Goal: Information Seeking & Learning: Learn about a topic

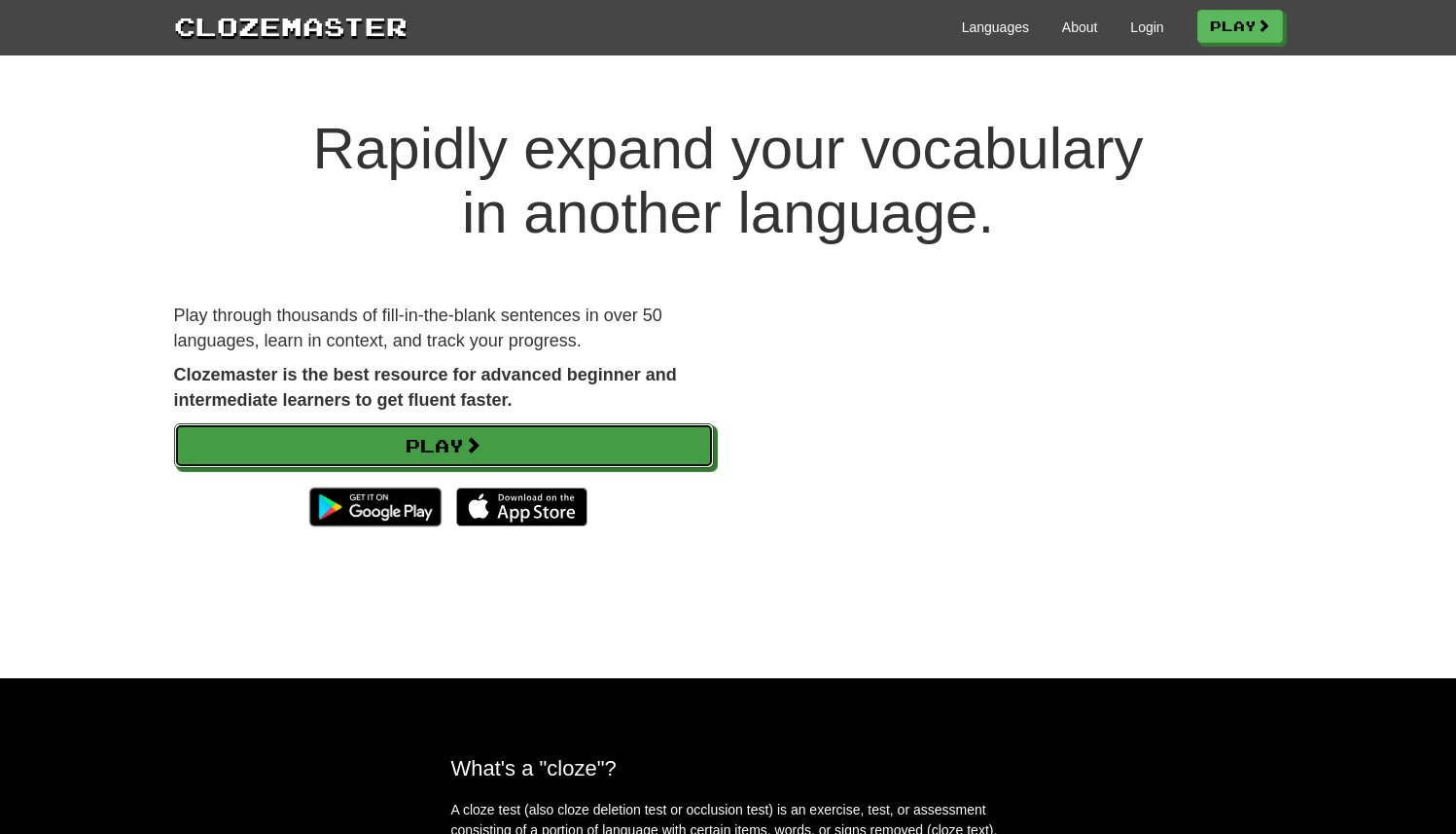
click at [455, 444] on link "Play" at bounding box center [444, 445] width 540 height 45
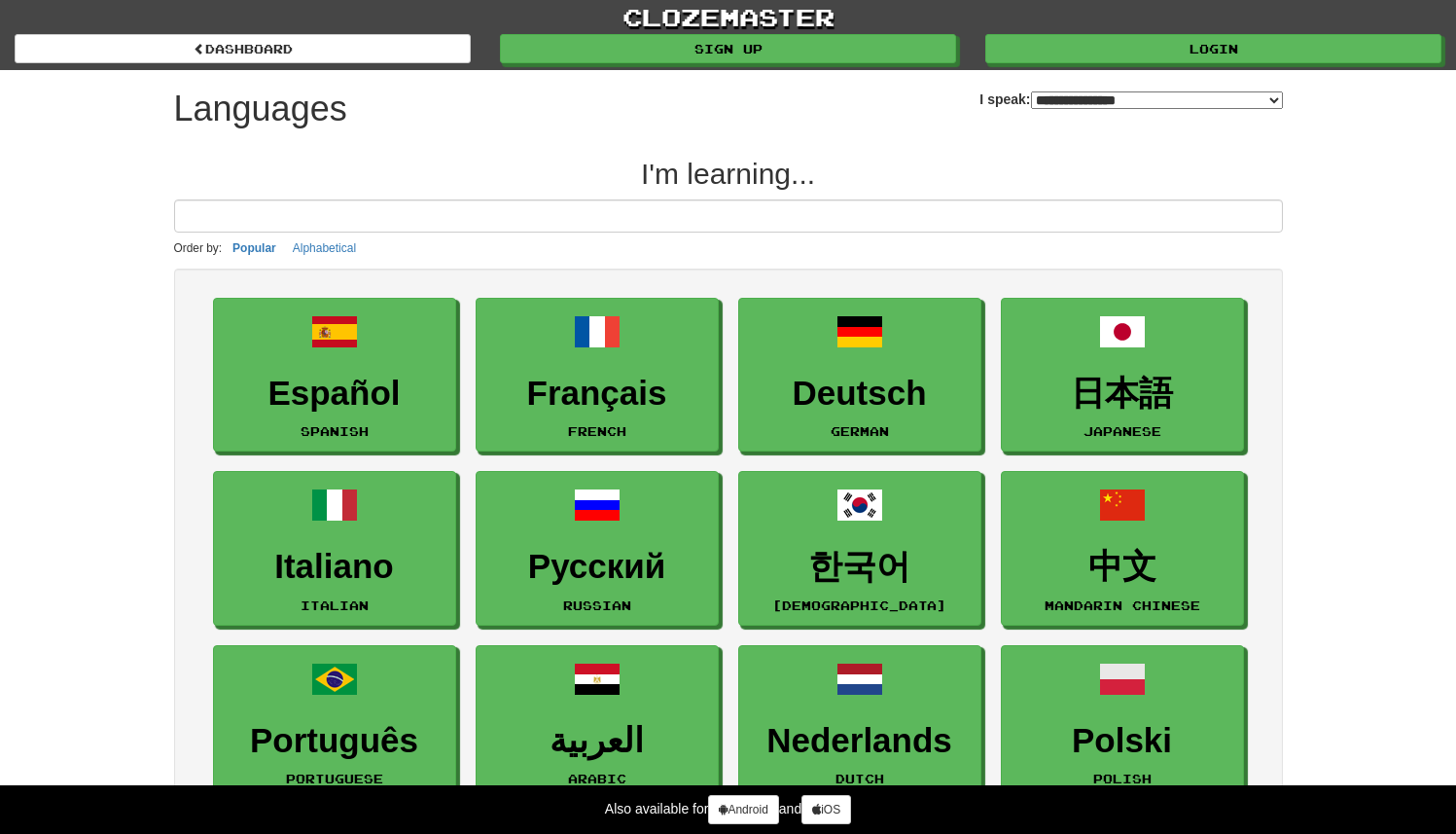
select select "*******"
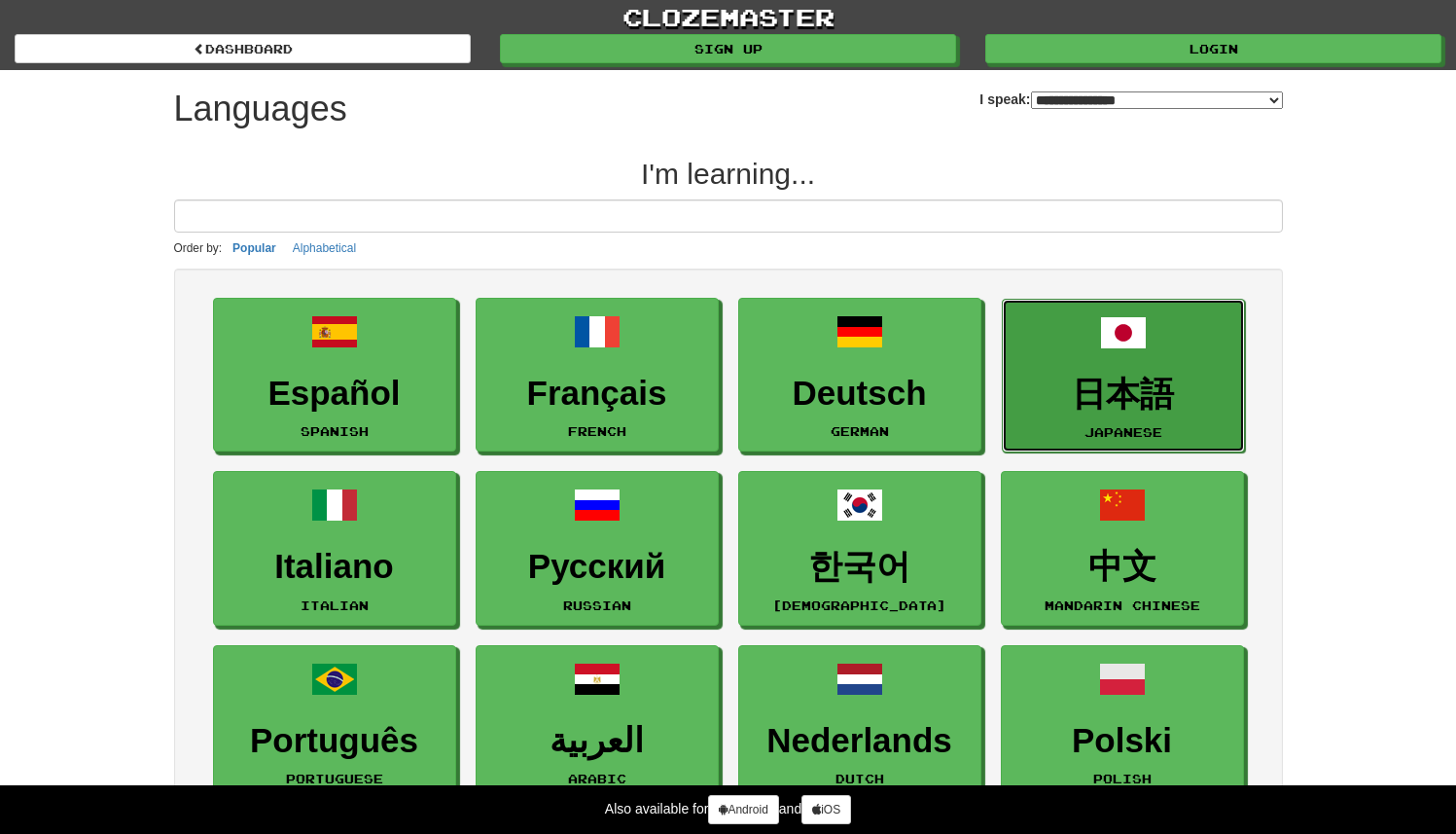
click at [1112, 350] on span at bounding box center [1123, 332] width 46 height 46
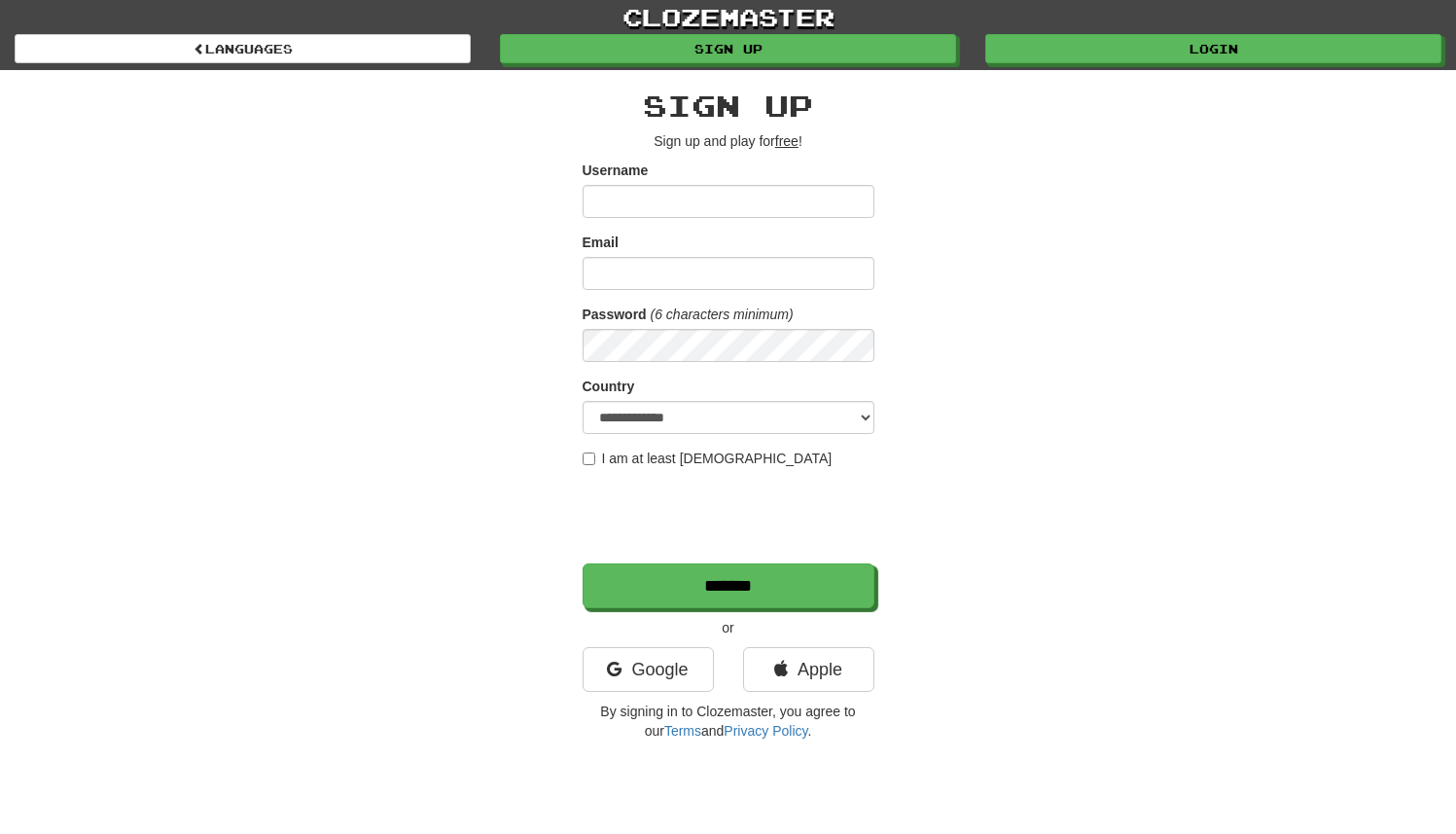
click at [671, 192] on input "Username" at bounding box center [728, 201] width 292 height 33
type input "****"
type input "**********"
click at [704, 421] on select "**********" at bounding box center [728, 417] width 292 height 33
click at [583, 401] on select "**********" at bounding box center [728, 417] width 292 height 33
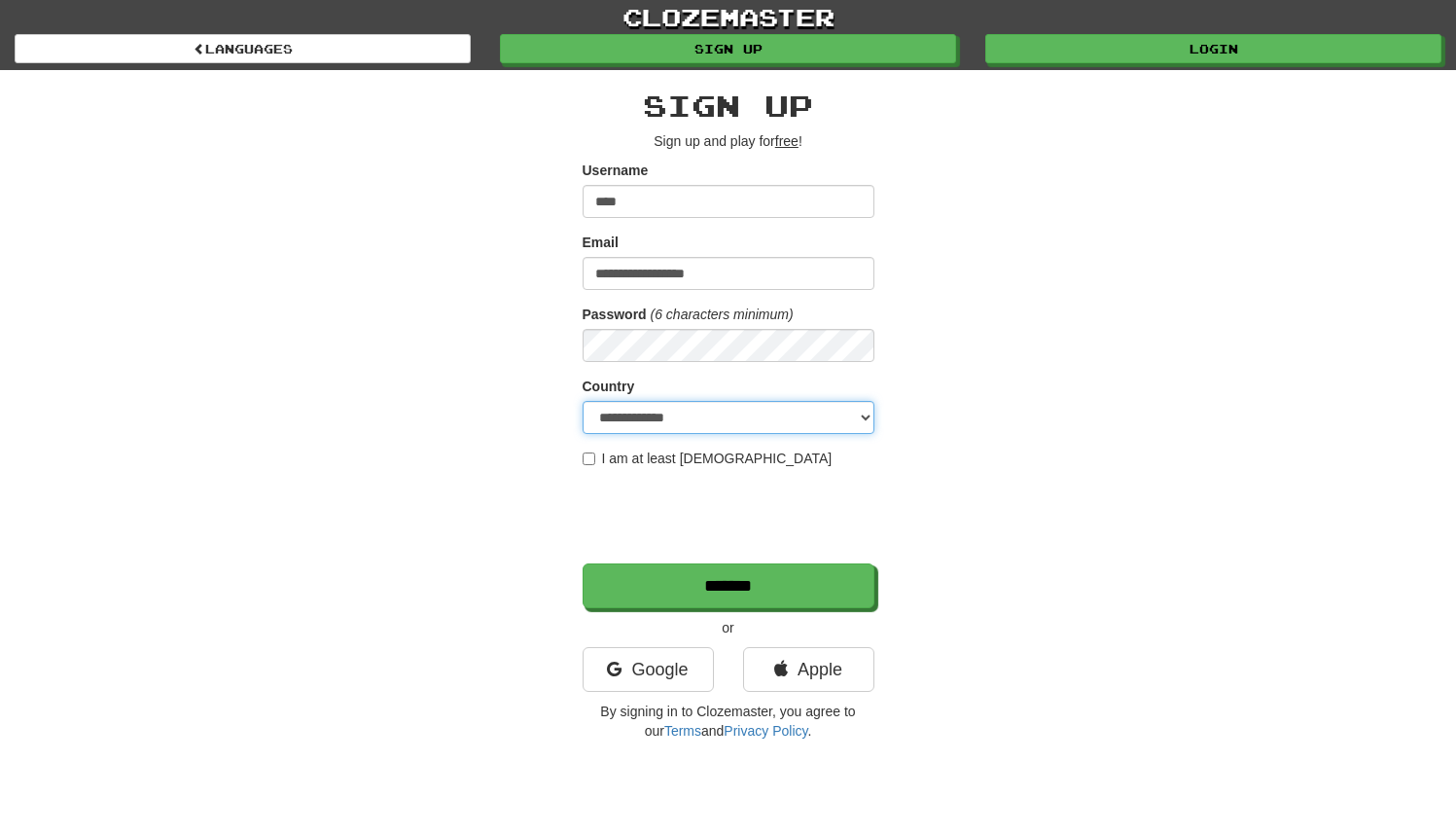
select select "**"
click at [583, 401] on select "**********" at bounding box center [728, 417] width 292 height 33
click at [497, 506] on div "**********" at bounding box center [728, 410] width 1138 height 680
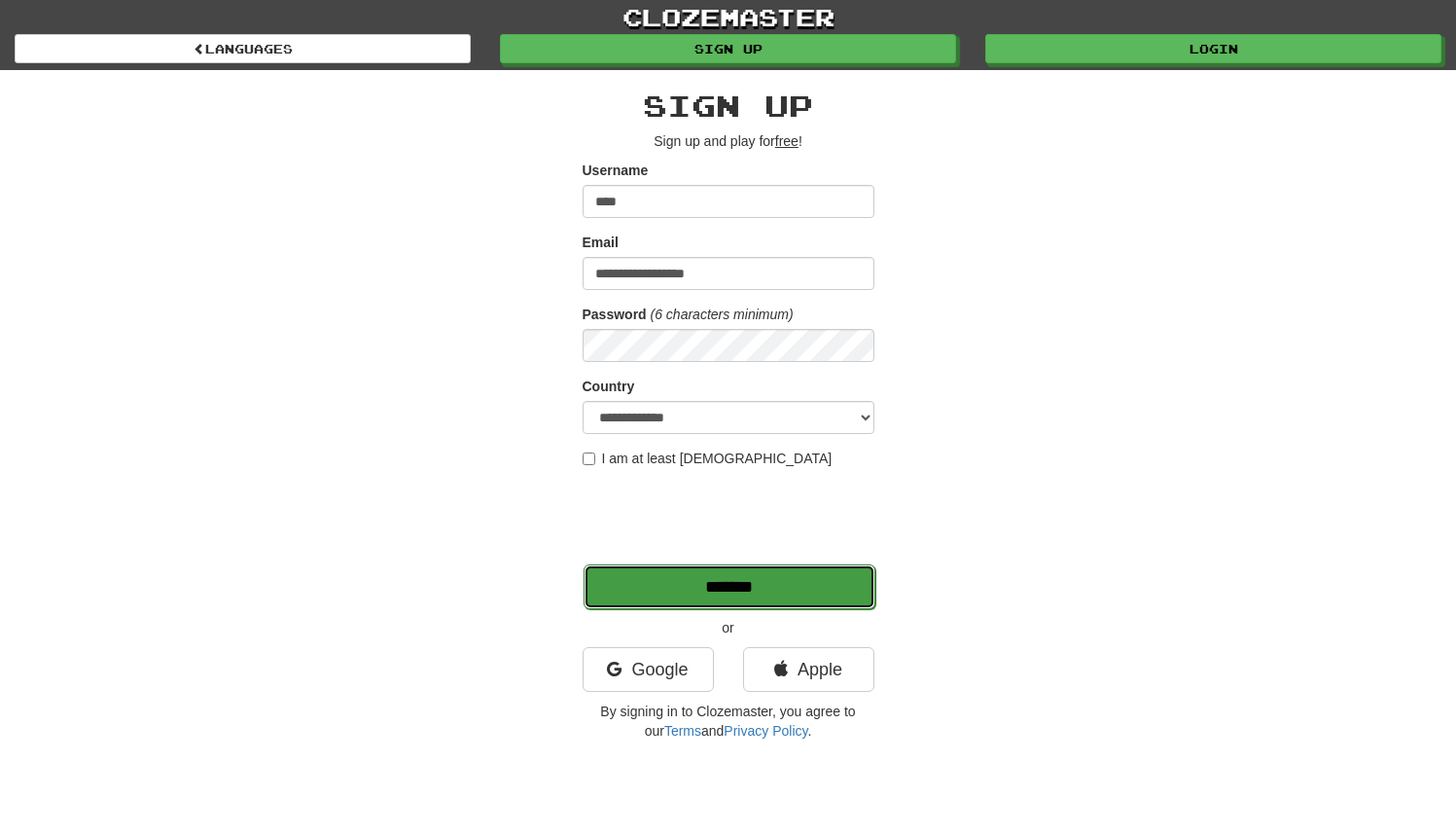
click at [686, 585] on input "*******" at bounding box center [729, 586] width 292 height 45
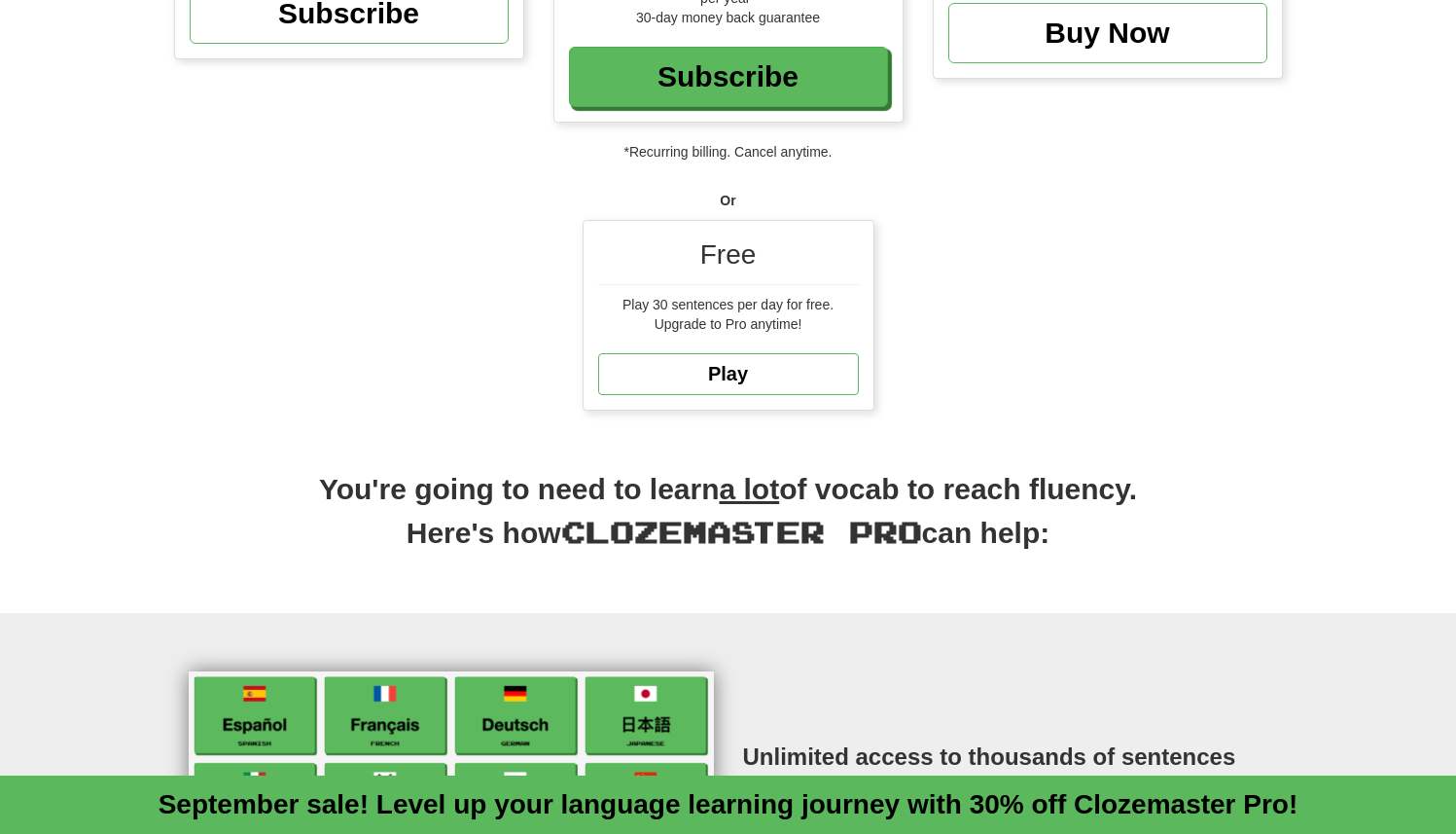
scroll to position [519, 0]
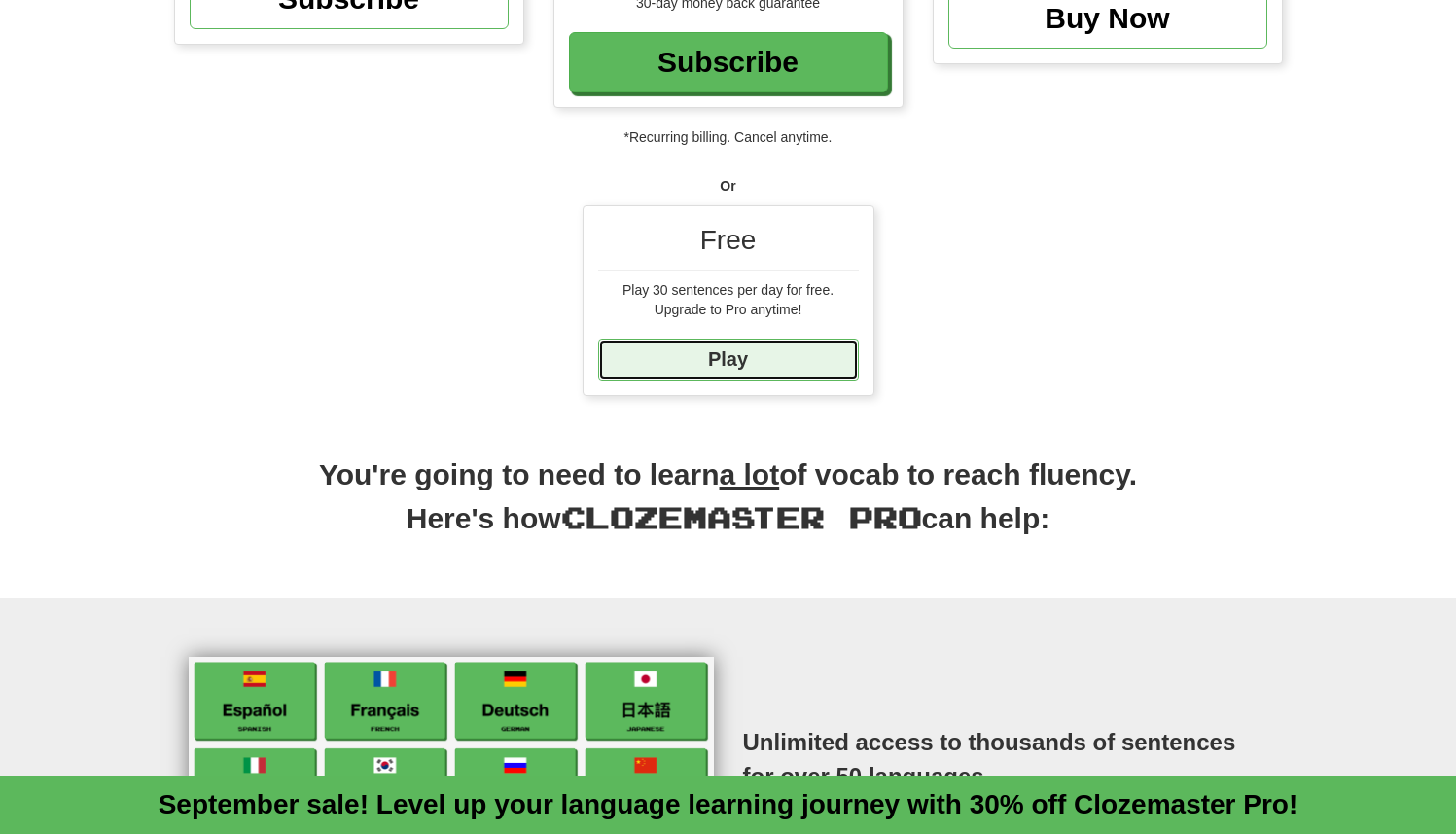
click at [786, 358] on link "Play" at bounding box center [729, 359] width 261 height 42
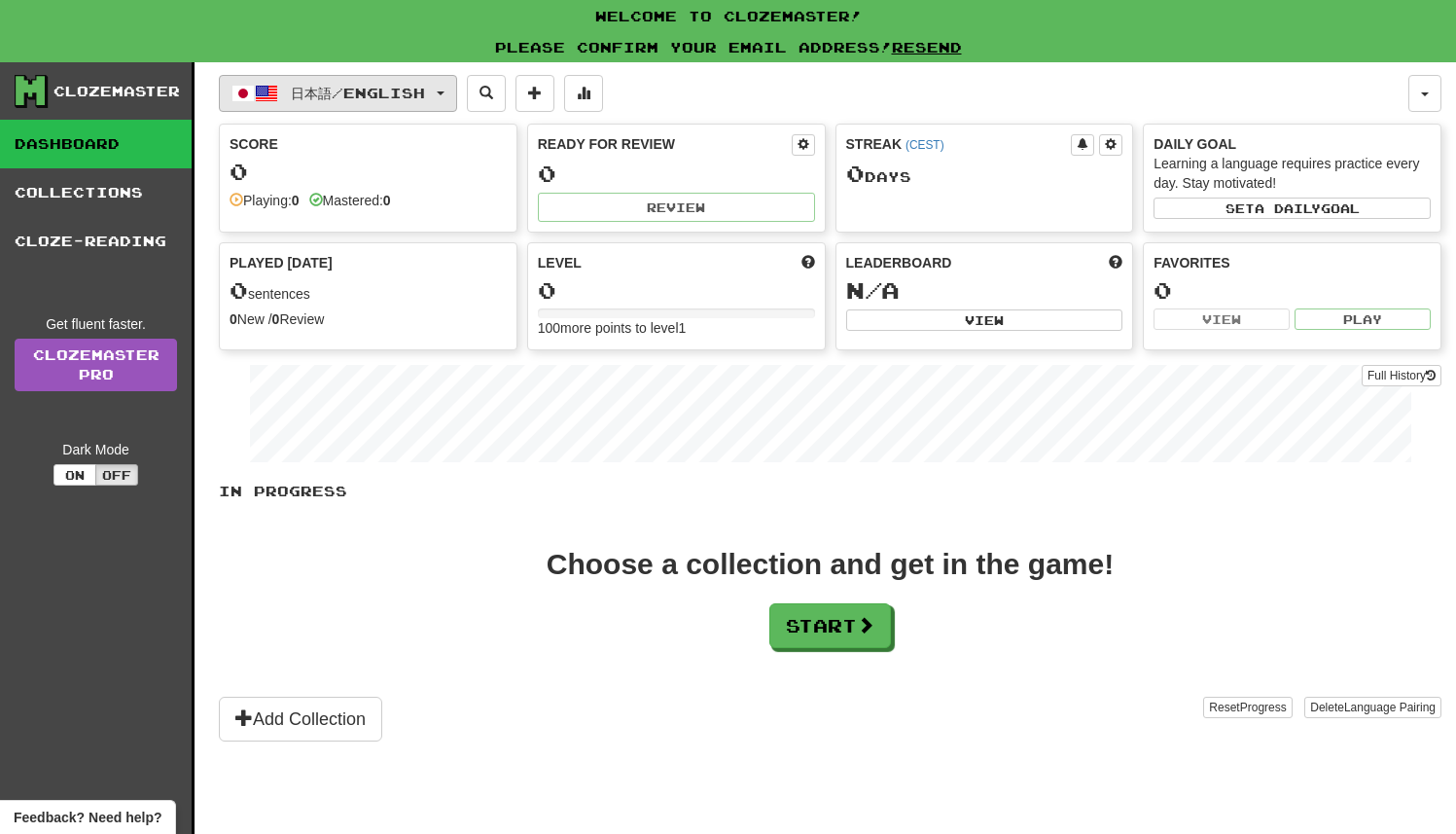
click at [457, 86] on button "日本語 / English" at bounding box center [337, 93] width 238 height 37
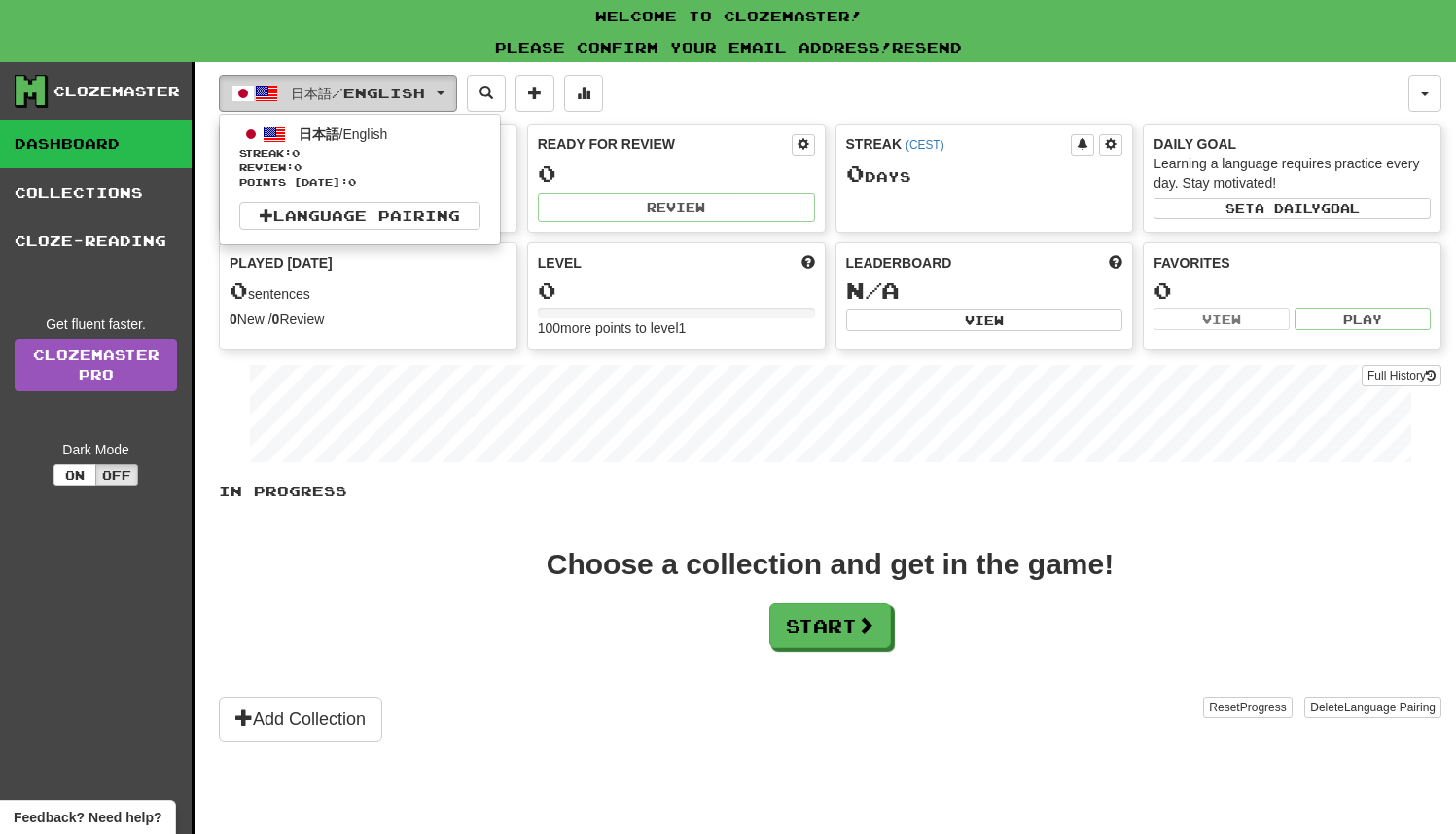
click at [457, 86] on button "日本語 / English" at bounding box center [337, 93] width 238 height 37
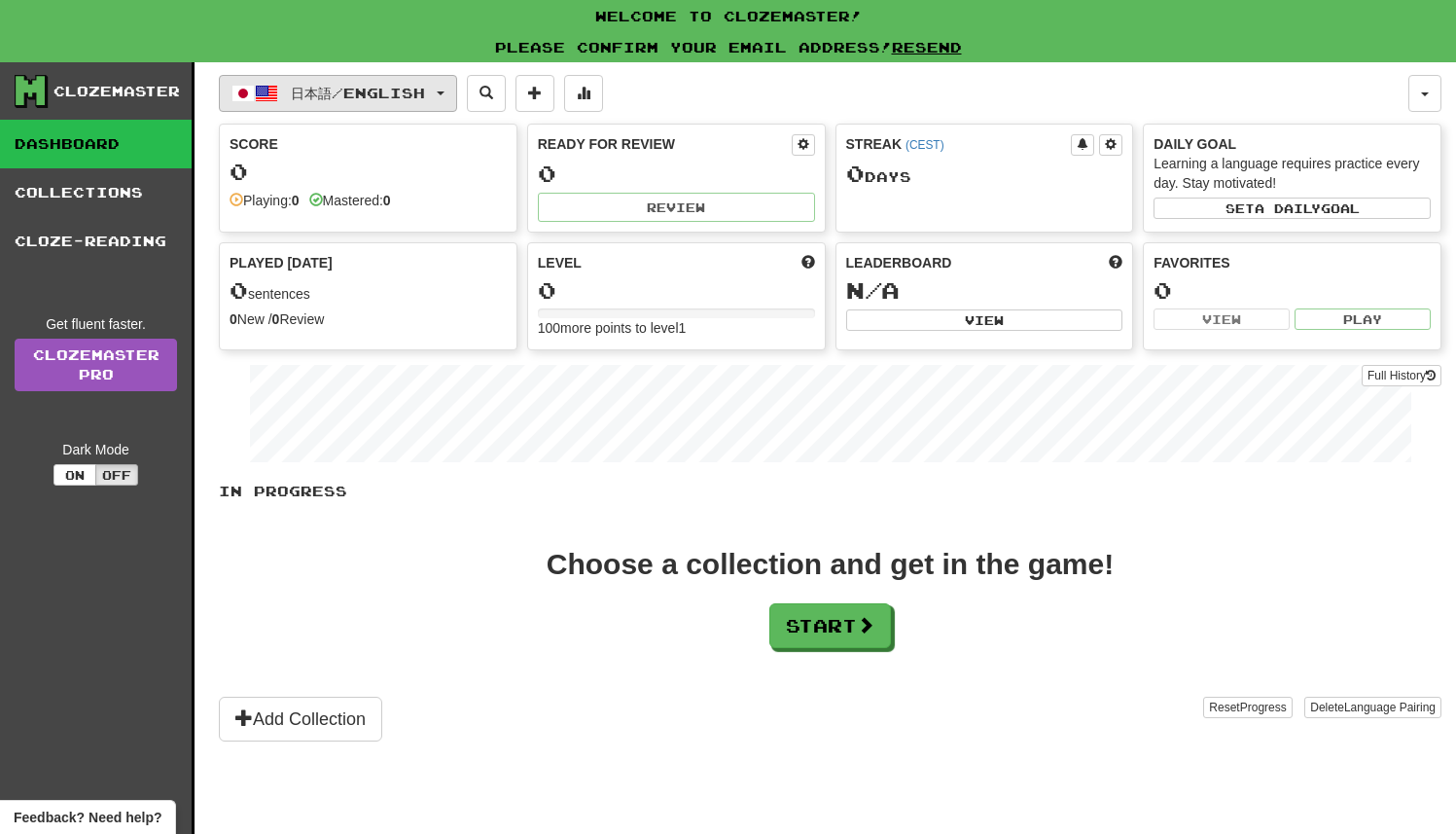
click at [454, 84] on button "日本語 / English" at bounding box center [337, 93] width 238 height 37
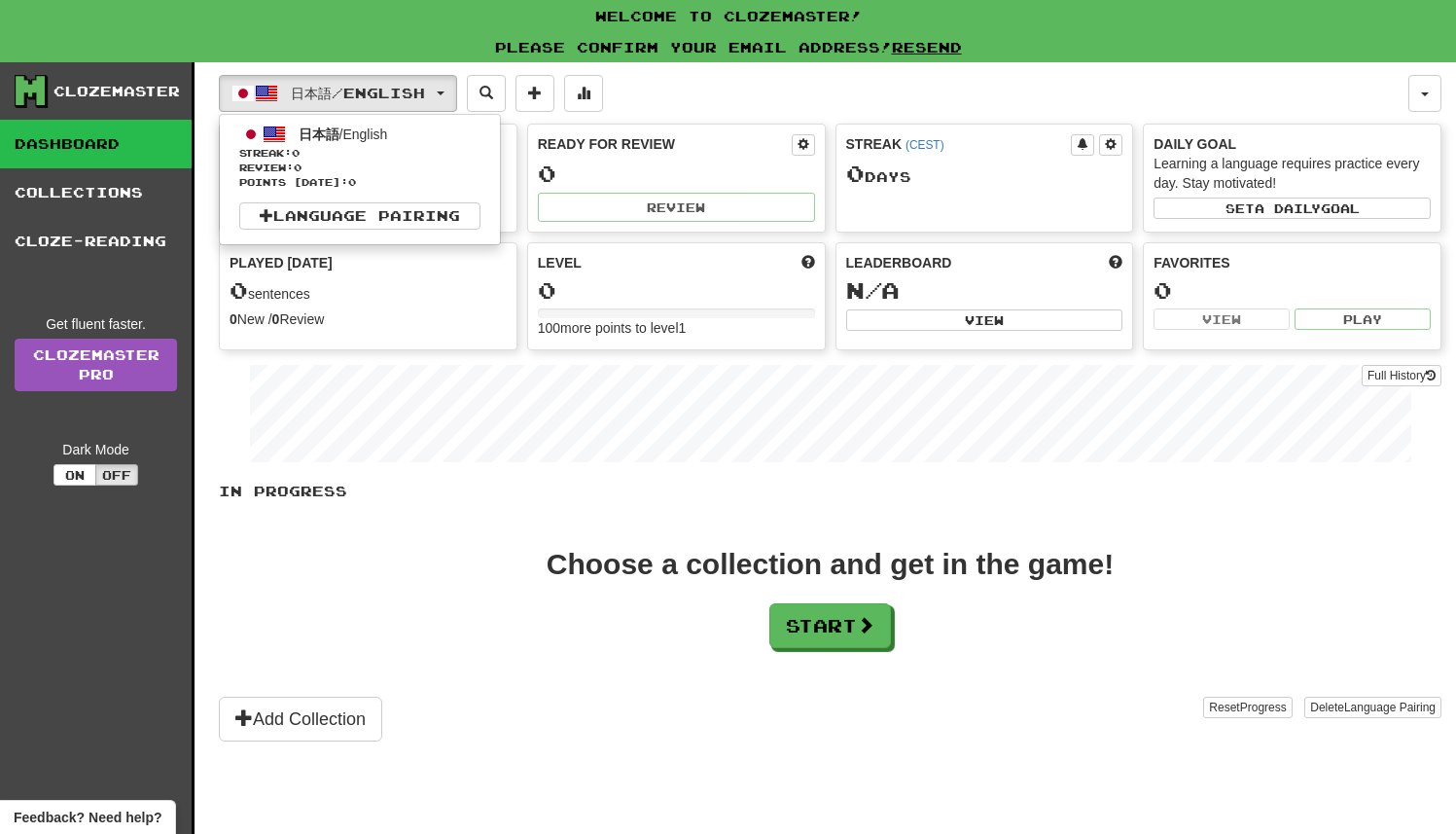
click at [460, 46] on div "Please confirm your email address! Resend" at bounding box center [728, 47] width 1456 height 30
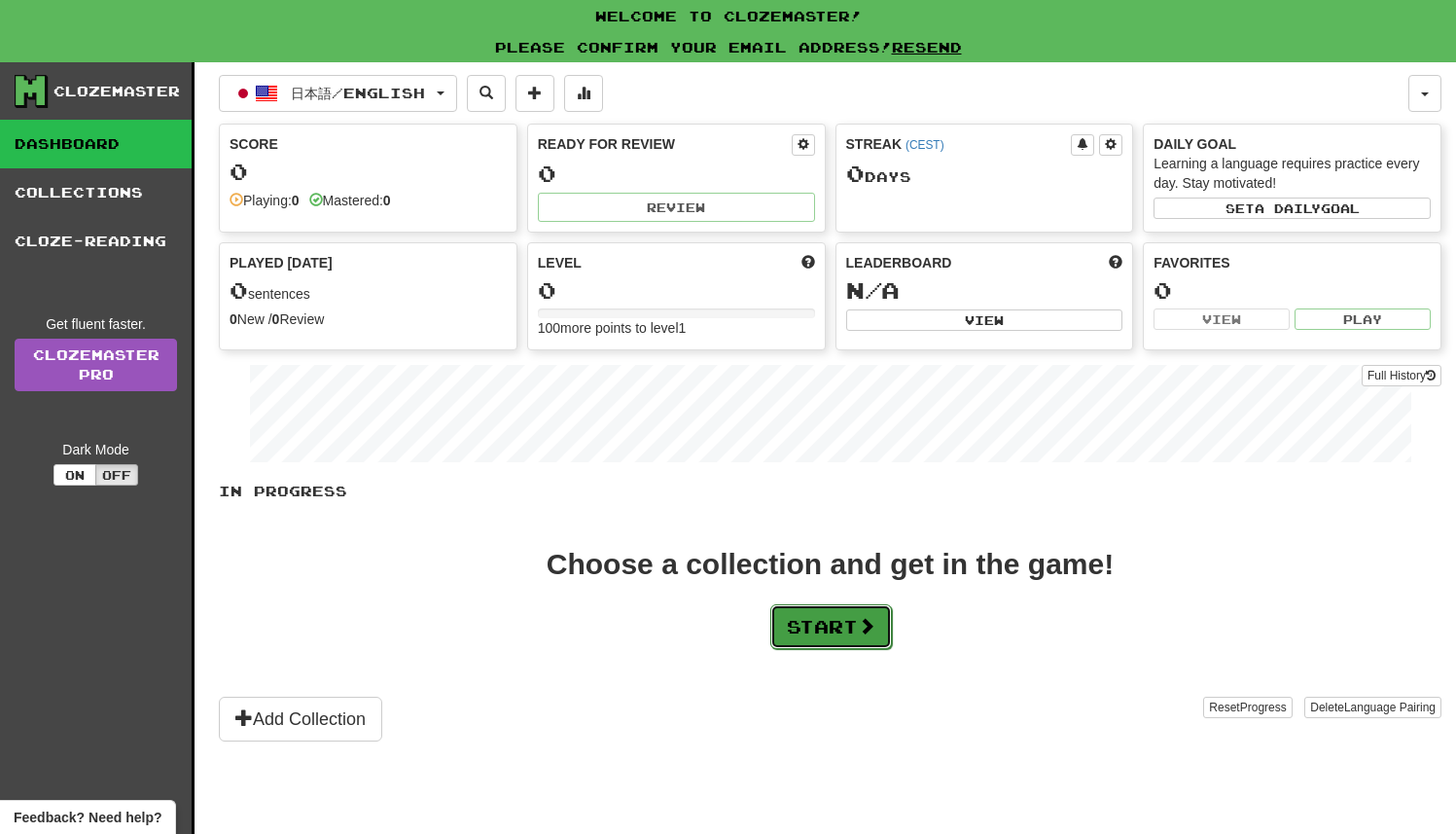
click at [839, 604] on button "Start" at bounding box center [831, 626] width 122 height 45
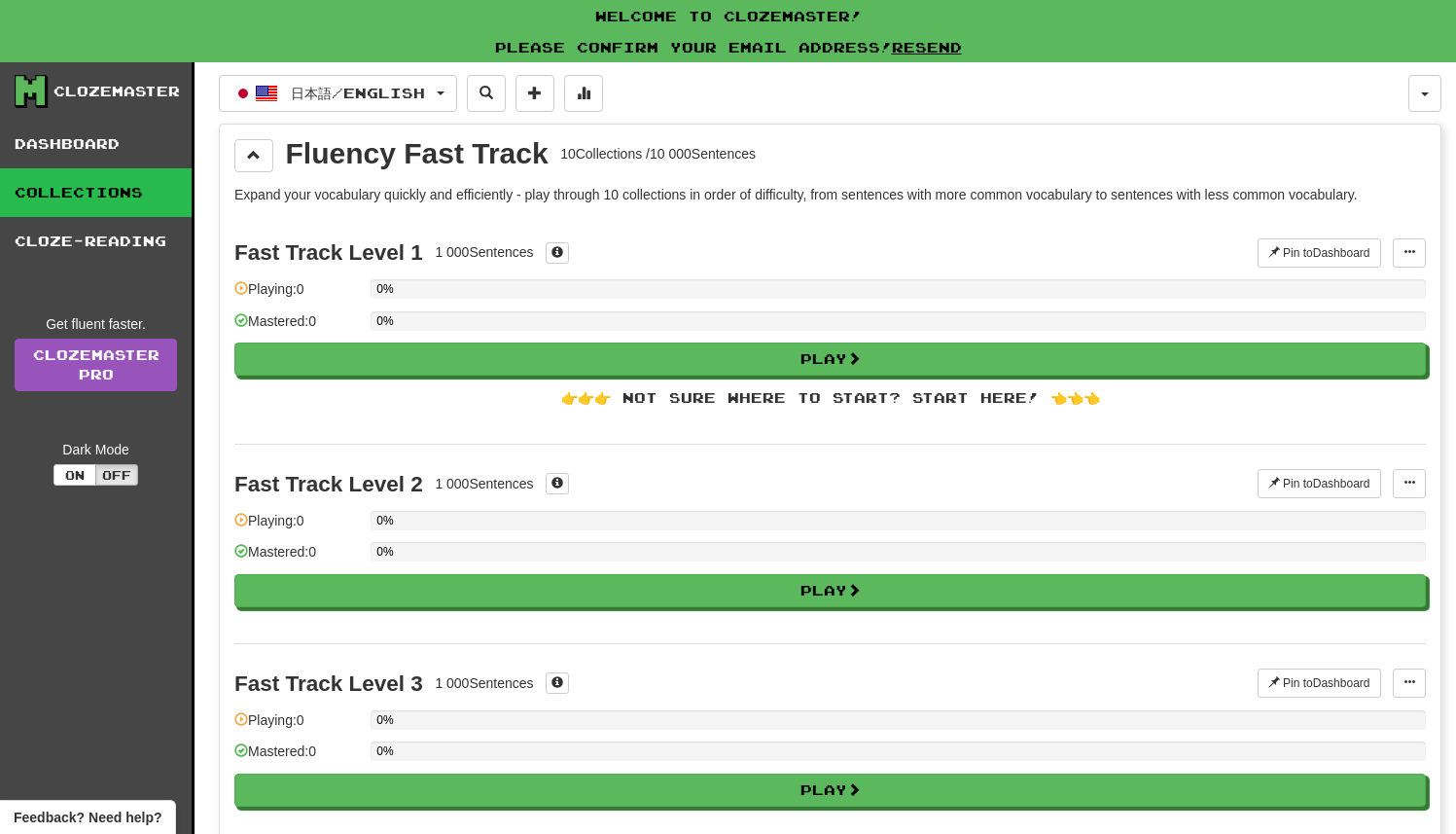
click at [756, 341] on div "0%" at bounding box center [898, 327] width 1055 height 32
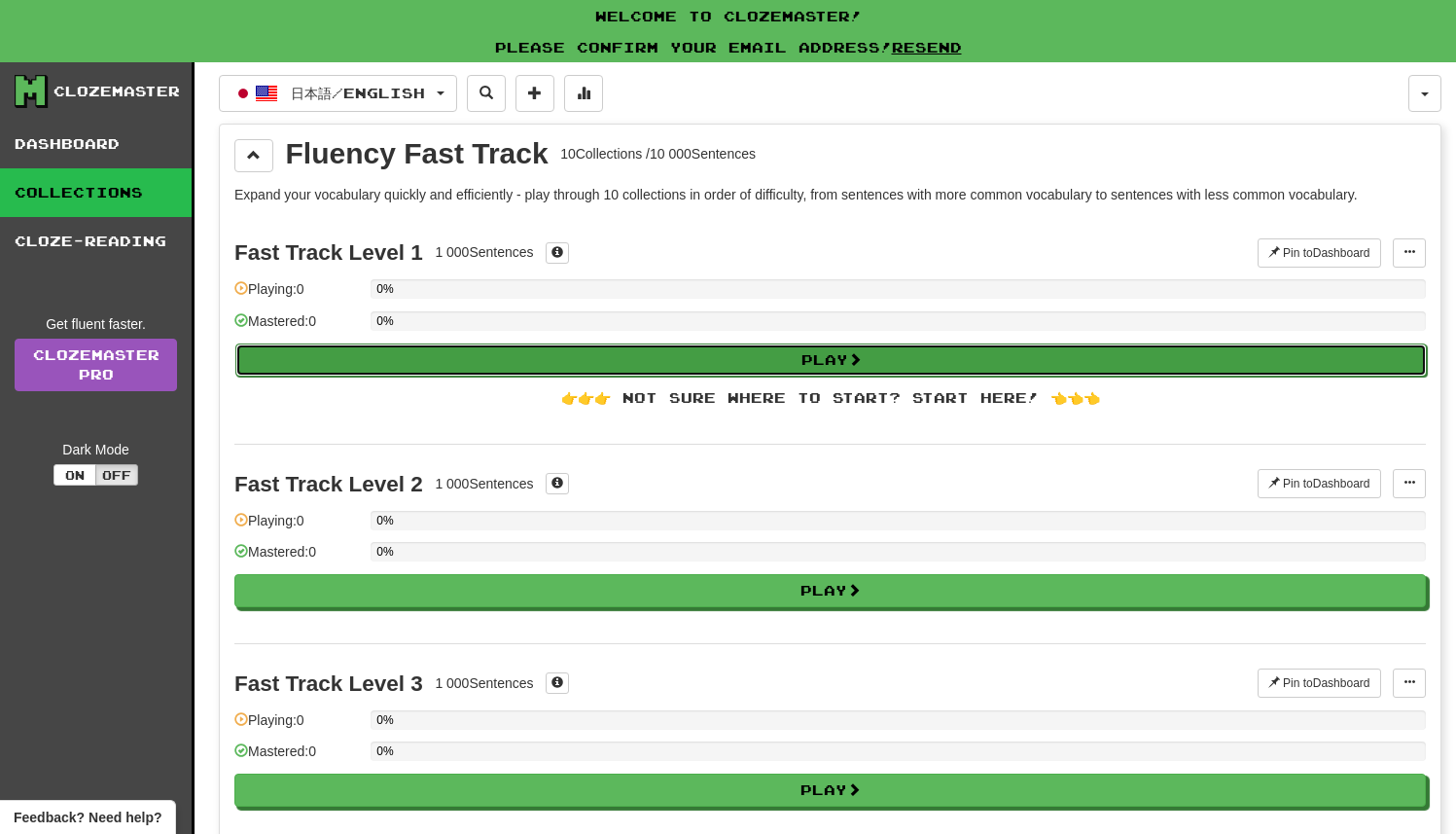
click at [762, 357] on button "Play" at bounding box center [831, 359] width 1192 height 33
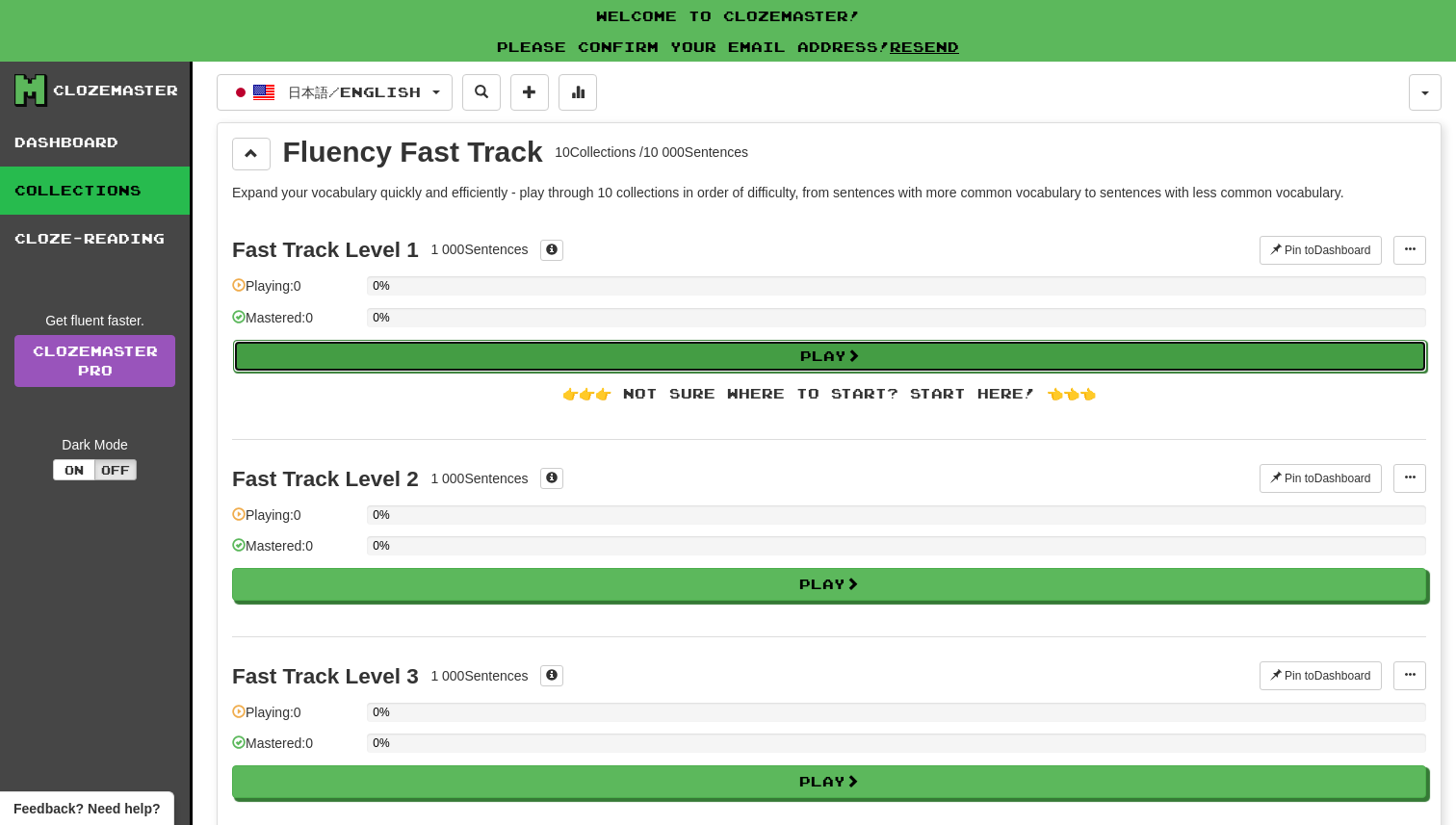
select select "**"
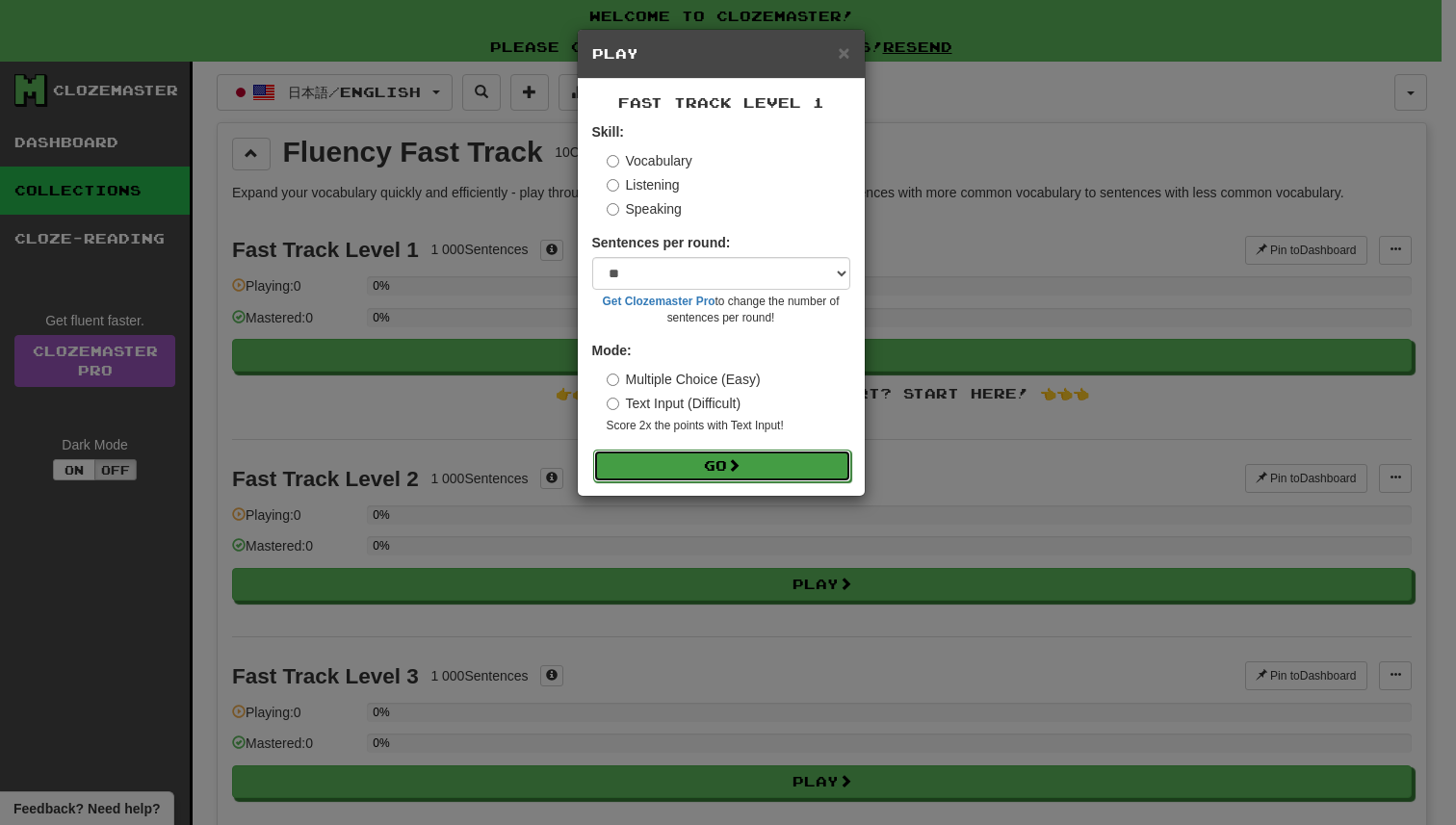
click at [734, 461] on span at bounding box center [733, 465] width 14 height 14
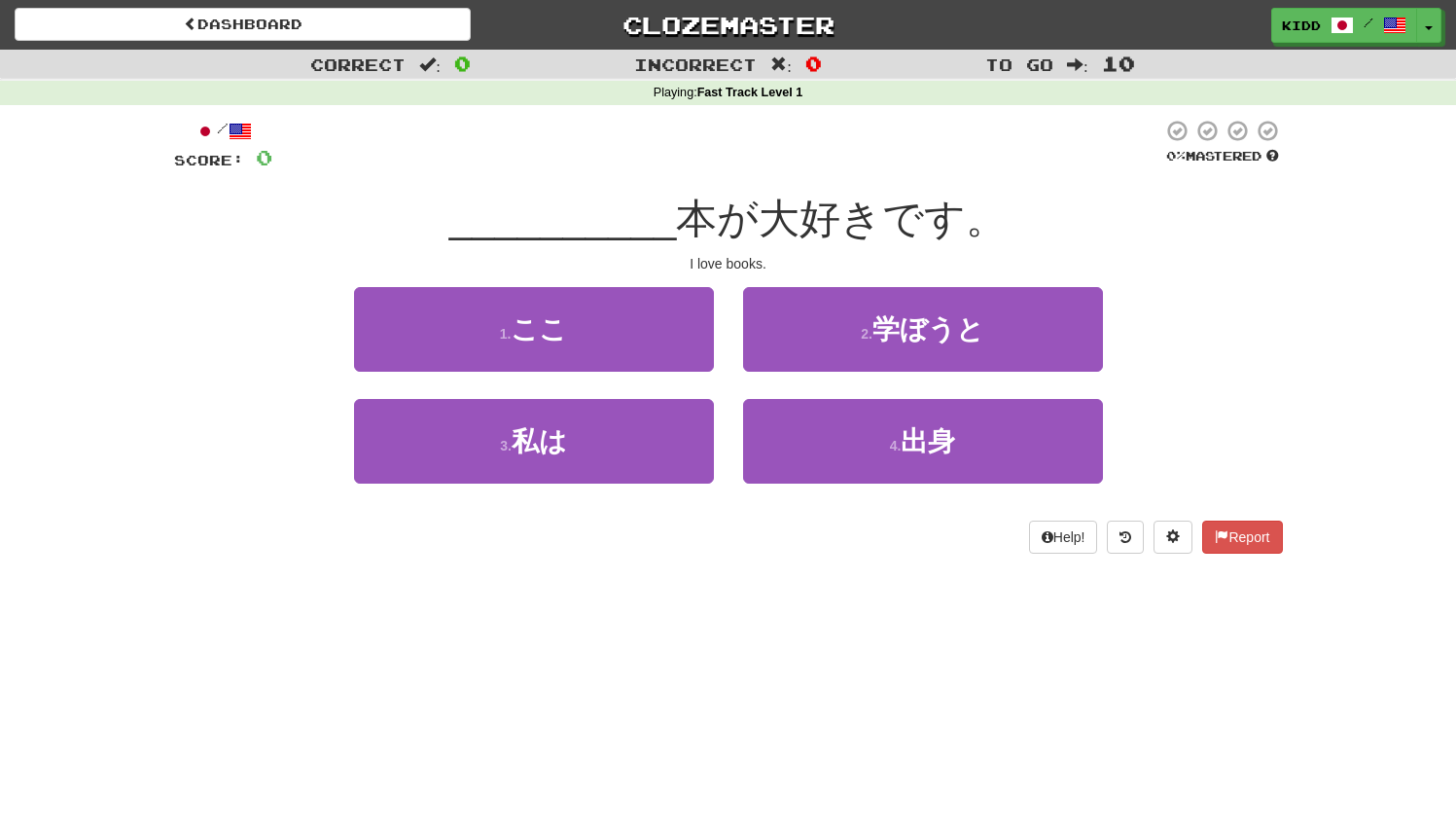
click at [746, 205] on span "本が大好きです。" at bounding box center [841, 219] width 330 height 46
click at [478, 243] on div "__________ 本が大好きです。" at bounding box center [728, 220] width 1109 height 53
click at [758, 215] on span "本が大好きです。" at bounding box center [841, 219] width 330 height 46
click at [762, 96] on strong "Fast Track Level 1" at bounding box center [750, 93] width 106 height 14
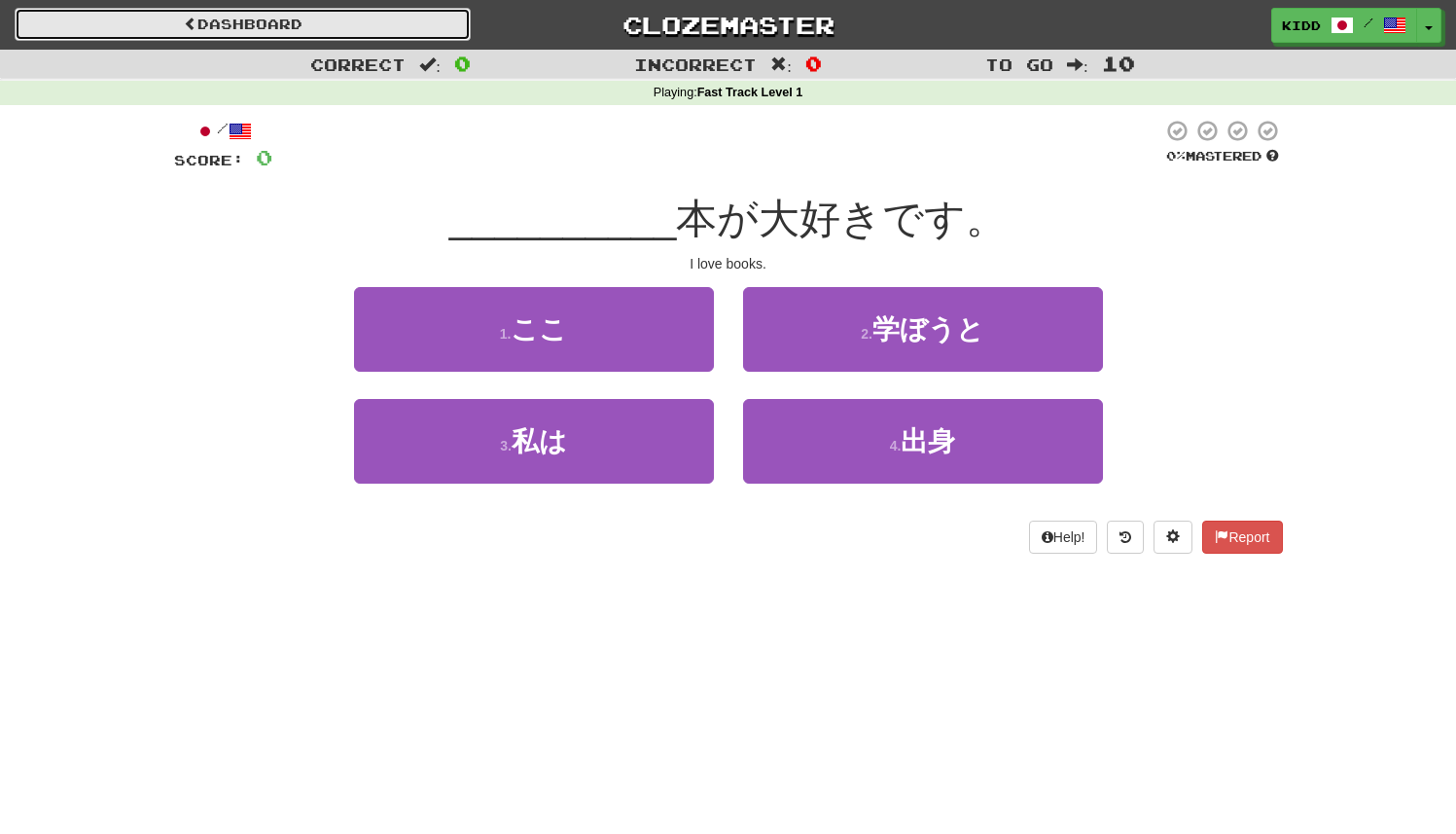
click at [398, 32] on link "Dashboard" at bounding box center [242, 24] width 456 height 33
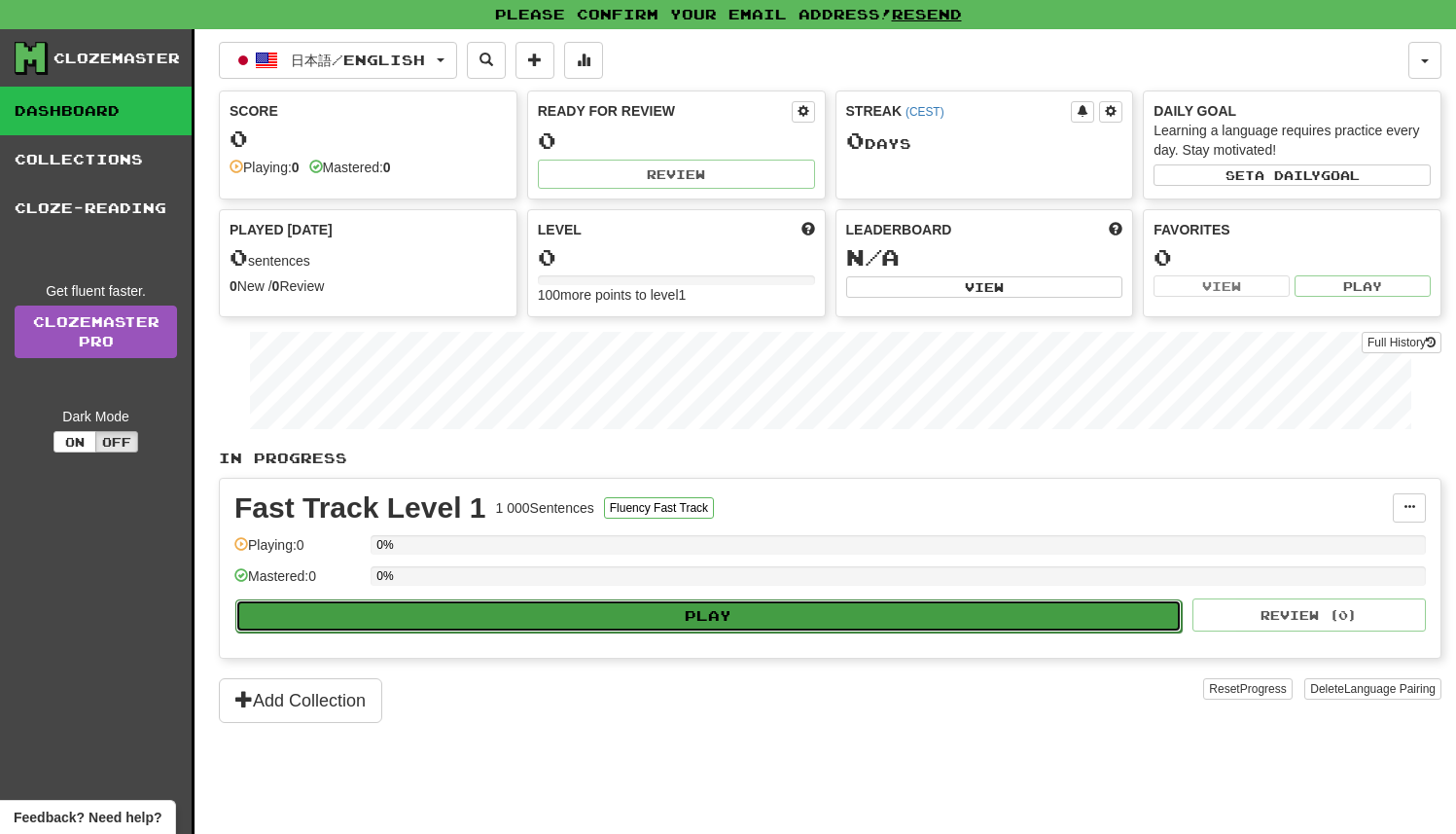
click at [672, 602] on button "Play" at bounding box center [708, 615] width 947 height 33
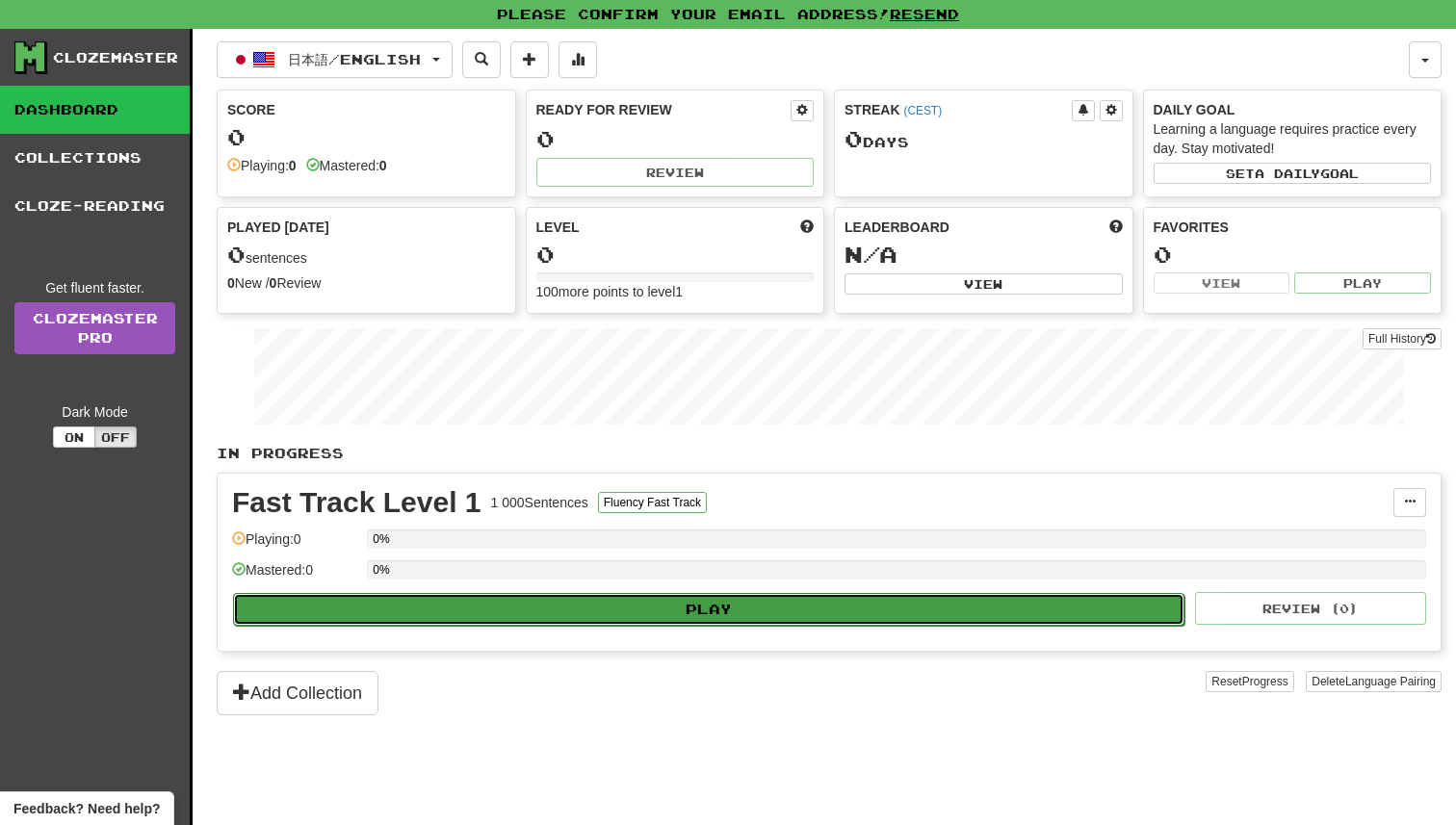
select select "**"
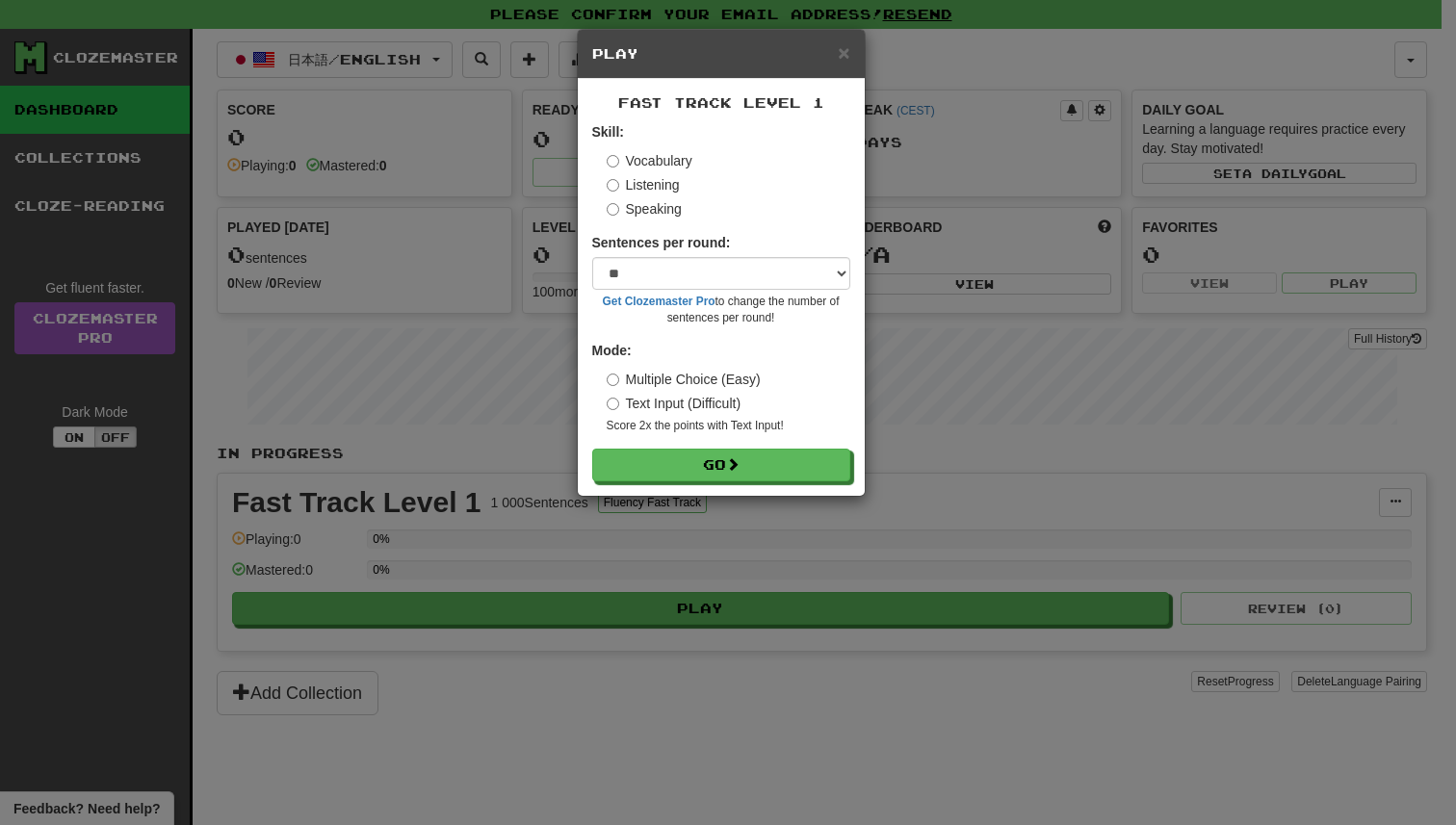
click at [662, 186] on label "Listening" at bounding box center [643, 185] width 73 height 20
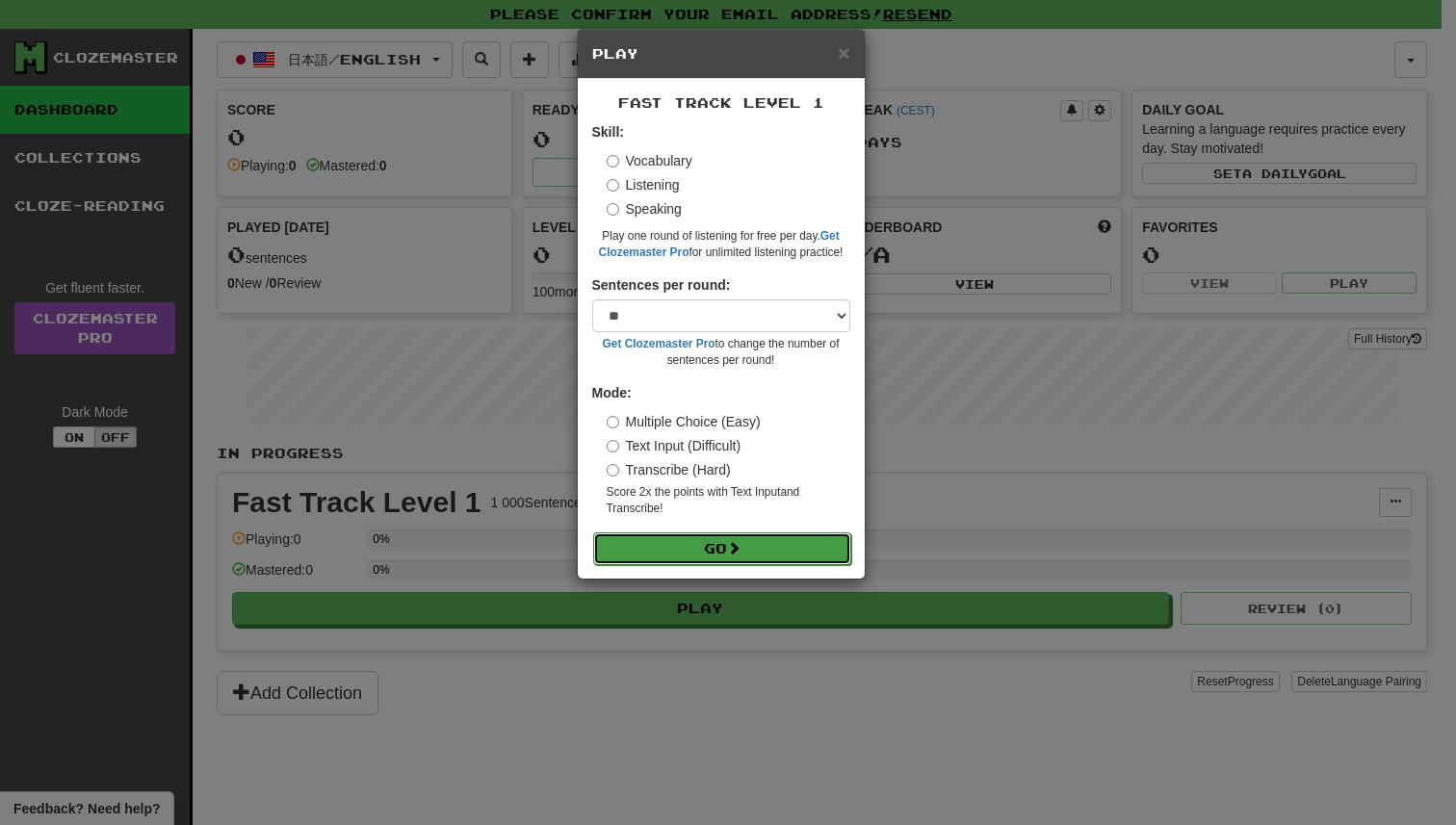
click at [731, 546] on span at bounding box center [733, 548] width 14 height 14
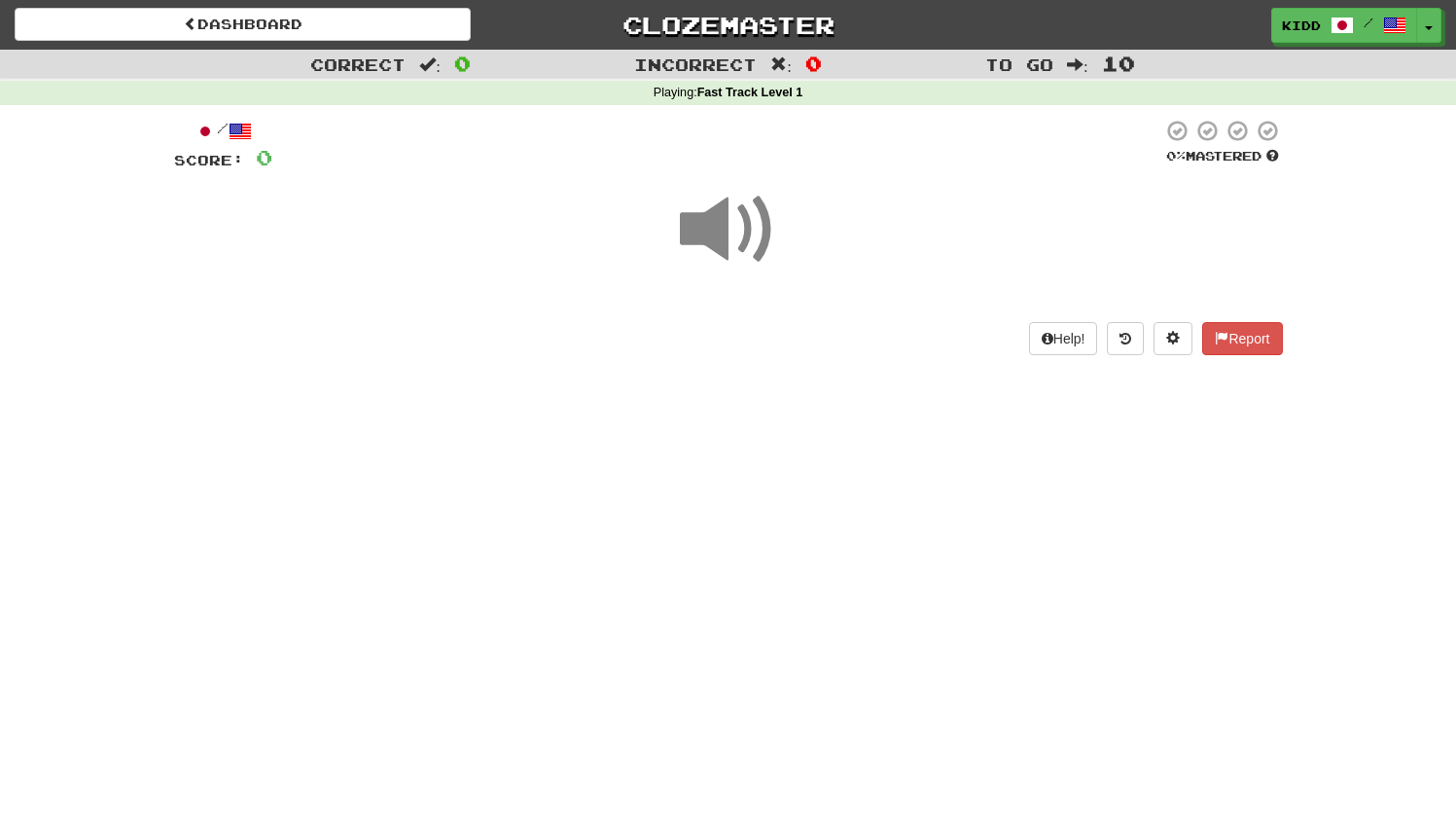
click at [726, 231] on span at bounding box center [728, 230] width 97 height 97
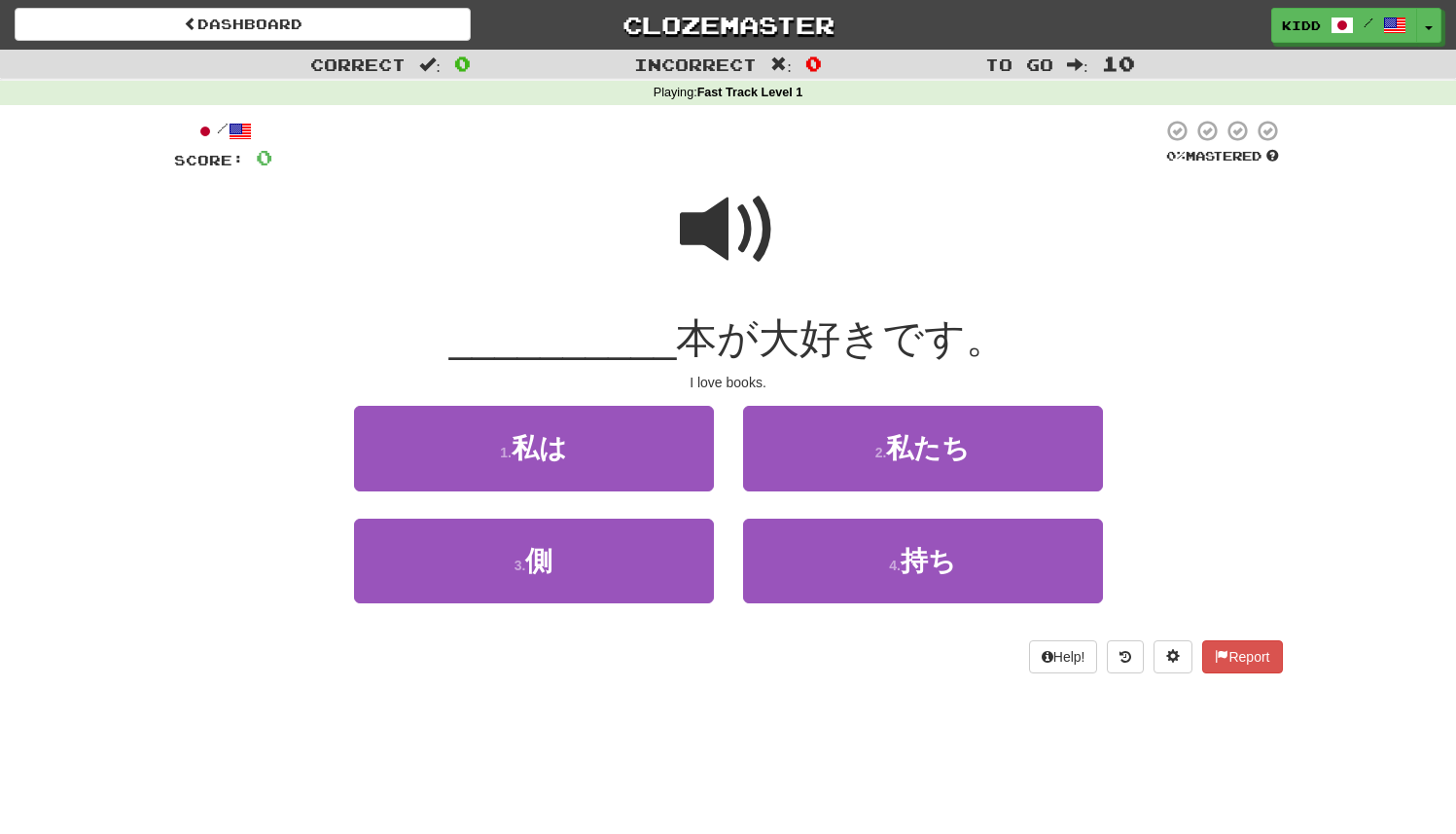
click at [727, 466] on div "1 . 私は" at bounding box center [533, 461] width 389 height 112
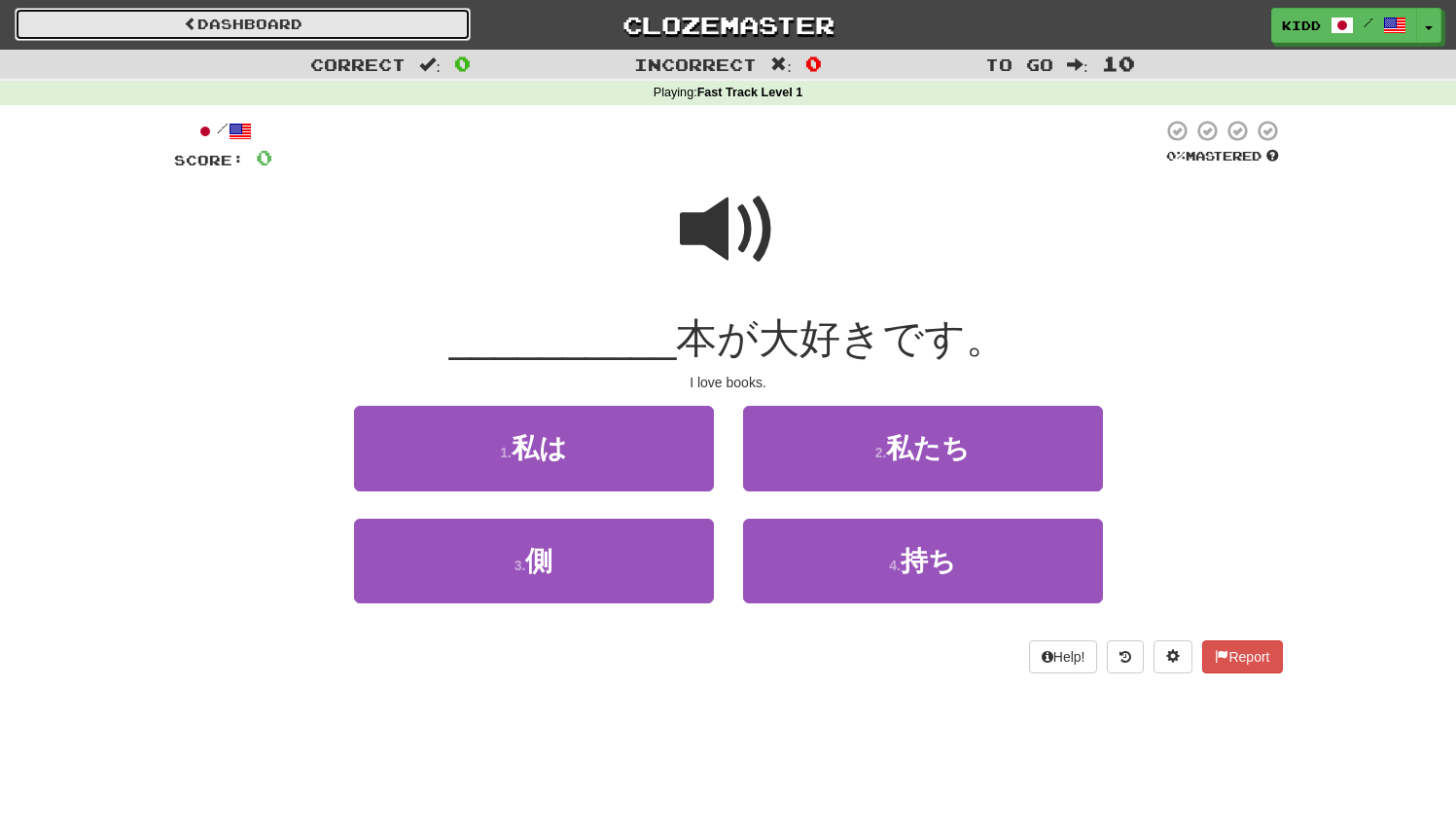
click at [329, 23] on link "Dashboard" at bounding box center [242, 24] width 456 height 33
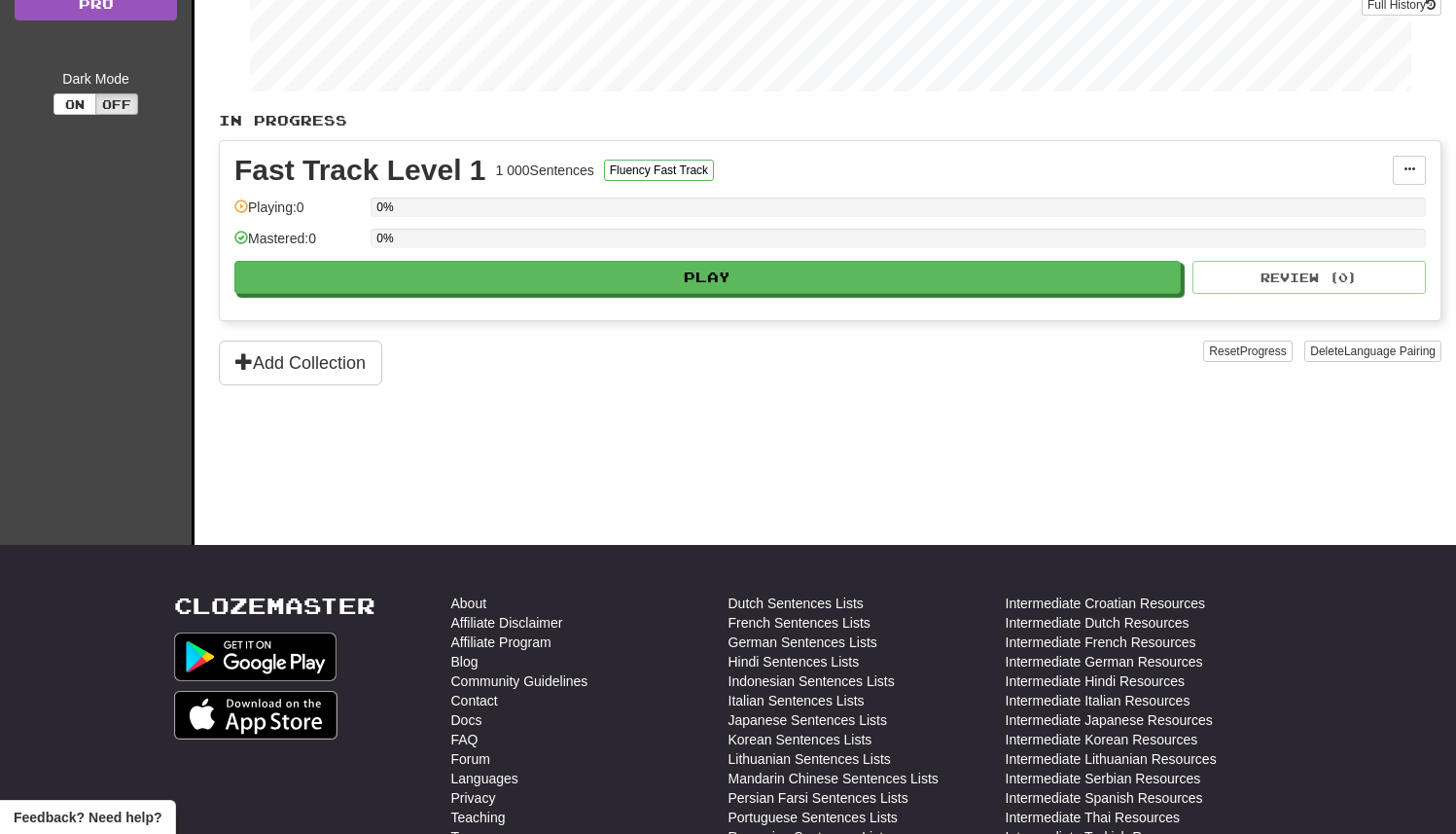
scroll to position [417, 0]
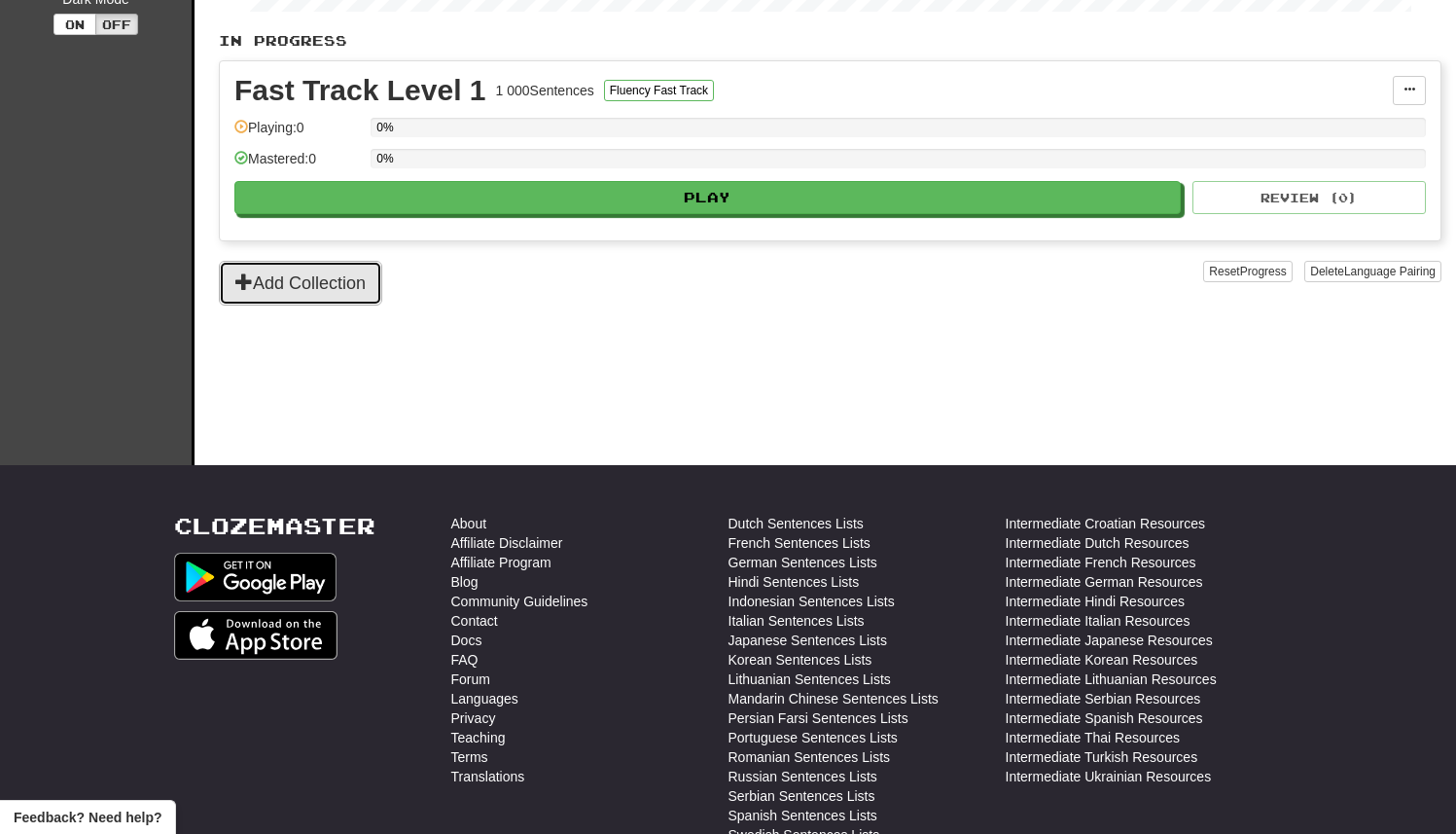
click at [362, 290] on button "Add Collection" at bounding box center [300, 283] width 163 height 45
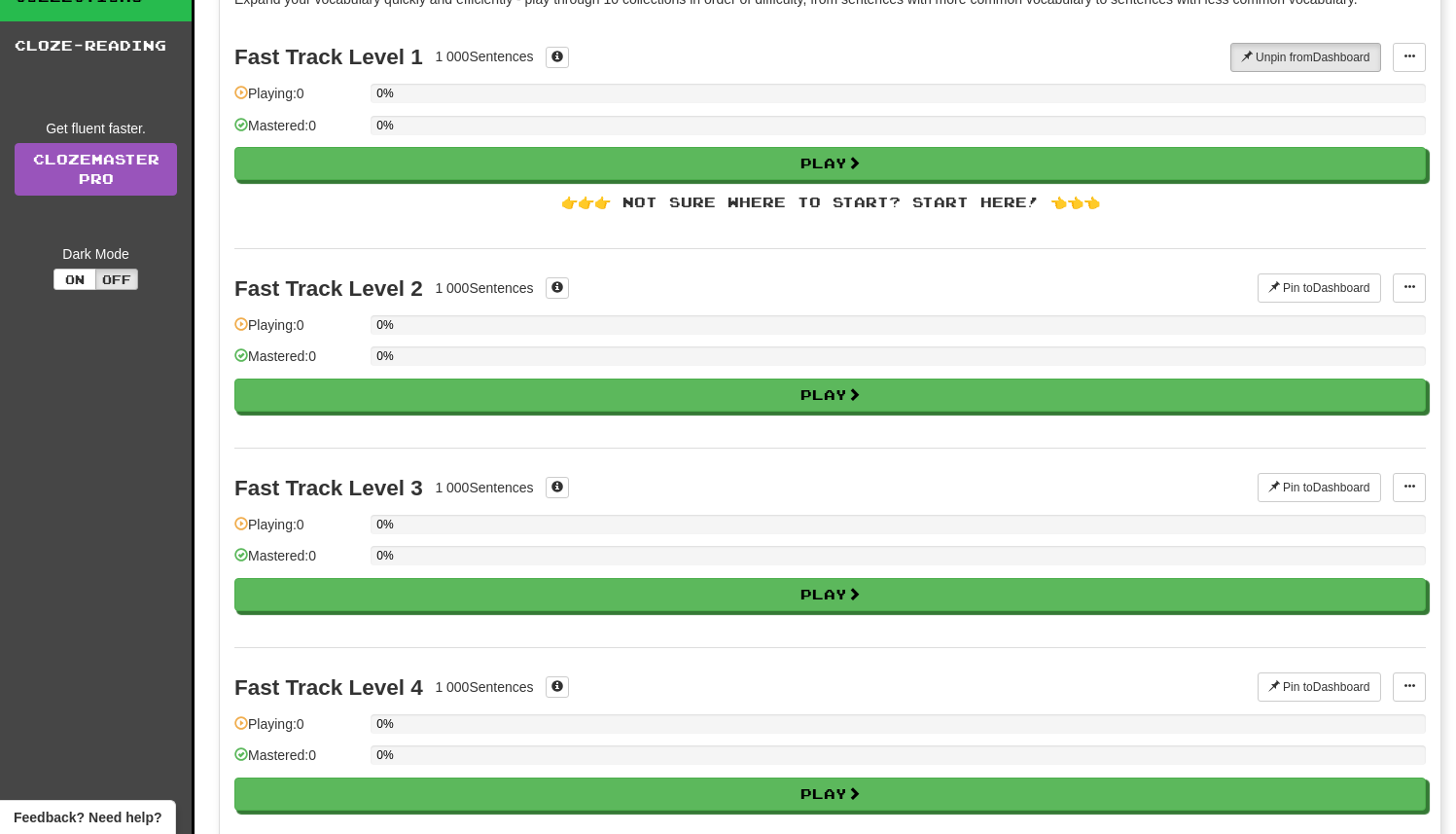
scroll to position [0, 0]
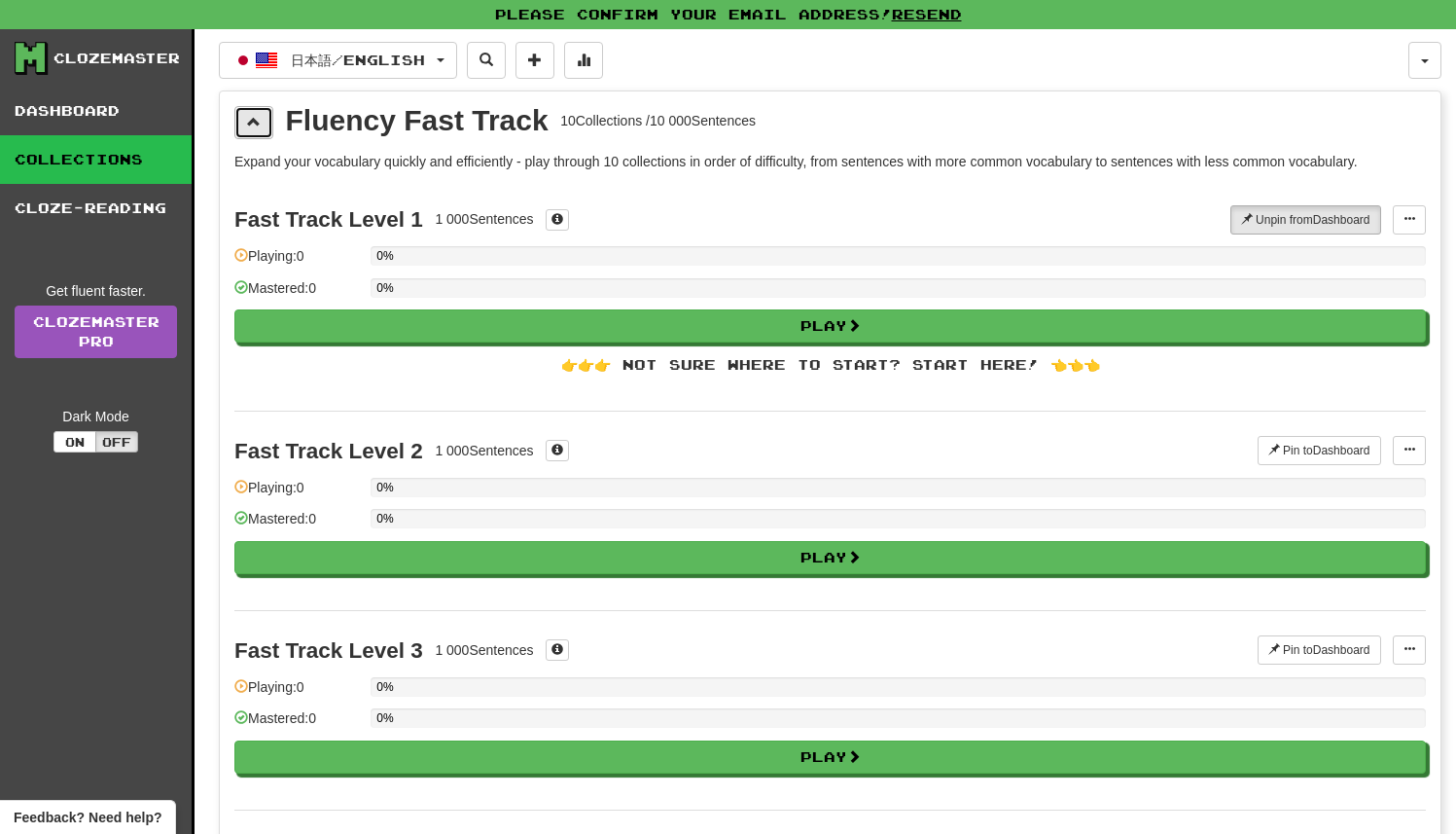
click at [263, 129] on button at bounding box center [253, 122] width 39 height 33
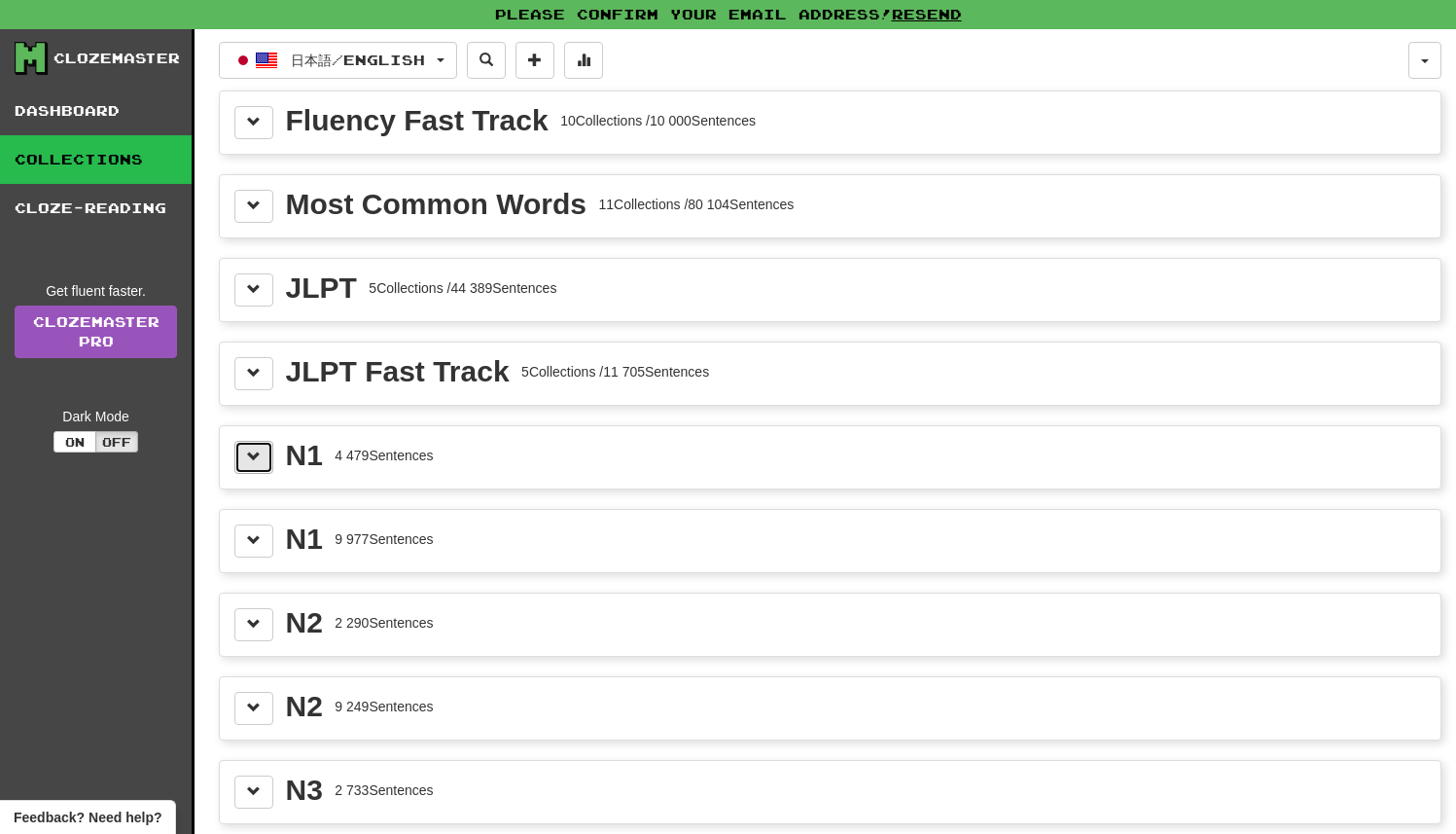
click at [257, 449] on span at bounding box center [254, 456] width 14 height 14
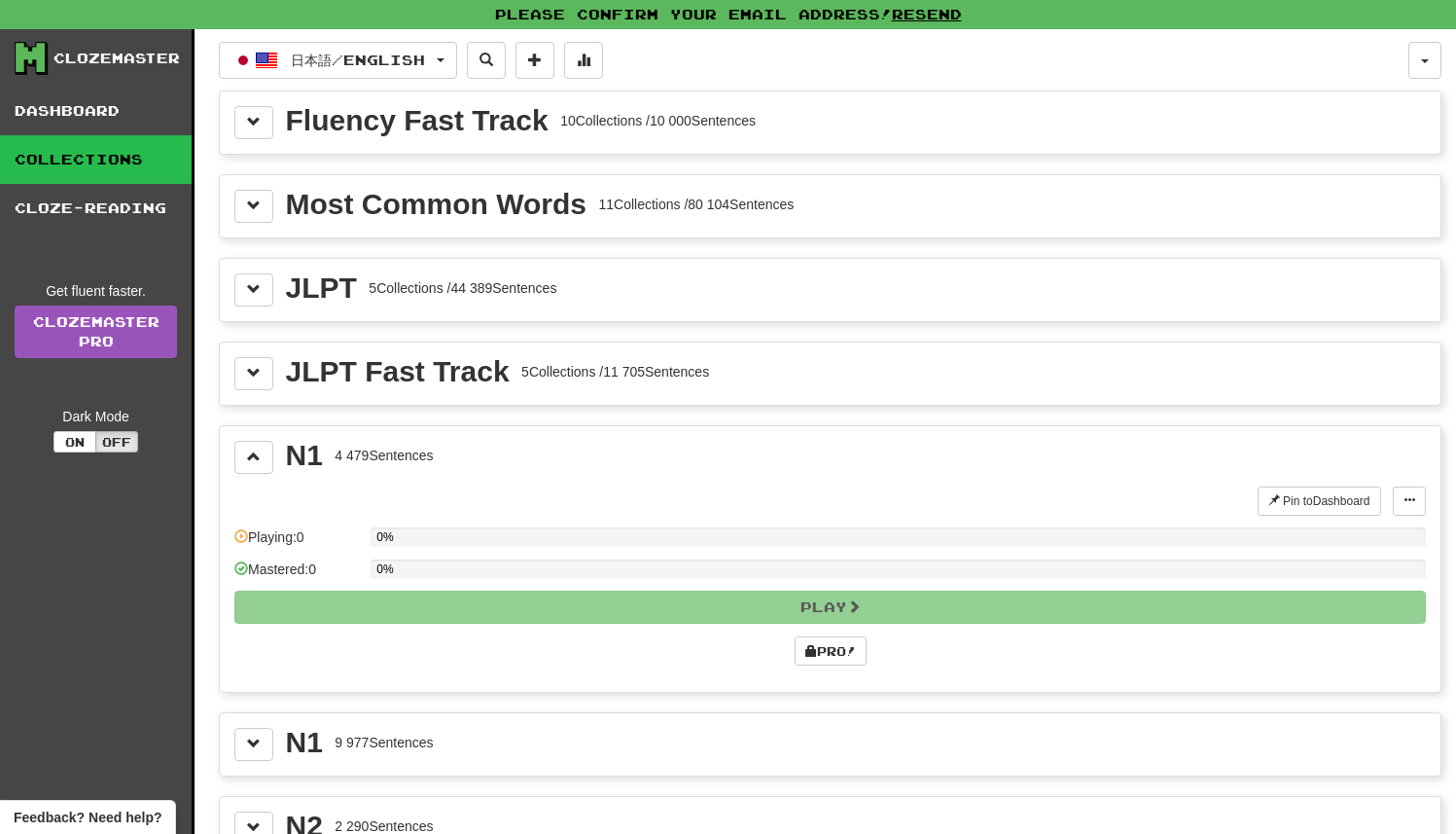
click at [265, 461] on button at bounding box center [253, 456] width 39 height 33
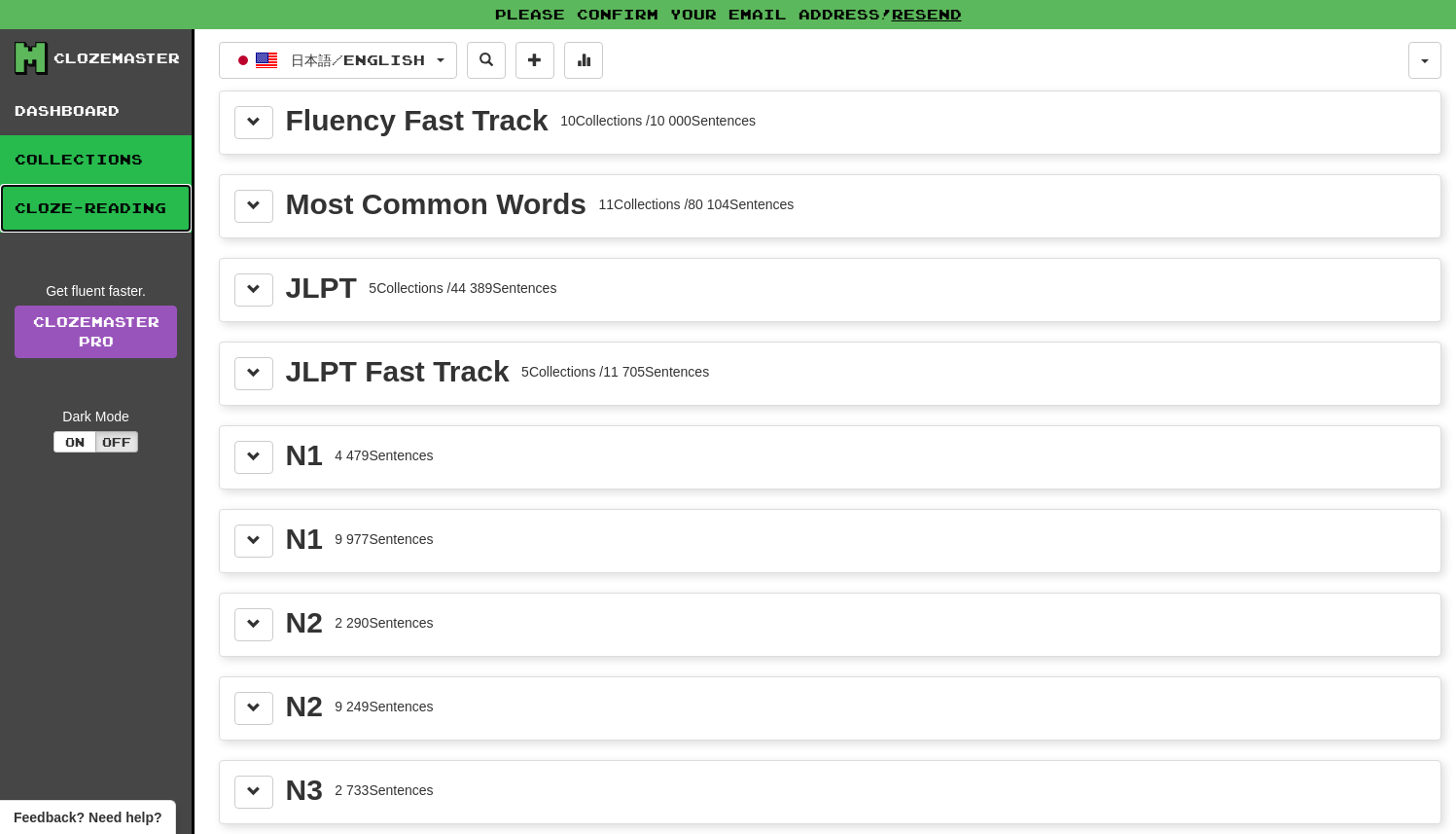
click at [141, 222] on link "Cloze-Reading" at bounding box center [96, 208] width 192 height 48
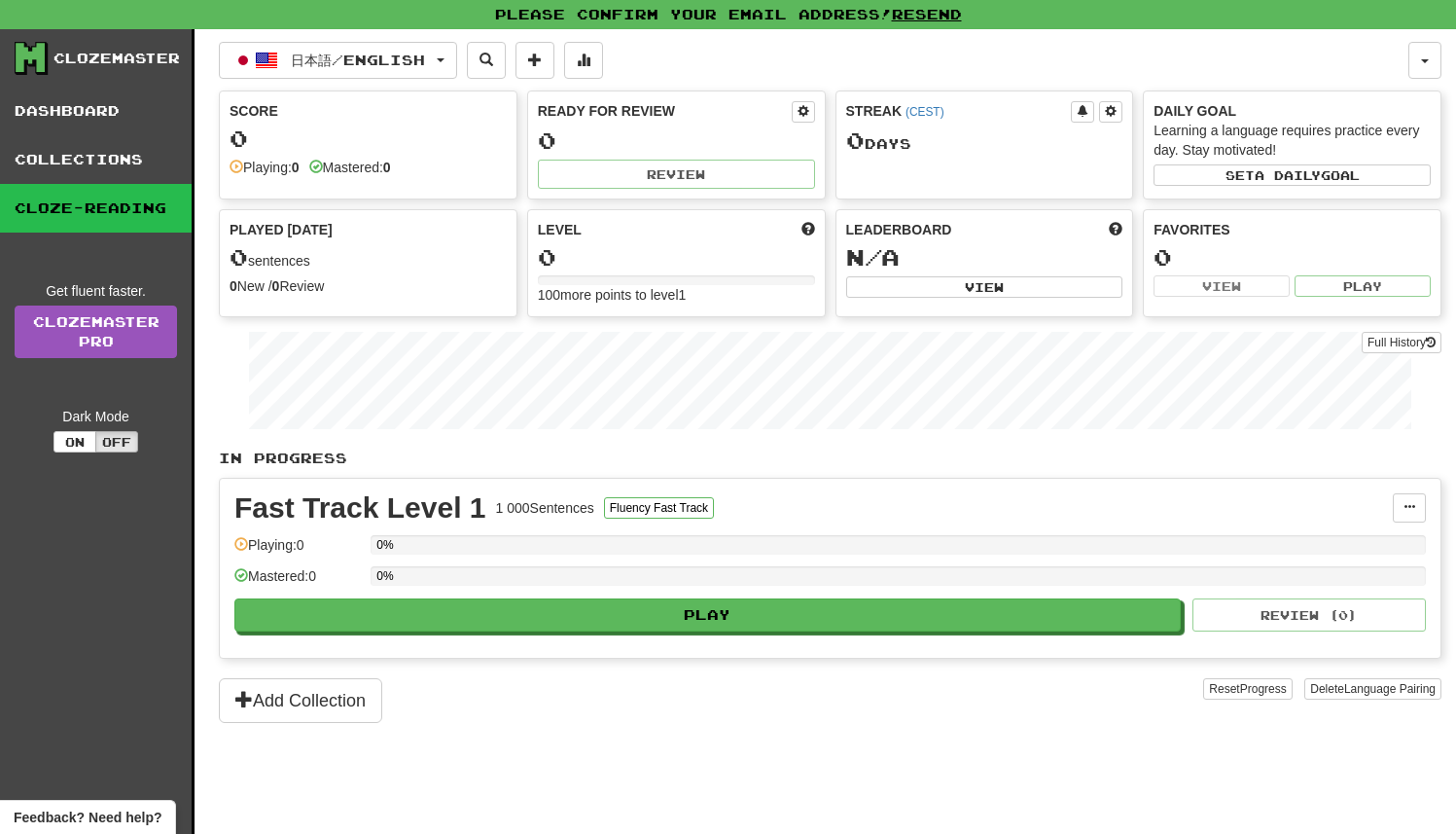
click at [879, 52] on div "日本語 / English 日本語 / English Streak: 0 Review: 0 Points today: 0 Language Pairing" at bounding box center [813, 59] width 1190 height 37
click at [324, 91] on div "Score 0 Playing: 0 Mastered: 0" at bounding box center [368, 139] width 297 height 95
click at [324, 62] on span "日本語 / English" at bounding box center [358, 59] width 135 height 17
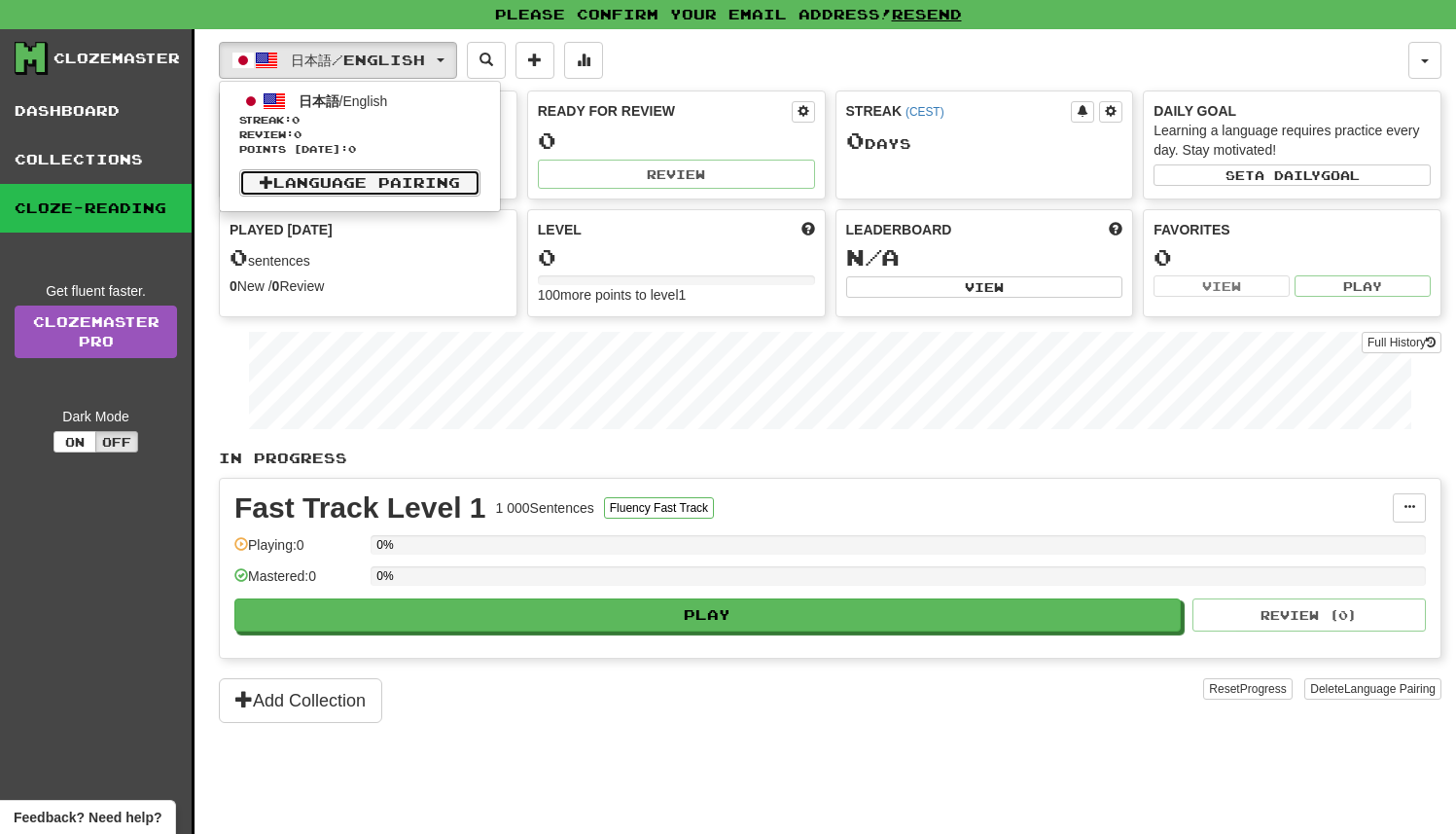
click at [299, 171] on link "Language Pairing" at bounding box center [360, 183] width 241 height 28
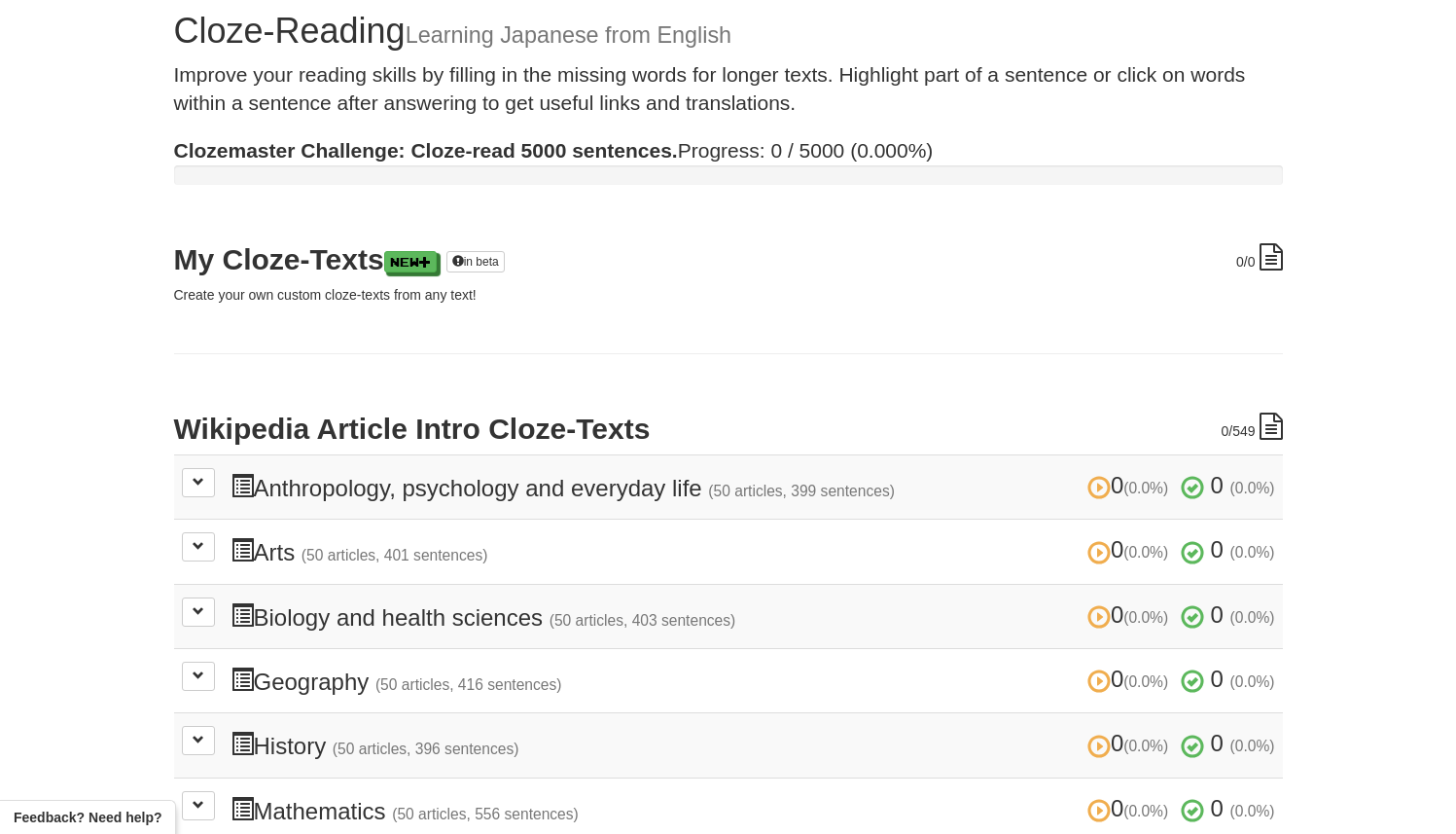
scroll to position [47, 0]
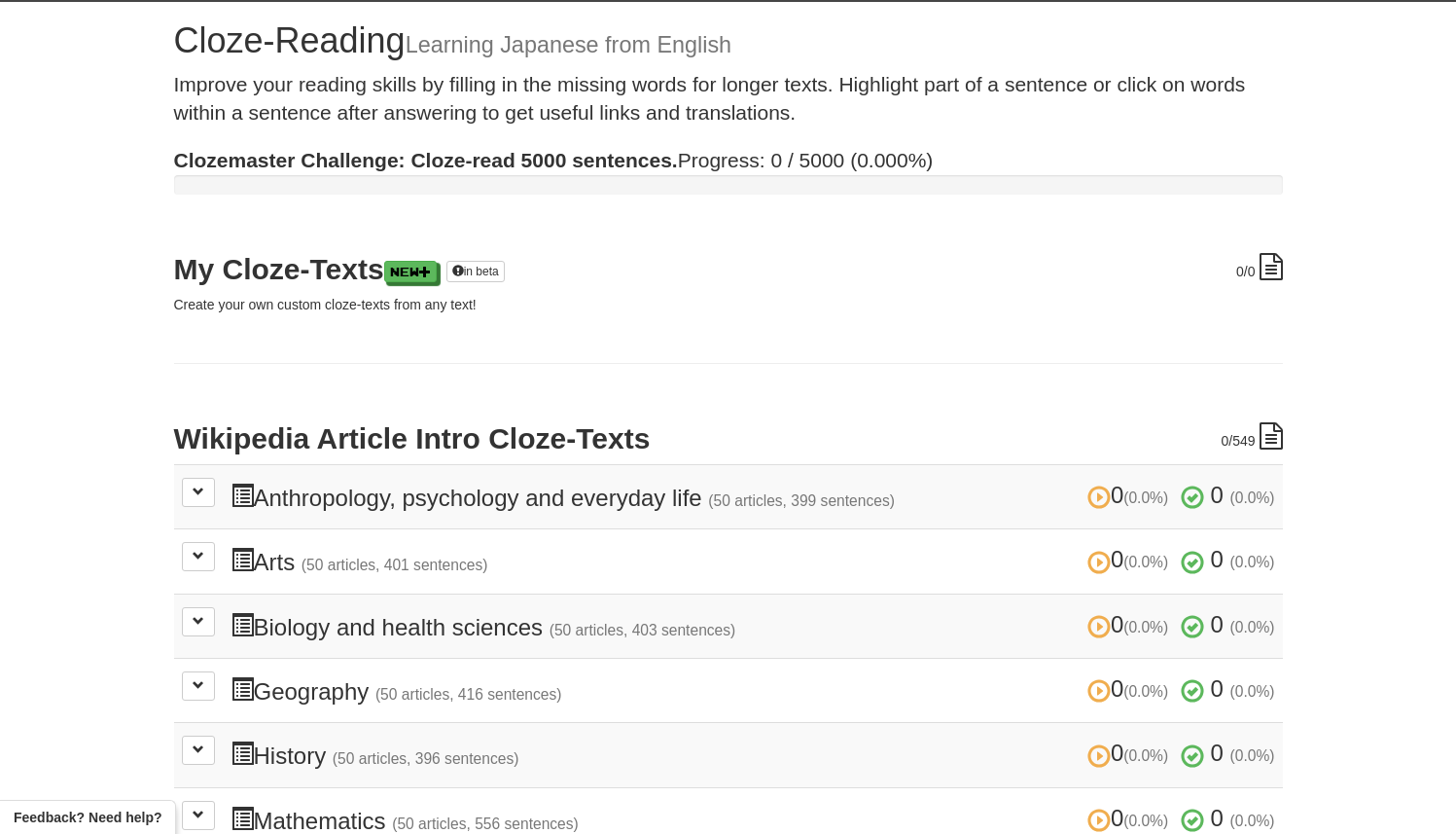
click at [370, 504] on h3 "0 (0.0%) 0 (0.0%) Anthropology, psychology and everyday life (50 articles, 399 …" at bounding box center [753, 497] width 1045 height 29
click at [206, 499] on button at bounding box center [198, 493] width 33 height 30
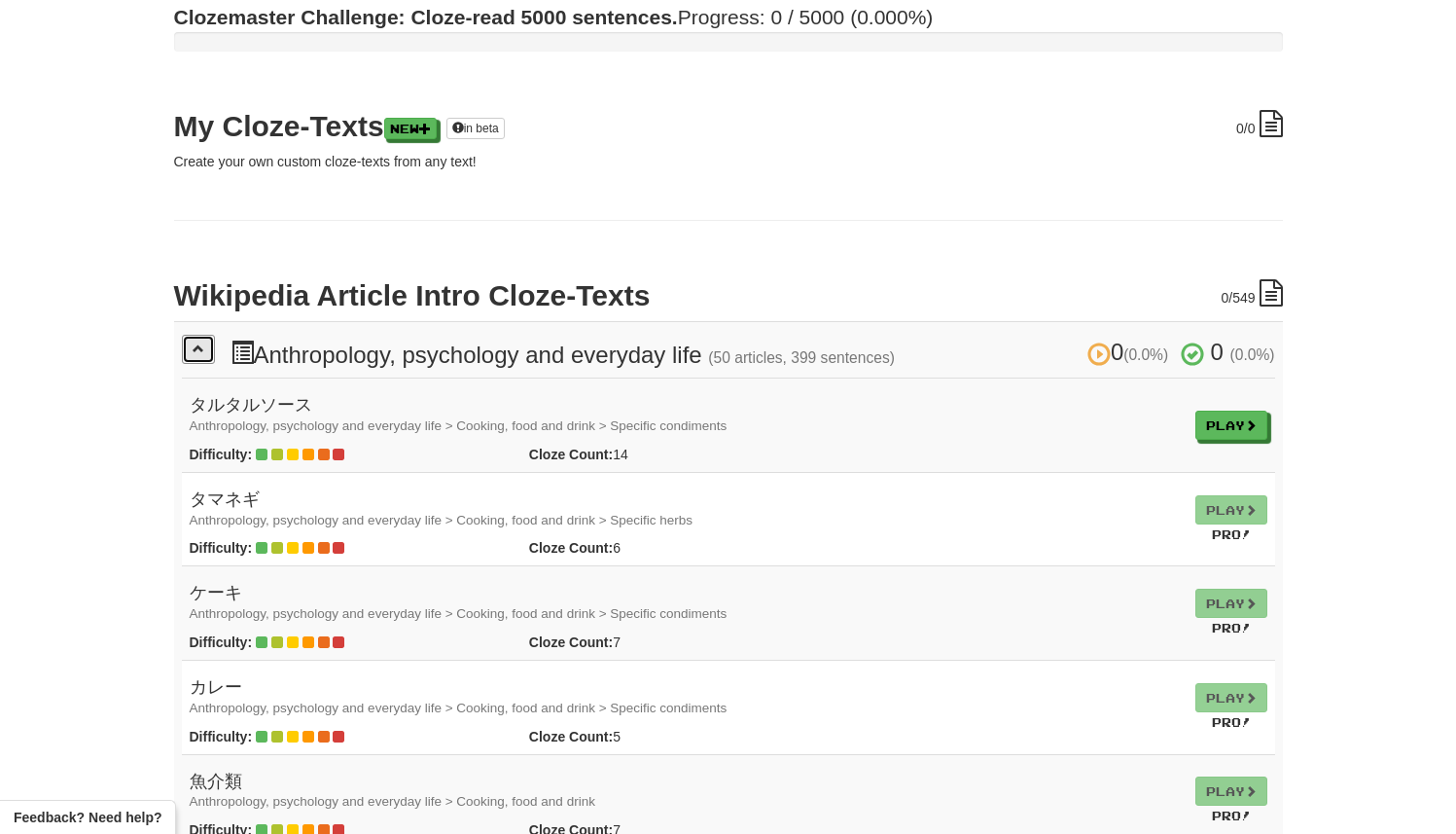
scroll to position [226, 0]
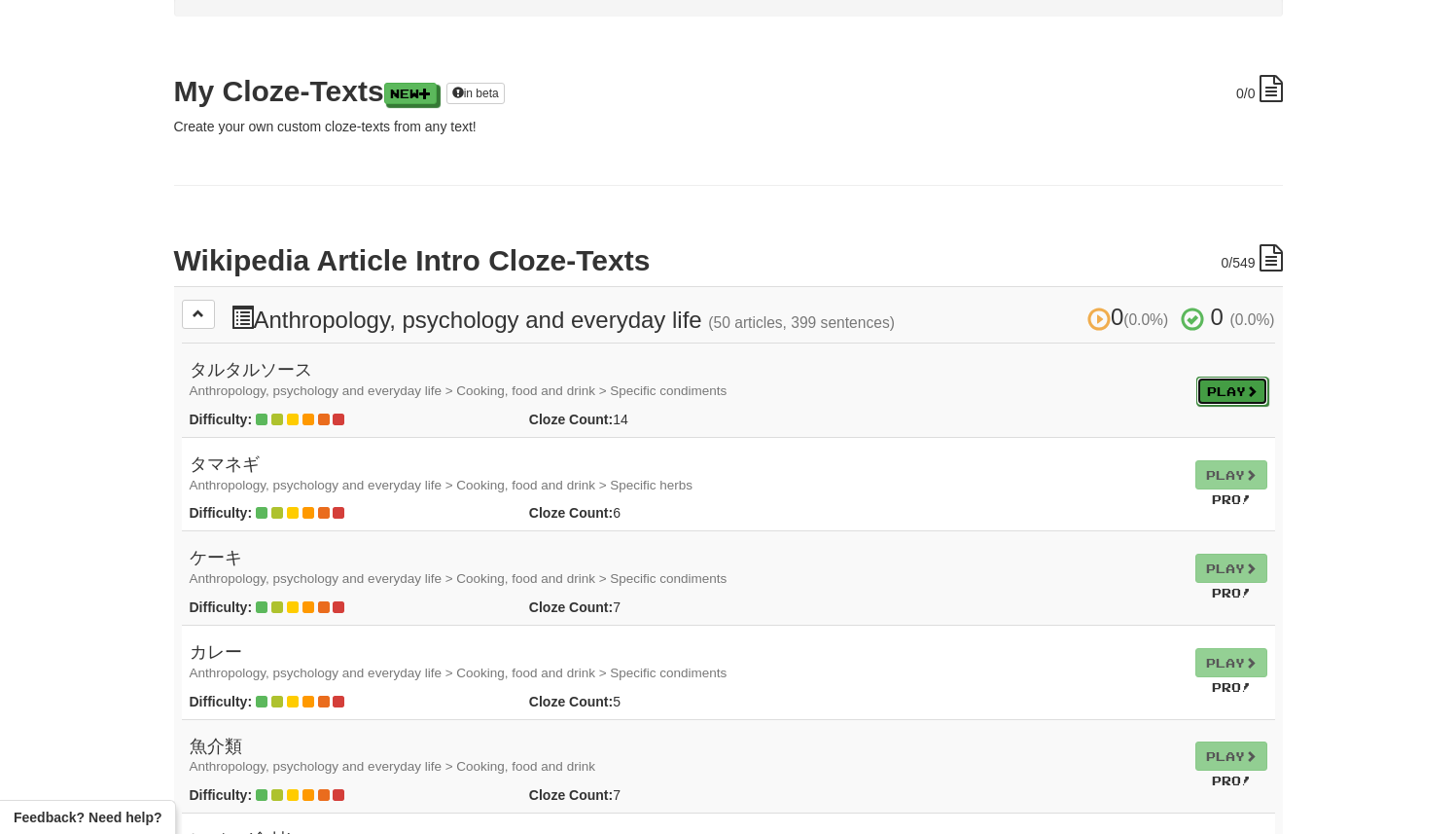
click at [1222, 392] on link "Play" at bounding box center [1232, 392] width 72 height 30
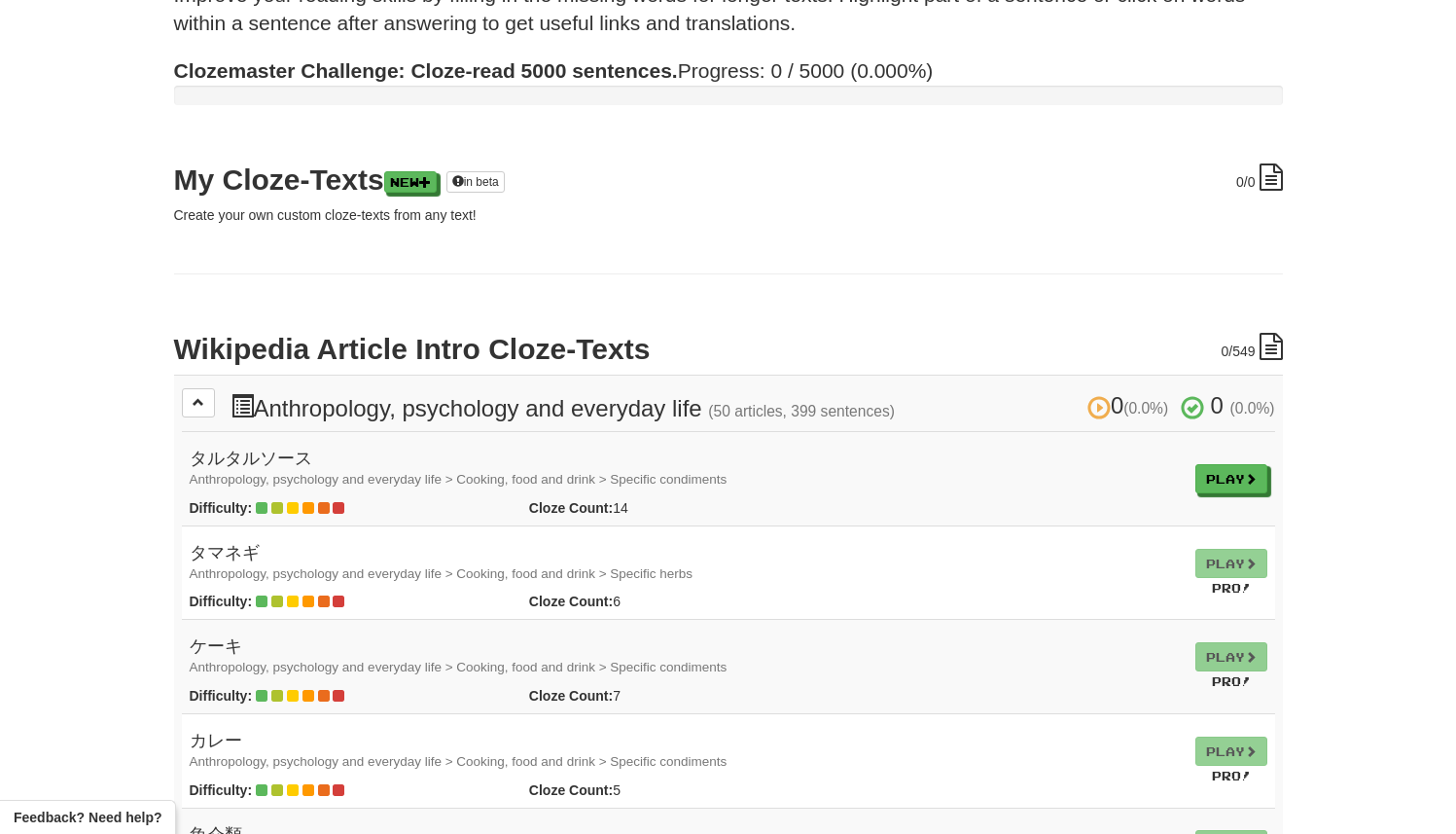
scroll to position [0, 0]
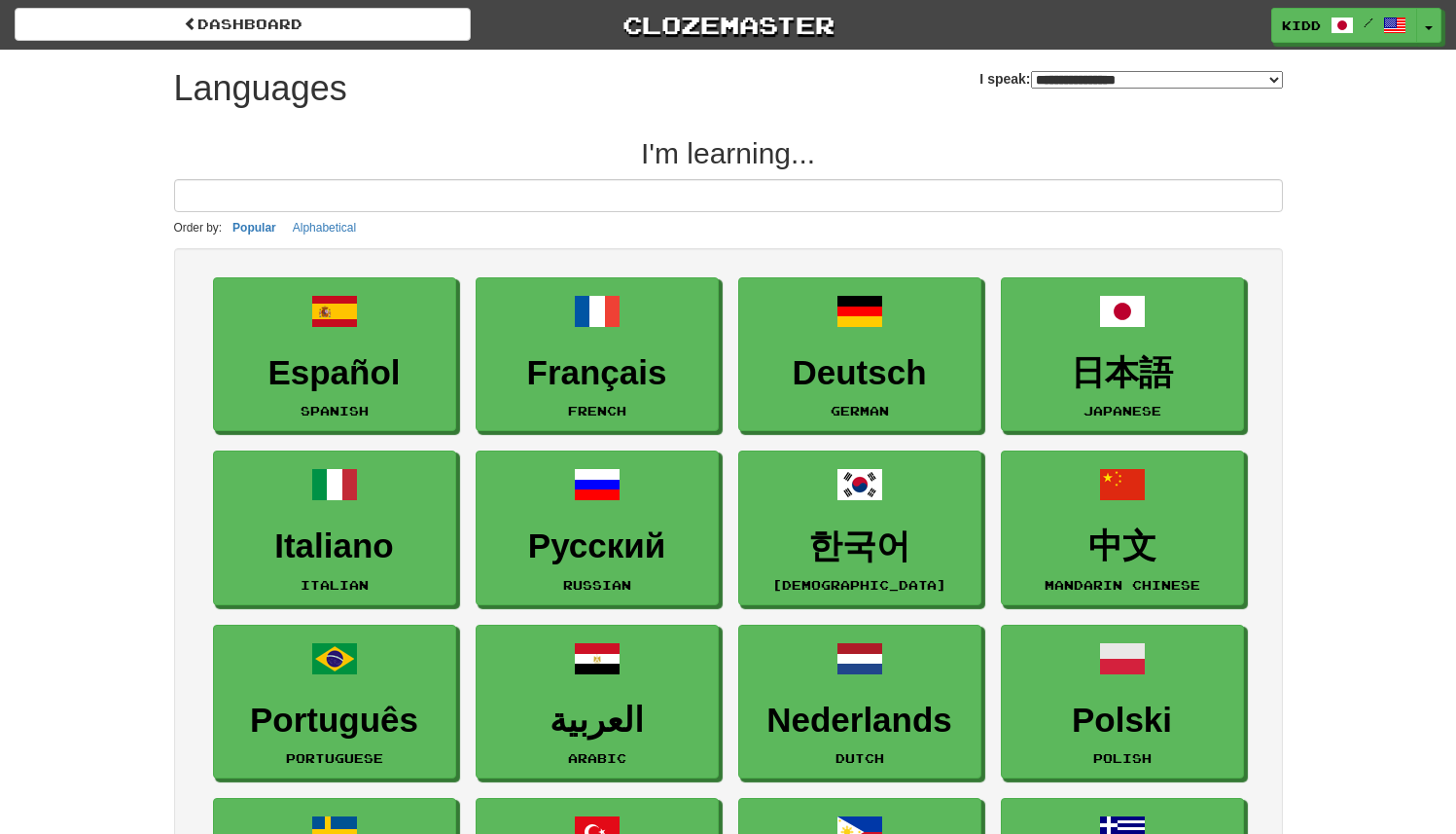
select select "*******"
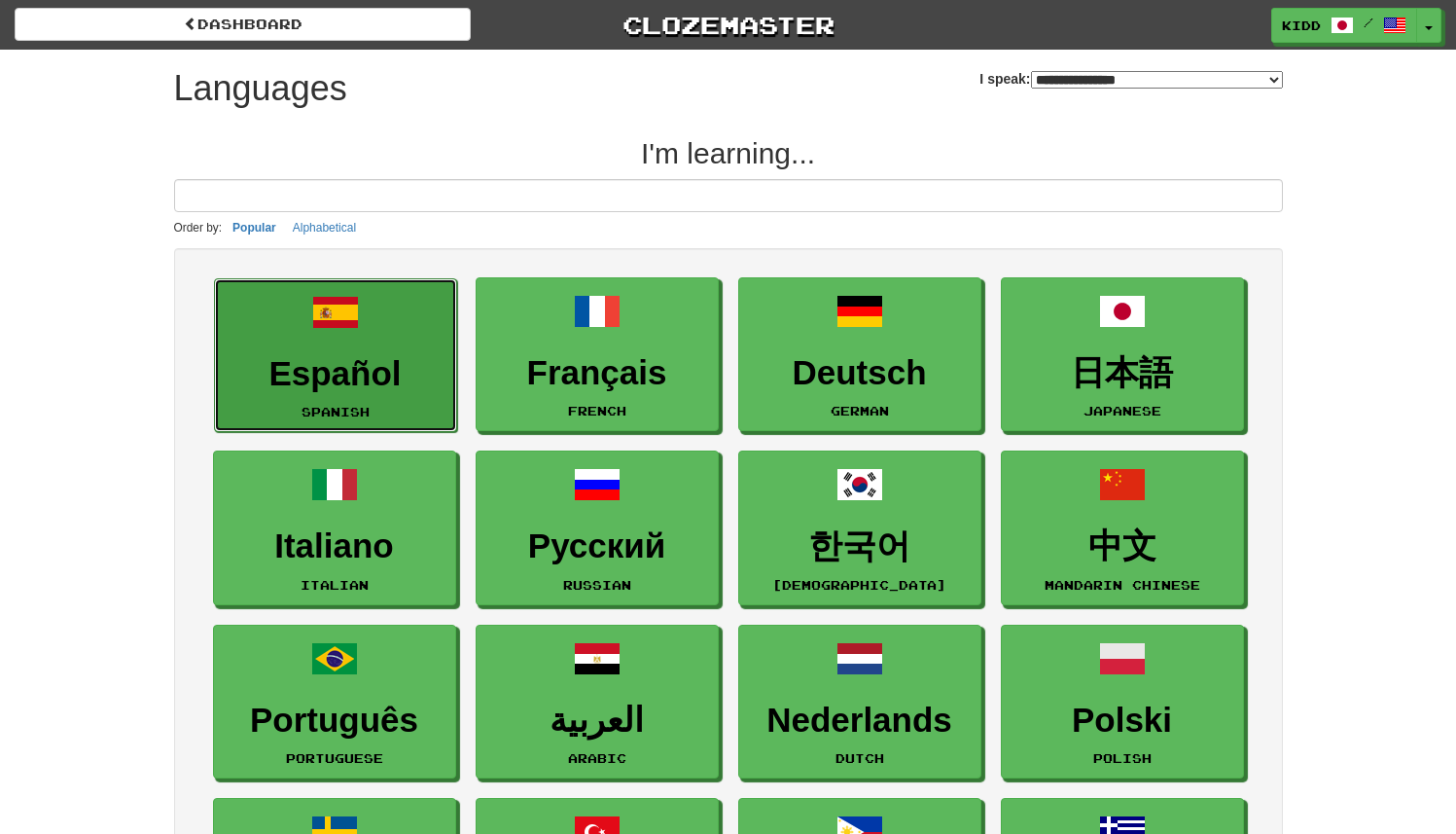
click at [397, 351] on link "Español Spanish" at bounding box center [335, 355] width 243 height 154
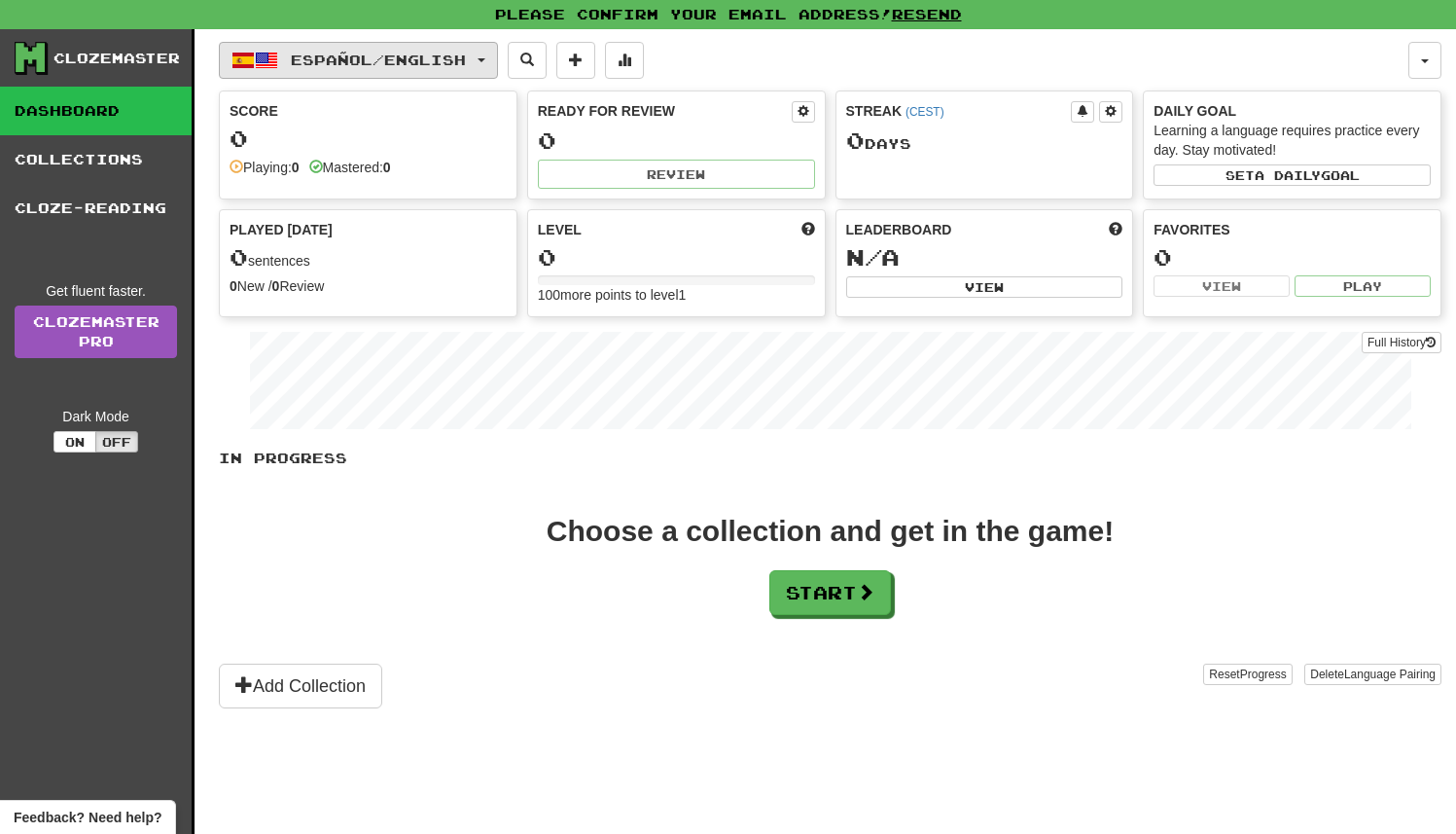
click at [411, 72] on button "Español / English" at bounding box center [358, 59] width 279 height 37
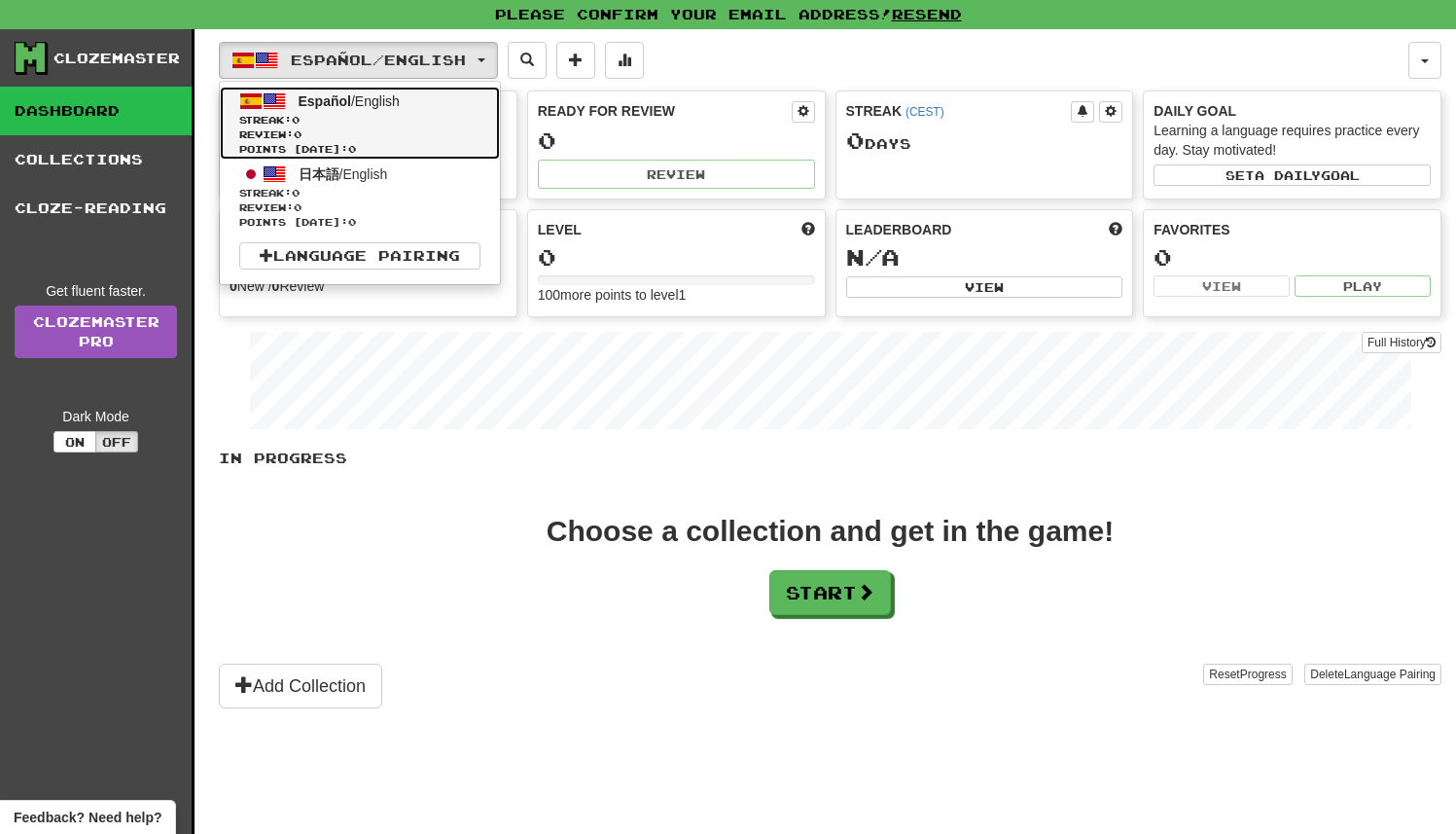
click at [412, 109] on link "Español / English Streak: 0 Review: 0 Points today: 0" at bounding box center [359, 124] width 280 height 73
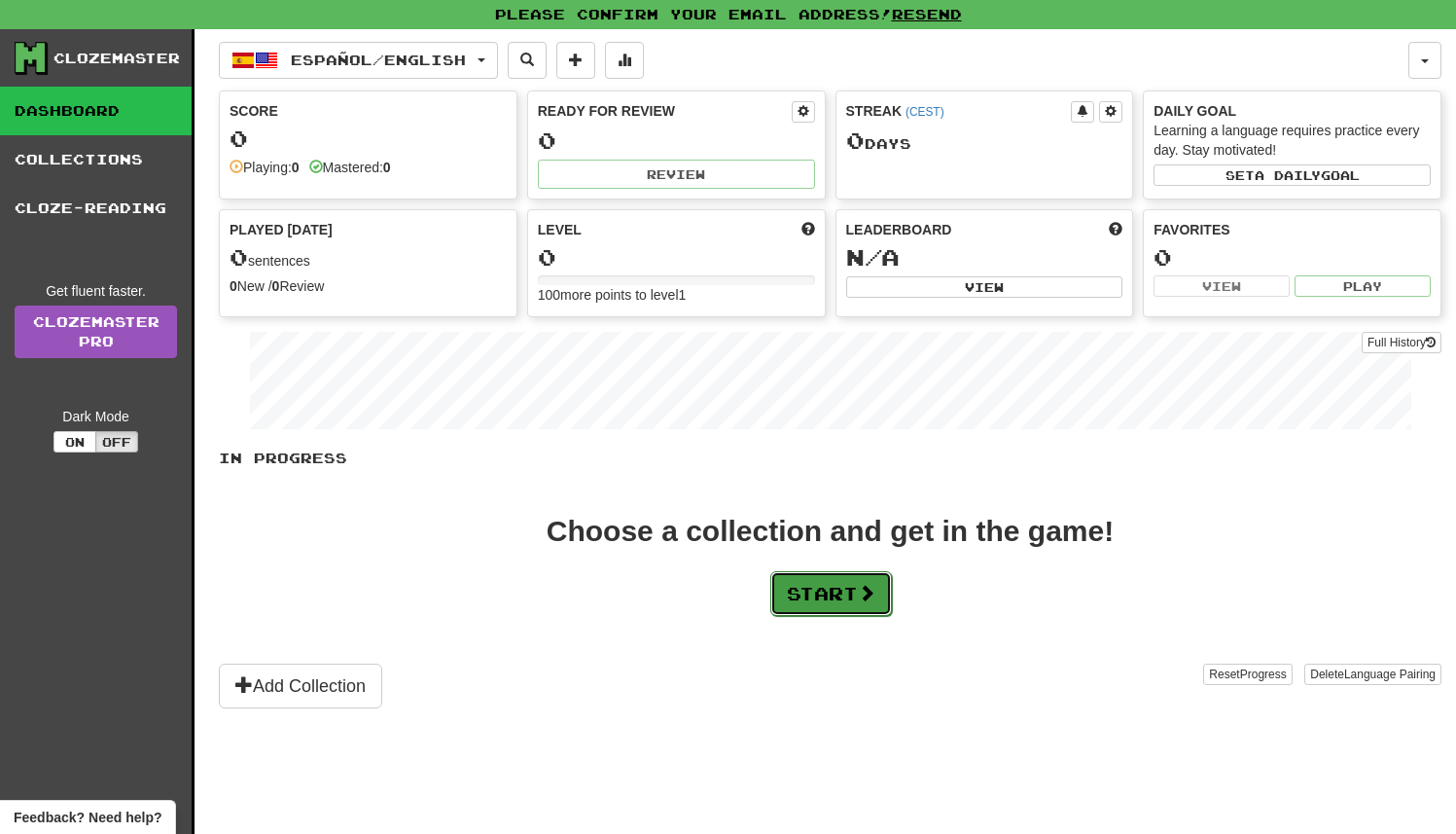
click at [822, 599] on button "Start" at bounding box center [831, 593] width 122 height 45
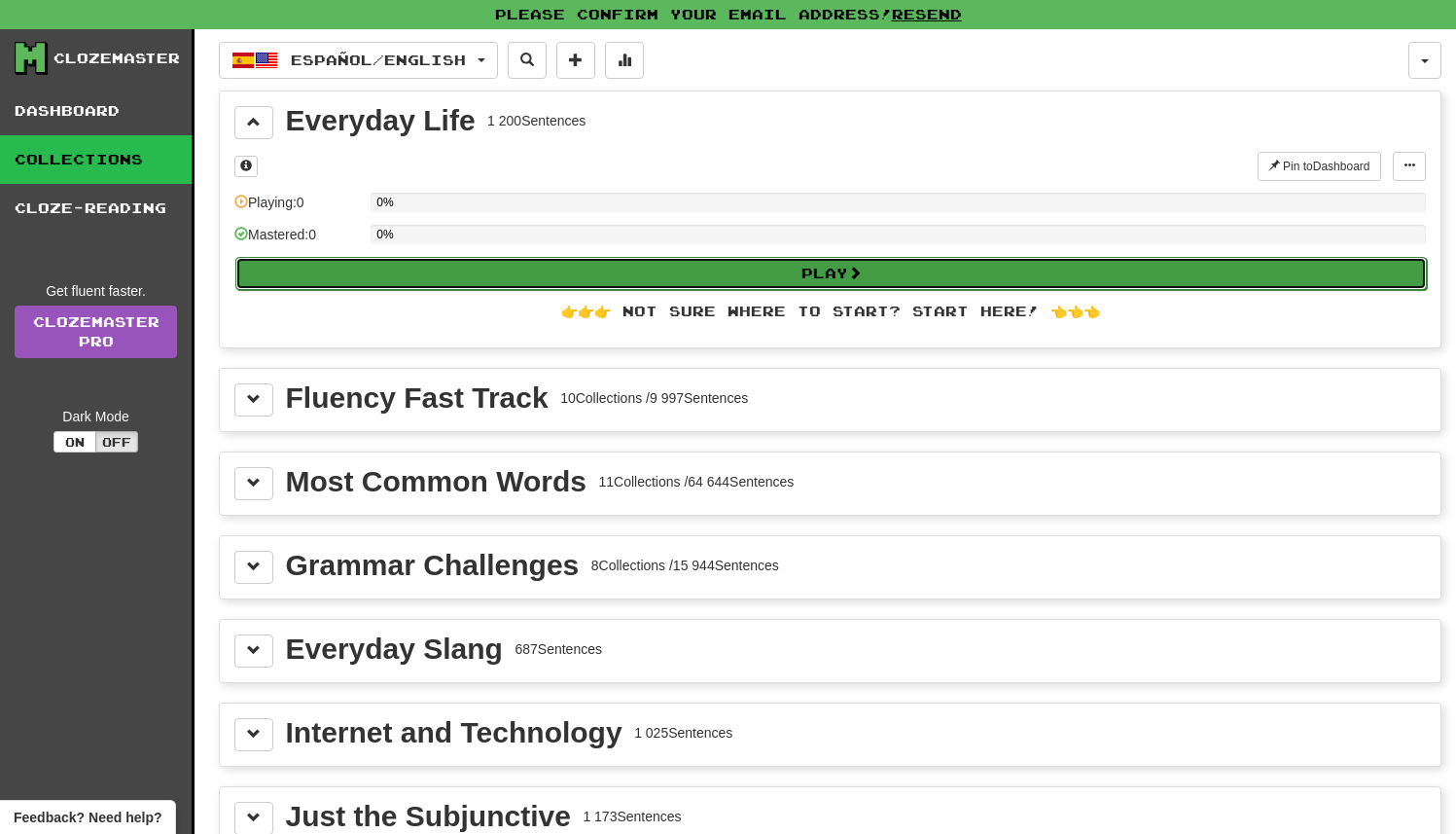
click at [673, 272] on button "Play" at bounding box center [831, 273] width 1192 height 33
select select "**"
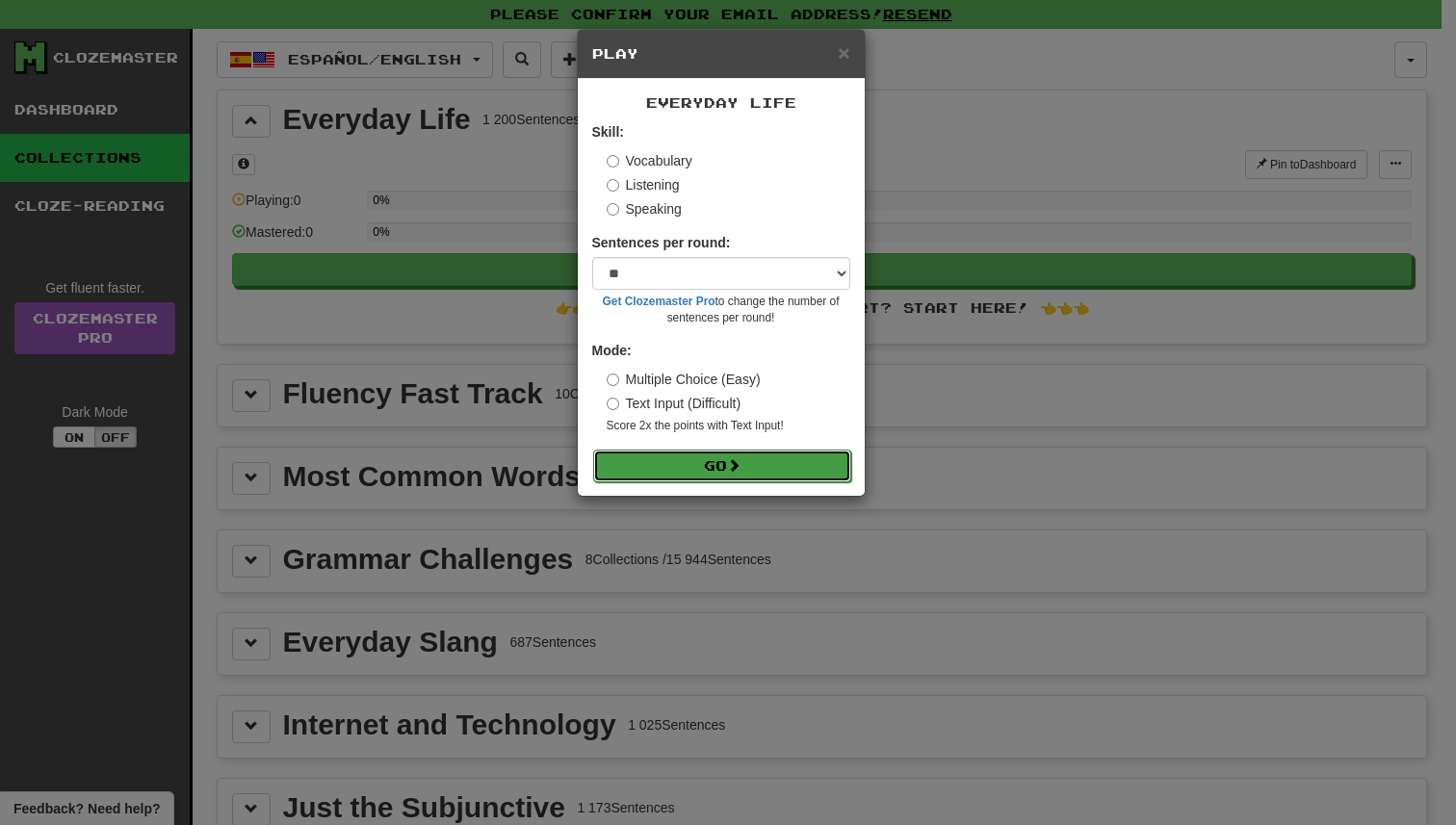
click at [710, 460] on button "Go" at bounding box center [723, 465] width 258 height 32
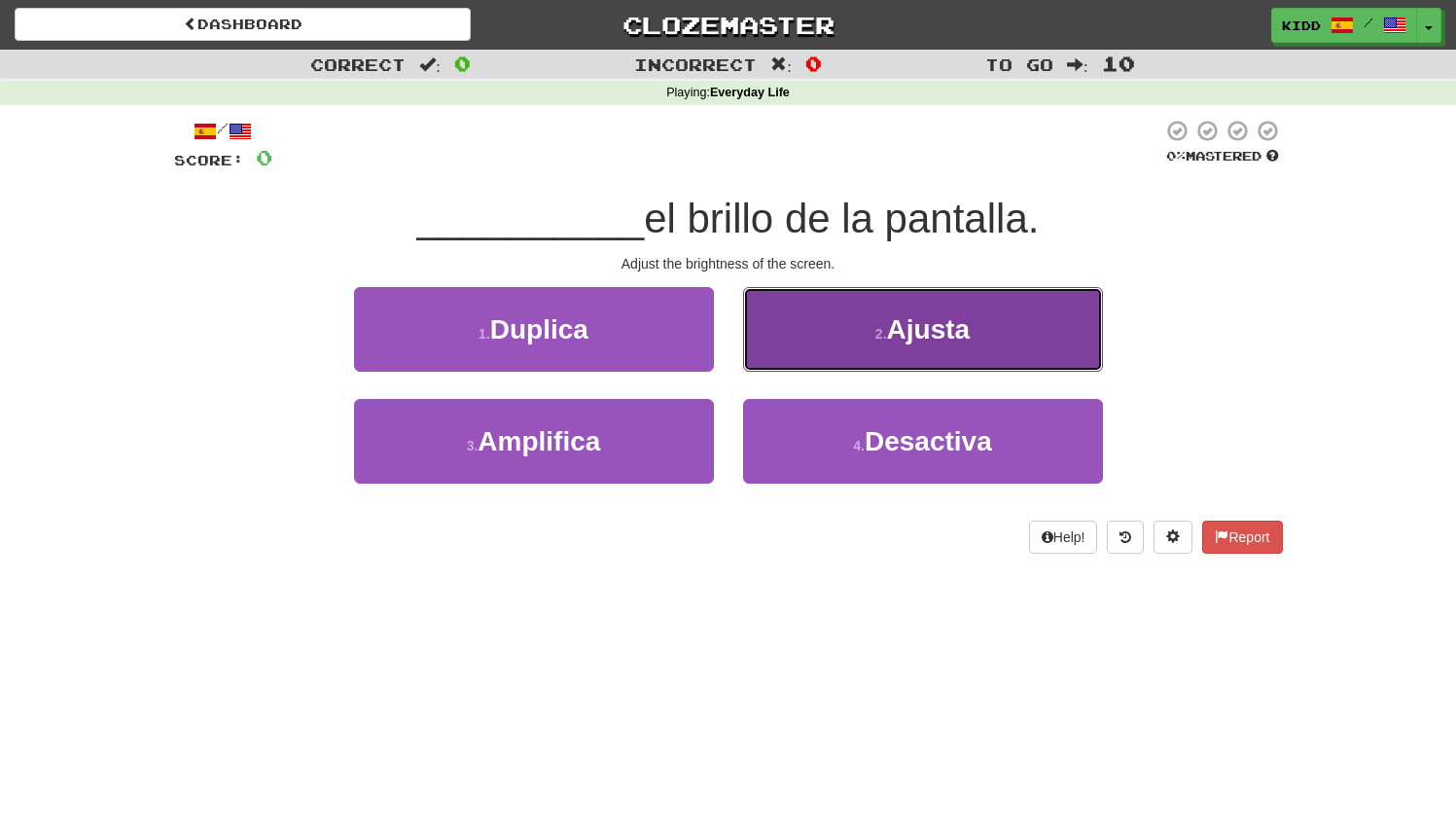
click at [821, 303] on button "2 . Ajusta" at bounding box center [923, 329] width 360 height 85
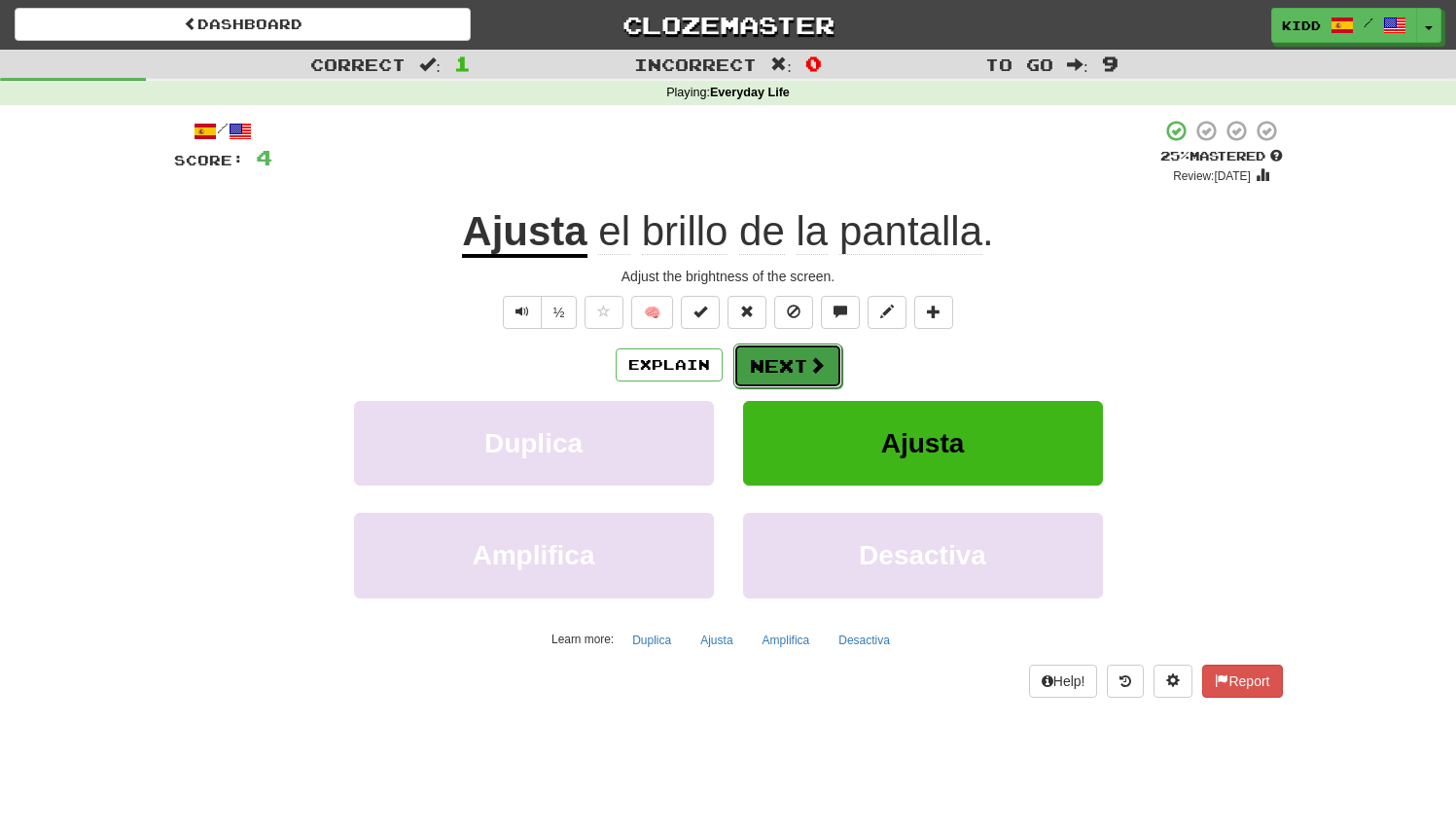
click at [777, 366] on button "Next" at bounding box center [788, 365] width 109 height 45
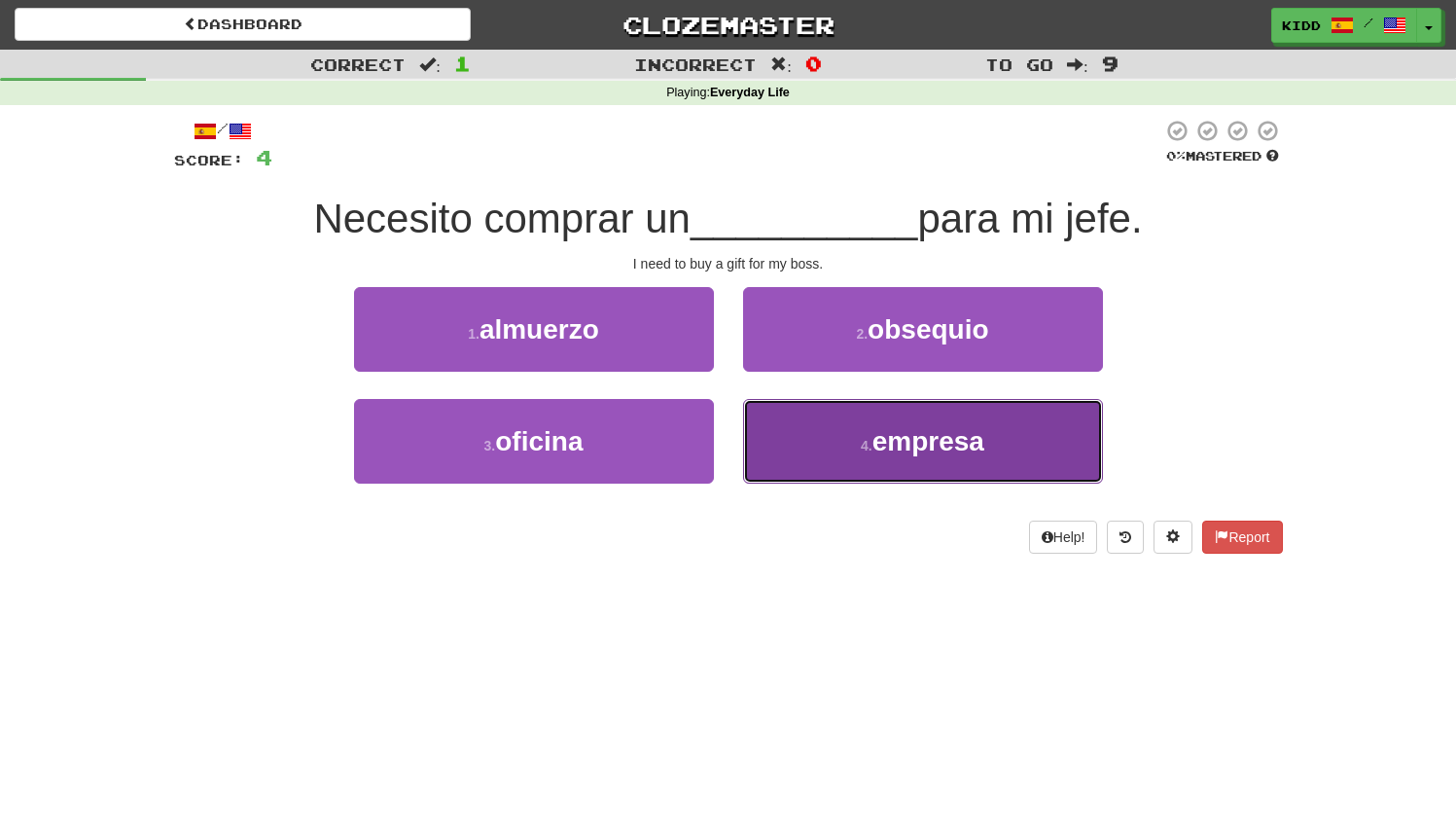
click at [792, 423] on button "4 . empresa" at bounding box center [923, 441] width 360 height 85
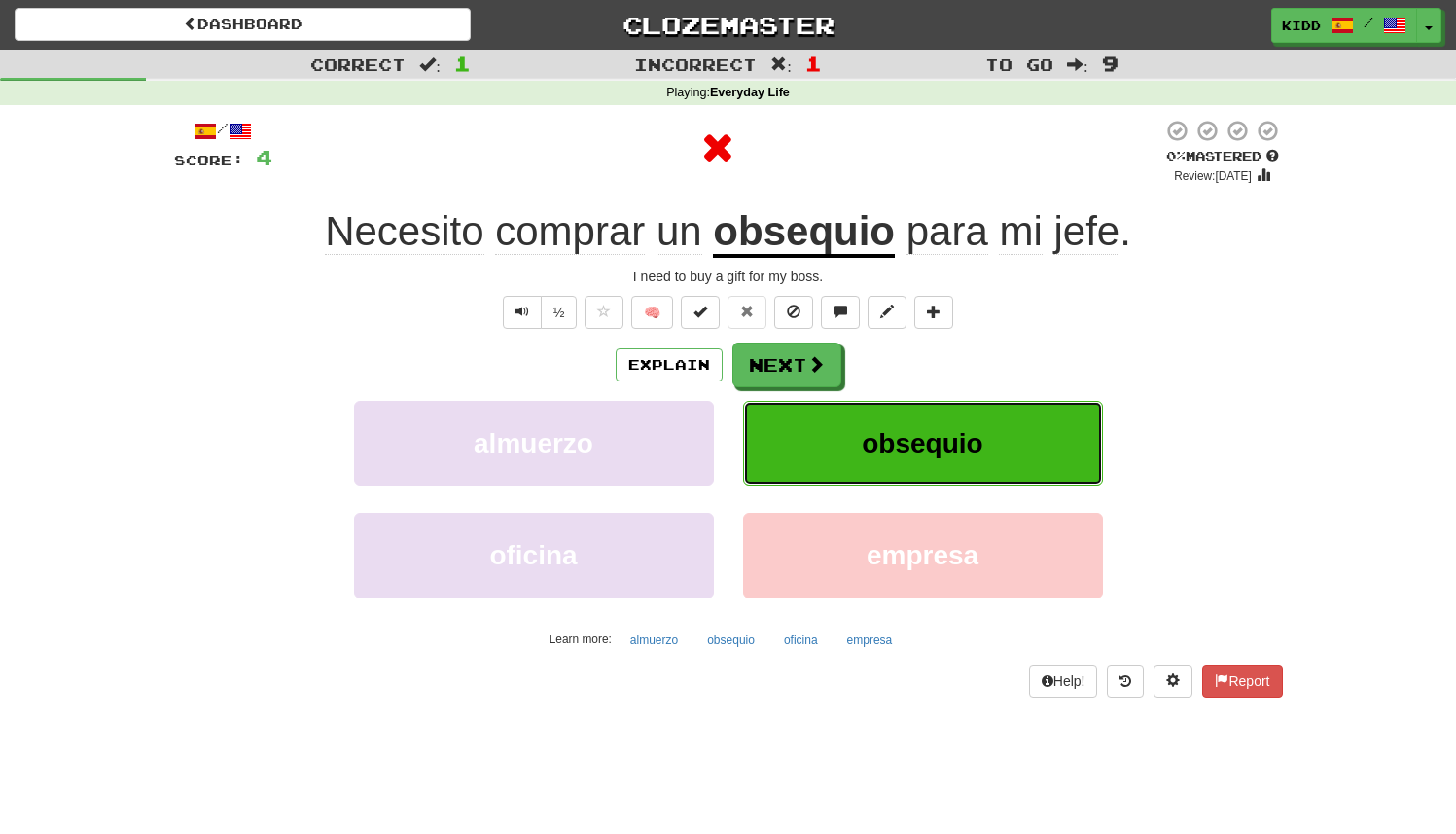
click at [820, 422] on button "obsequio" at bounding box center [923, 443] width 360 height 85
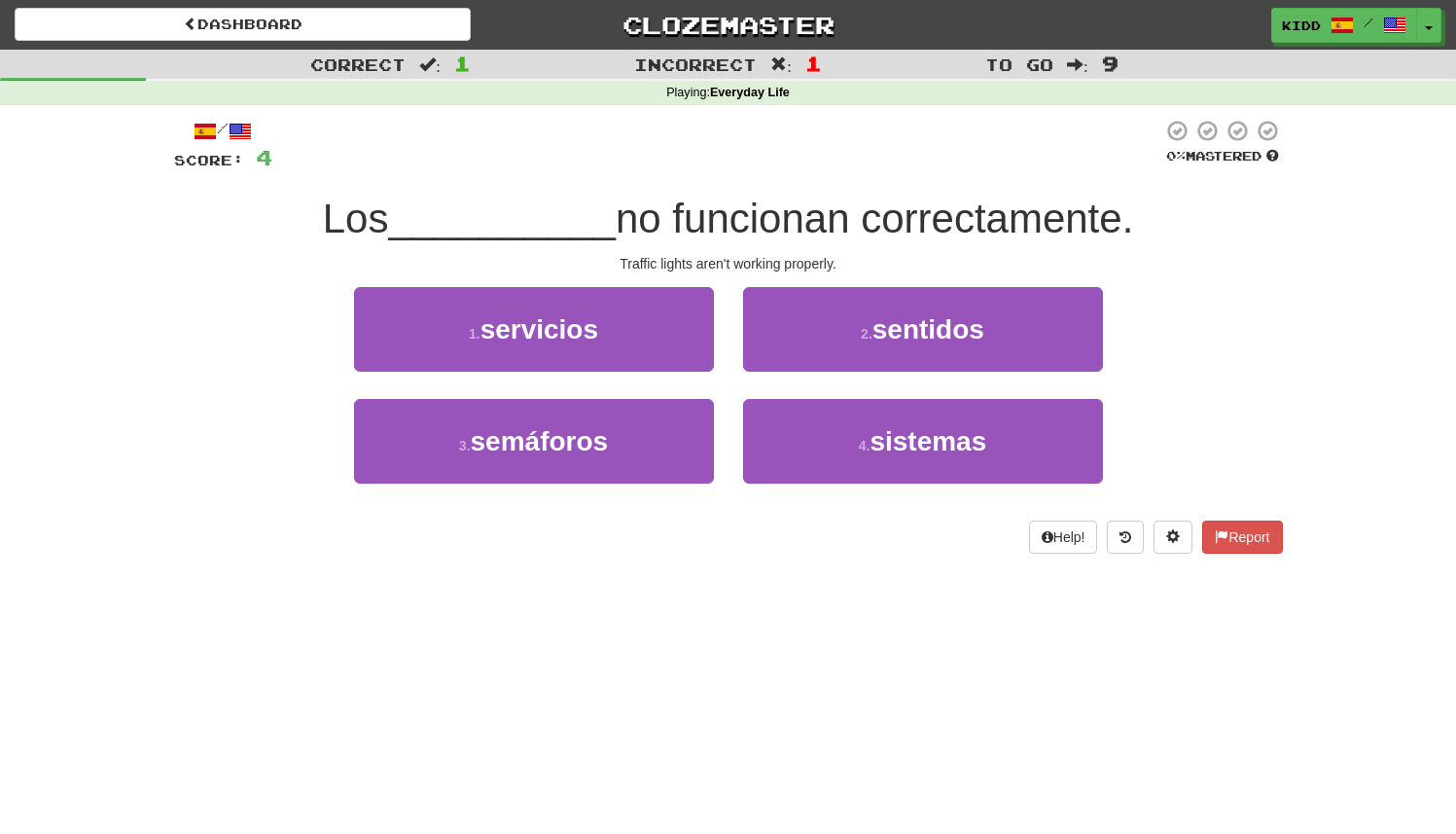
click at [750, 256] on div "Traffic lights aren't working properly." at bounding box center [728, 264] width 1109 height 20
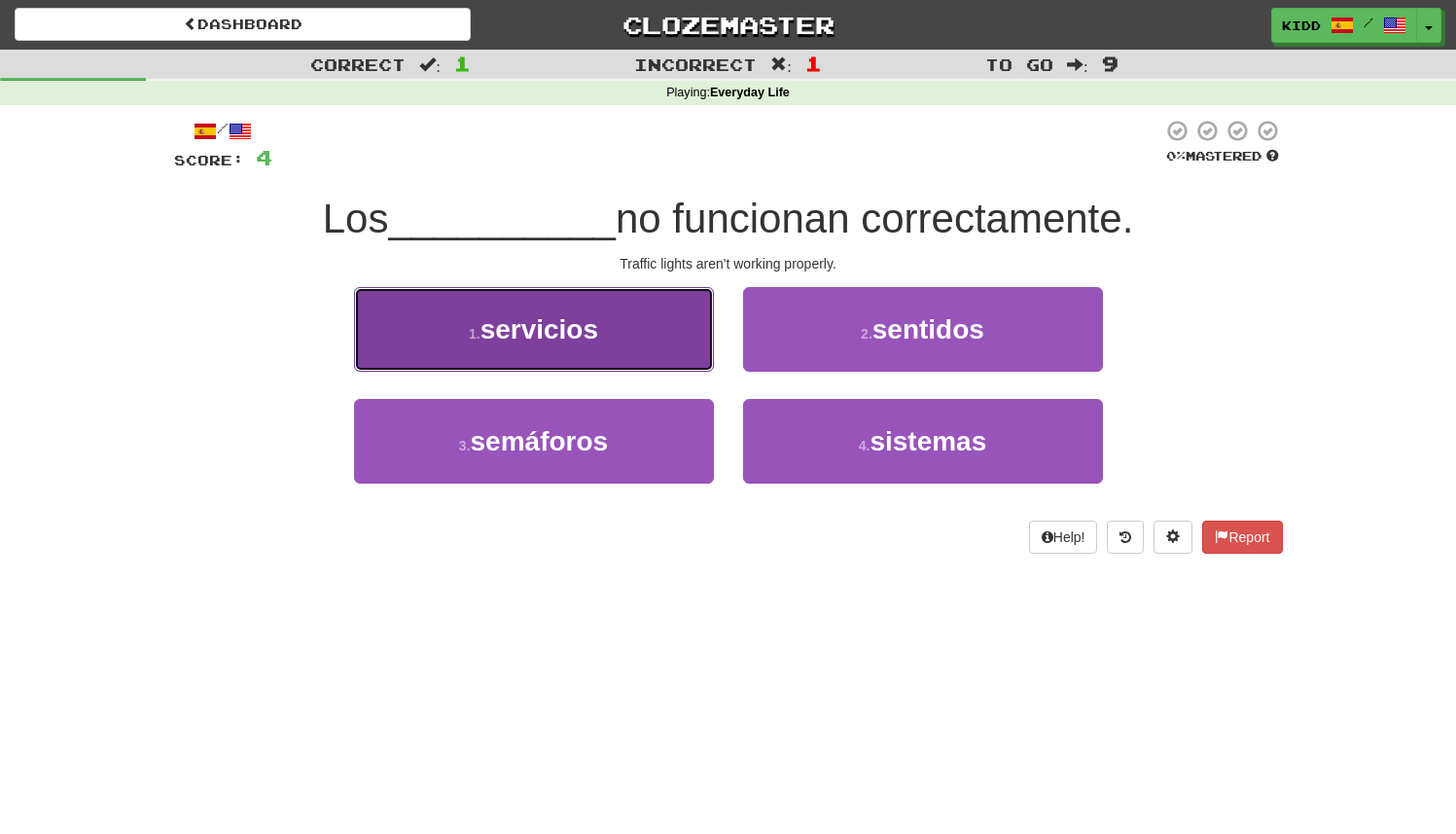
click at [663, 351] on button "1 . servicios" at bounding box center [534, 329] width 360 height 85
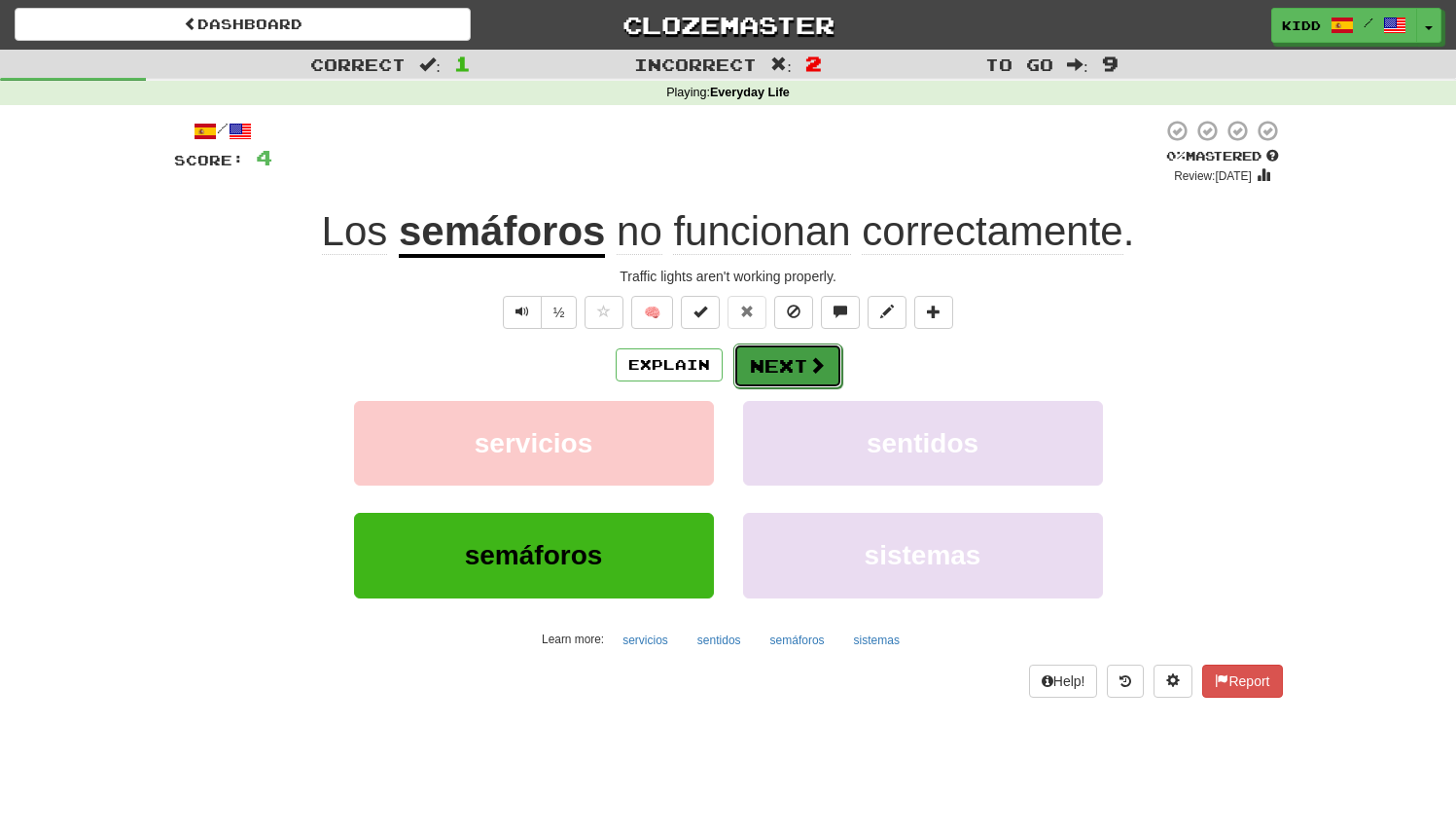
click at [792, 363] on button "Next" at bounding box center [788, 365] width 109 height 45
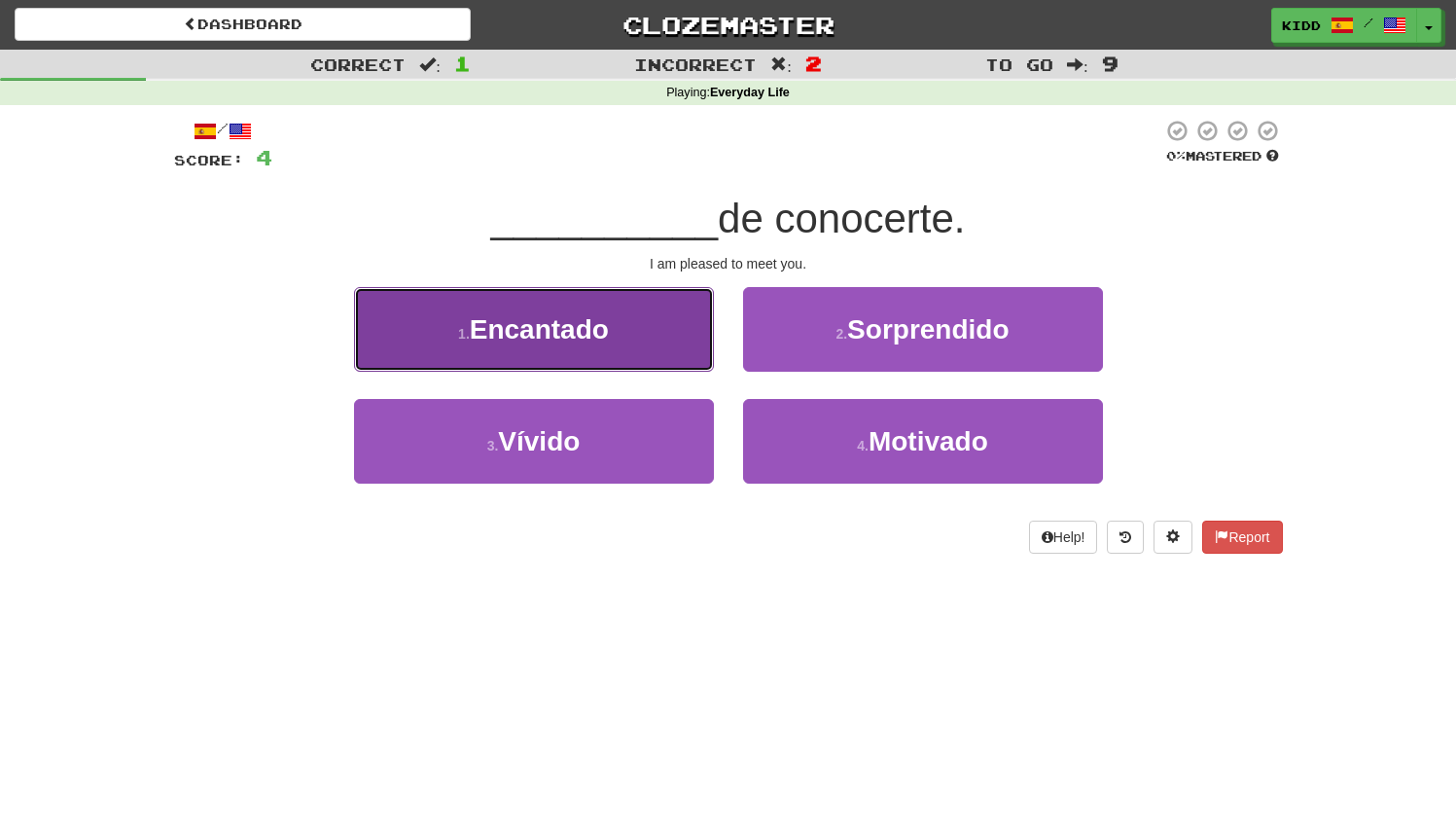
click at [647, 317] on button "1 . Encantado" at bounding box center [534, 329] width 360 height 85
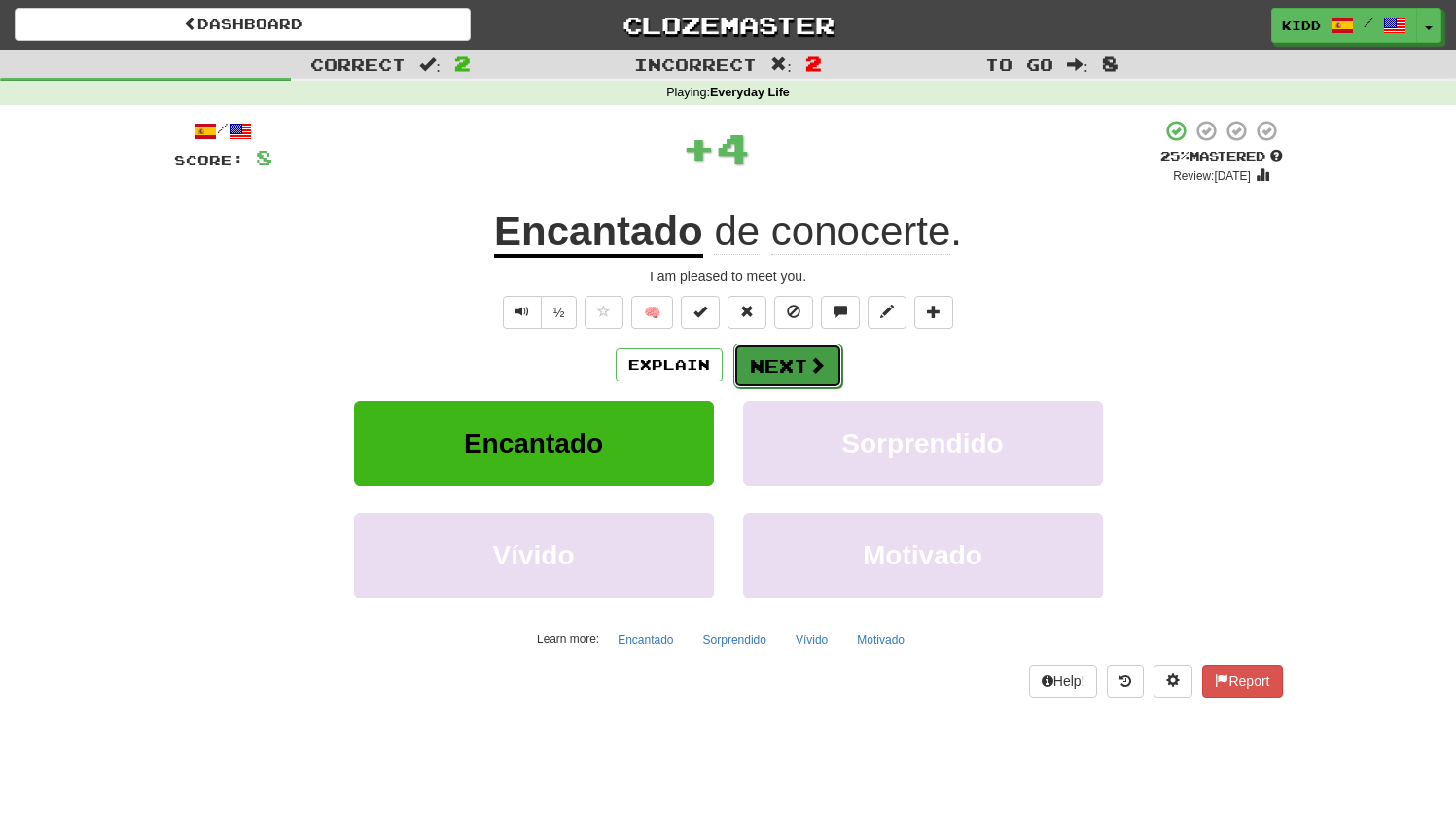
click at [790, 374] on button "Next" at bounding box center [788, 365] width 109 height 45
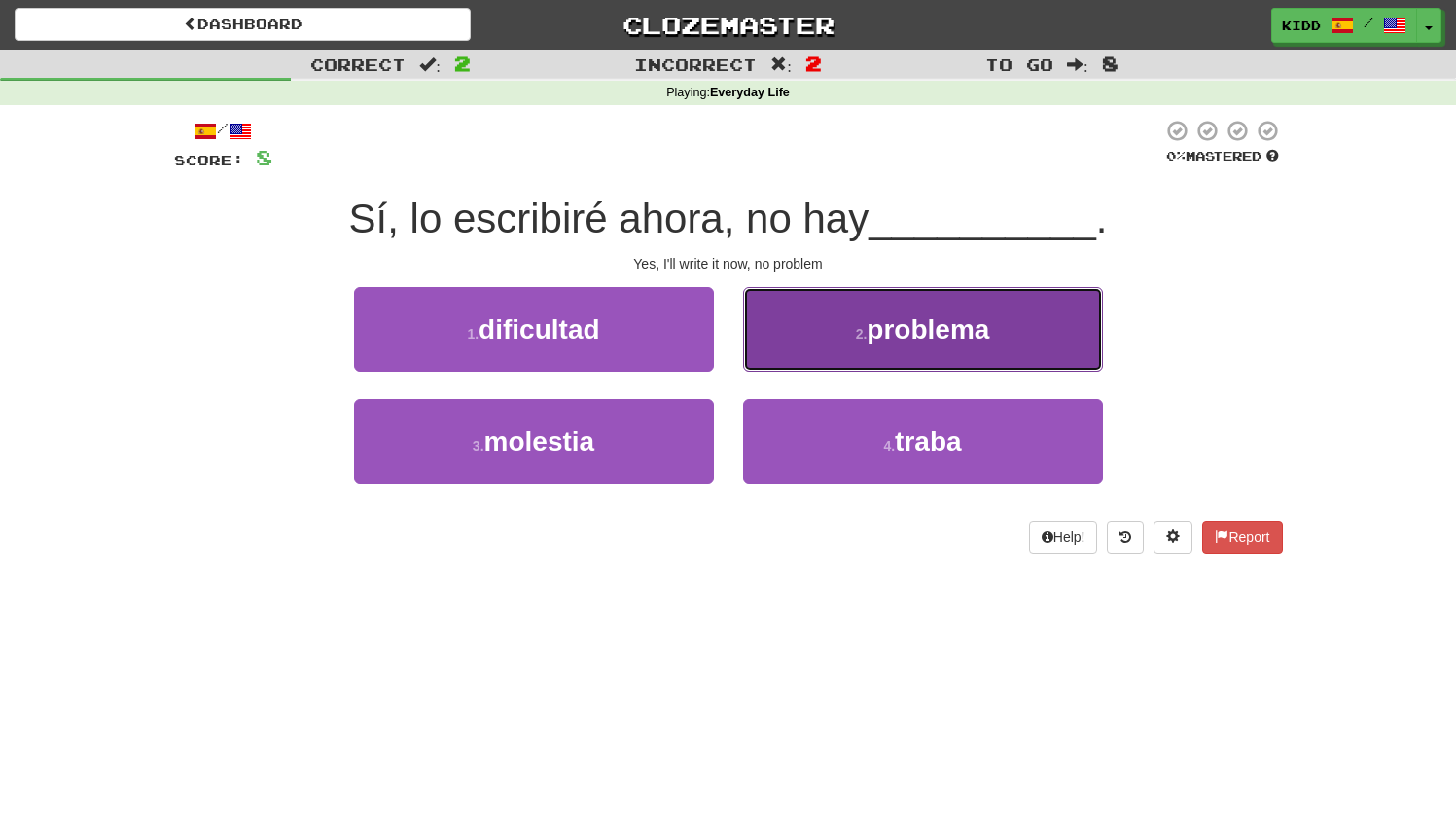
click at [808, 353] on button "2 . problema" at bounding box center [923, 329] width 360 height 85
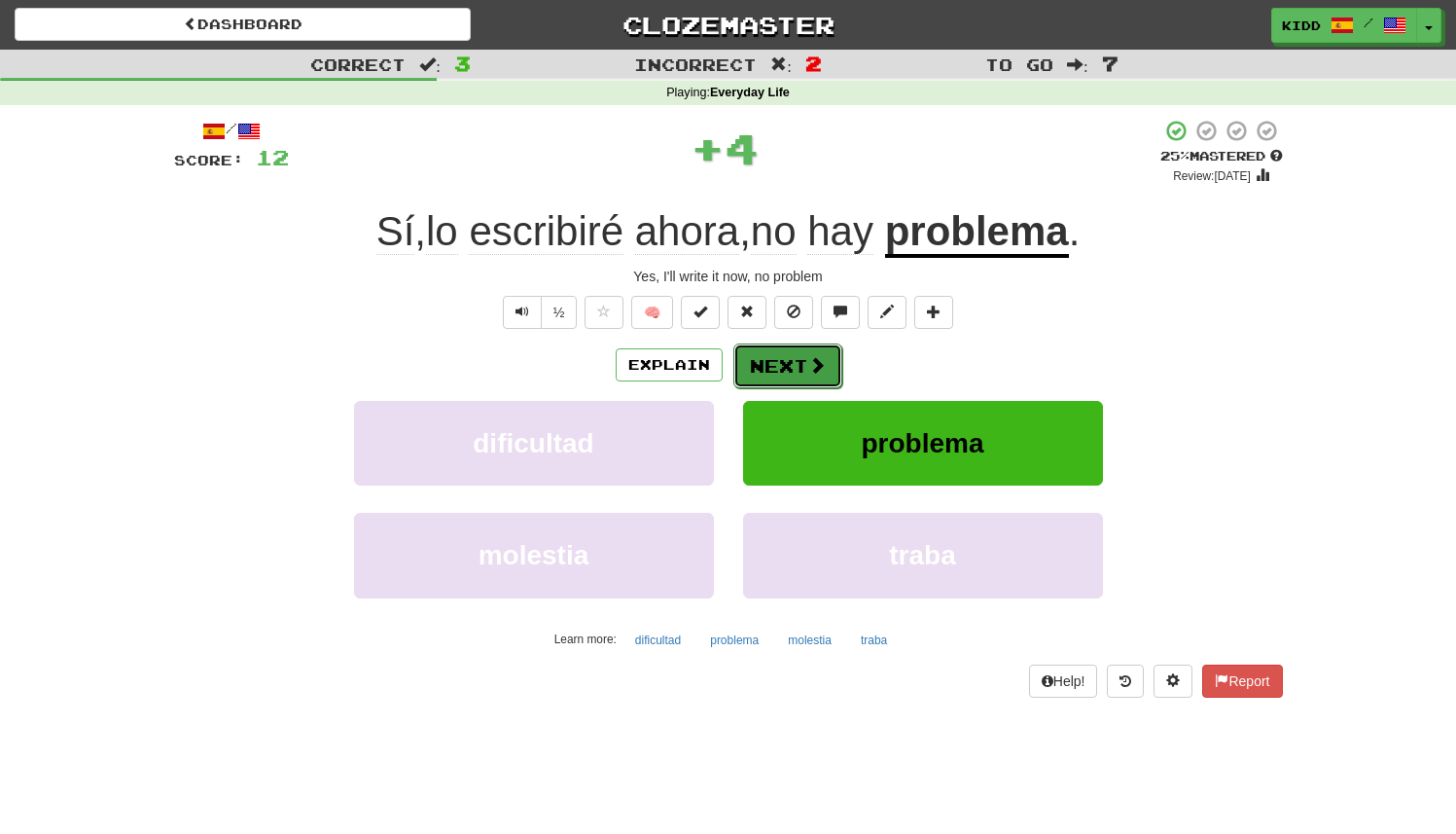
click at [803, 366] on button "Next" at bounding box center [788, 365] width 109 height 45
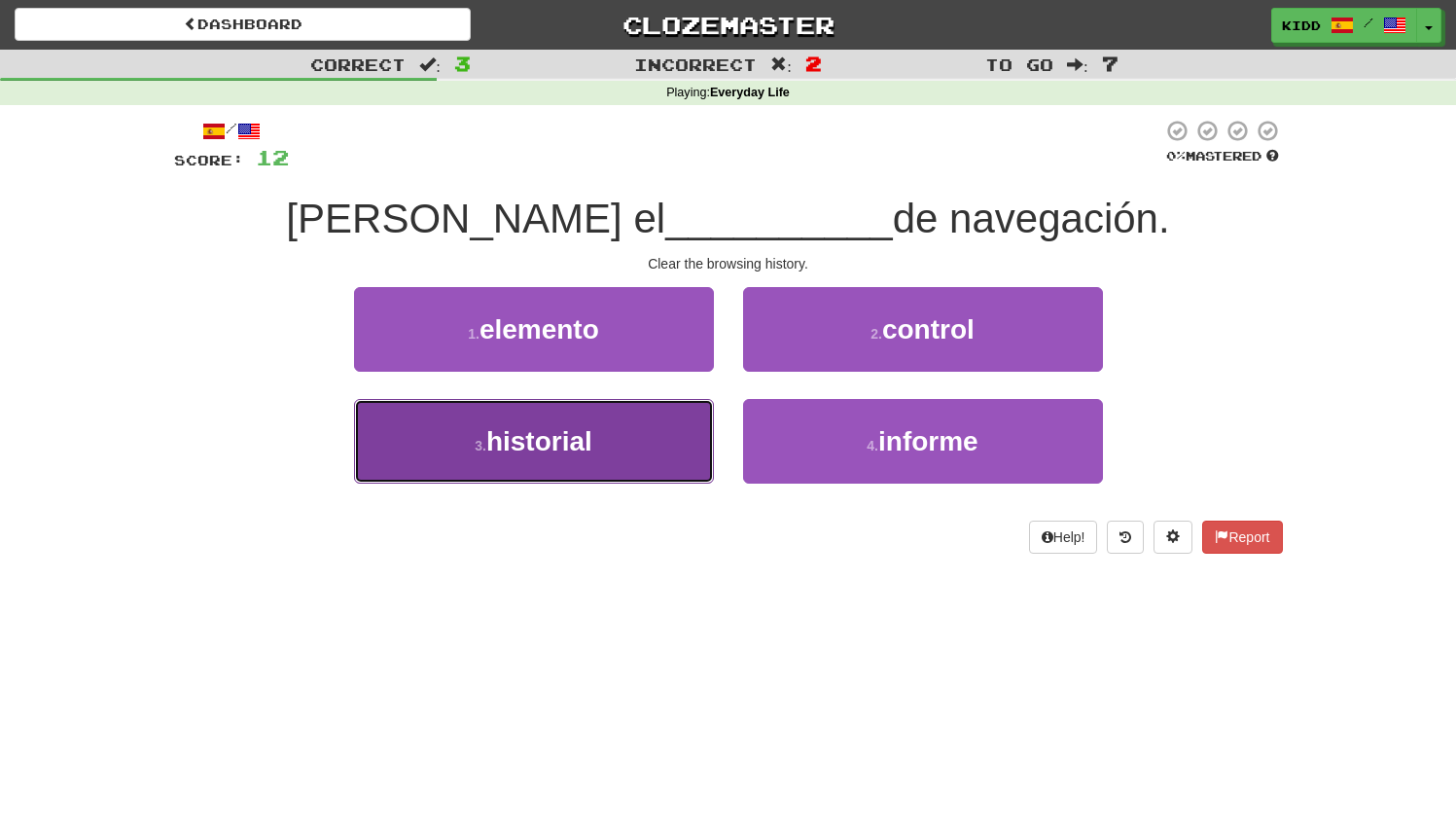
click at [666, 411] on button "3 . historial" at bounding box center [534, 441] width 360 height 85
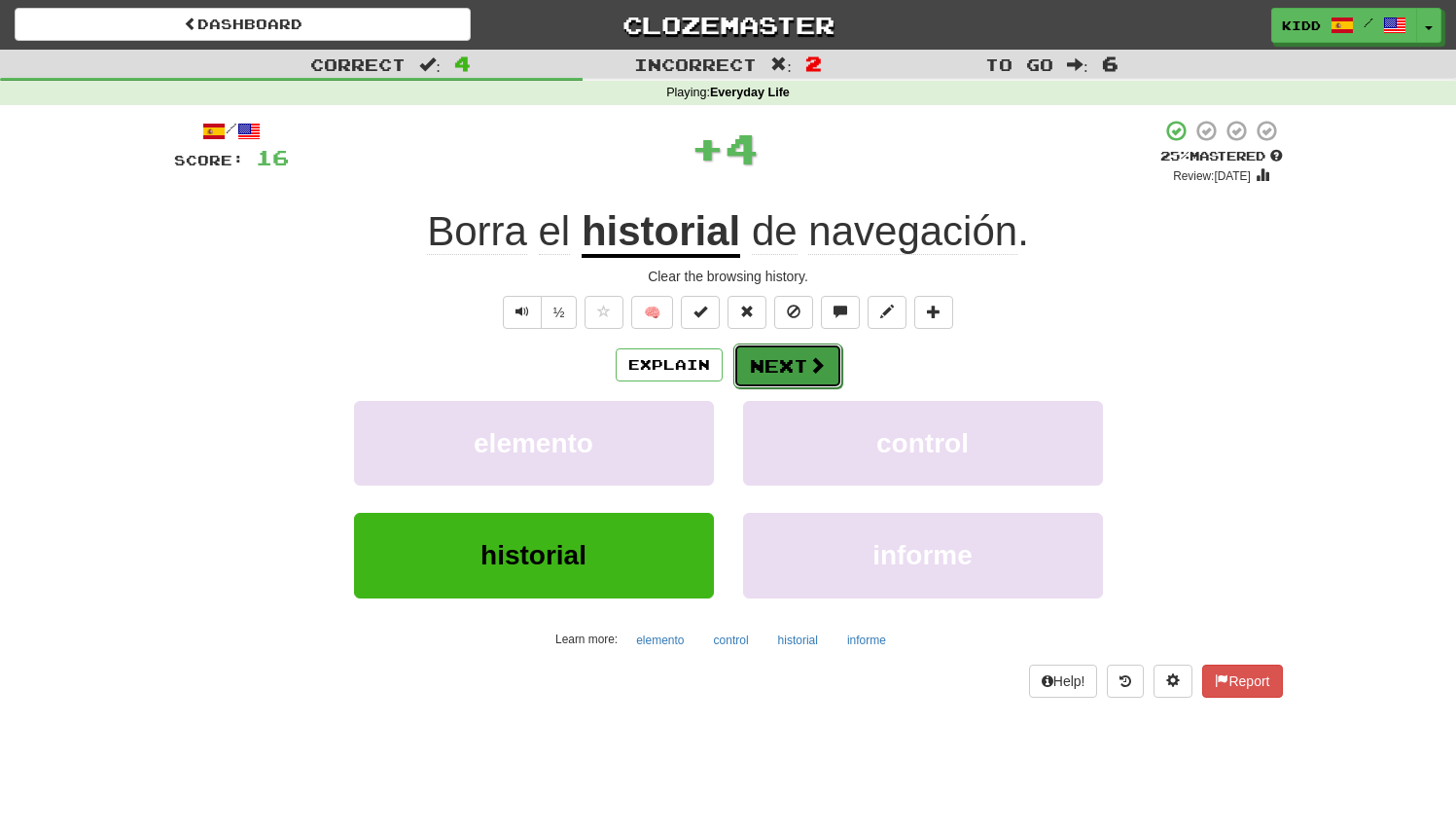
click at [796, 381] on button "Next" at bounding box center [788, 365] width 109 height 45
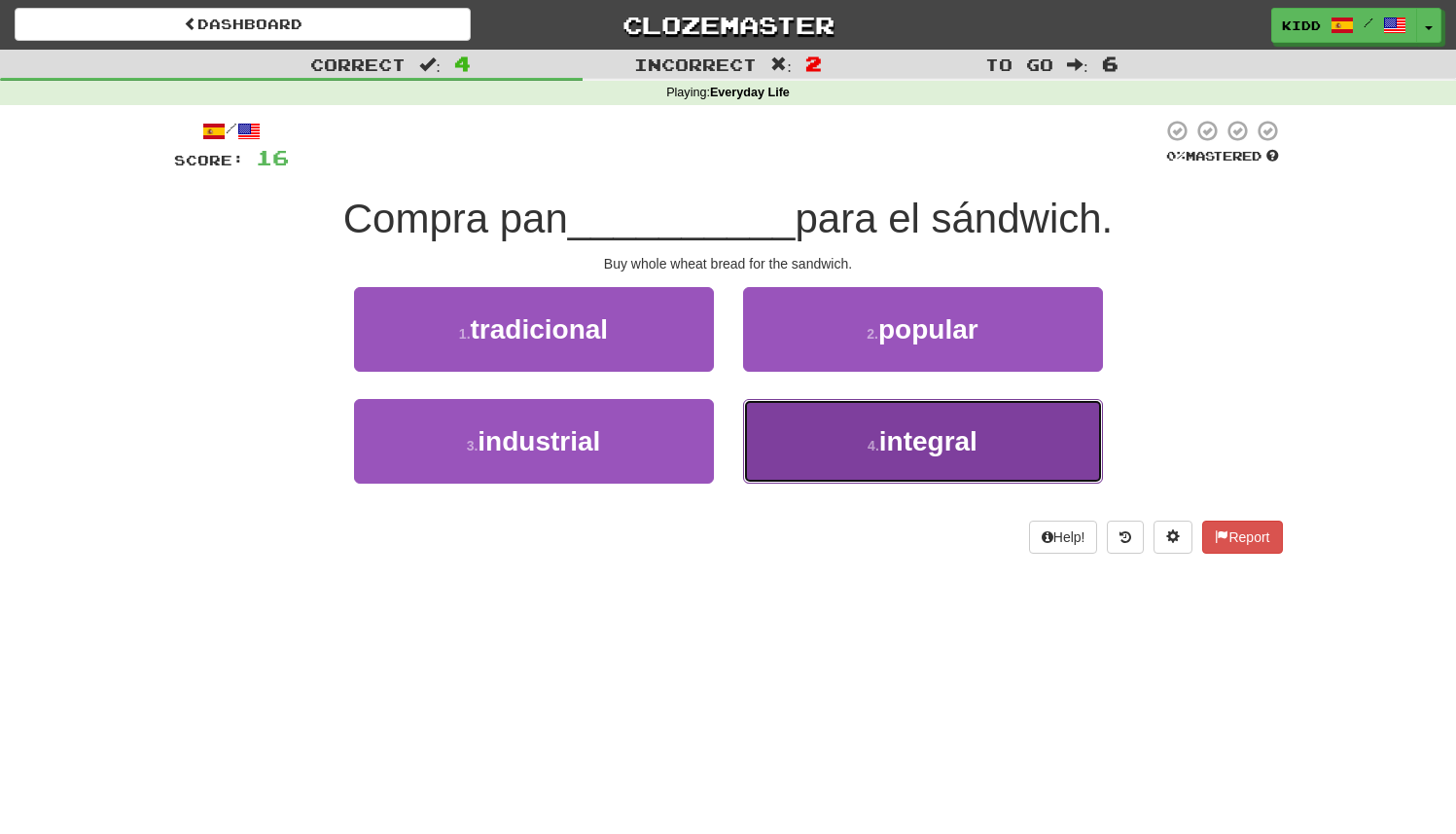
click at [781, 418] on button "4 . integral" at bounding box center [923, 441] width 360 height 85
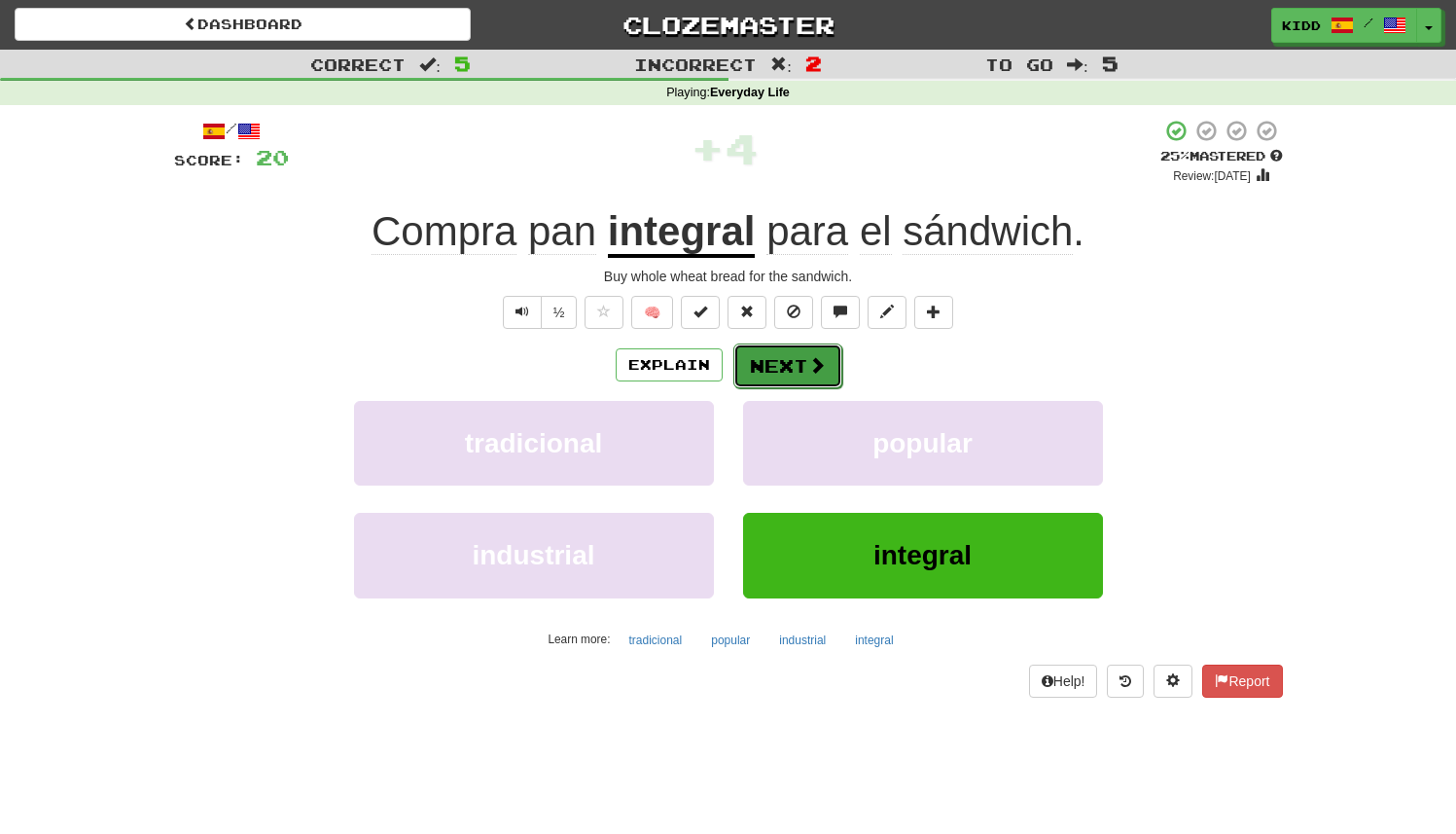
click at [774, 371] on button "Next" at bounding box center [788, 365] width 109 height 45
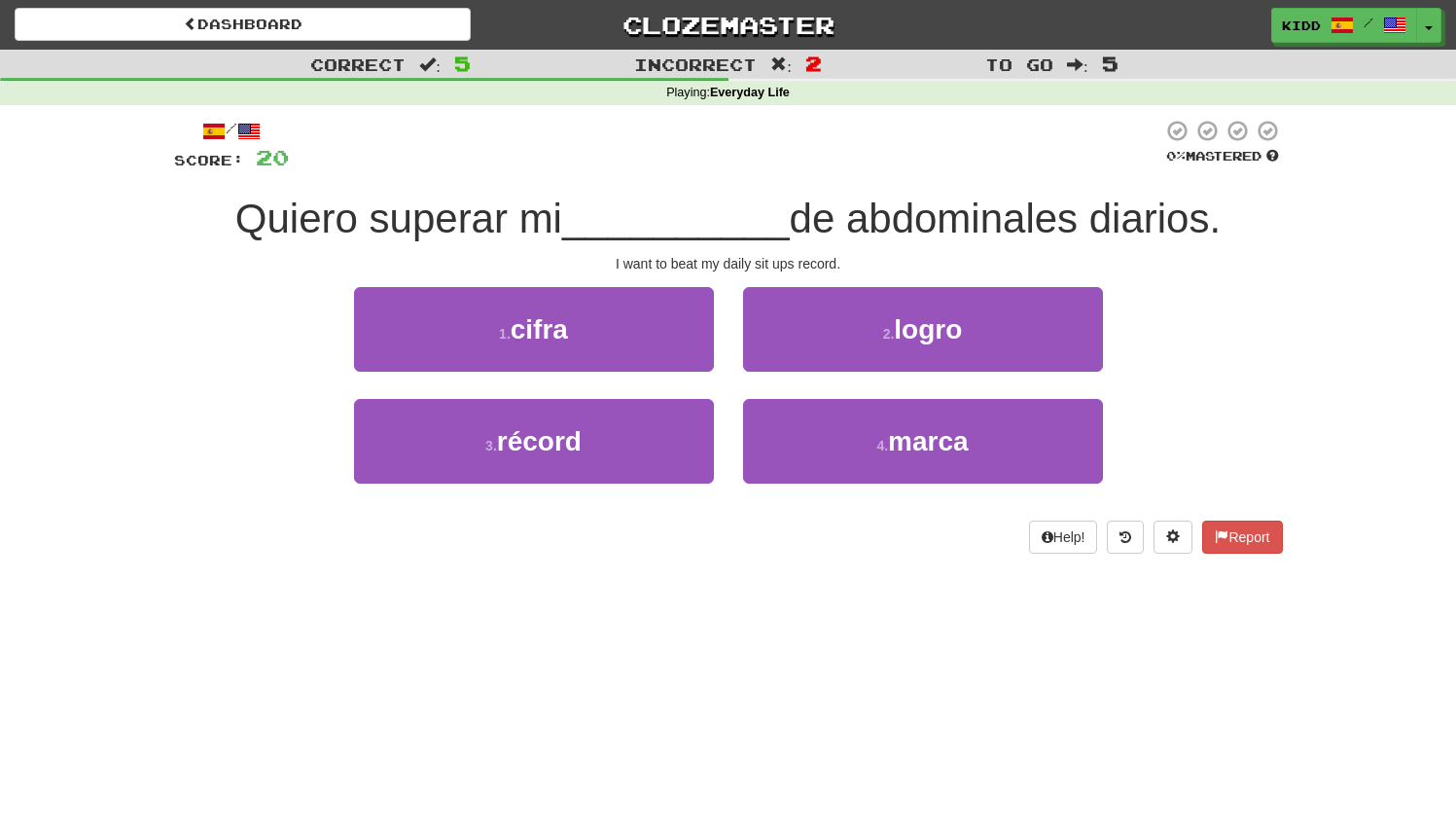
click at [732, 334] on div "2 . logro" at bounding box center [923, 342] width 389 height 112
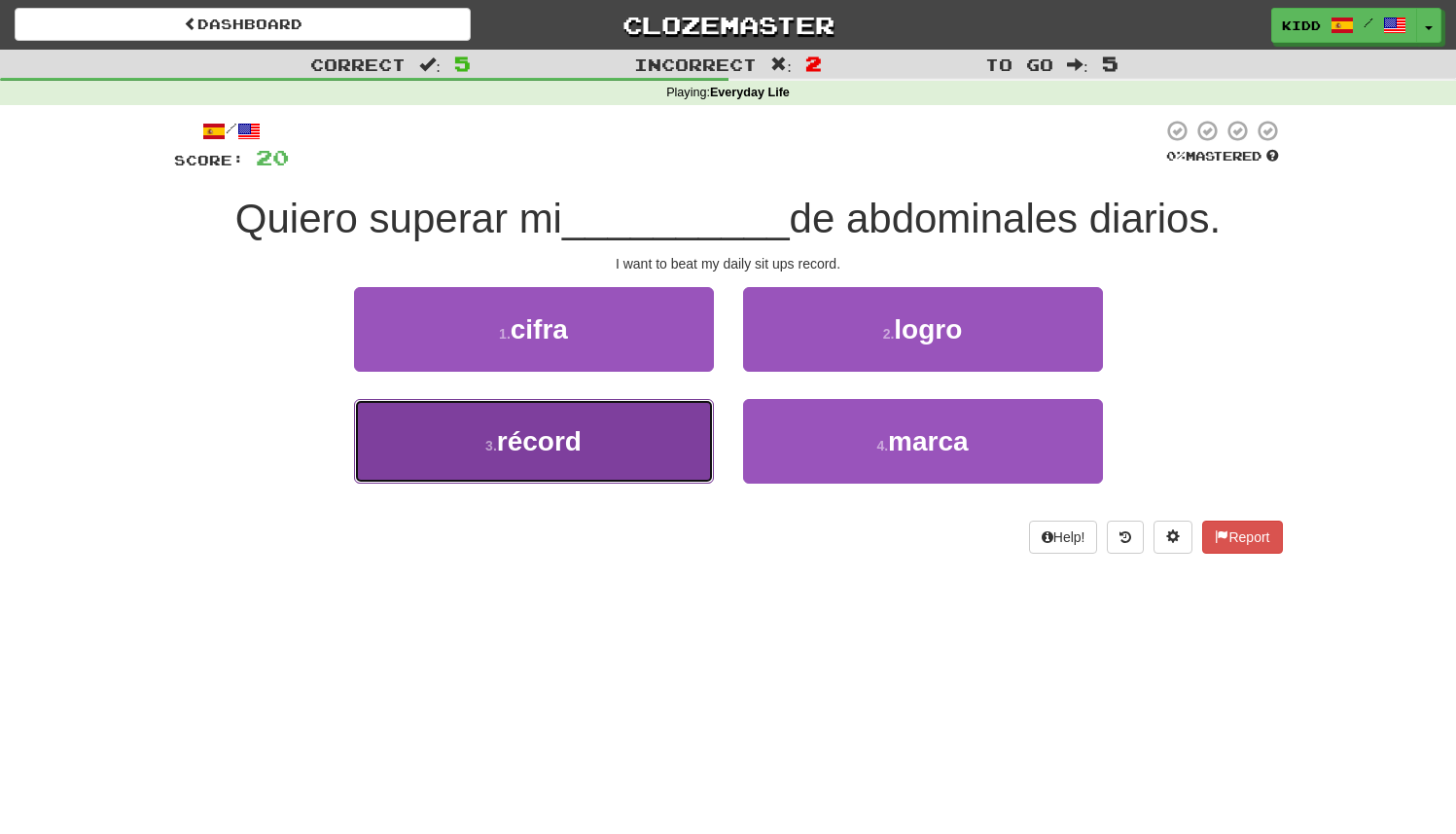
click at [605, 449] on button "3 . récord" at bounding box center [534, 441] width 360 height 85
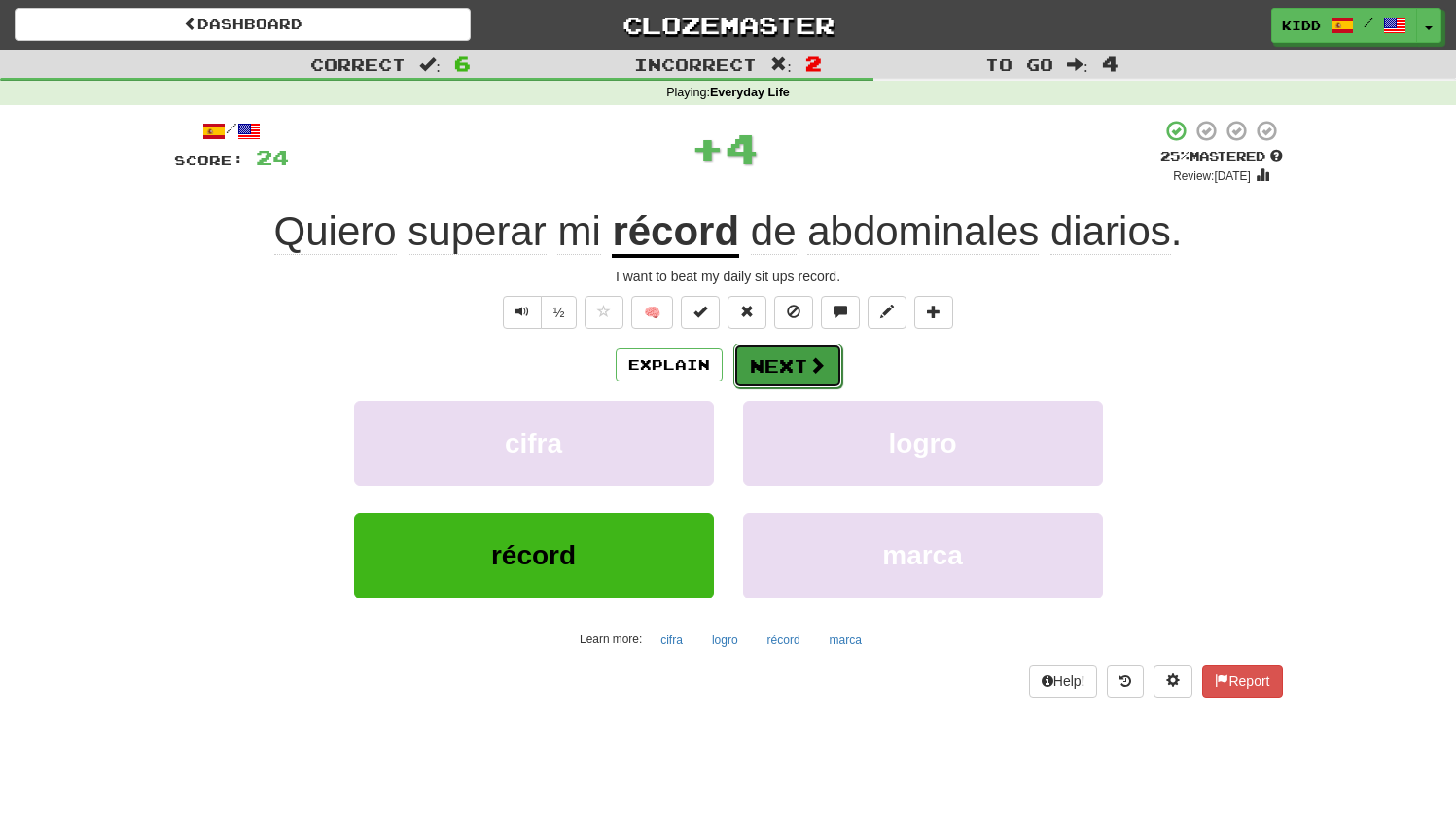
click at [751, 371] on button "Next" at bounding box center [788, 365] width 109 height 45
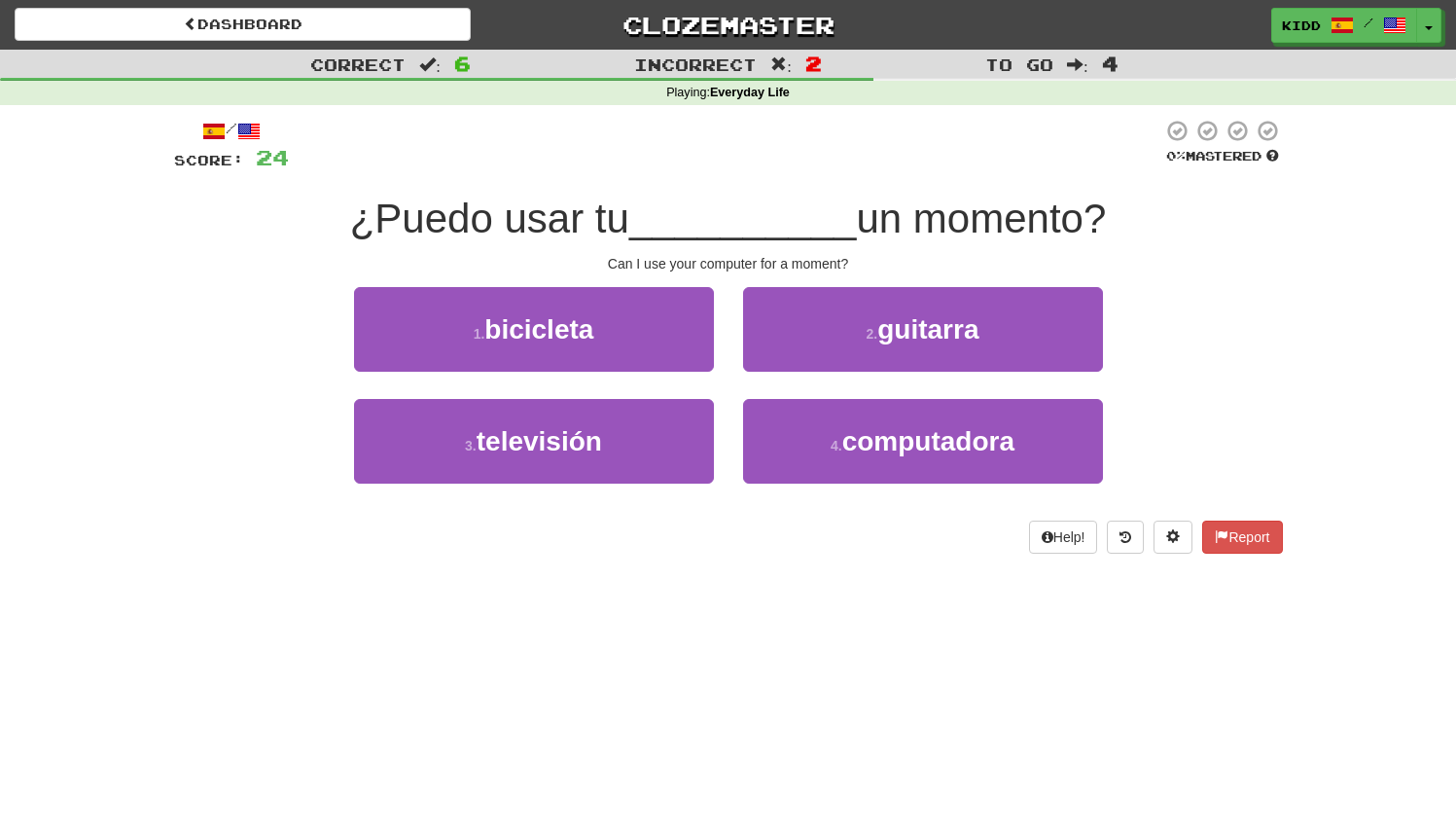
click at [729, 381] on div "2 . guitarra" at bounding box center [923, 342] width 389 height 112
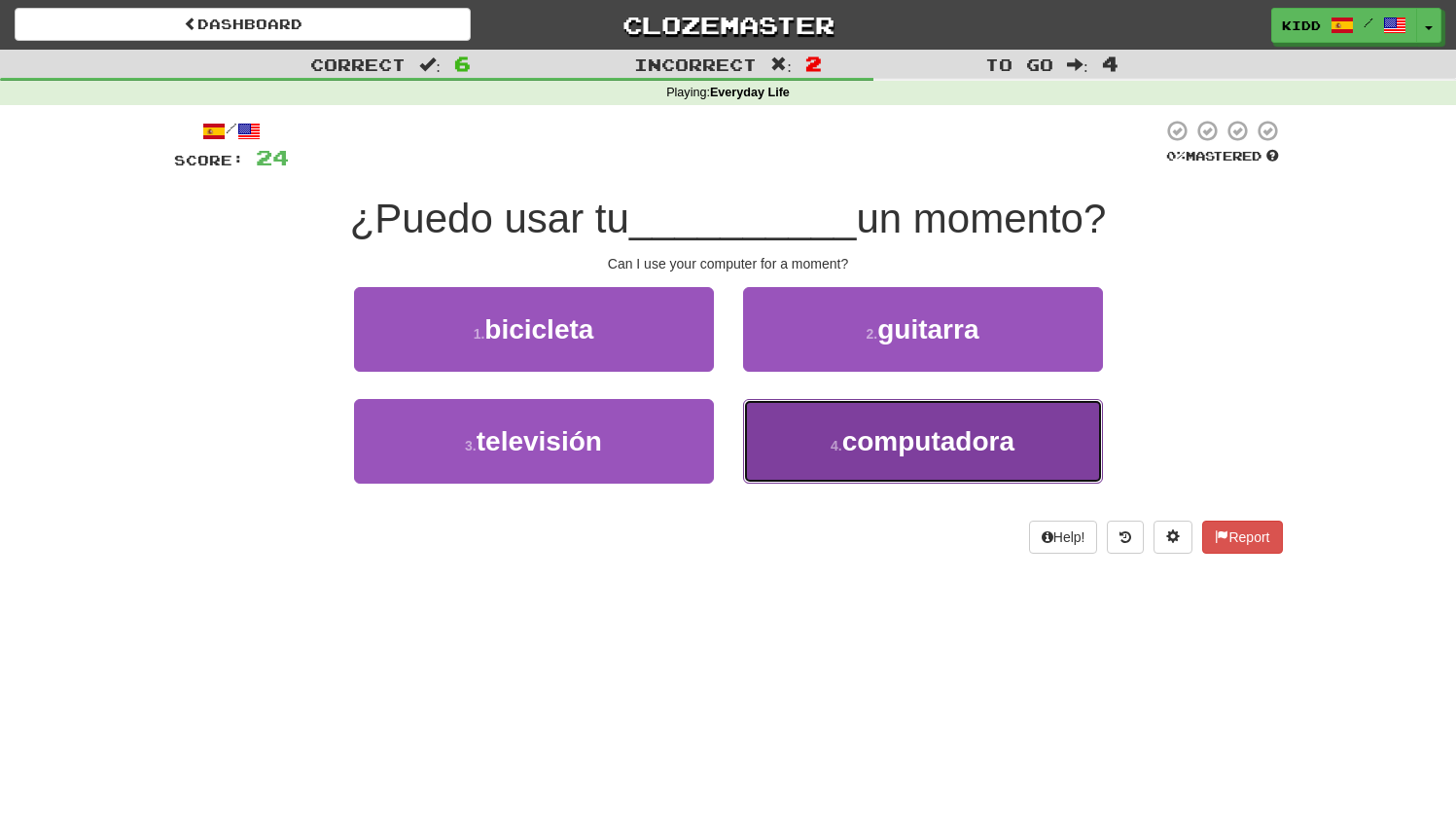
click at [773, 430] on button "4 . computadora" at bounding box center [923, 441] width 360 height 85
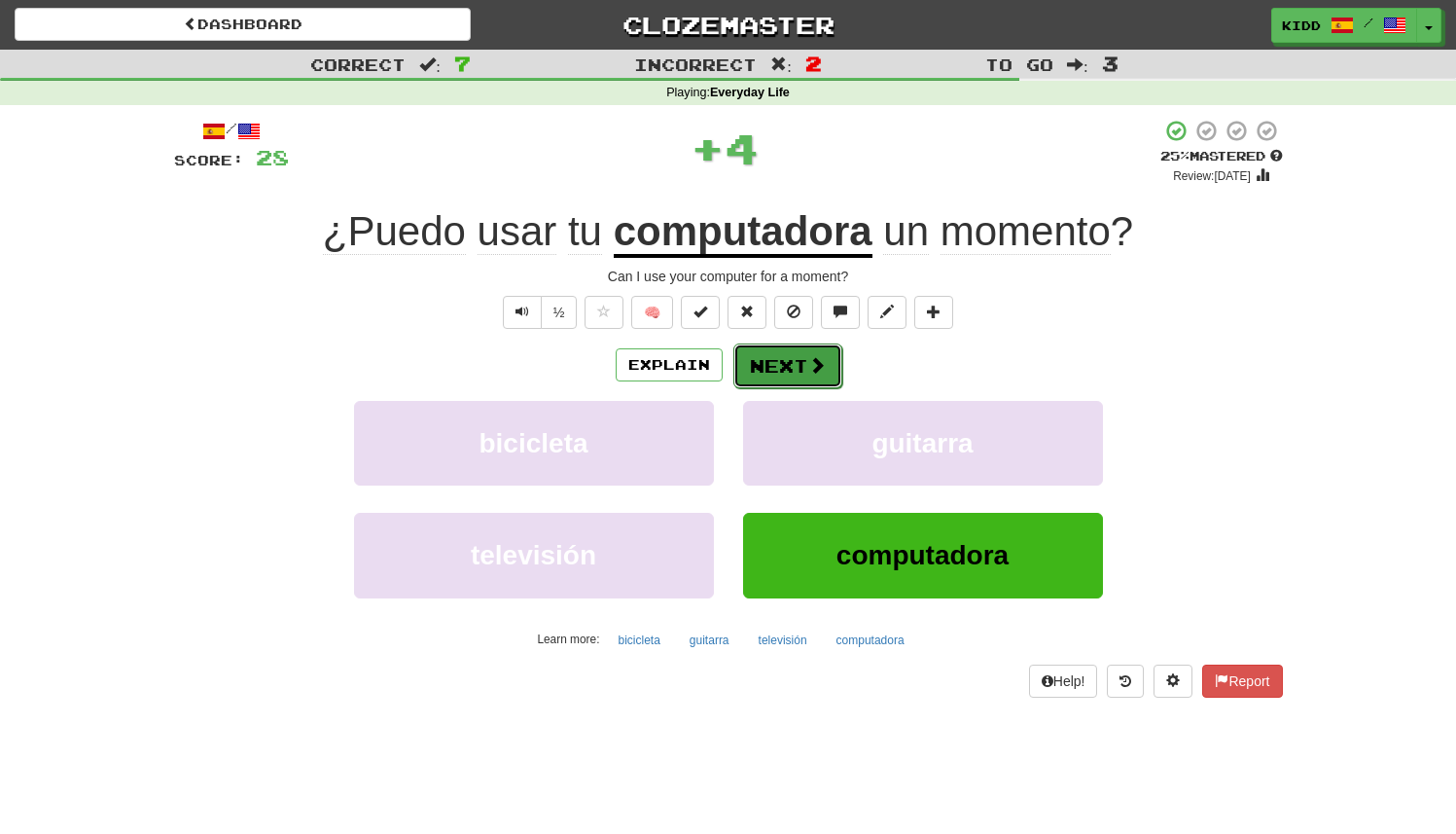
click at [791, 365] on button "Next" at bounding box center [788, 365] width 109 height 45
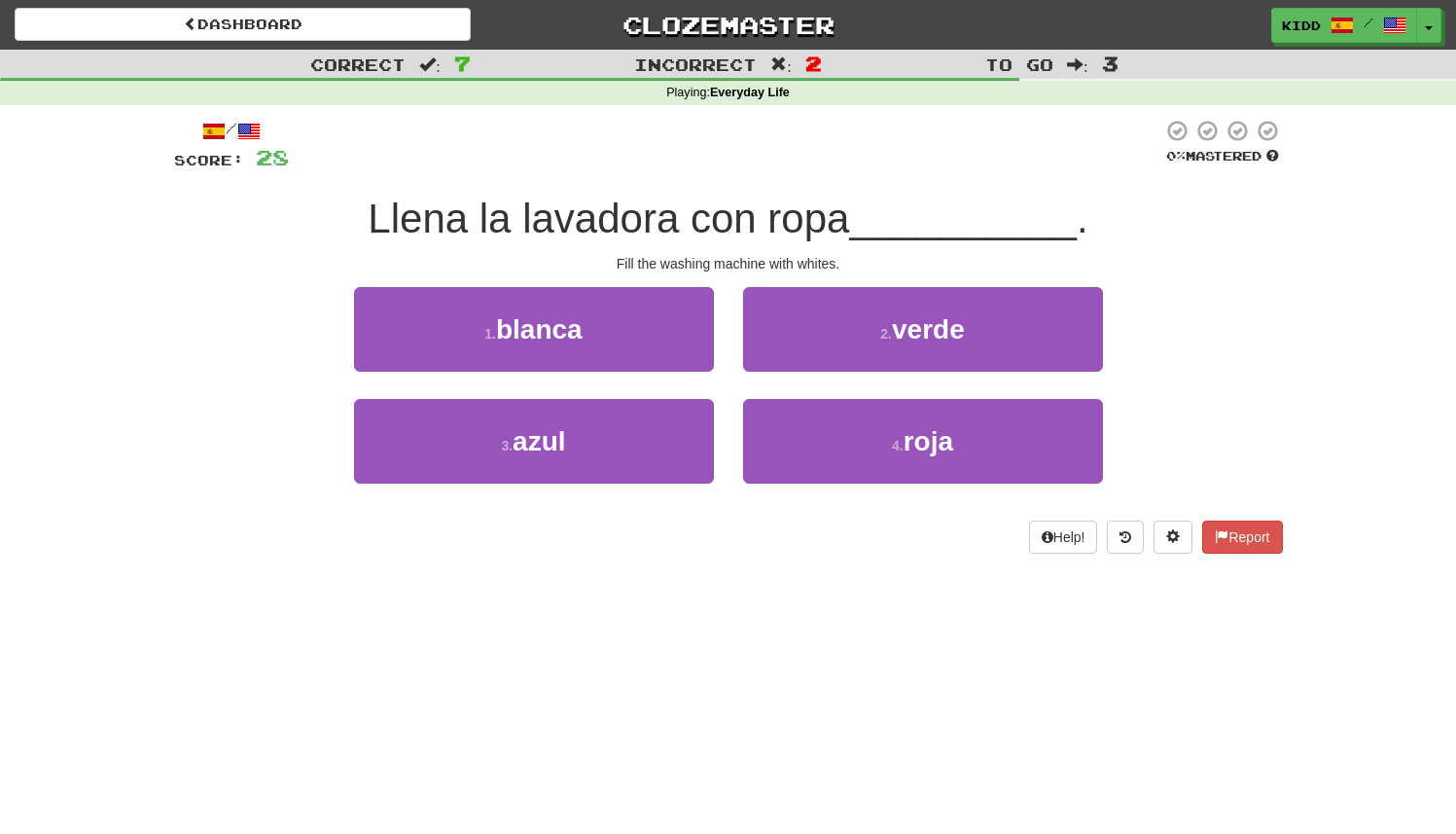
click at [731, 379] on div "2 . verde" at bounding box center [923, 342] width 389 height 112
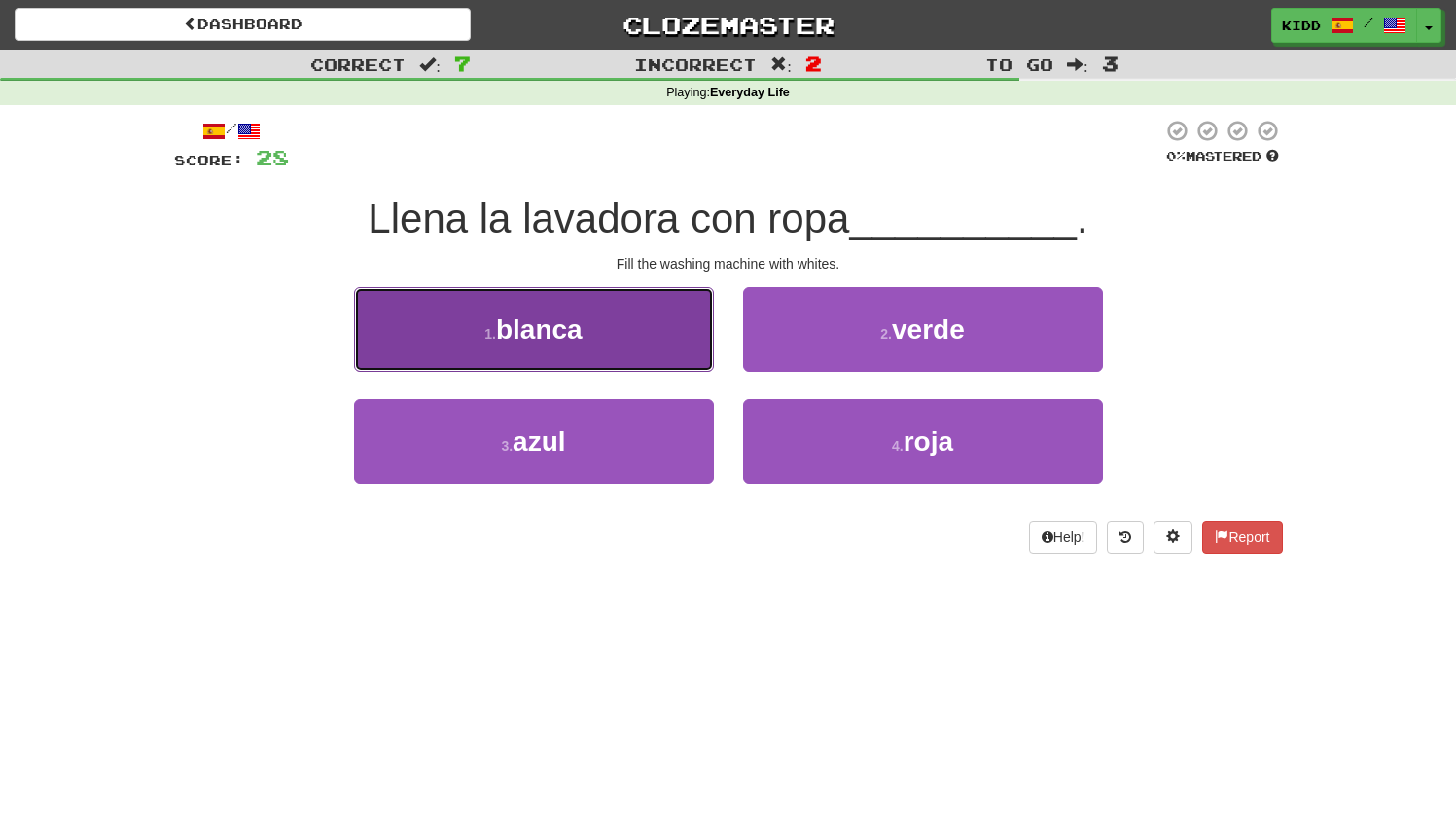
click at [671, 344] on button "1 . blanca" at bounding box center [534, 329] width 360 height 85
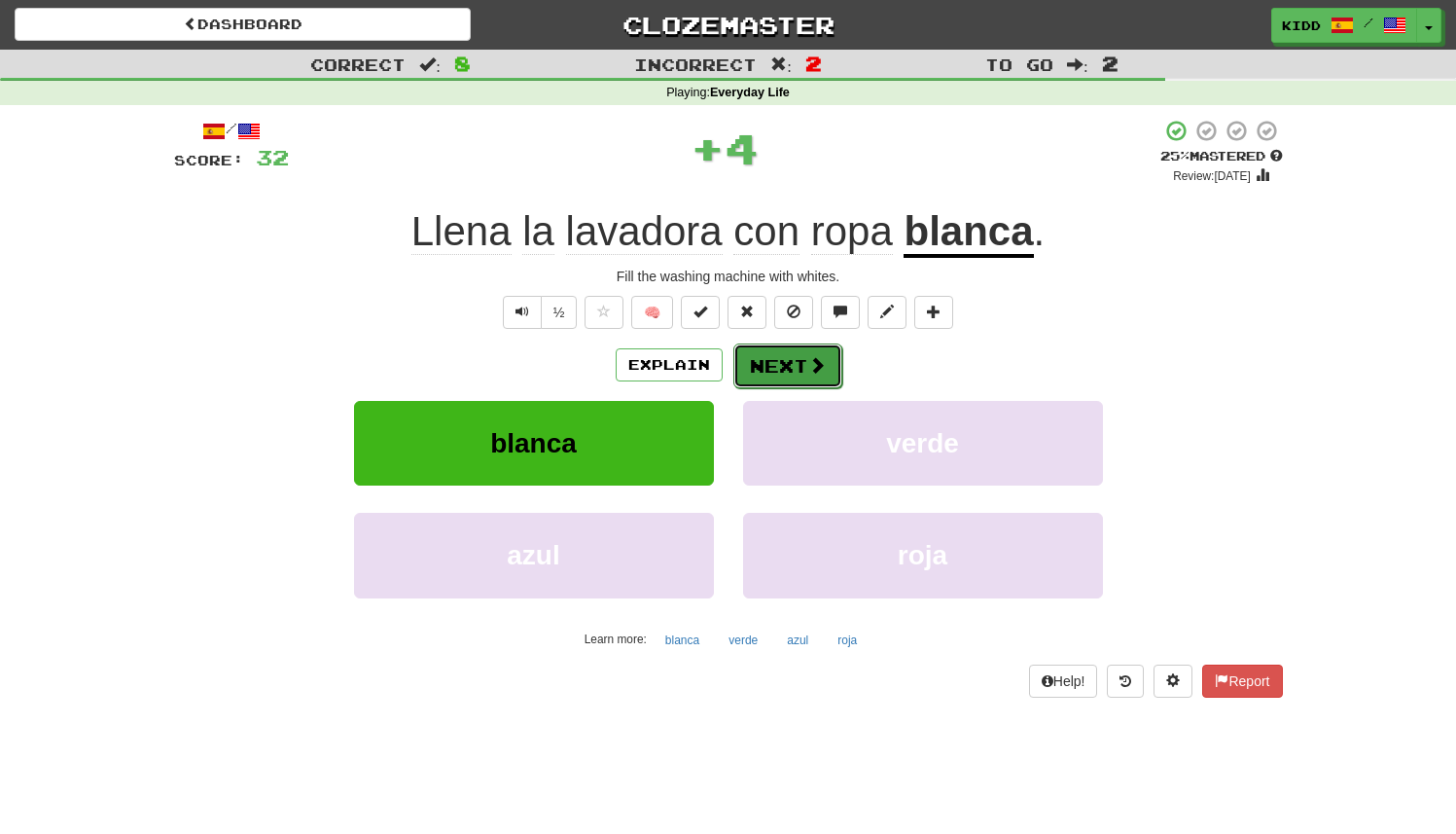
click at [793, 377] on button "Next" at bounding box center [788, 365] width 109 height 45
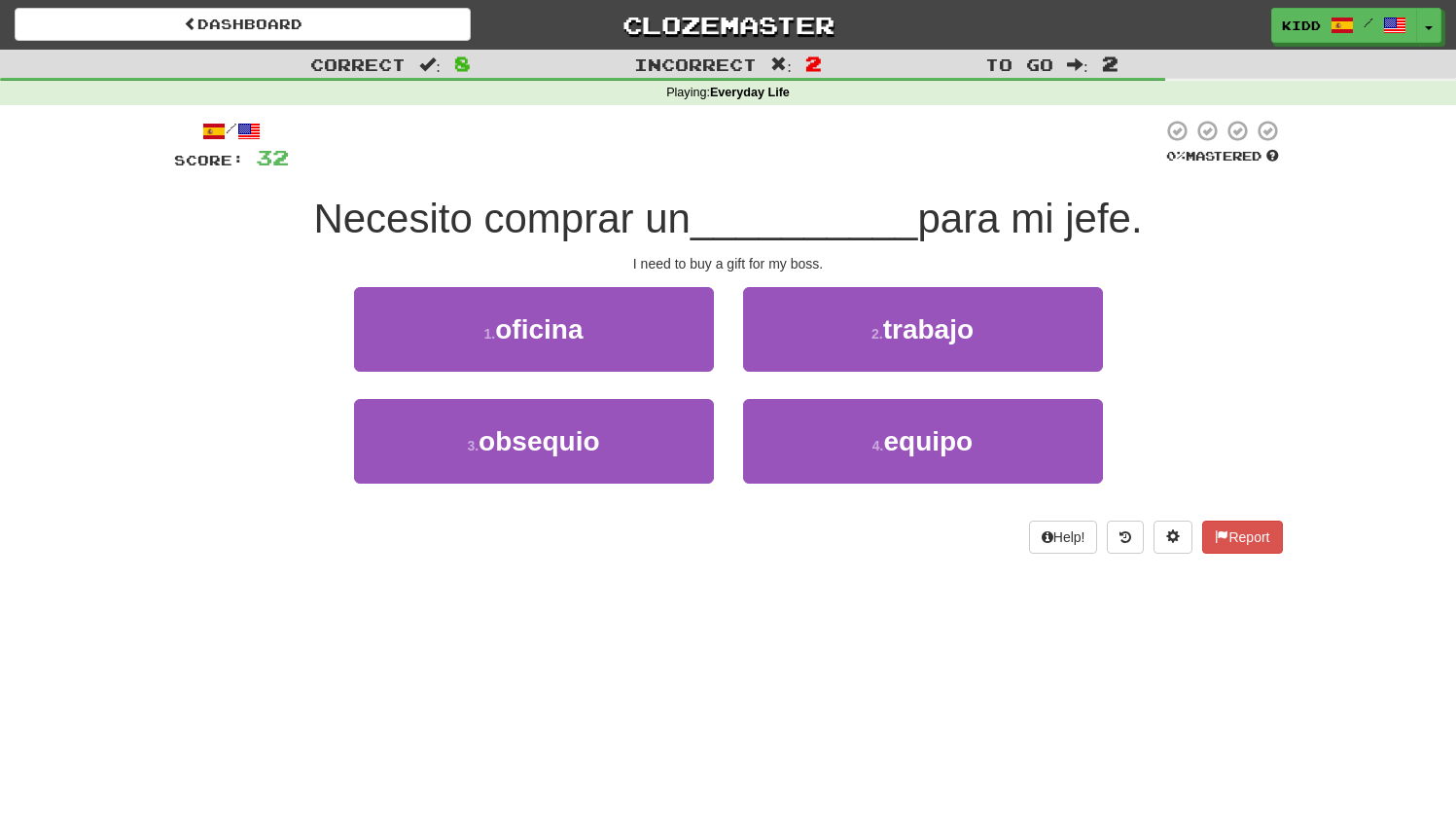
click at [730, 382] on div "2 . trabajo" at bounding box center [923, 342] width 389 height 112
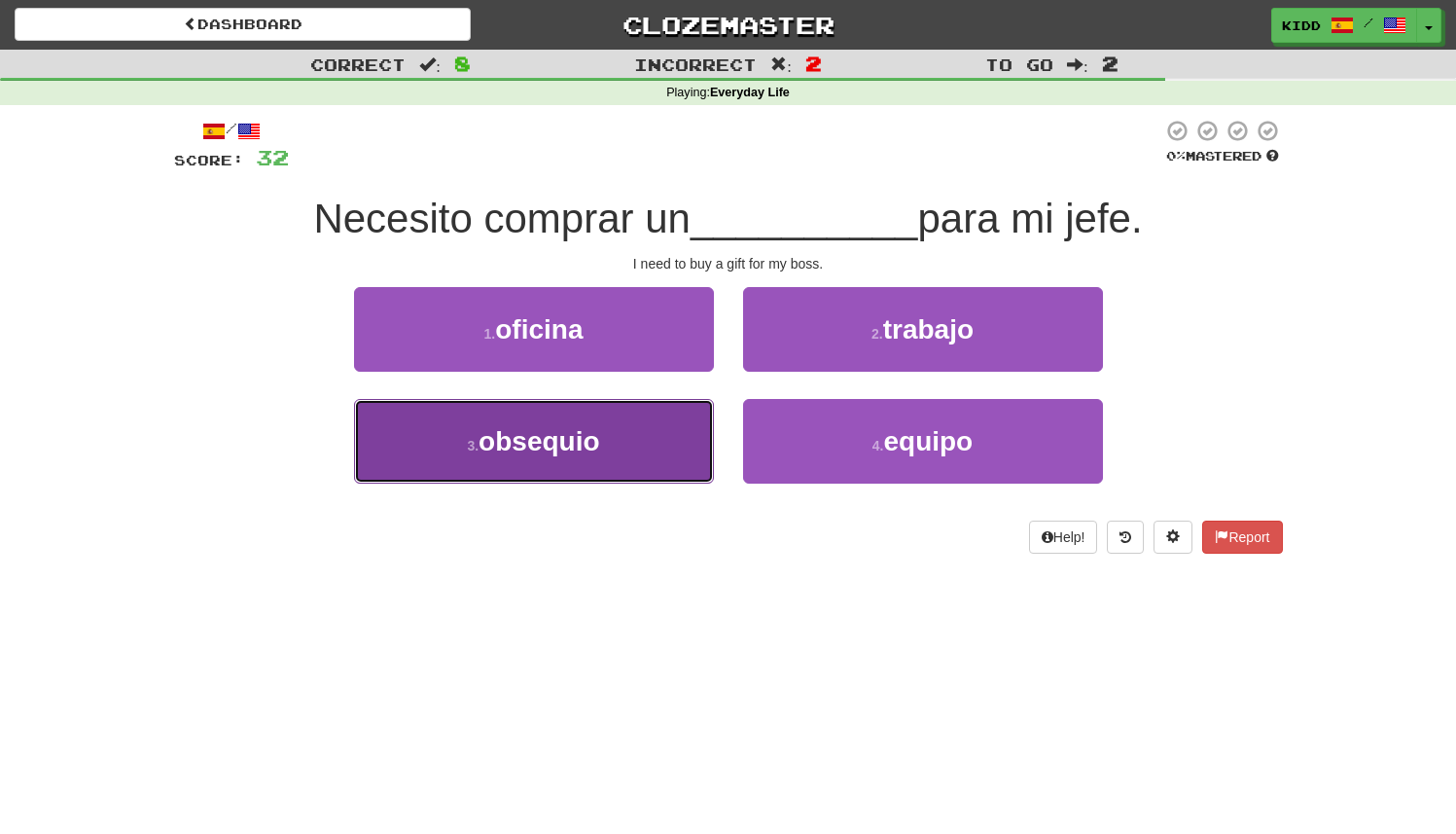
click at [666, 420] on button "3 . obsequio" at bounding box center [534, 441] width 360 height 85
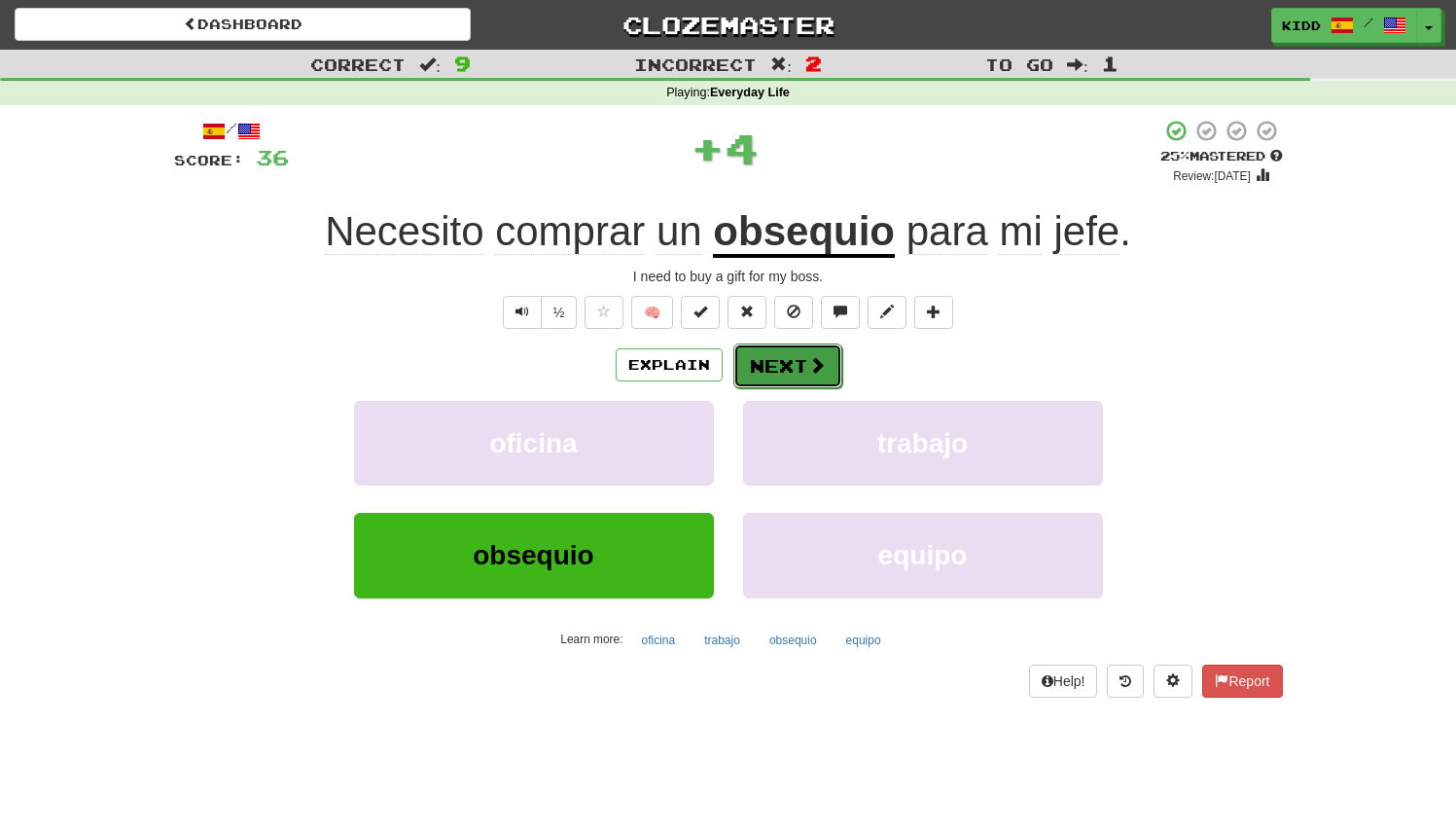
click at [762, 385] on button "Next" at bounding box center [788, 365] width 109 height 45
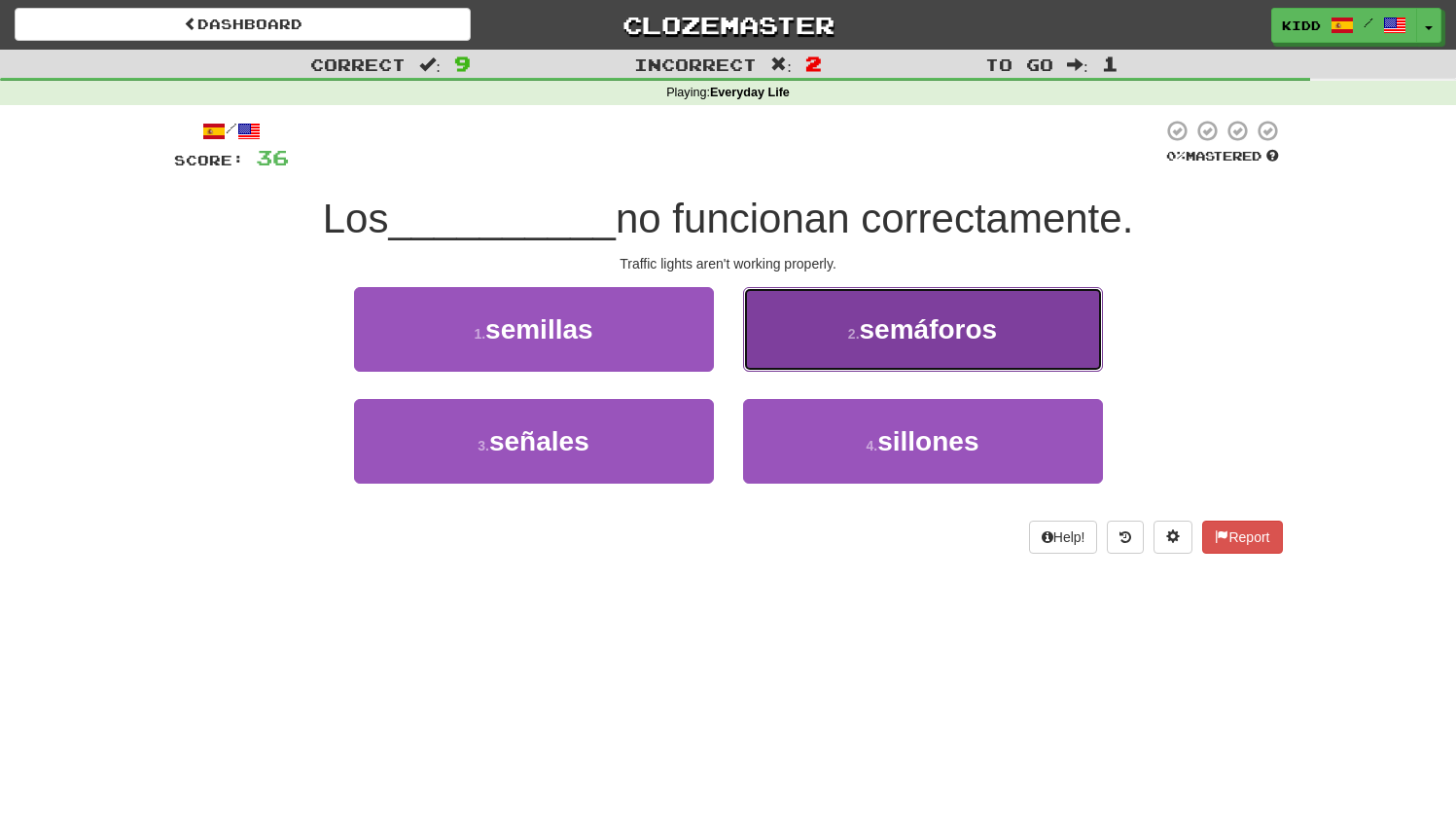
click at [793, 353] on button "2 . semáforos" at bounding box center [923, 329] width 360 height 85
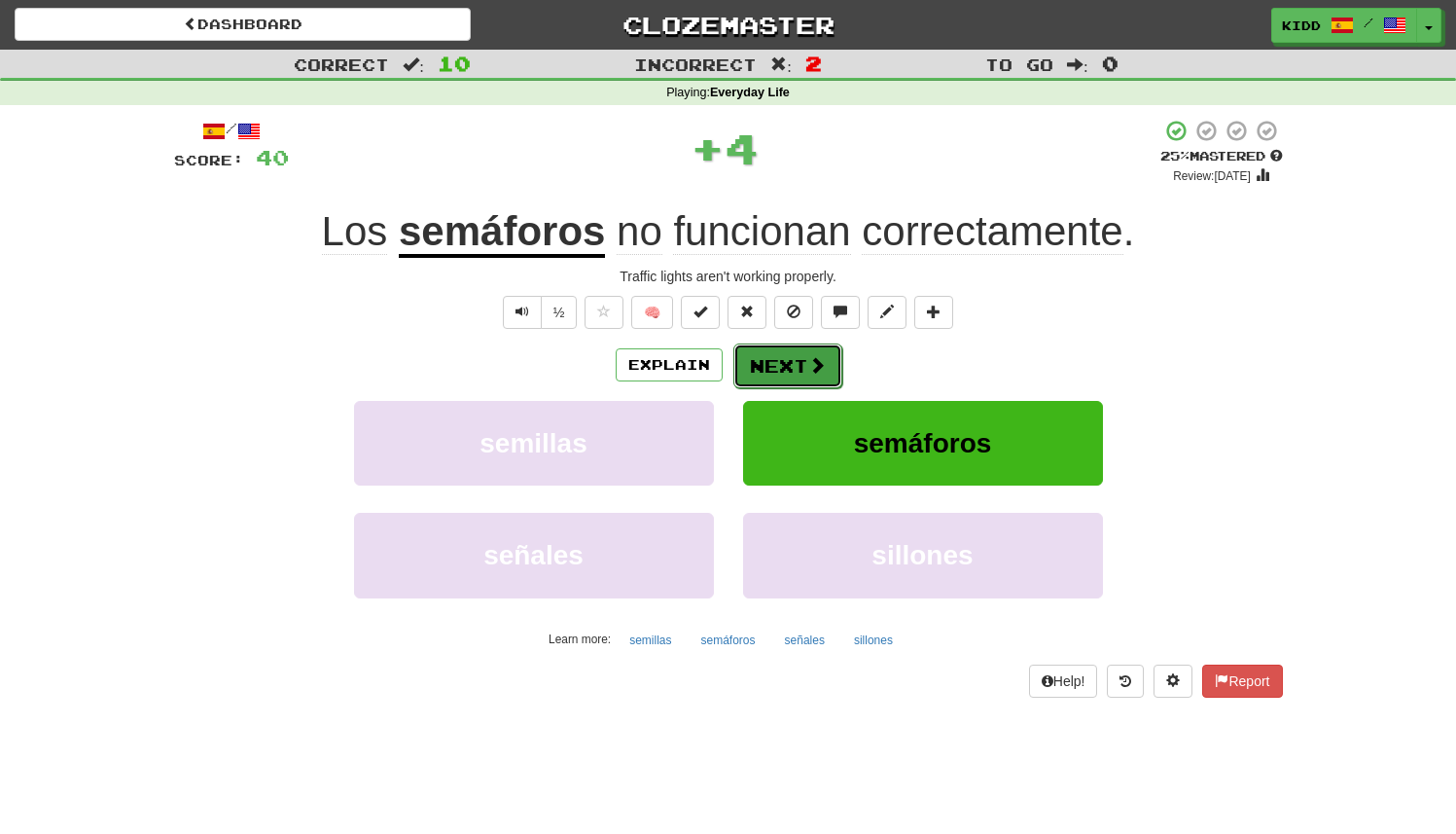
click at [784, 365] on button "Next" at bounding box center [788, 365] width 109 height 45
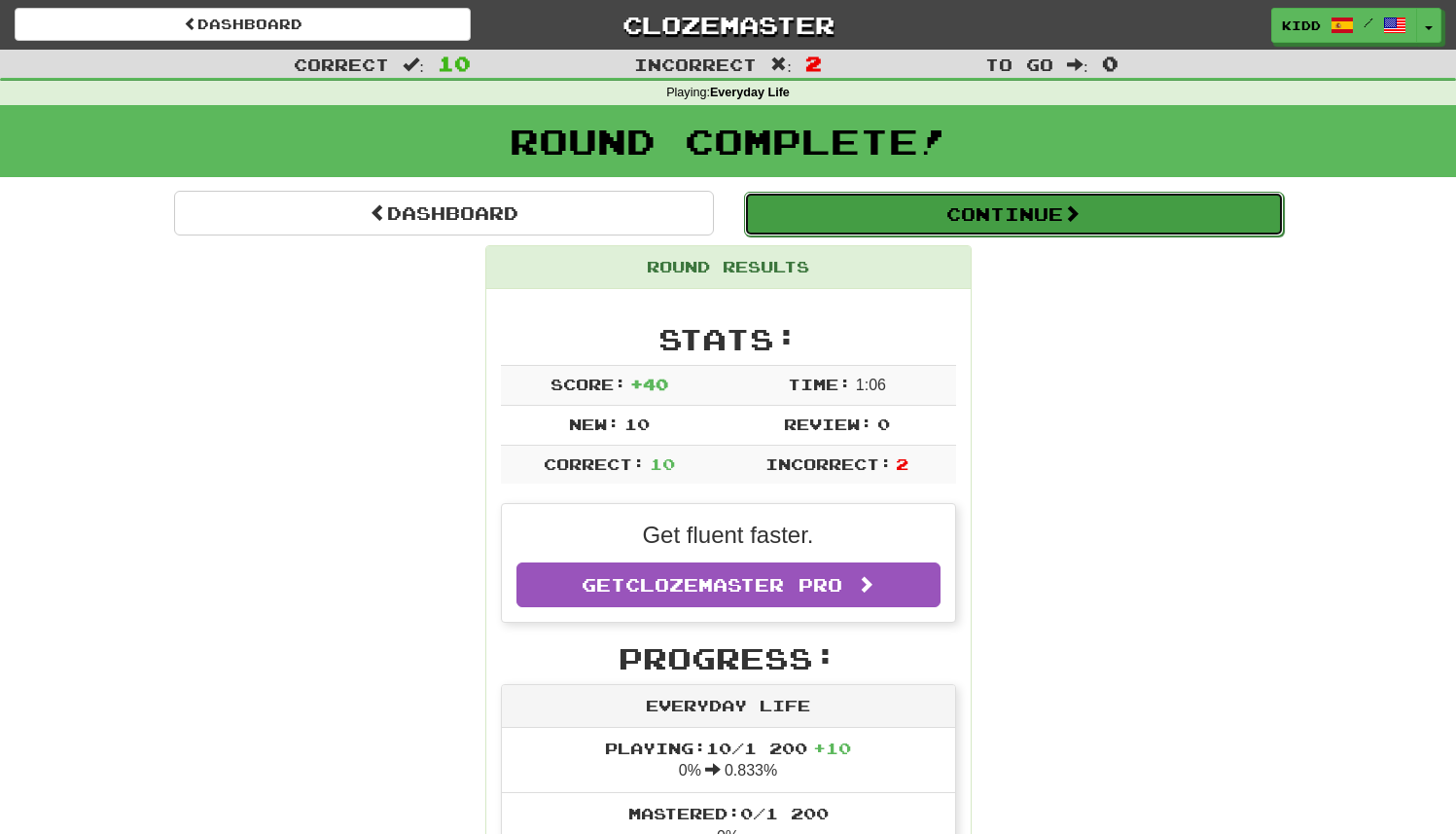
click at [948, 223] on button "Continue" at bounding box center [1014, 214] width 540 height 45
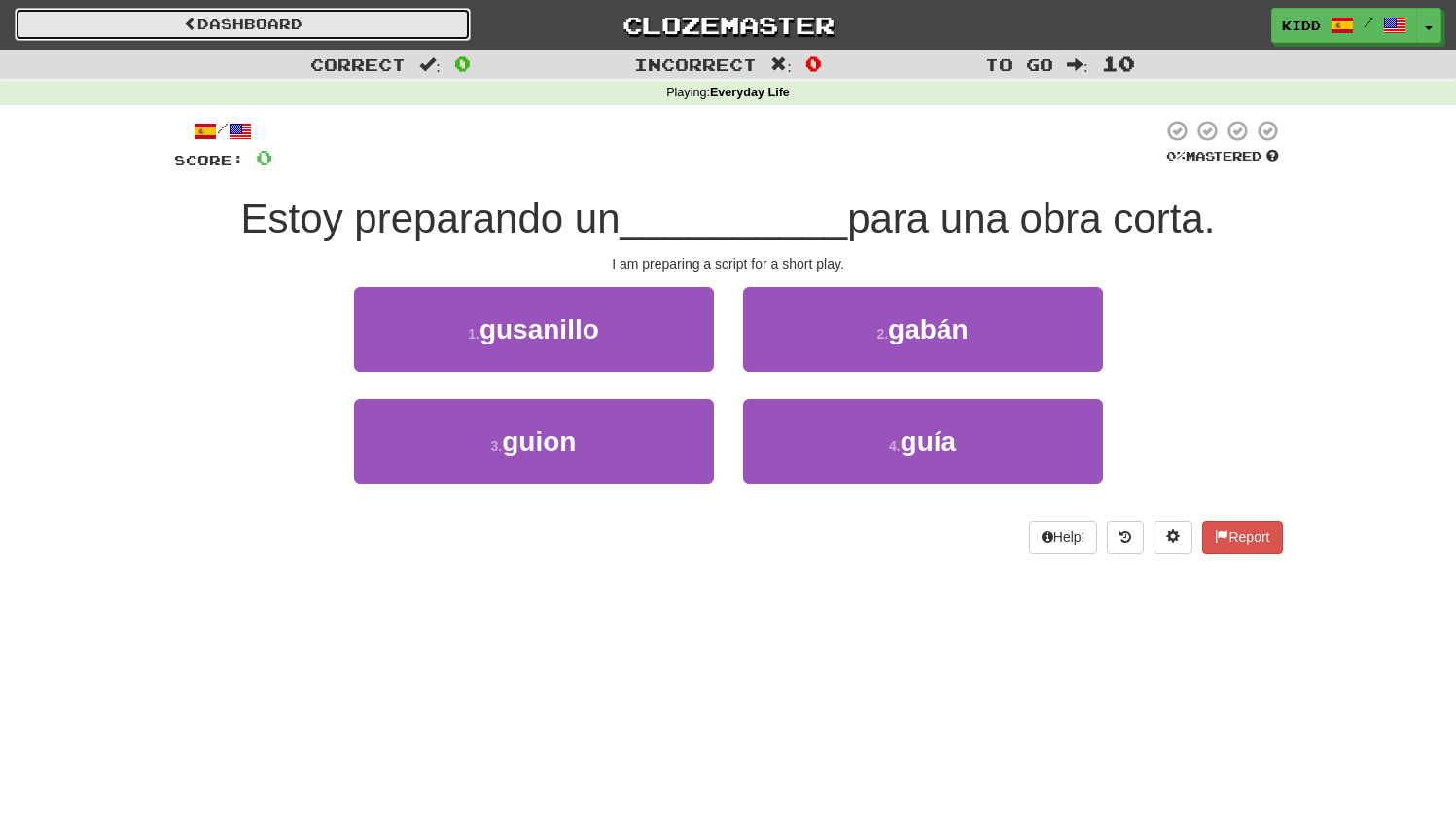
click at [334, 25] on link "Dashboard" at bounding box center [242, 24] width 456 height 33
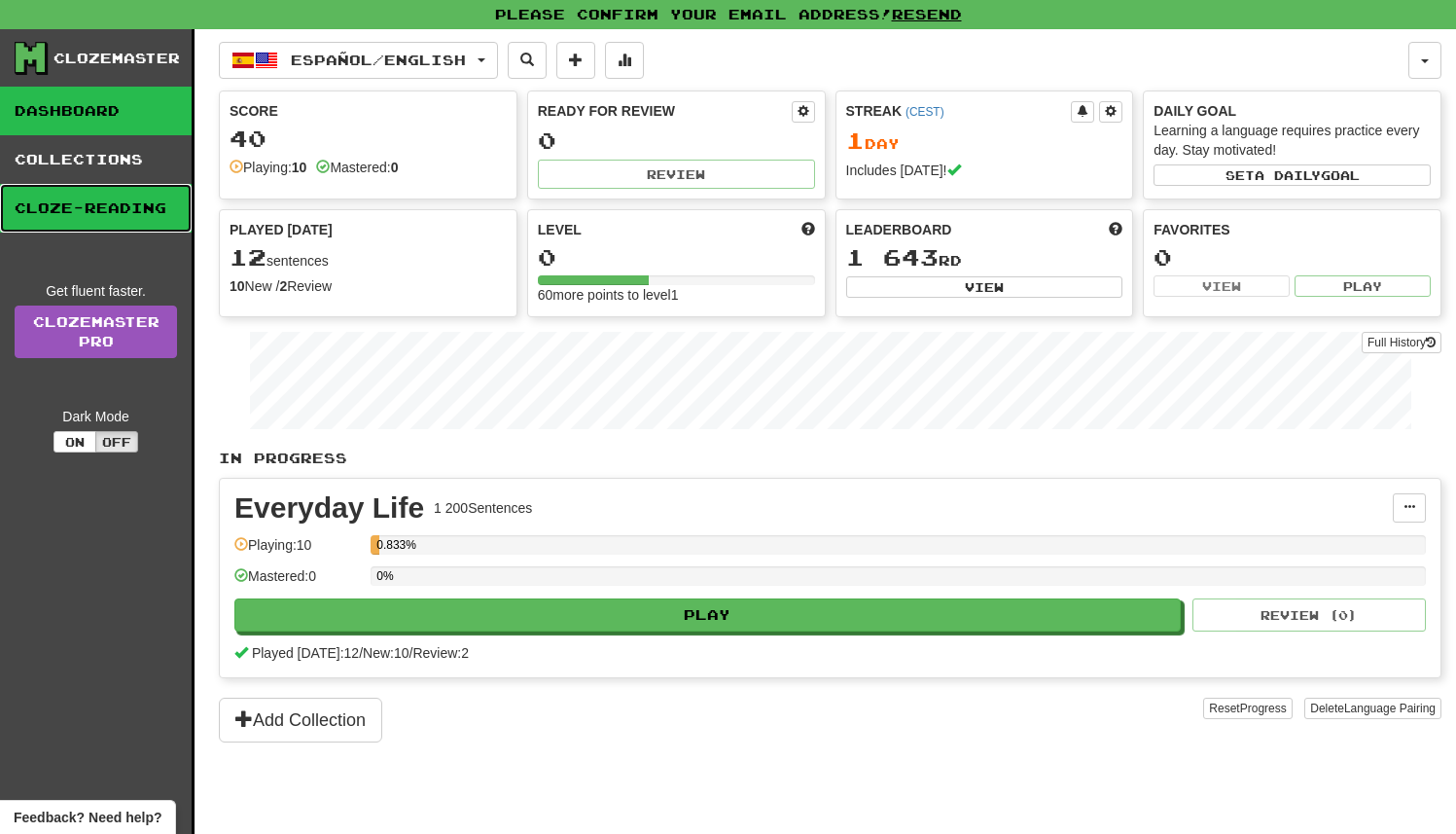
click at [146, 203] on link "Cloze-Reading" at bounding box center [96, 208] width 192 height 48
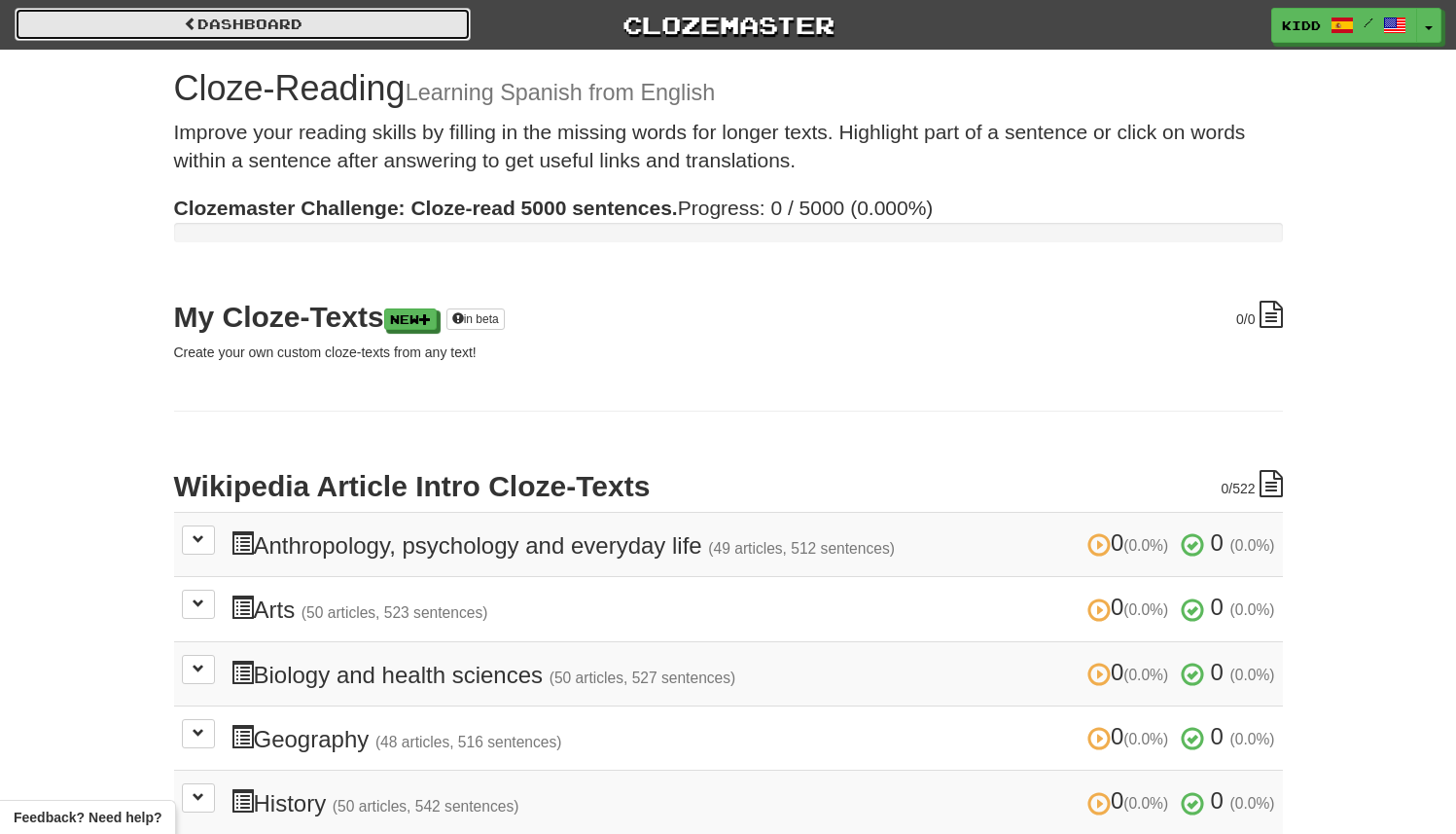
click at [110, 30] on link "Dashboard" at bounding box center [242, 24] width 456 height 33
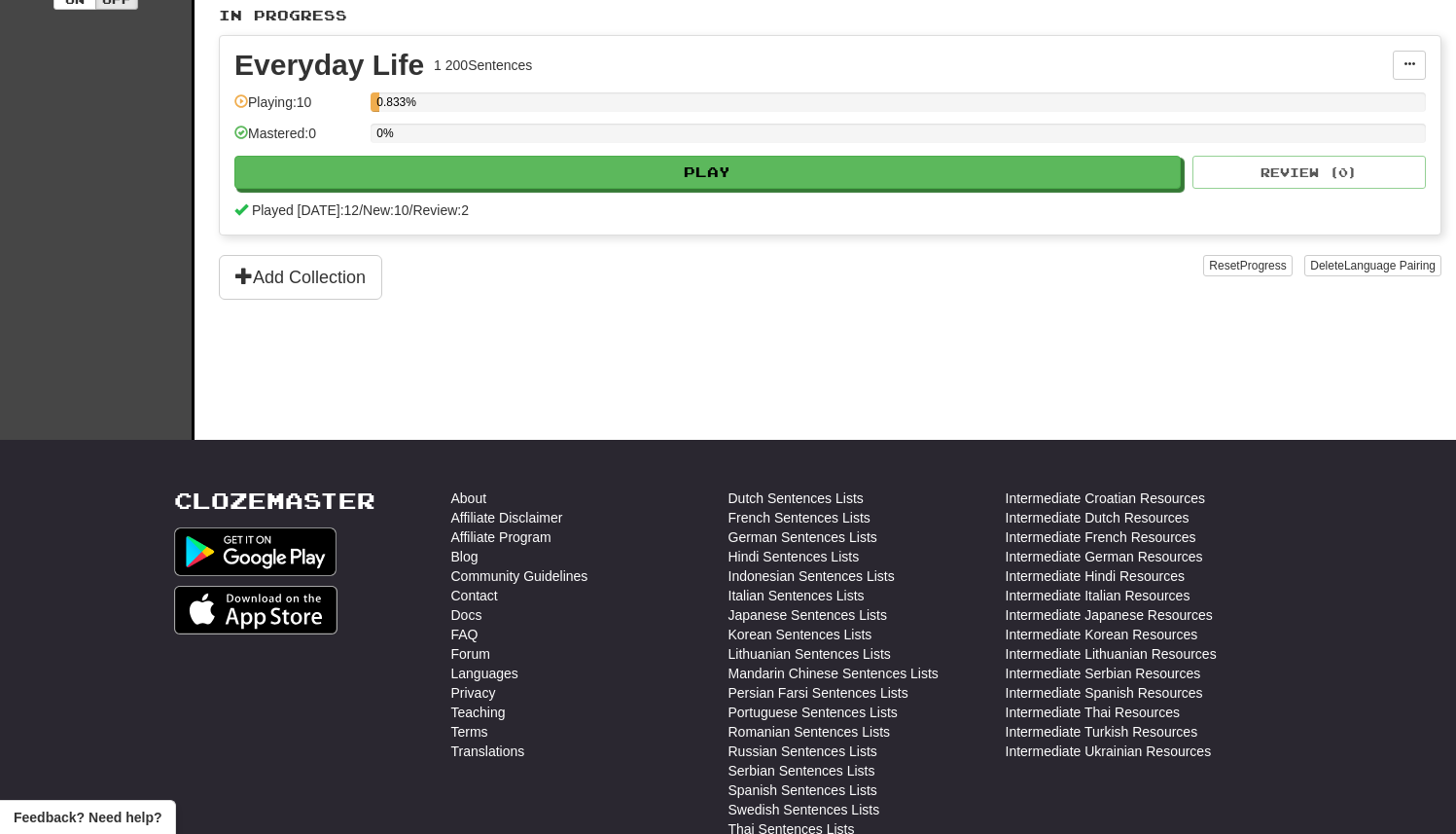
scroll to position [453, 0]
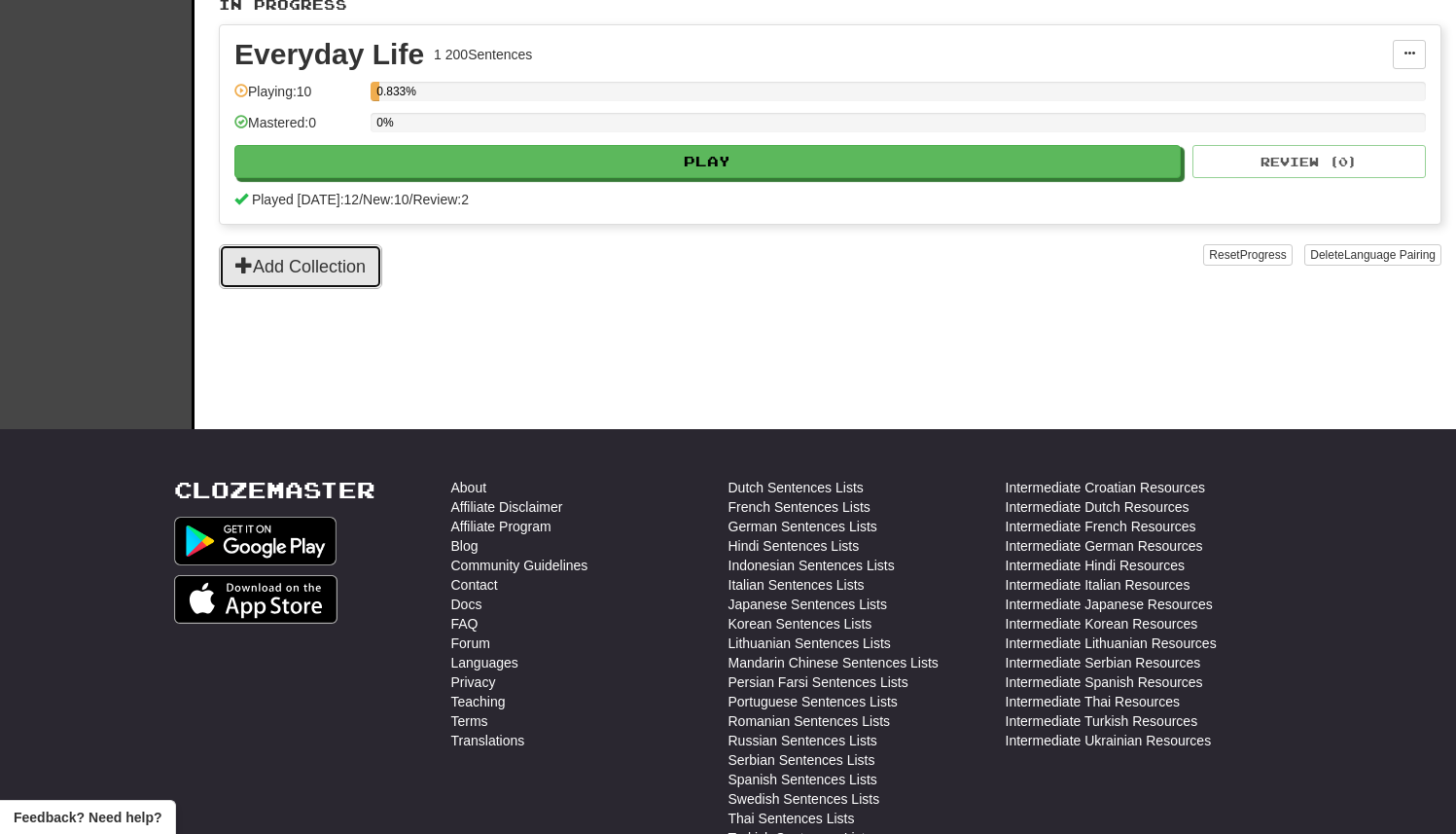
click at [349, 264] on button "Add Collection" at bounding box center [300, 266] width 163 height 45
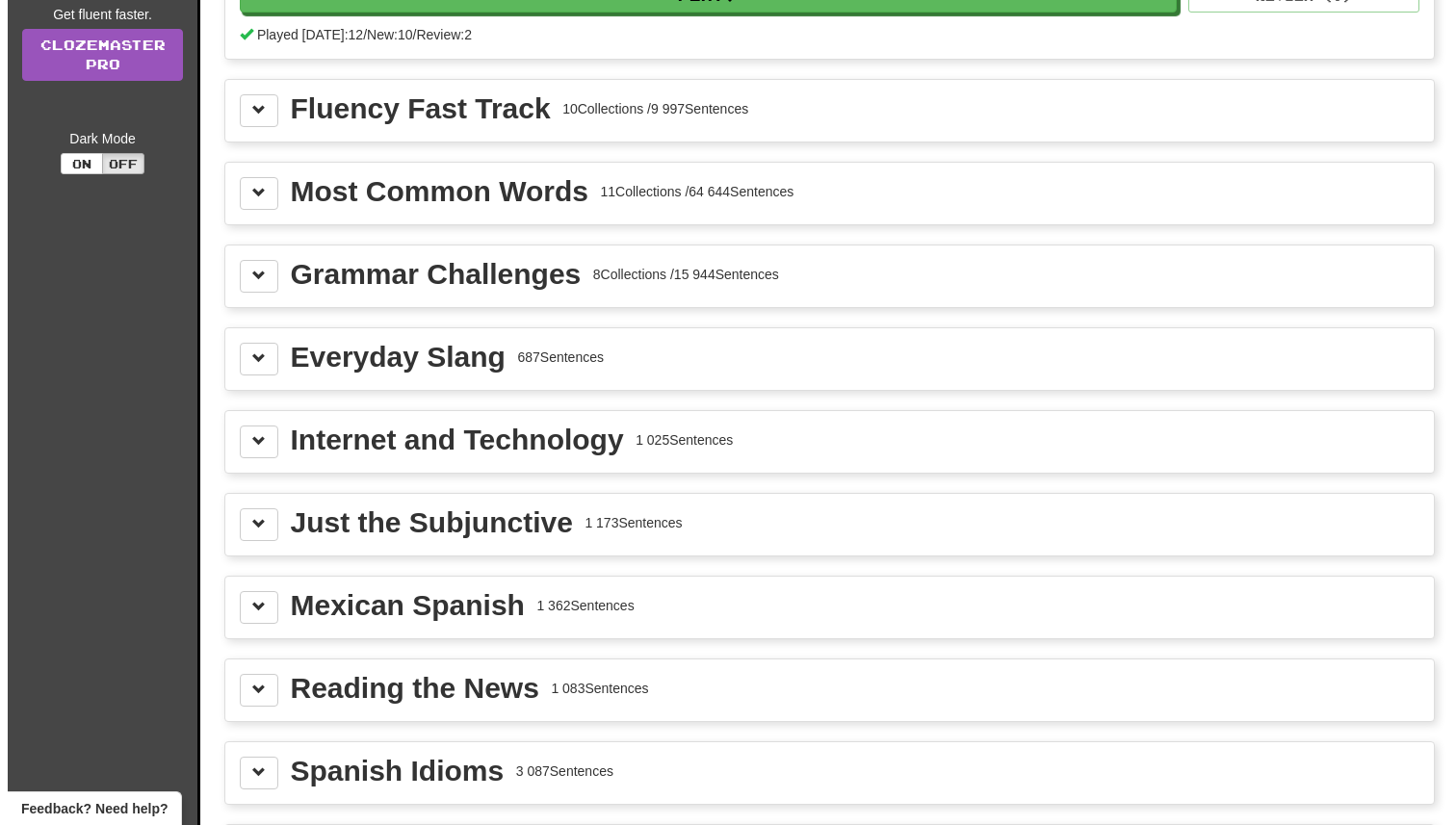
scroll to position [278, 0]
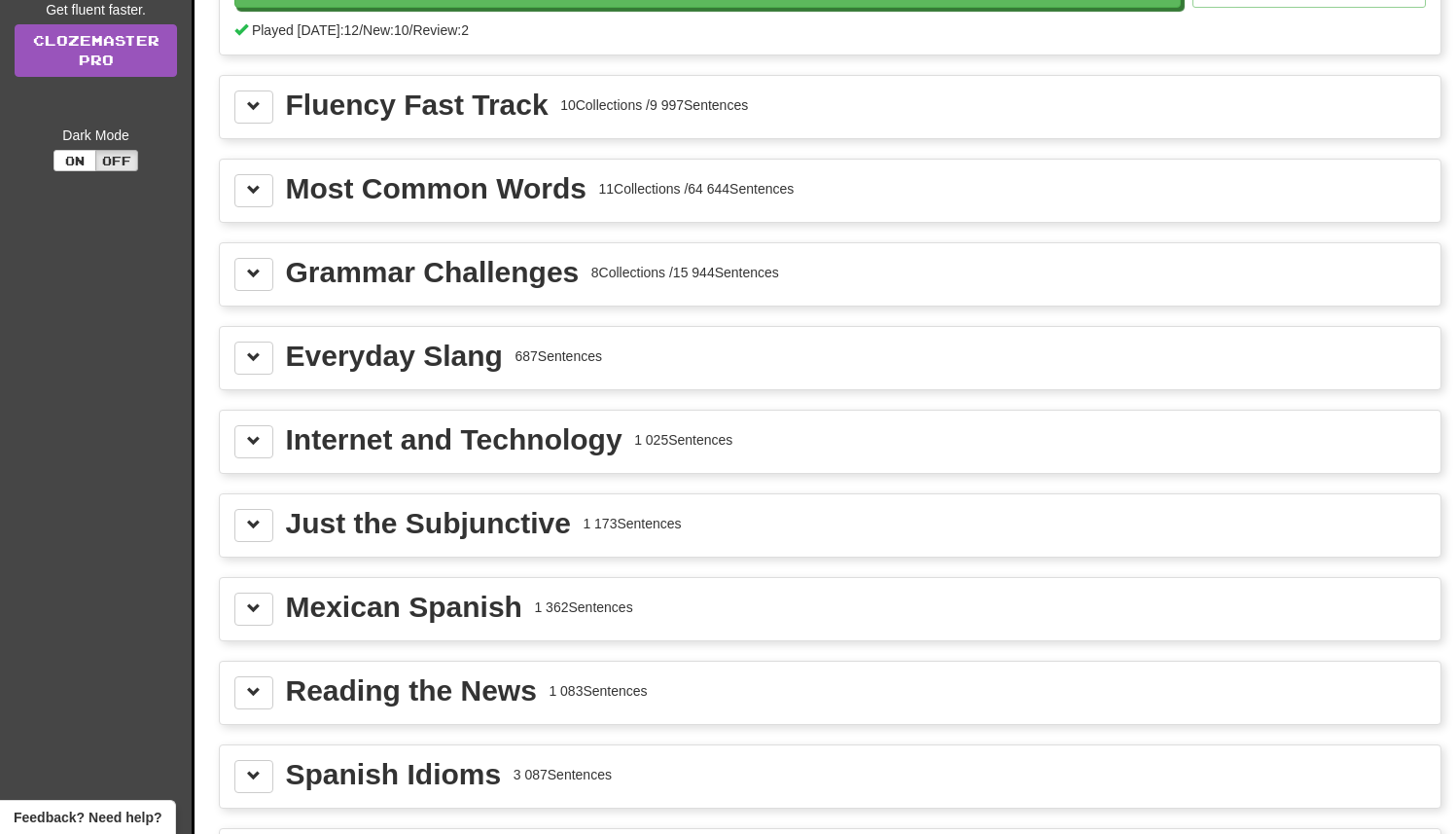
click at [276, 183] on div "Most Common Words 11 Collections / 64 644 Sentences" at bounding box center [830, 190] width 1192 height 33
click at [261, 187] on button at bounding box center [253, 190] width 39 height 33
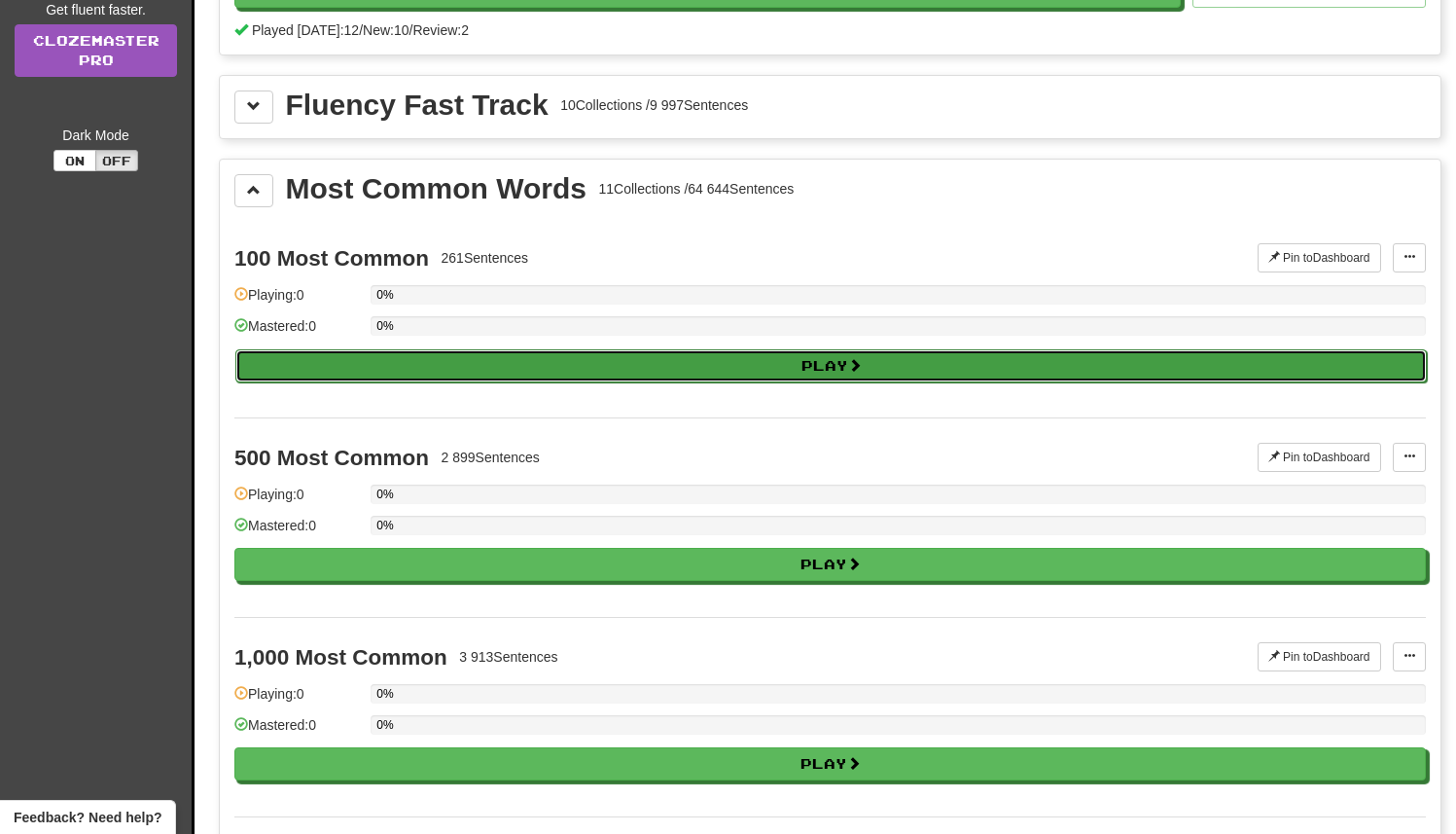
click at [647, 358] on button "Play" at bounding box center [831, 365] width 1192 height 33
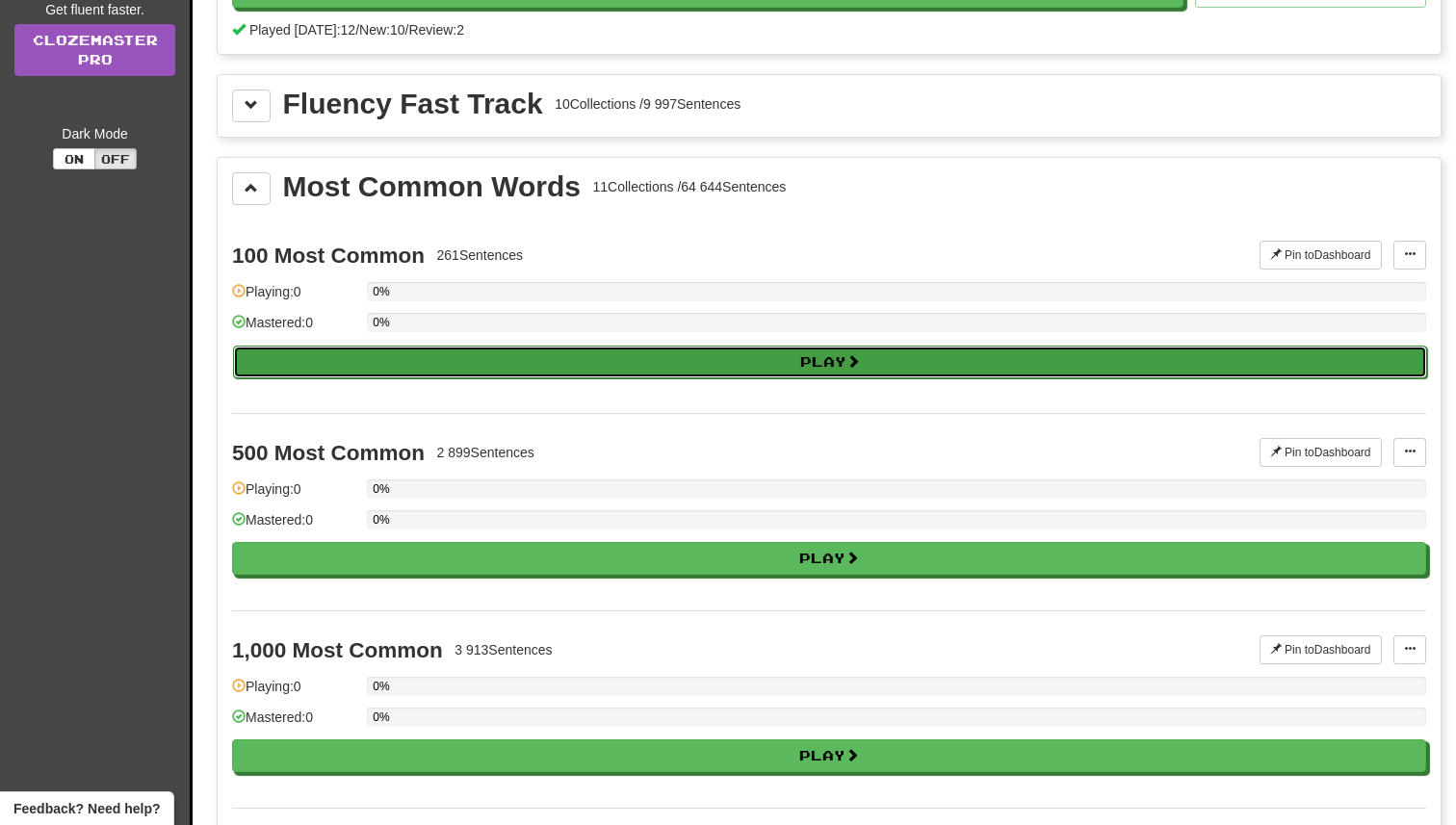
select select "**"
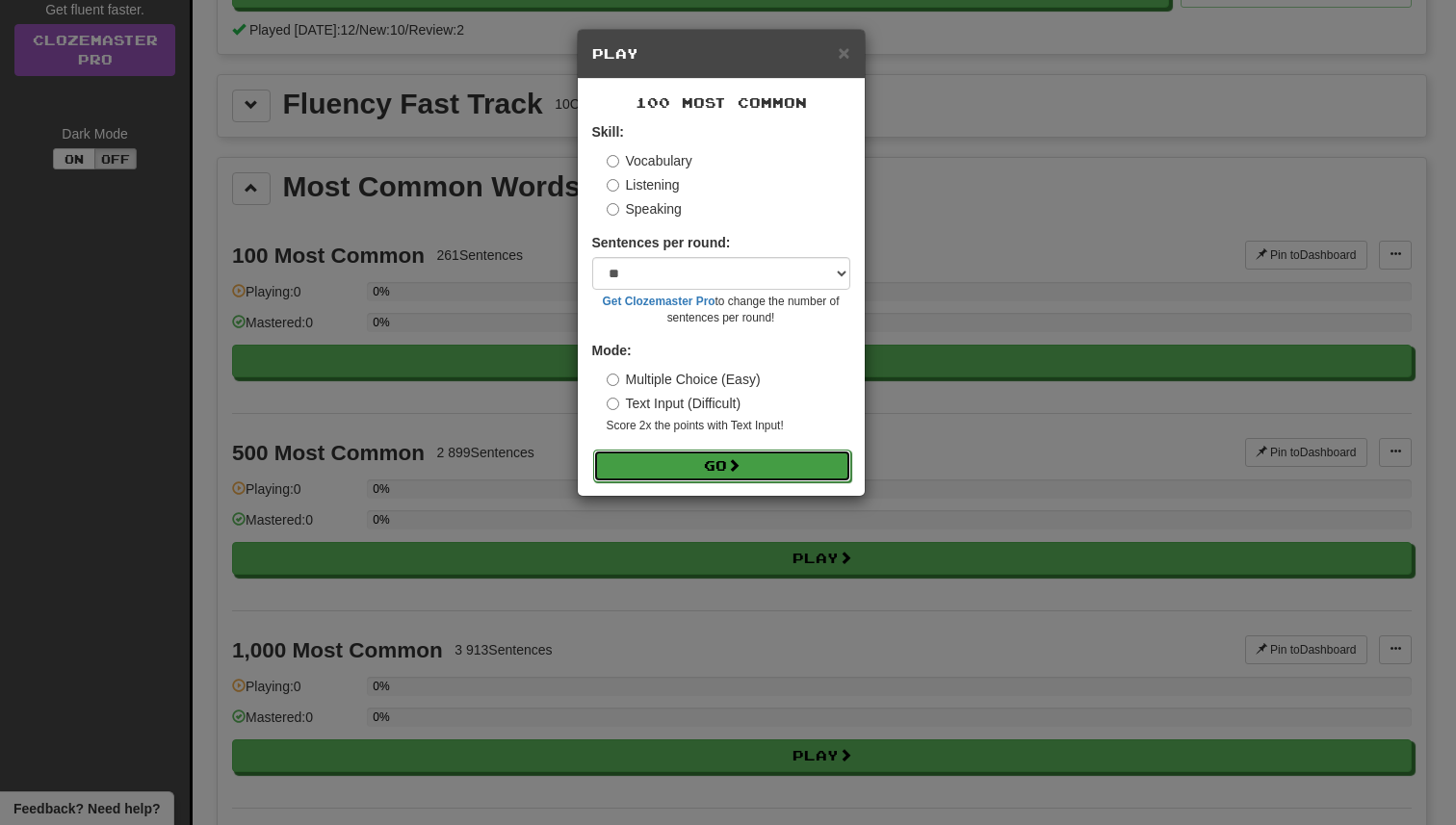
click at [668, 453] on button "Go" at bounding box center [723, 465] width 258 height 32
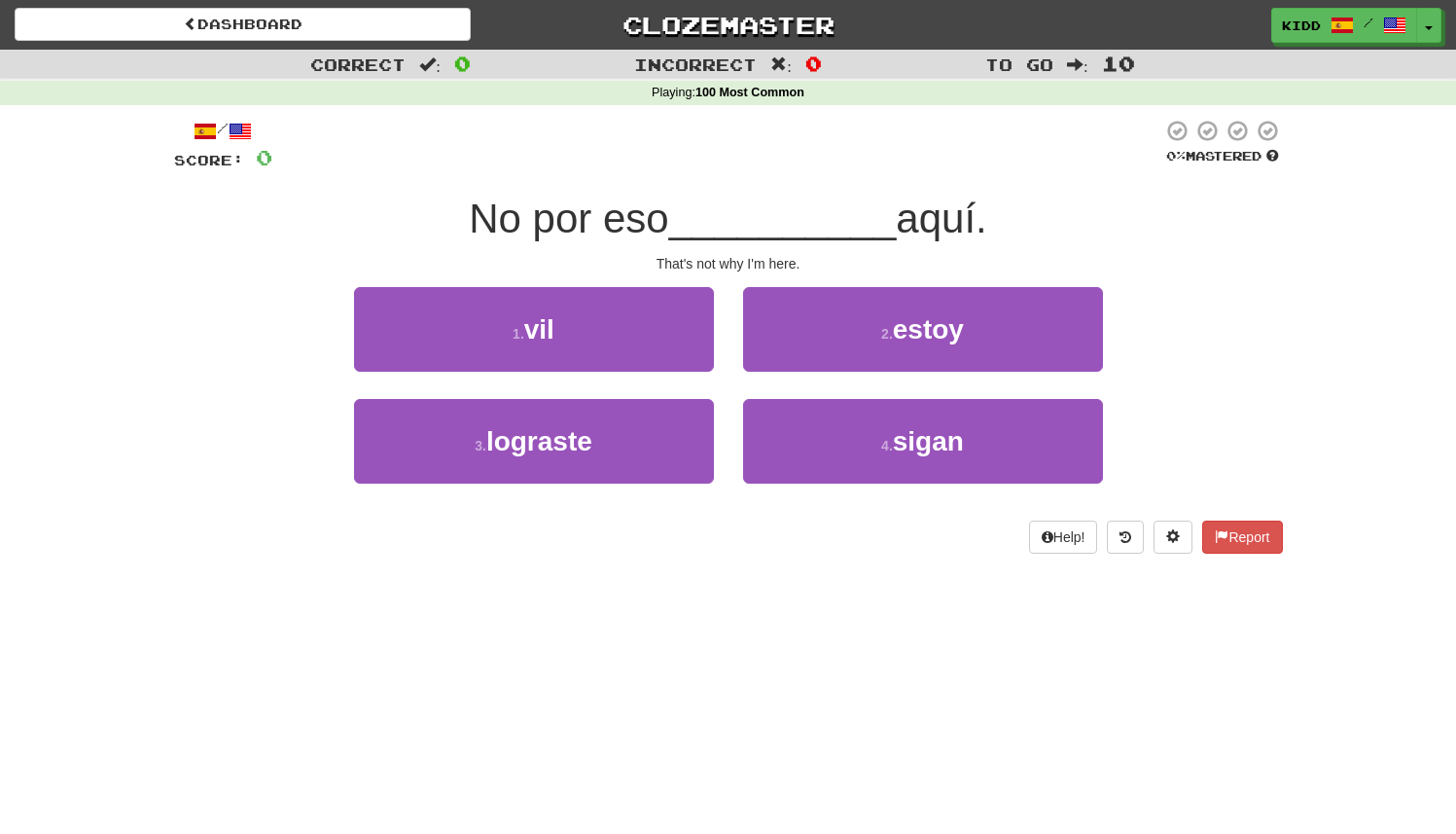
click at [740, 258] on div "That's not why I'm here." at bounding box center [728, 264] width 1109 height 20
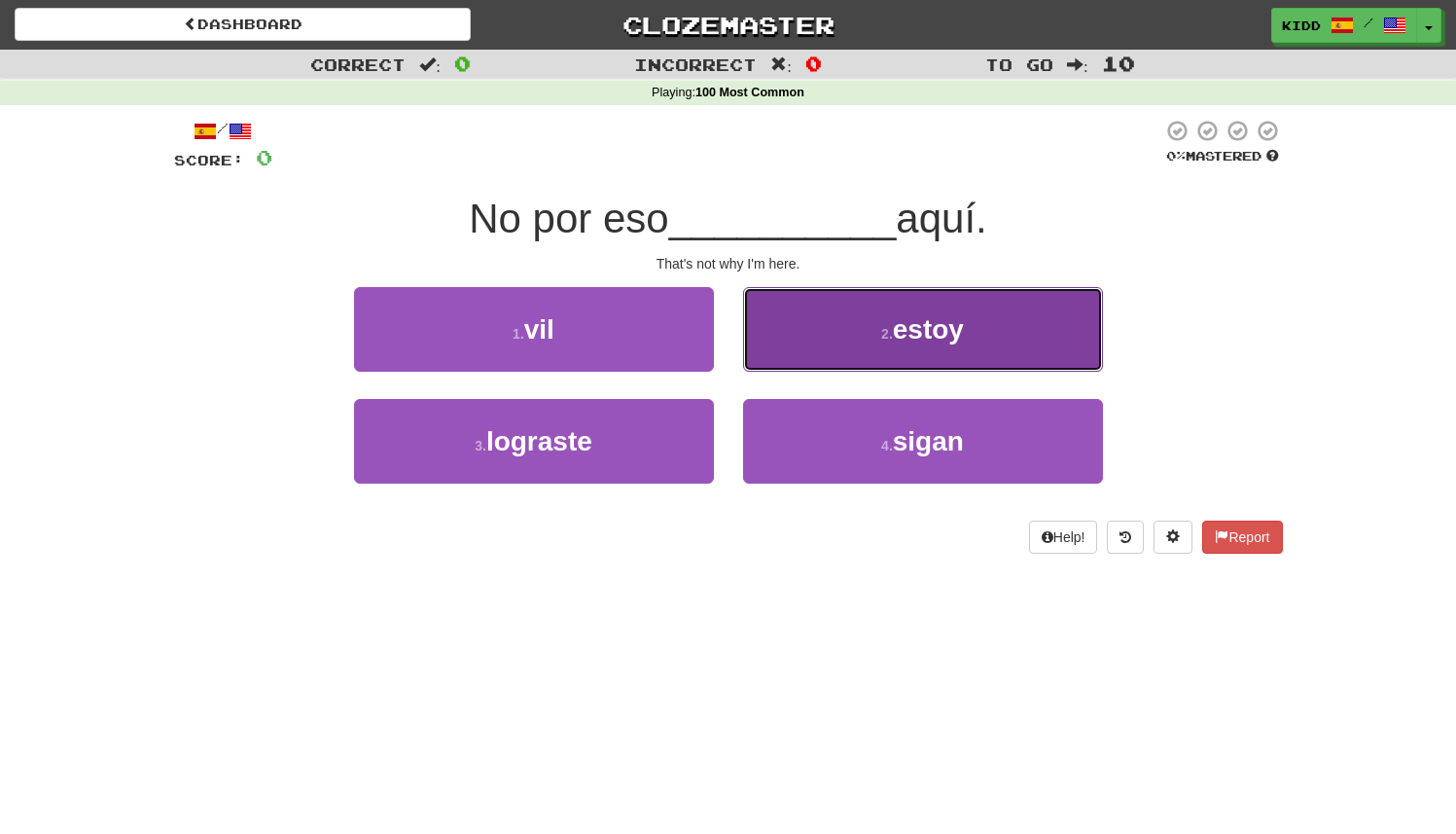
click at [770, 317] on button "2 . estoy" at bounding box center [923, 329] width 360 height 85
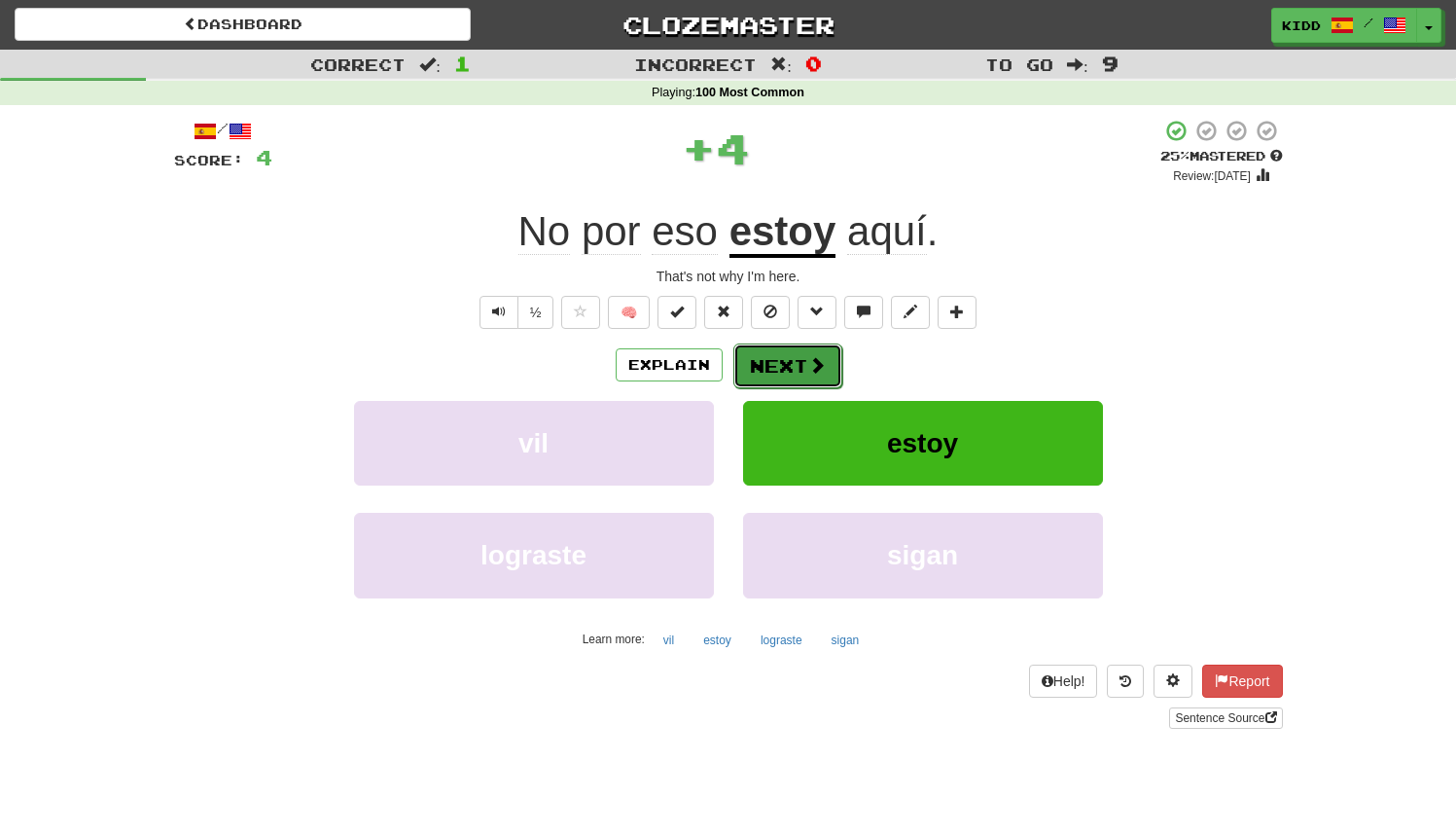
click at [766, 363] on button "Next" at bounding box center [788, 365] width 109 height 45
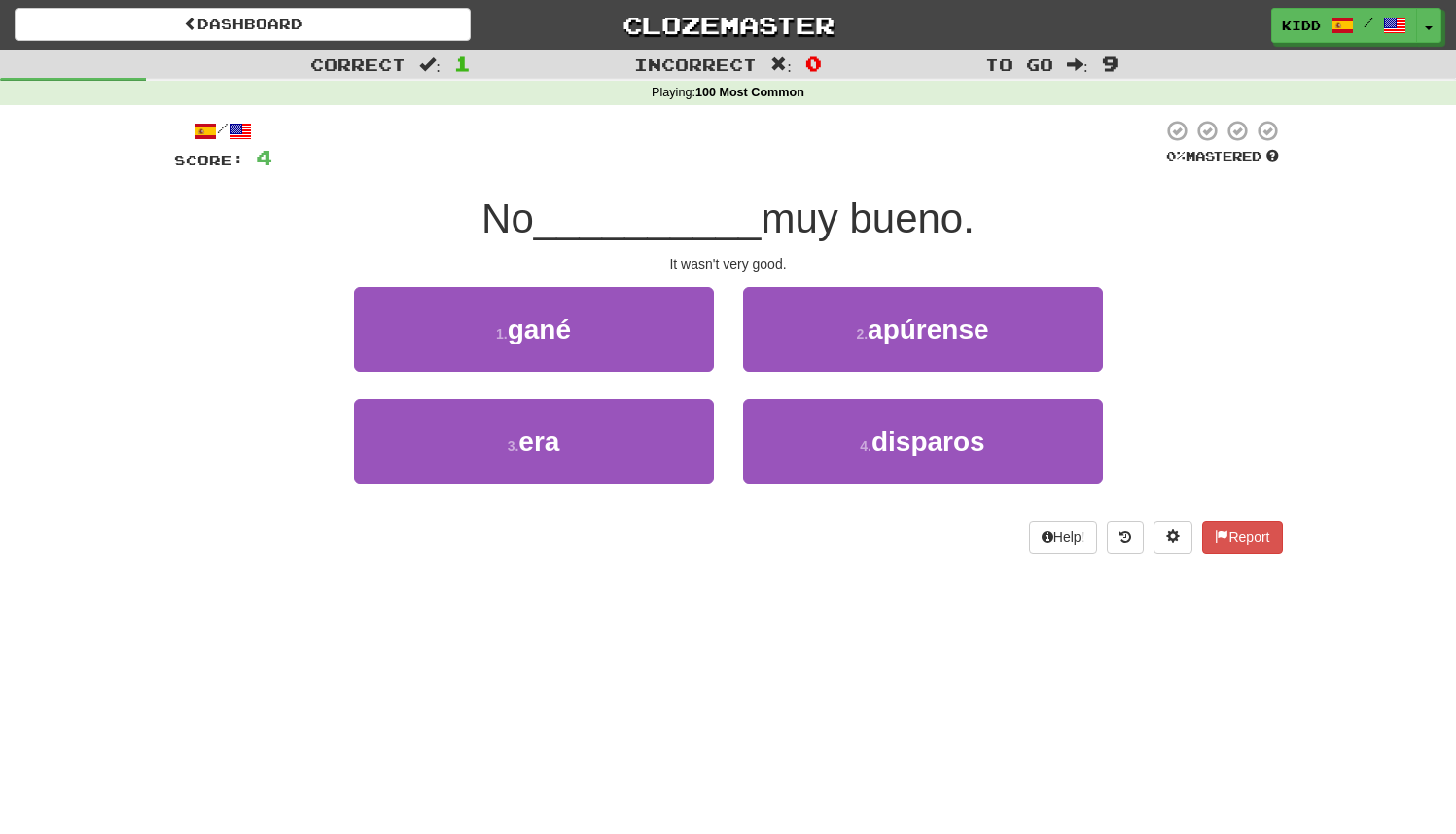
click at [736, 345] on div "2 . apúrense" at bounding box center [923, 342] width 389 height 112
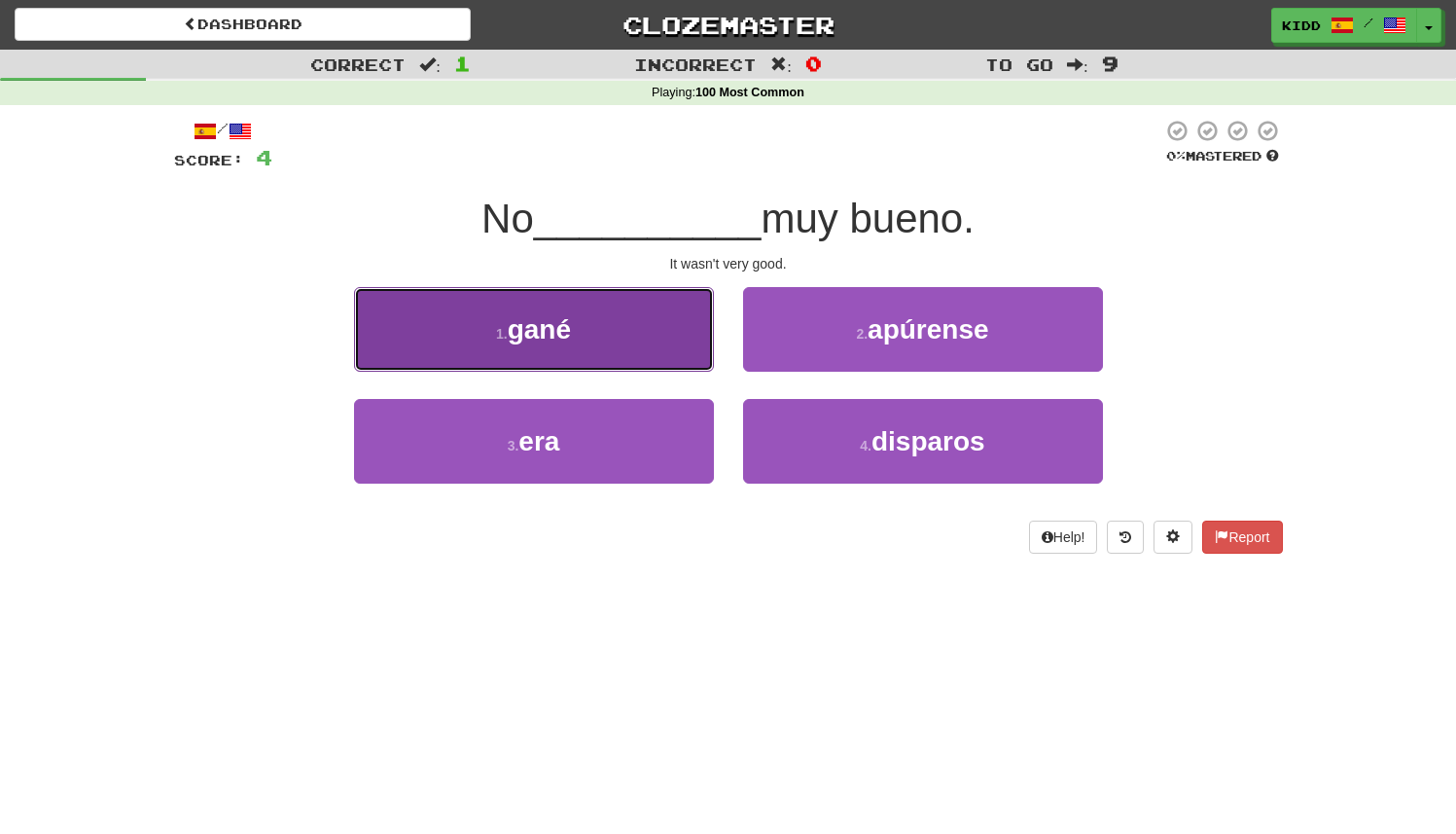
click at [683, 341] on button "1 . gané" at bounding box center [534, 329] width 360 height 85
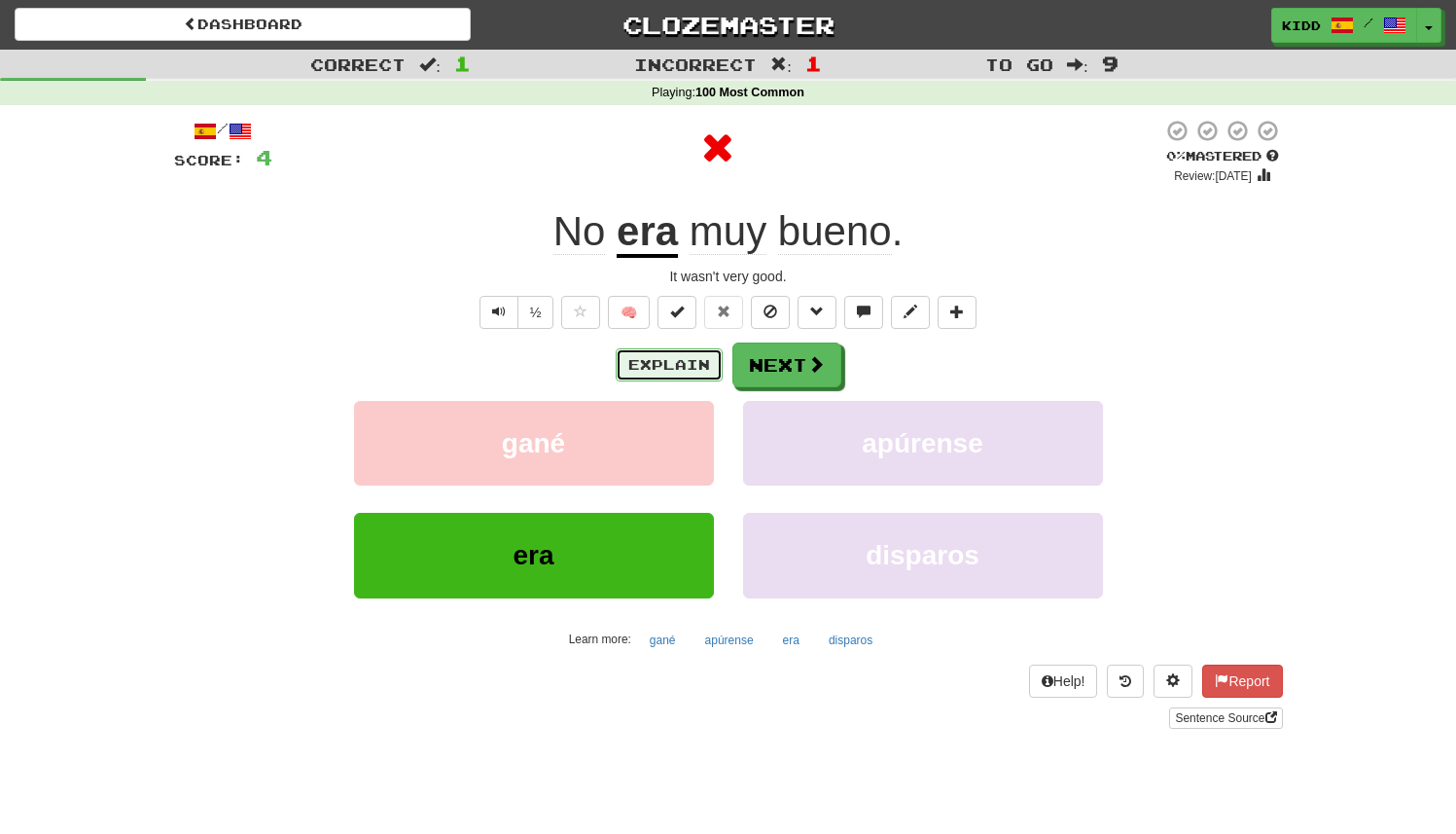
click at [691, 368] on button "Explain" at bounding box center [670, 364] width 107 height 33
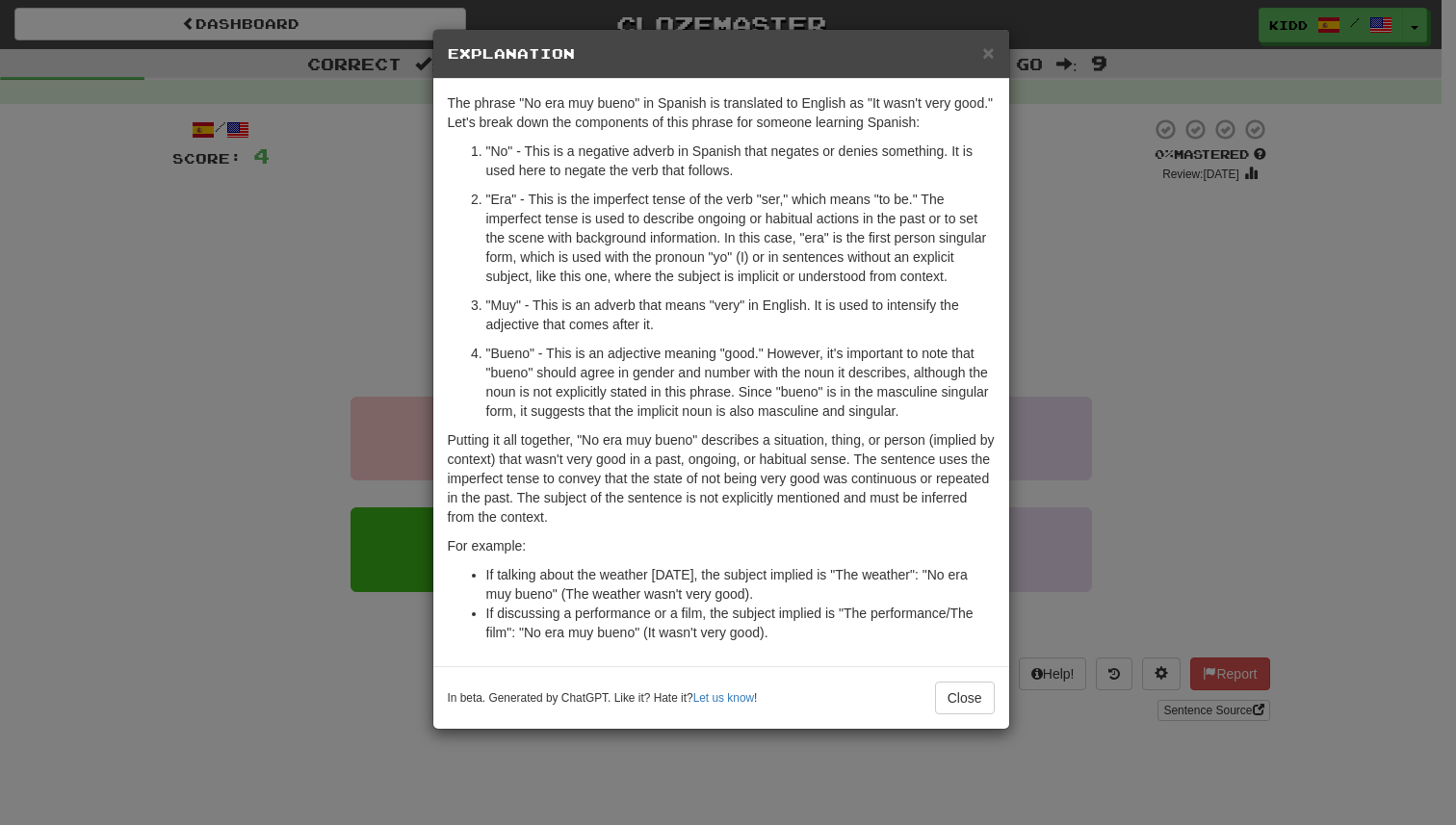
click at [952, 678] on div "In beta. Generated by ChatGPT. Like it? Hate it? Let us know ! Close" at bounding box center [722, 698] width 576 height 63
click at [959, 695] on button "Close" at bounding box center [964, 697] width 60 height 32
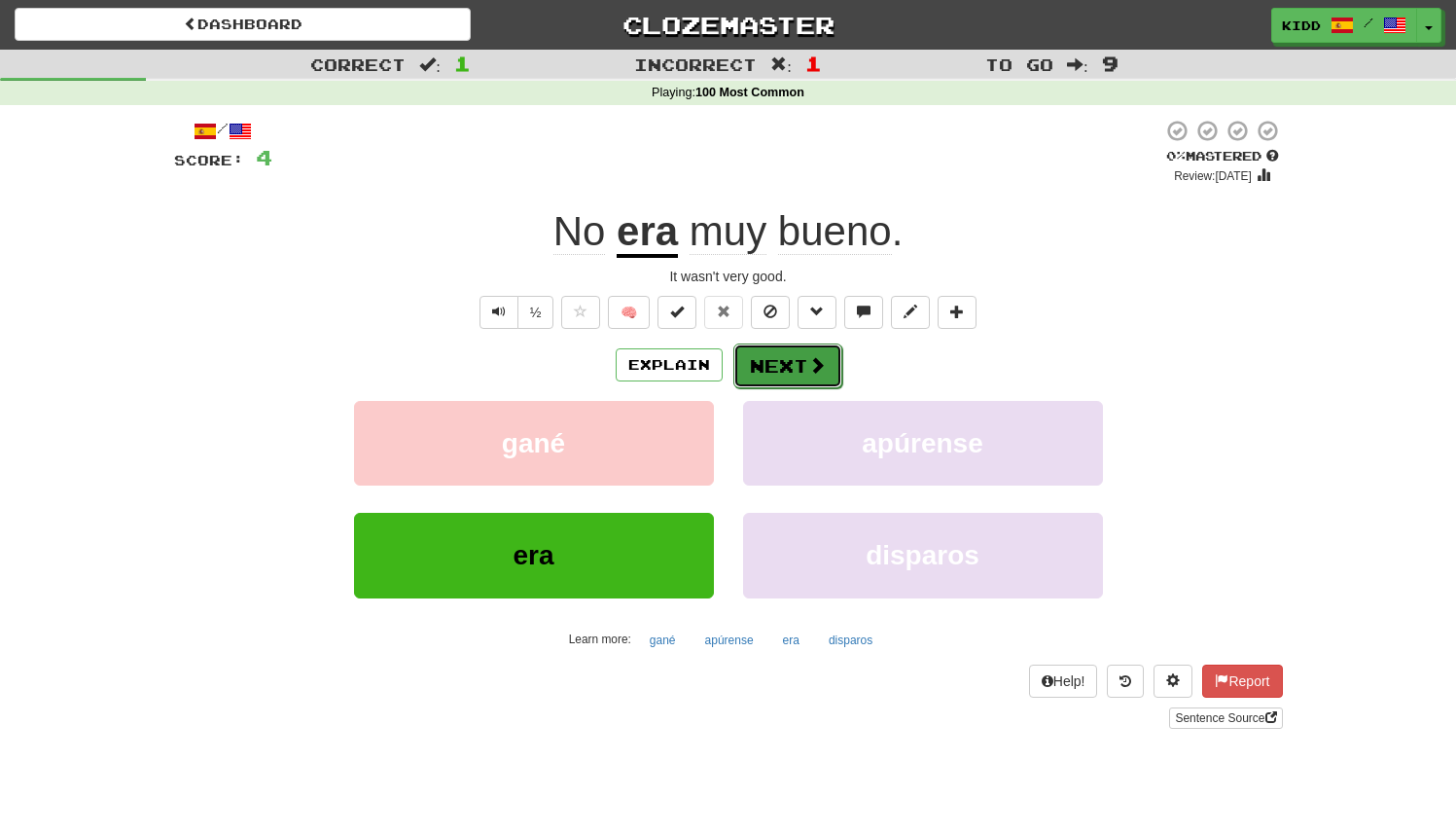
click at [759, 364] on button "Next" at bounding box center [788, 365] width 109 height 45
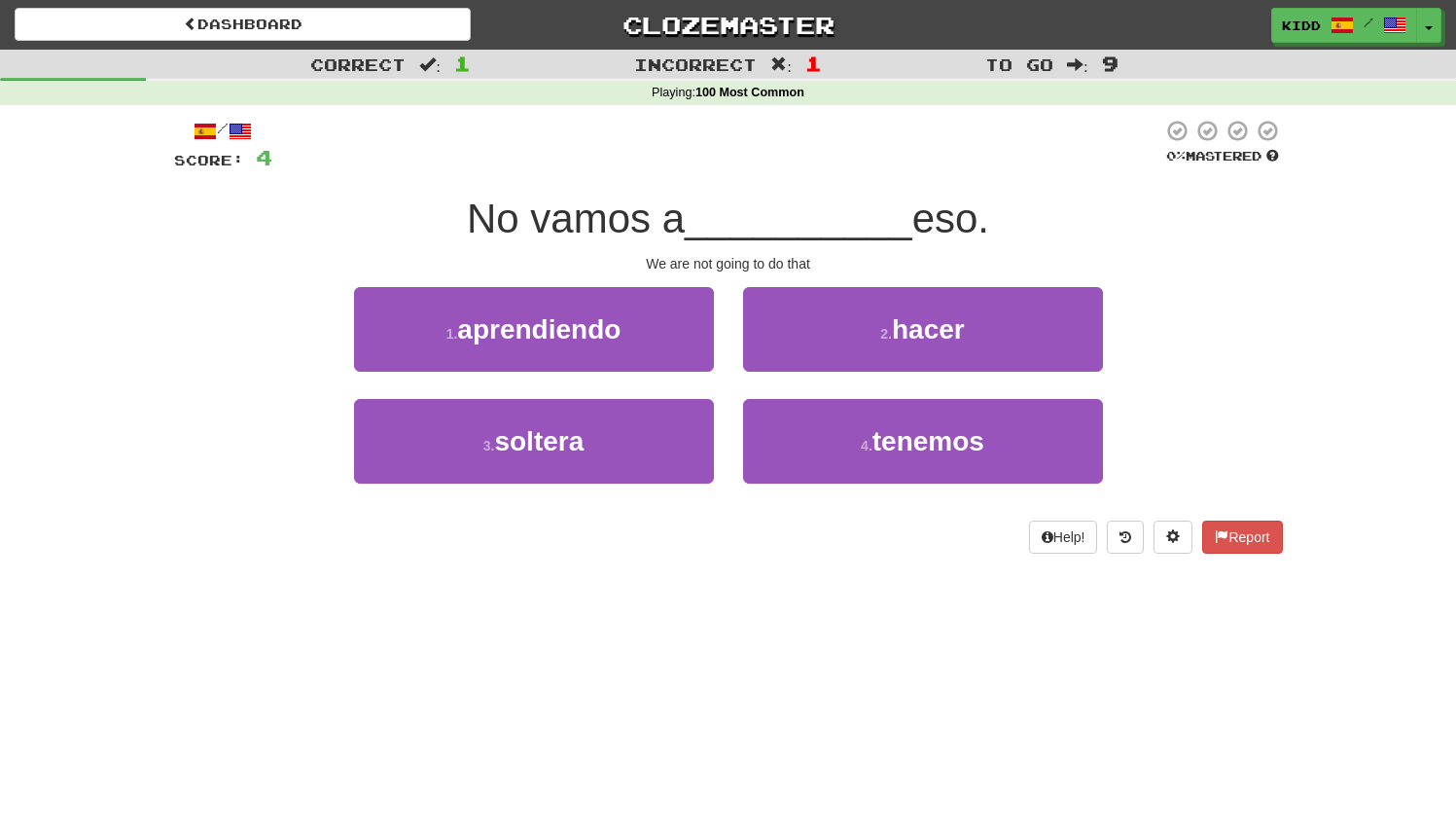
click at [727, 380] on div "1 . aprendiendo" at bounding box center [533, 342] width 389 height 112
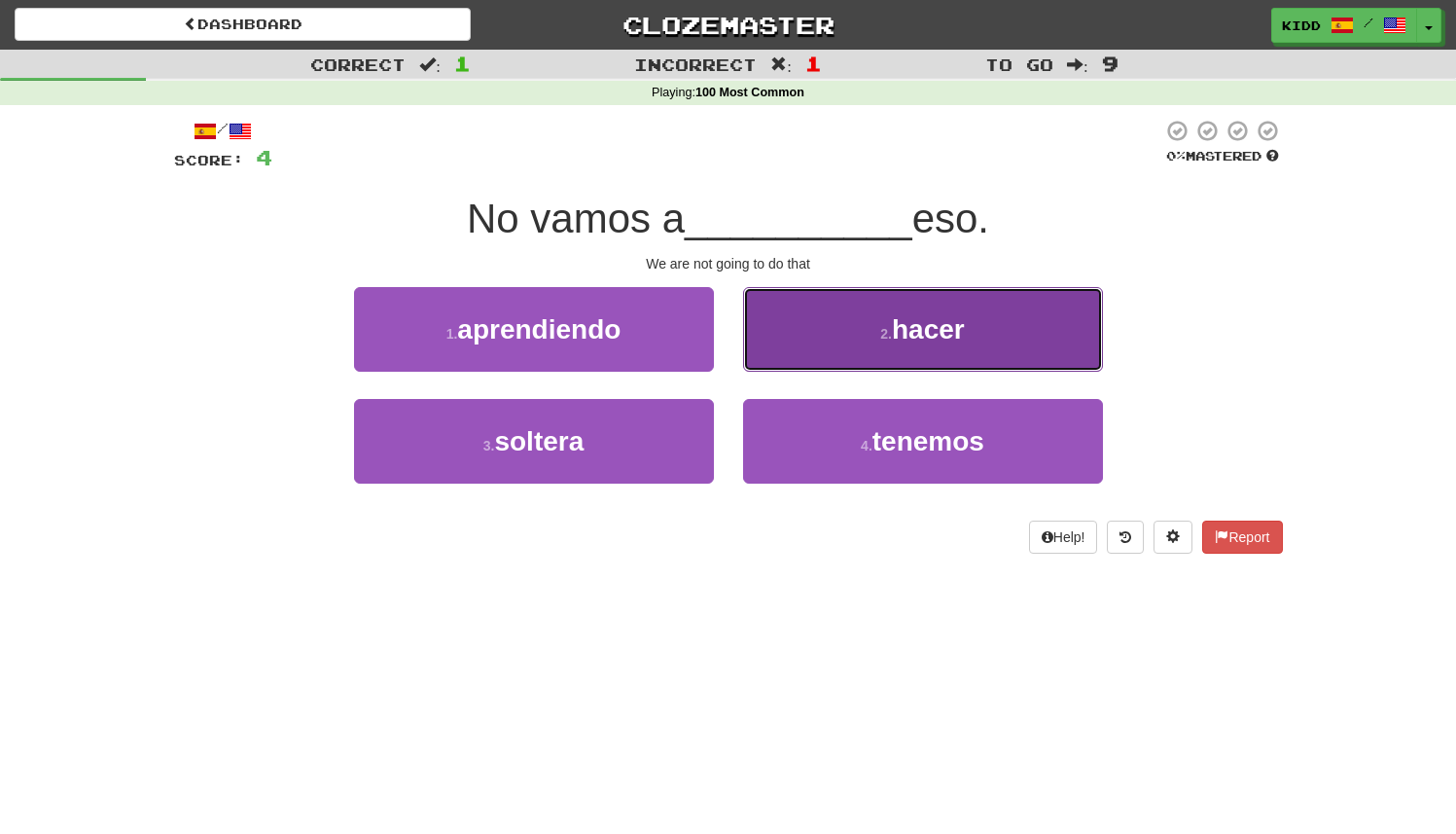
click at [785, 347] on button "2 . hacer" at bounding box center [923, 329] width 360 height 85
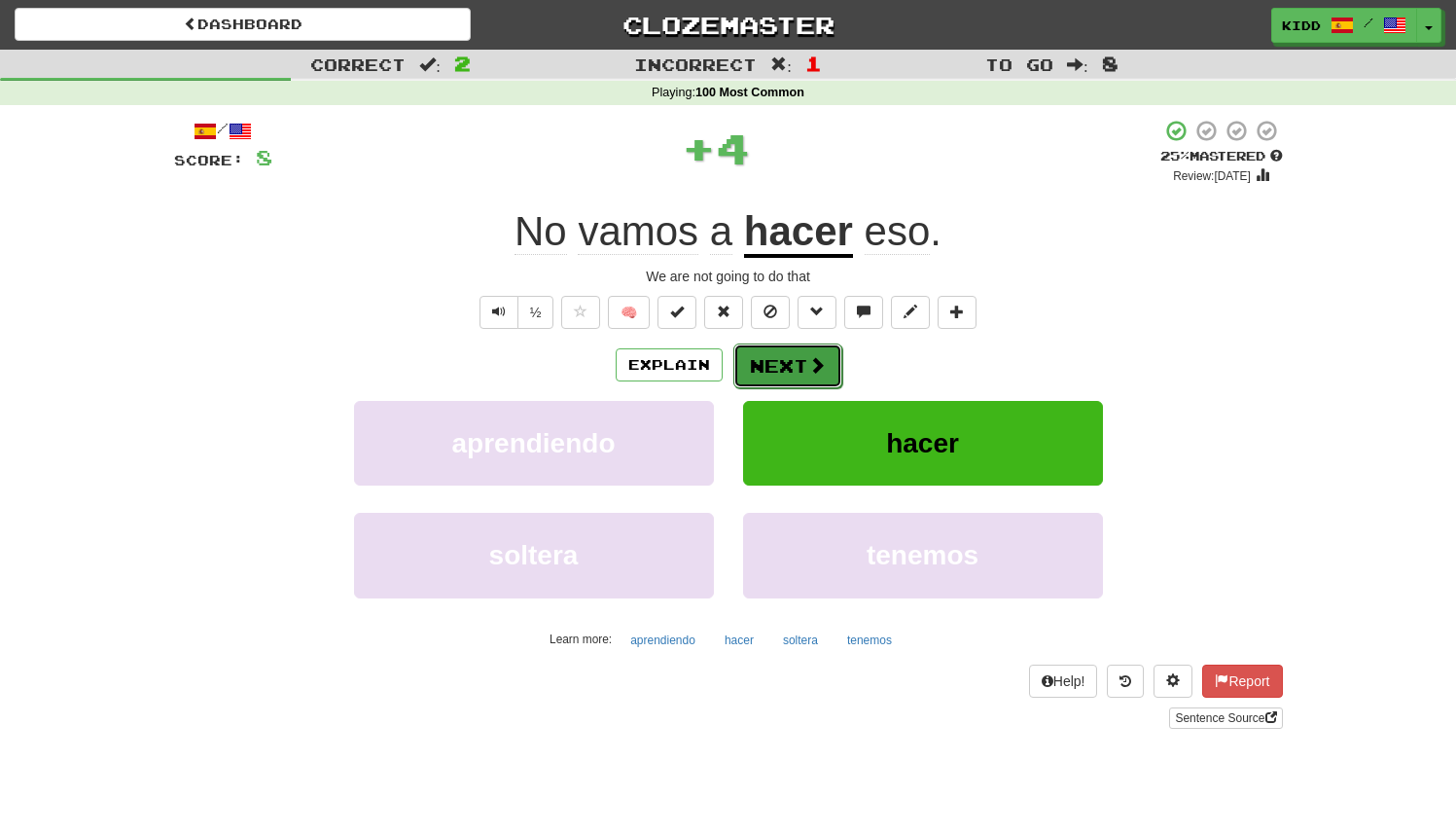
click at [780, 375] on button "Next" at bounding box center [788, 365] width 109 height 45
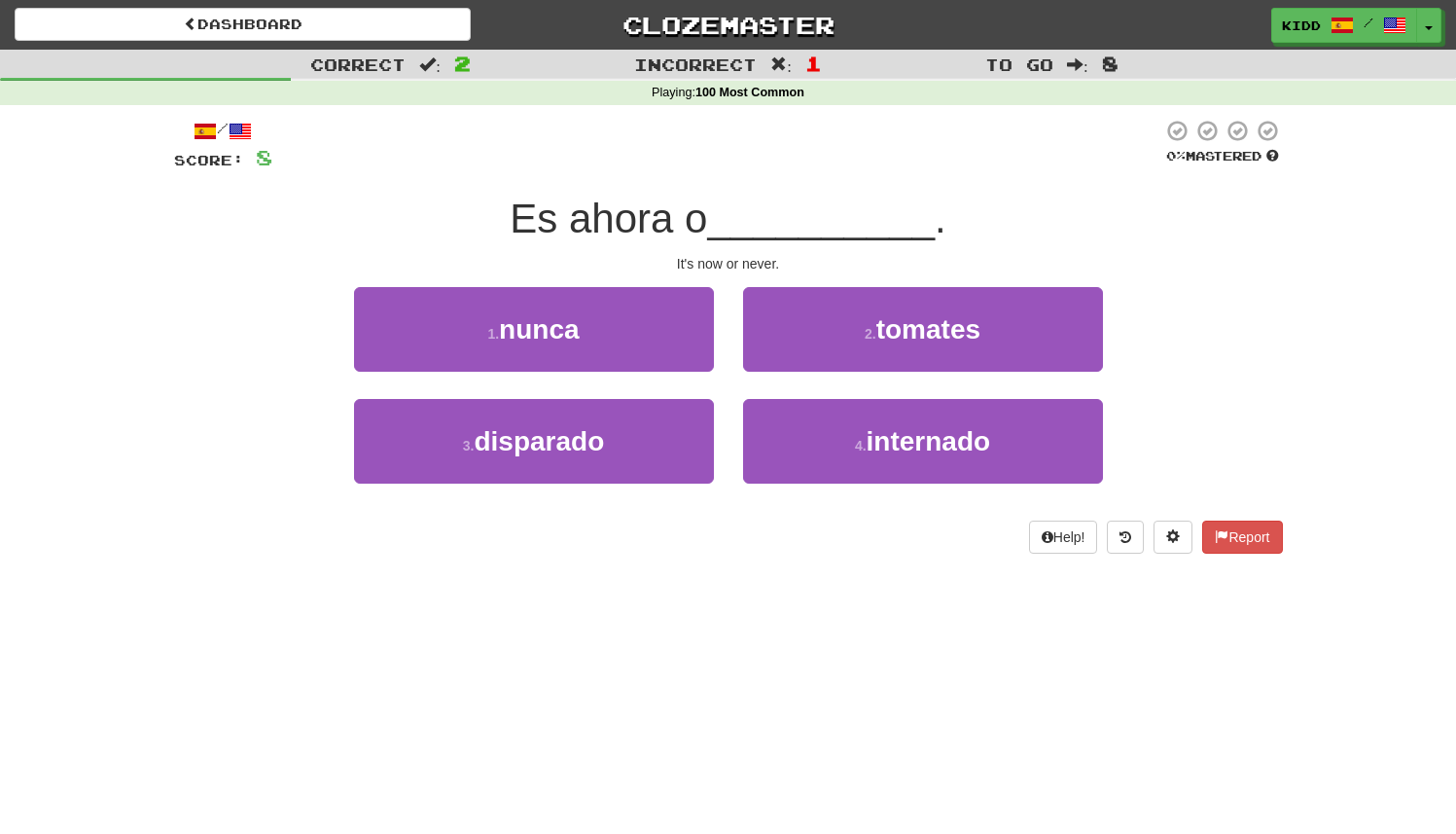
click at [738, 379] on div "2 . tomates" at bounding box center [923, 342] width 389 height 112
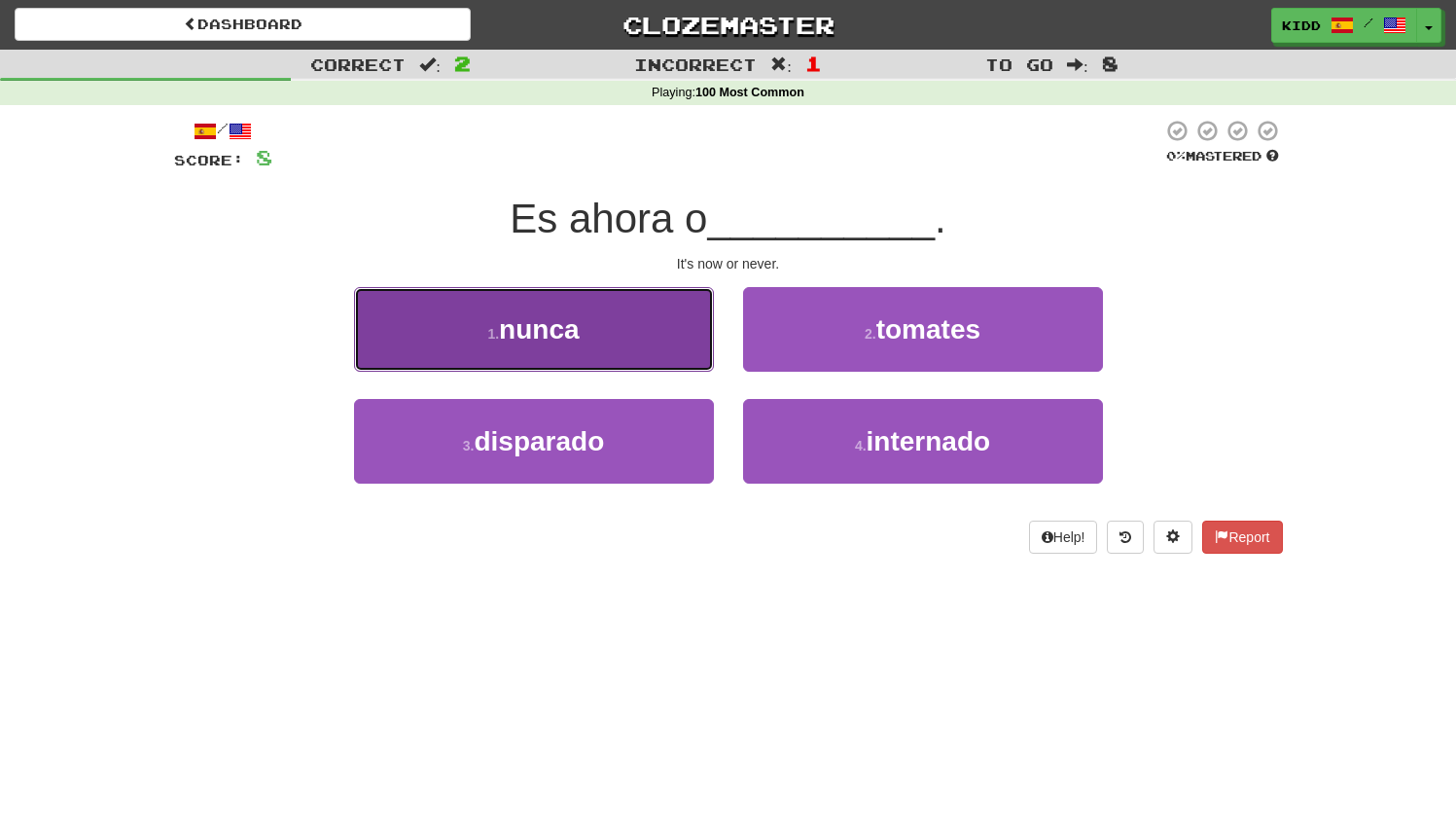
click at [682, 340] on button "1 . nunca" at bounding box center [534, 329] width 360 height 85
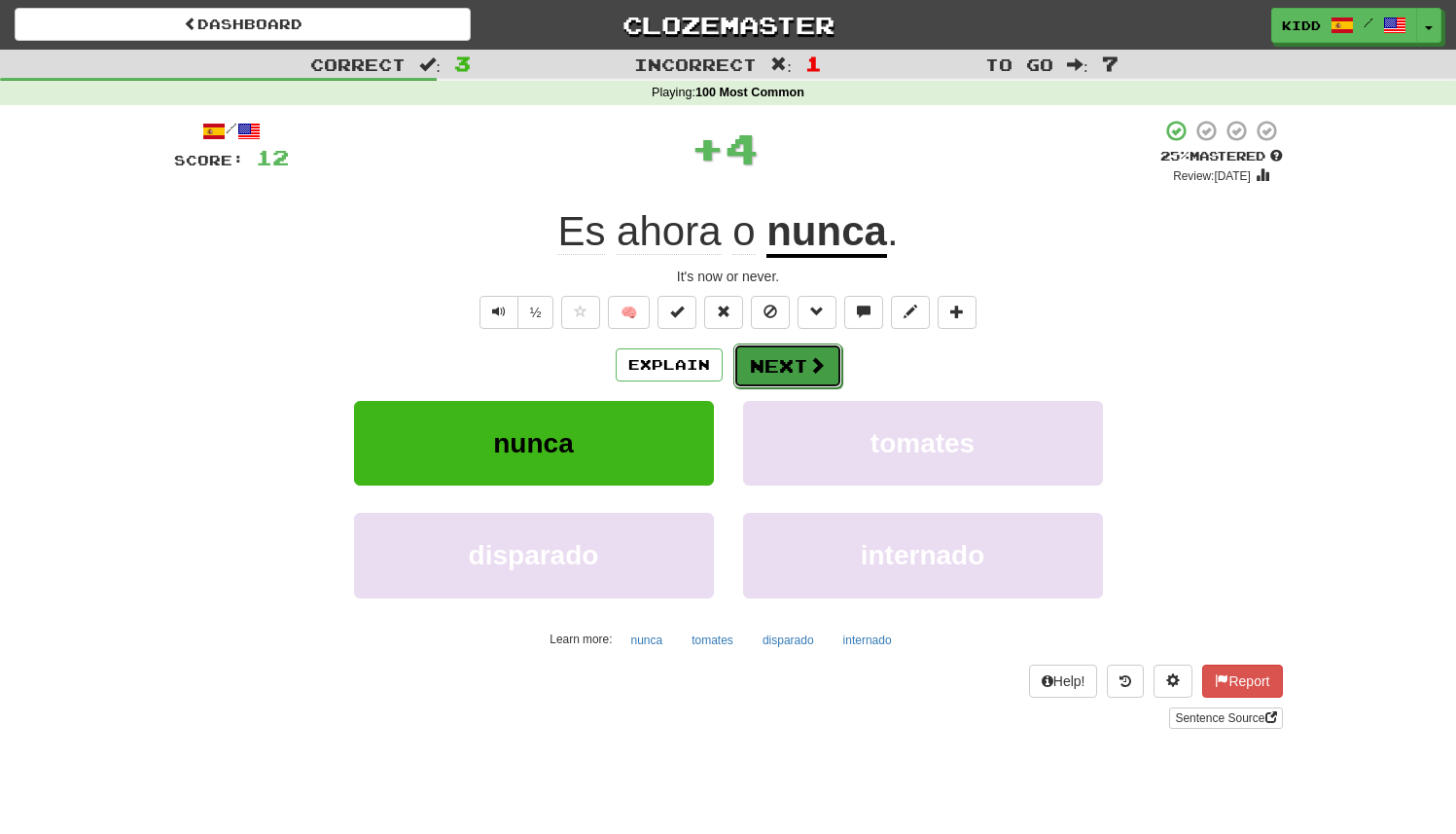
click at [776, 380] on button "Next" at bounding box center [788, 365] width 109 height 45
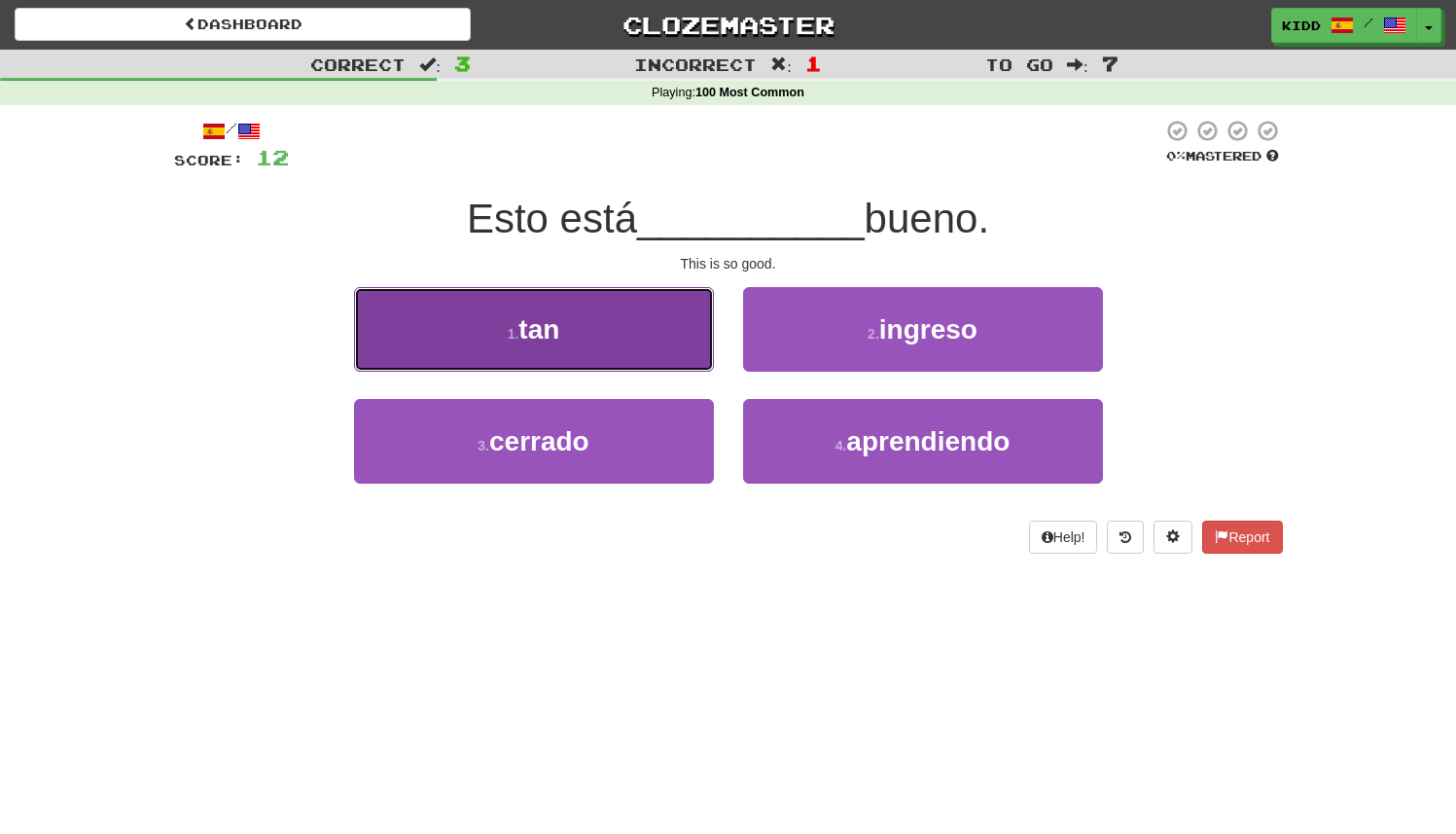
click at [676, 320] on button "1 . tan" at bounding box center [534, 329] width 360 height 85
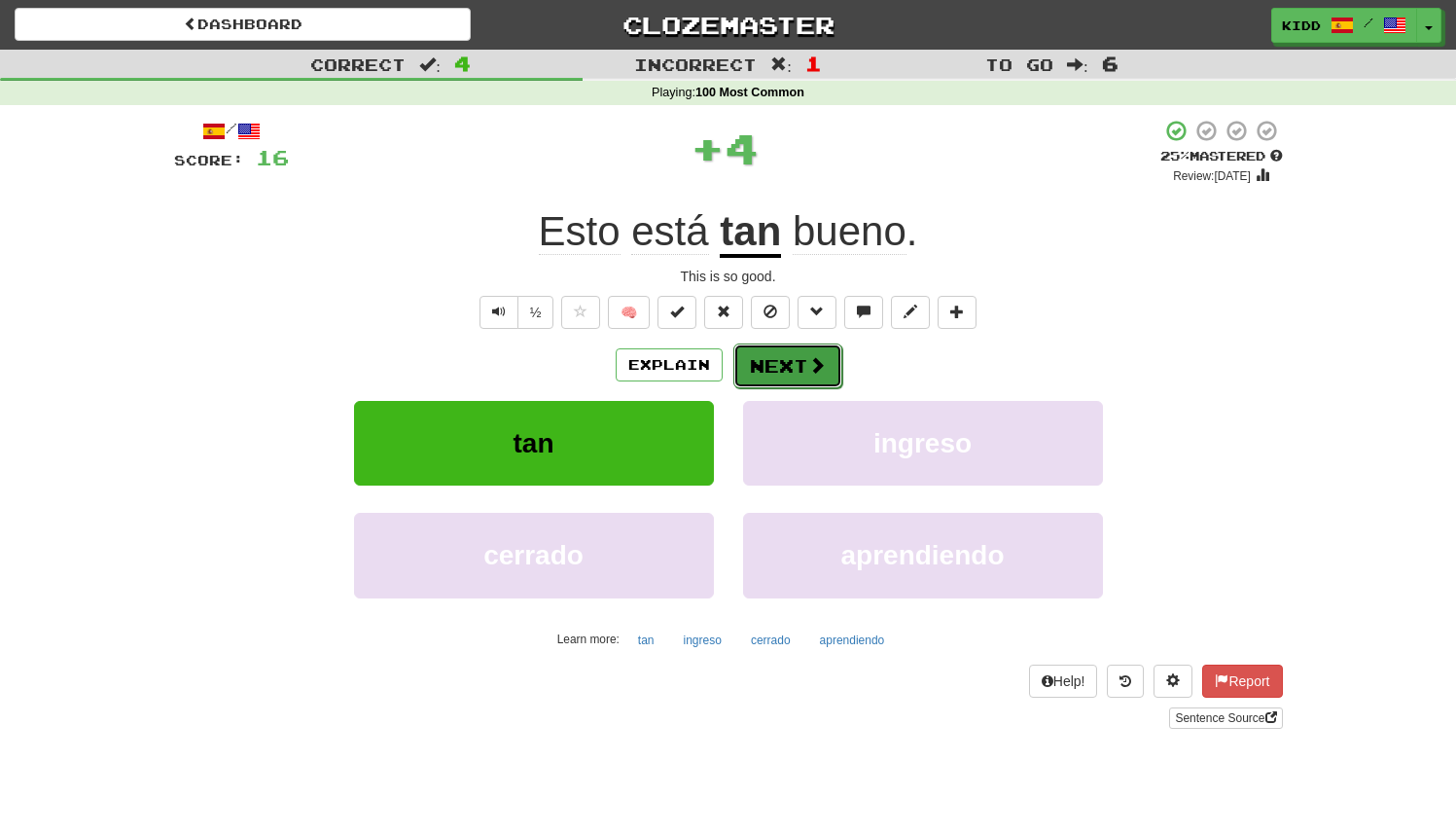
click at [788, 371] on button "Next" at bounding box center [788, 365] width 109 height 45
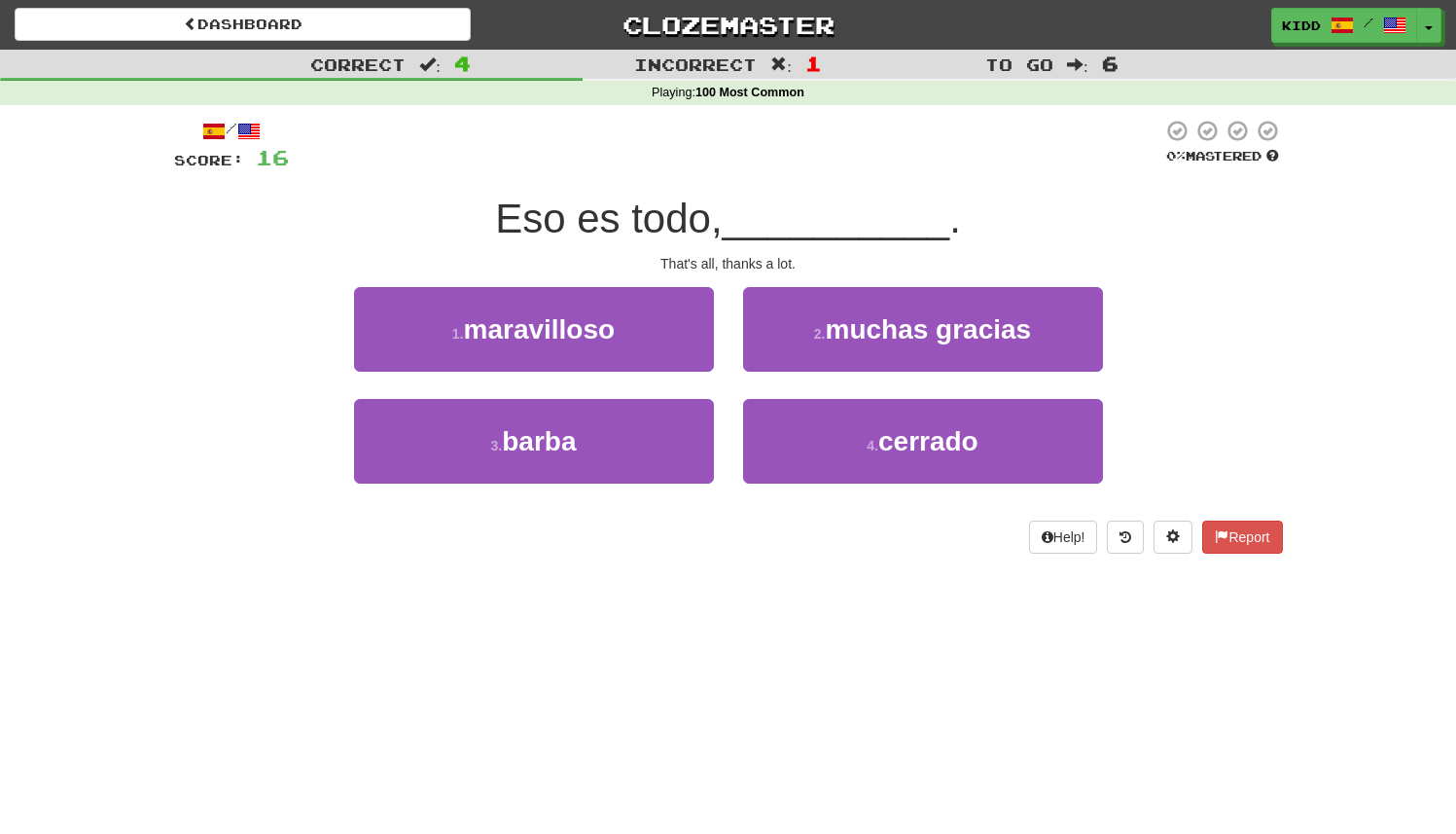
click at [744, 382] on div "2 . muchas gracias" at bounding box center [923, 342] width 389 height 112
click at [659, 224] on span "Eso es todo," at bounding box center [608, 219] width 227 height 46
click at [720, 263] on div "That's all, thanks a lot." at bounding box center [728, 264] width 1109 height 20
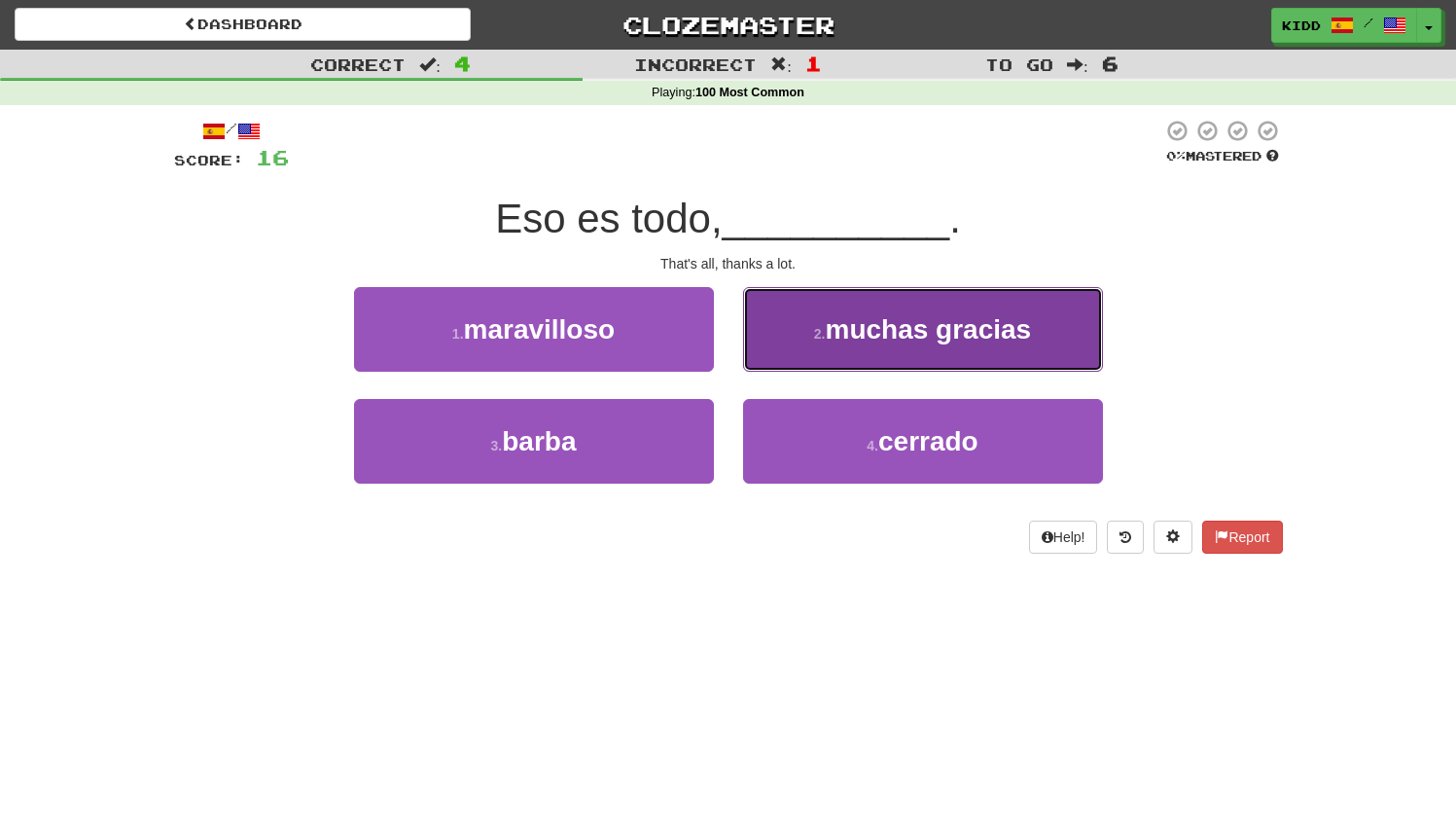
click at [759, 335] on button "2 . muchas gracias" at bounding box center [923, 329] width 360 height 85
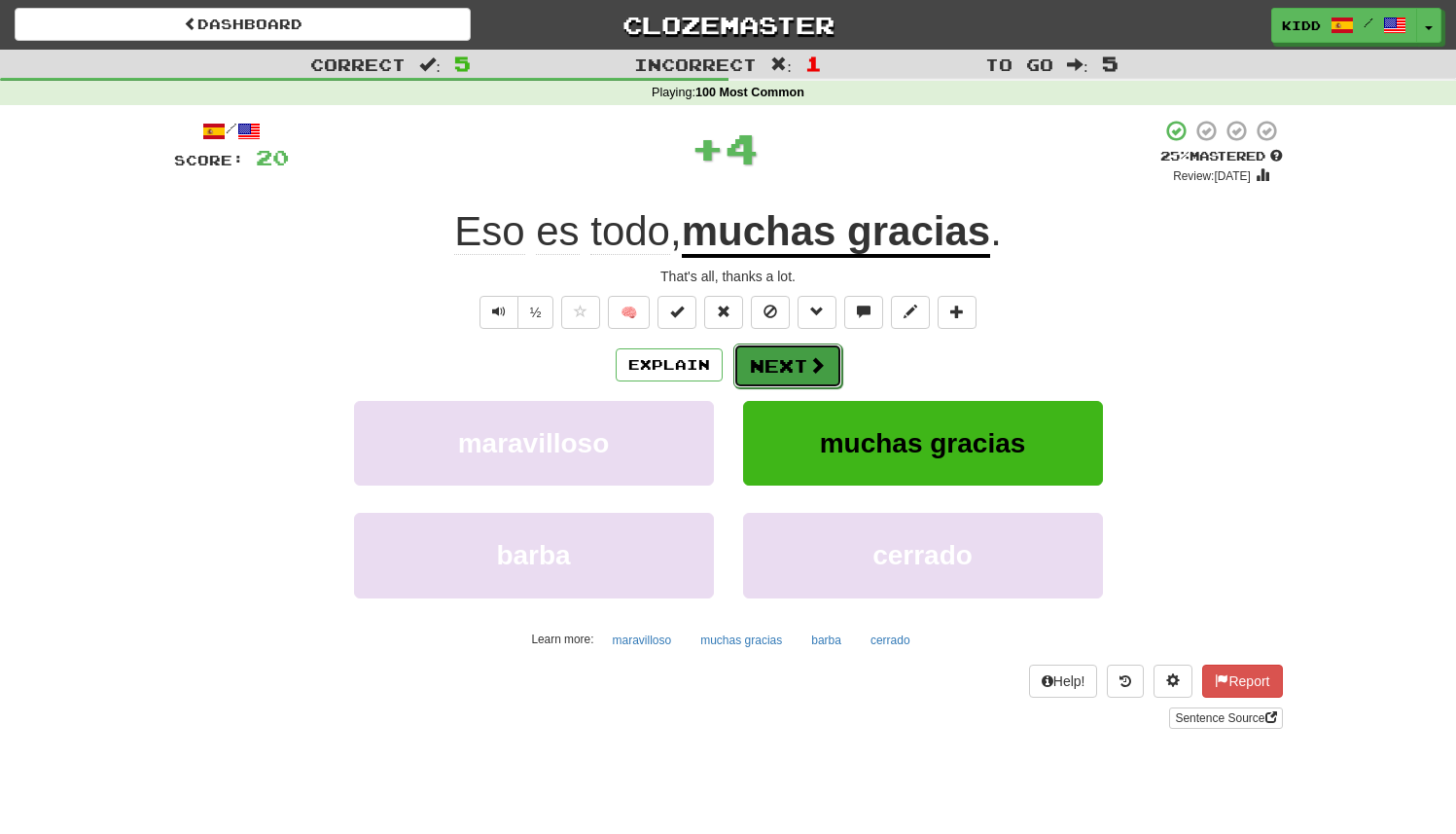
click at [766, 374] on button "Next" at bounding box center [788, 365] width 109 height 45
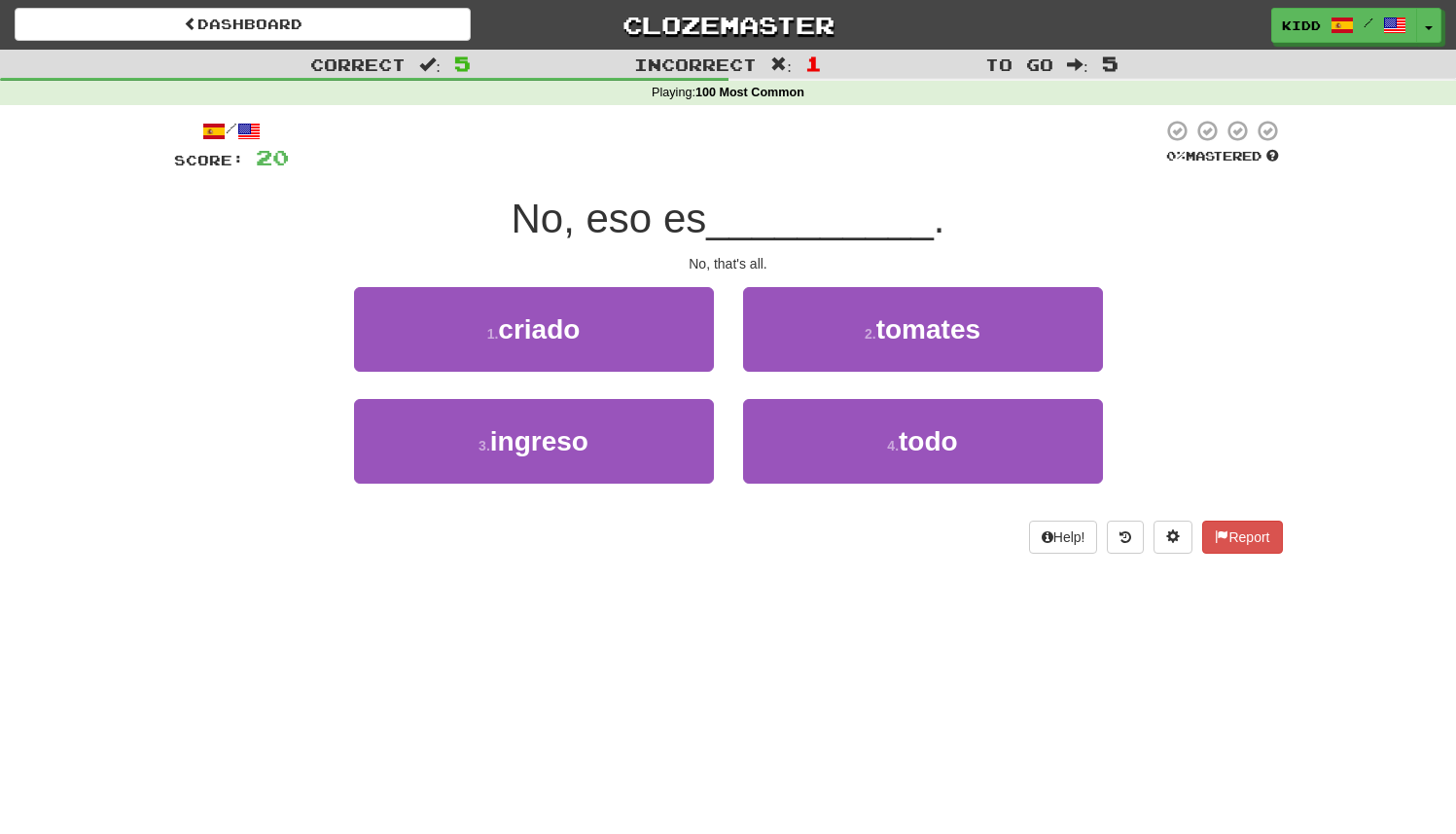
click at [726, 389] on div "1 . criado" at bounding box center [533, 342] width 389 height 112
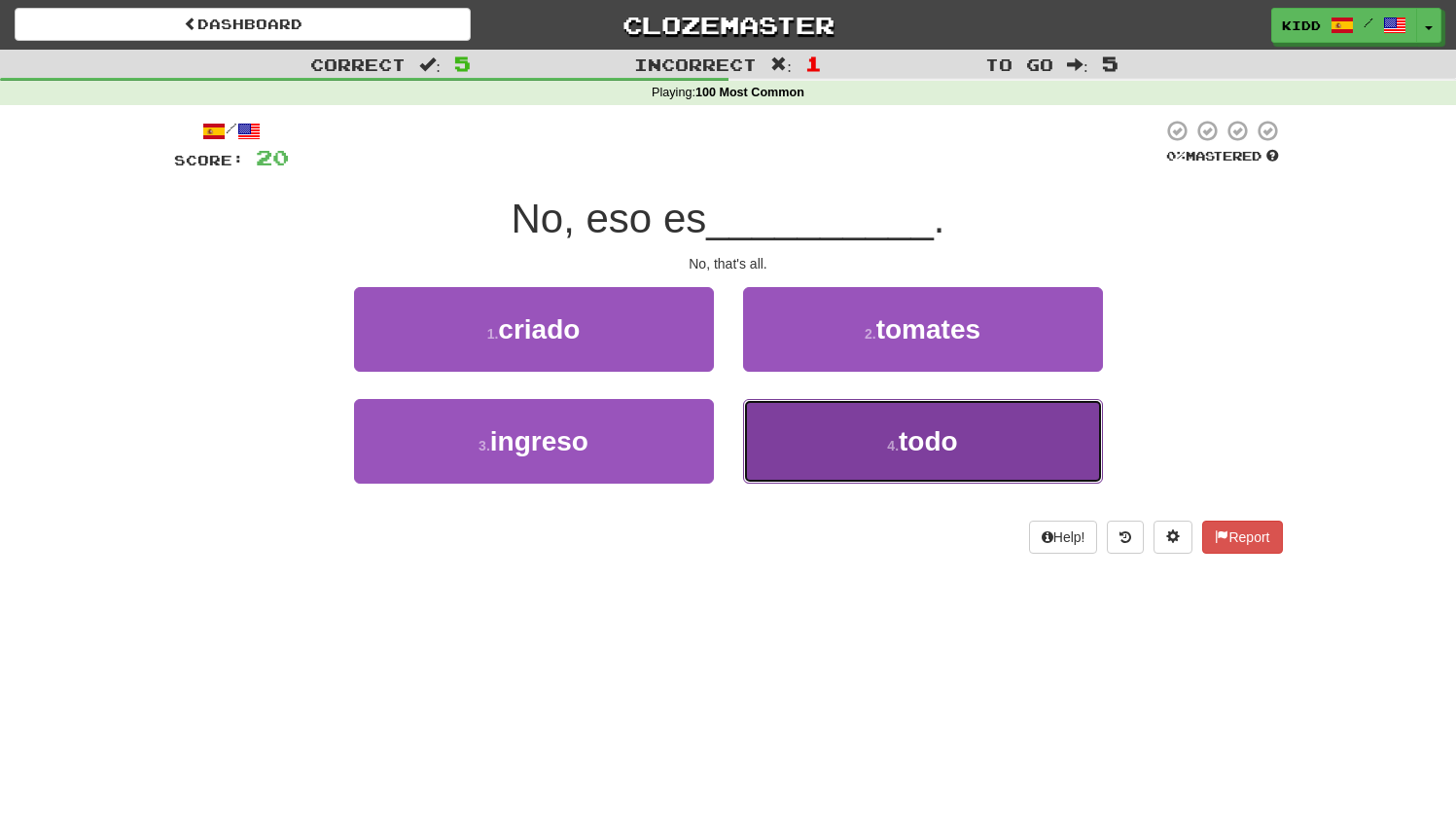
click at [765, 439] on button "4 . todo" at bounding box center [923, 441] width 360 height 85
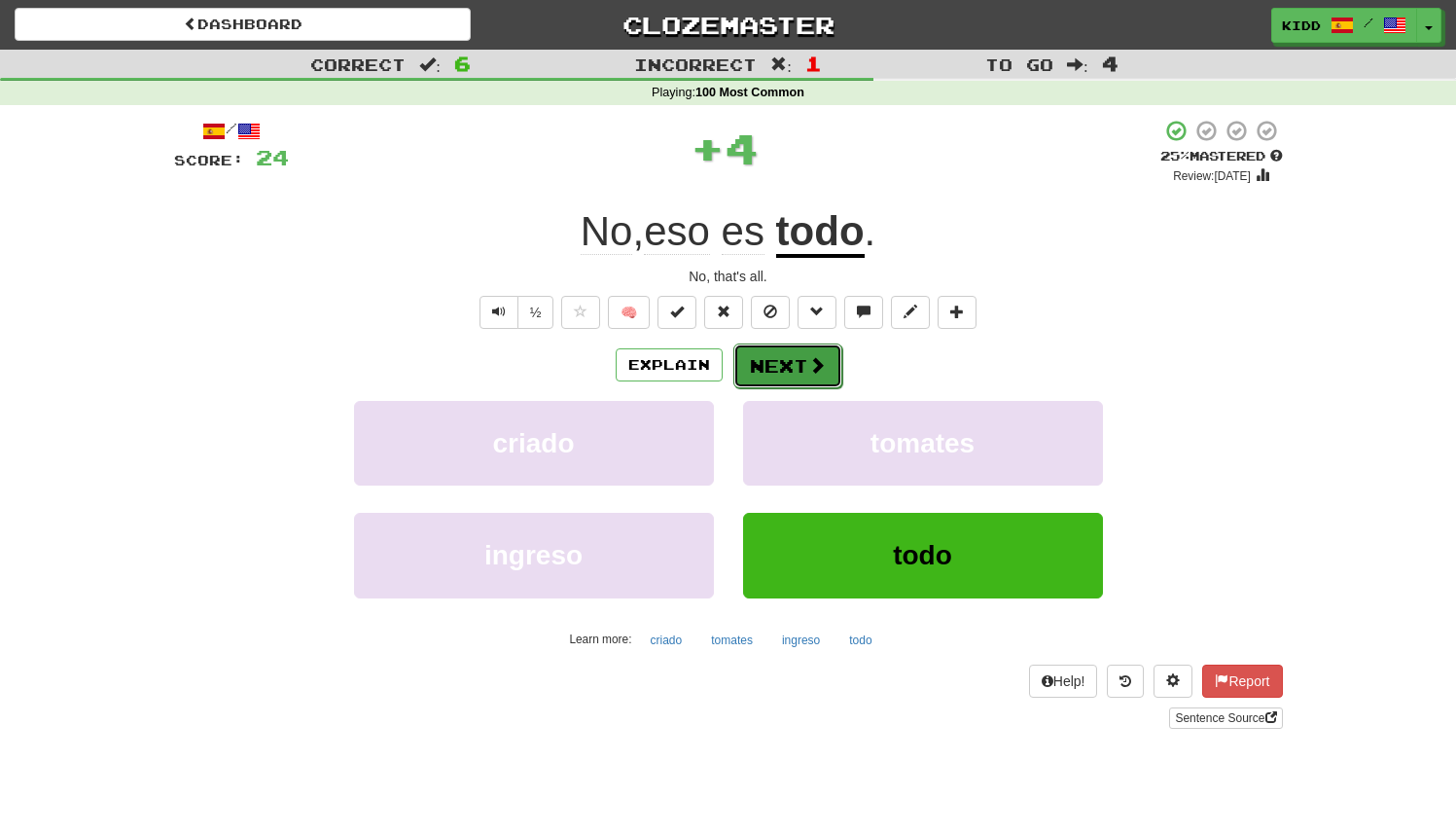
click at [766, 368] on button "Next" at bounding box center [788, 365] width 109 height 45
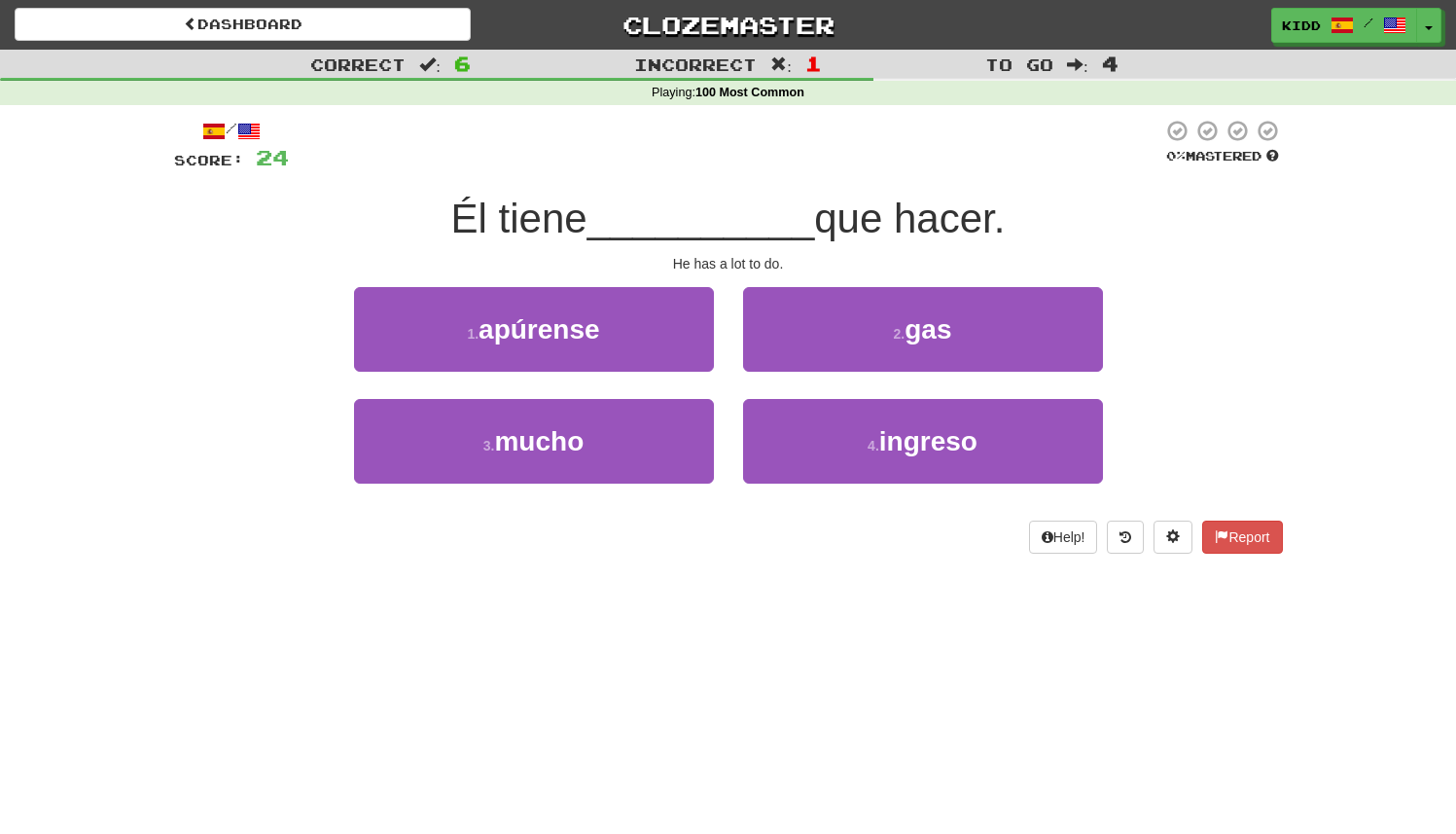
click at [727, 382] on div "1 . apúrense" at bounding box center [533, 342] width 389 height 112
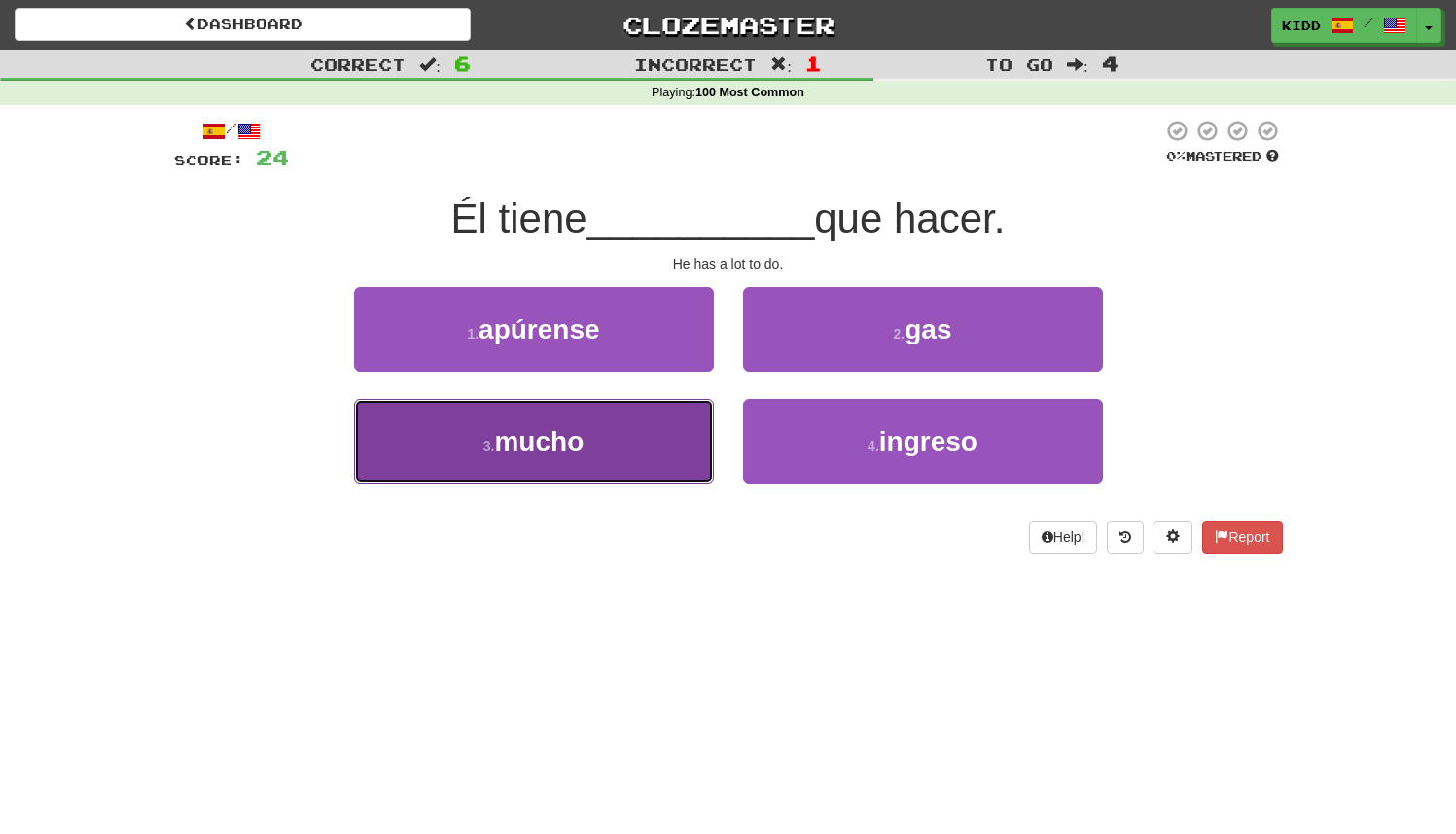
click at [661, 425] on button "3 . mucho" at bounding box center [534, 441] width 360 height 85
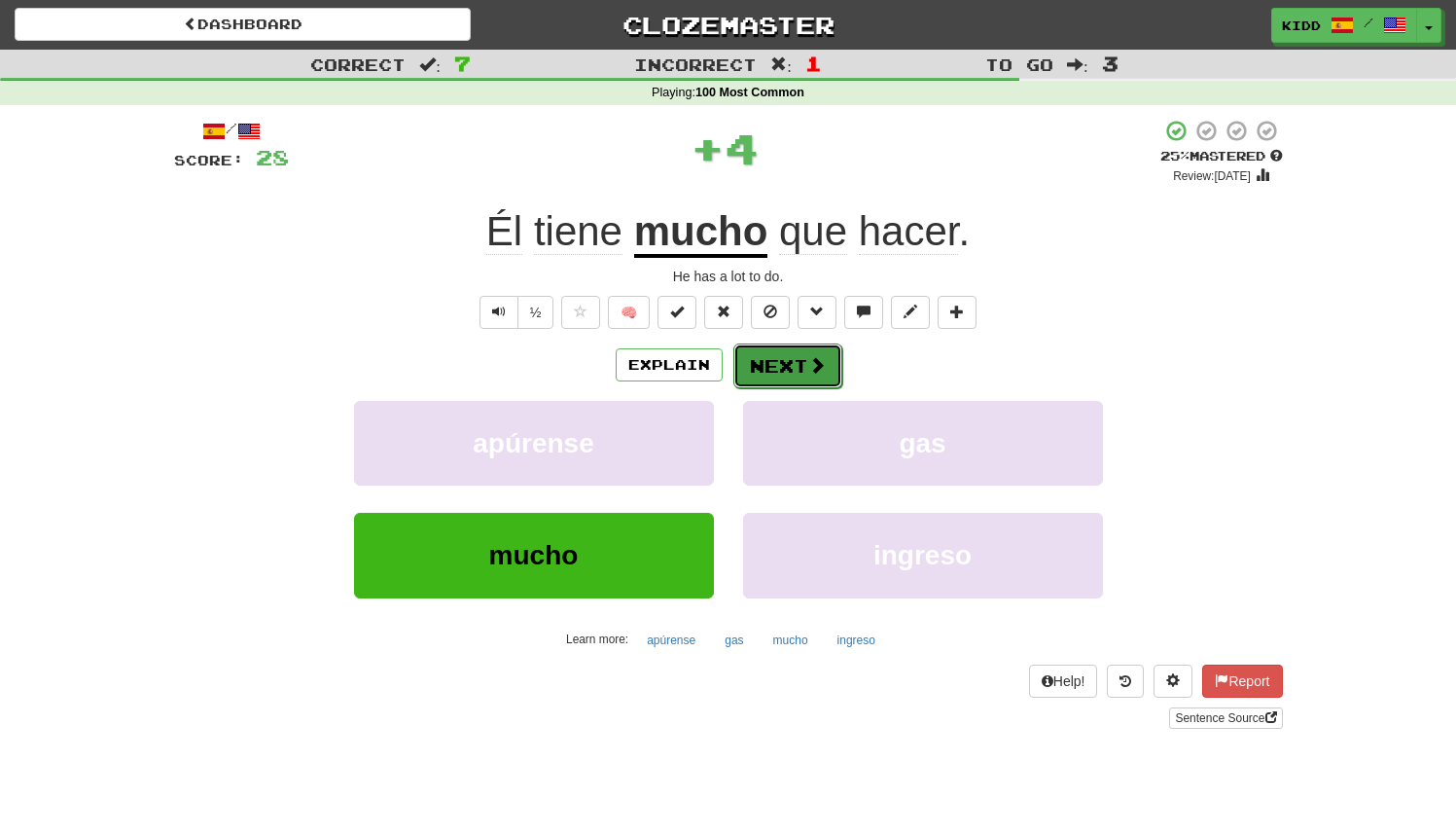
click at [758, 368] on button "Next" at bounding box center [788, 365] width 109 height 45
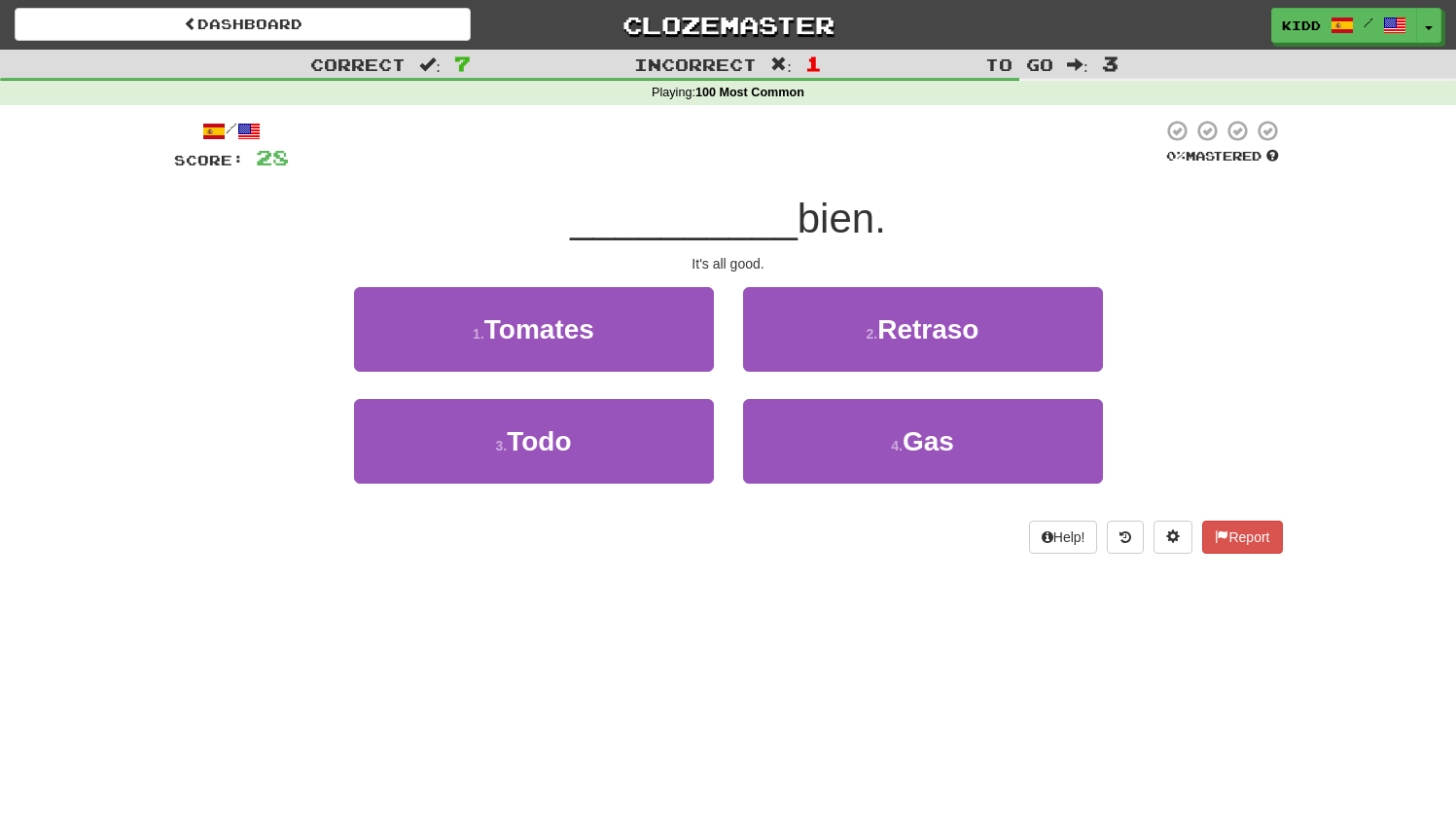
click at [725, 372] on div "1 . Tomates" at bounding box center [533, 342] width 389 height 112
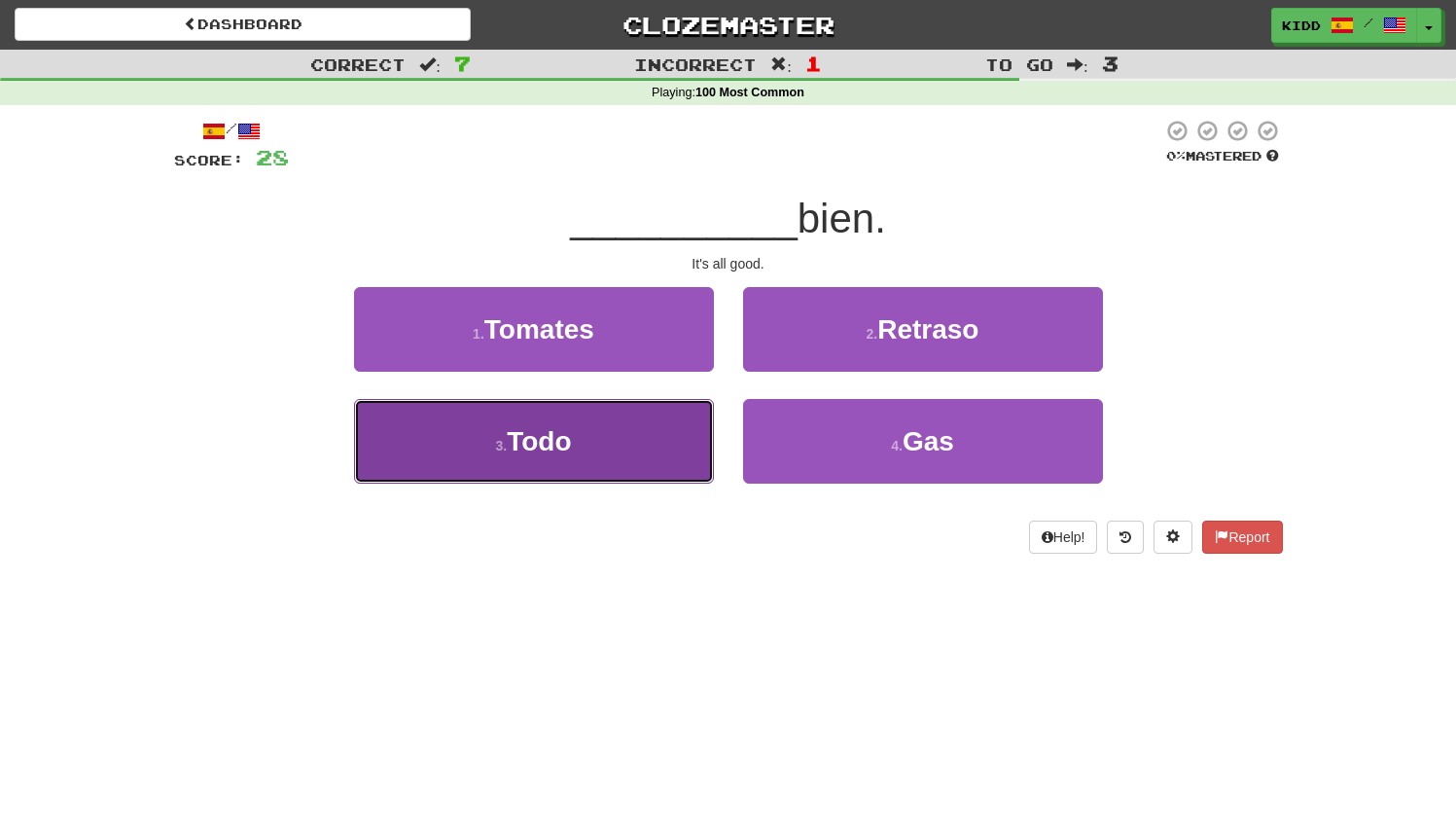
click at [666, 407] on button "3 . Todo" at bounding box center [534, 441] width 360 height 85
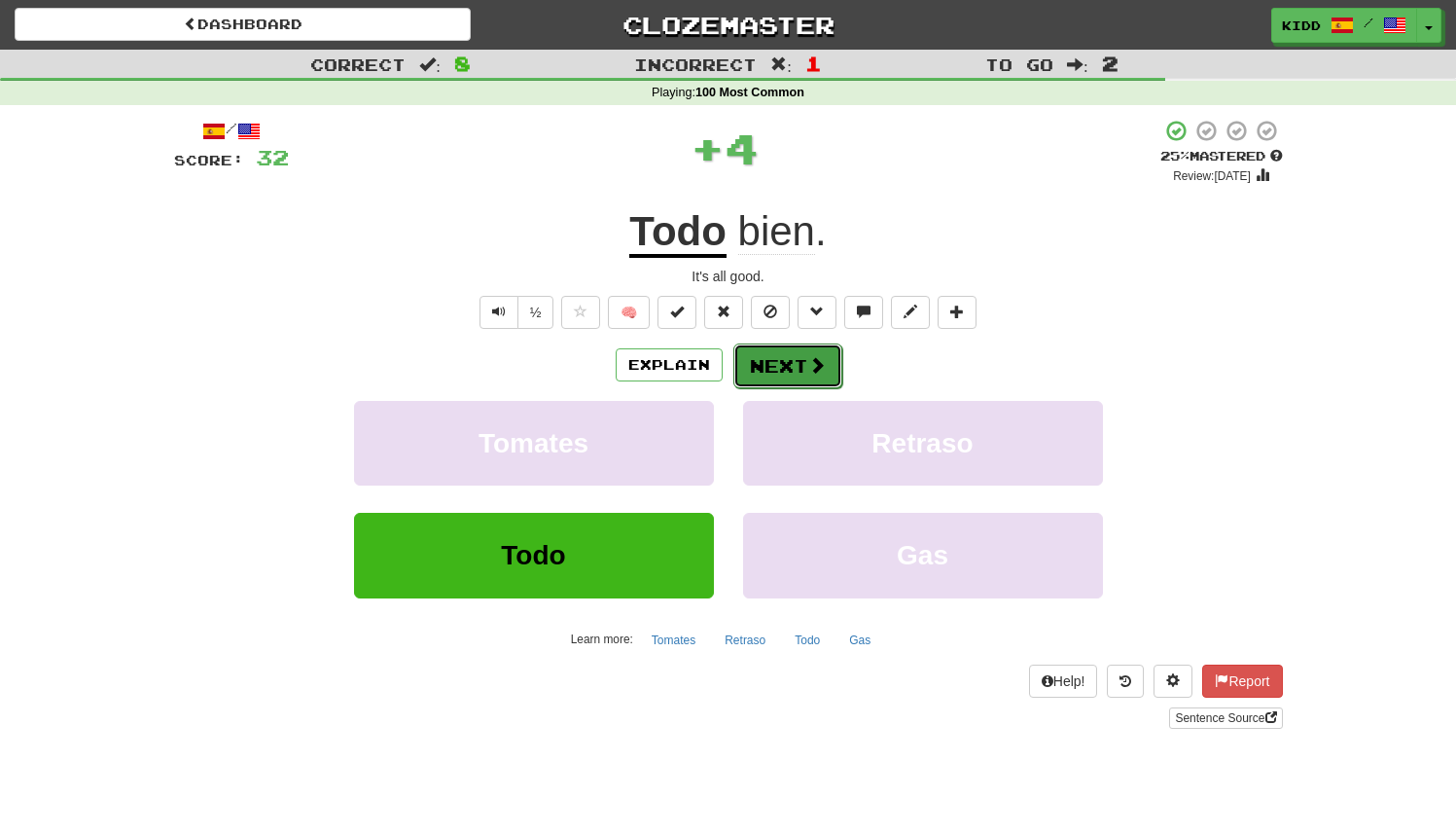
click at [769, 353] on button "Next" at bounding box center [788, 365] width 109 height 45
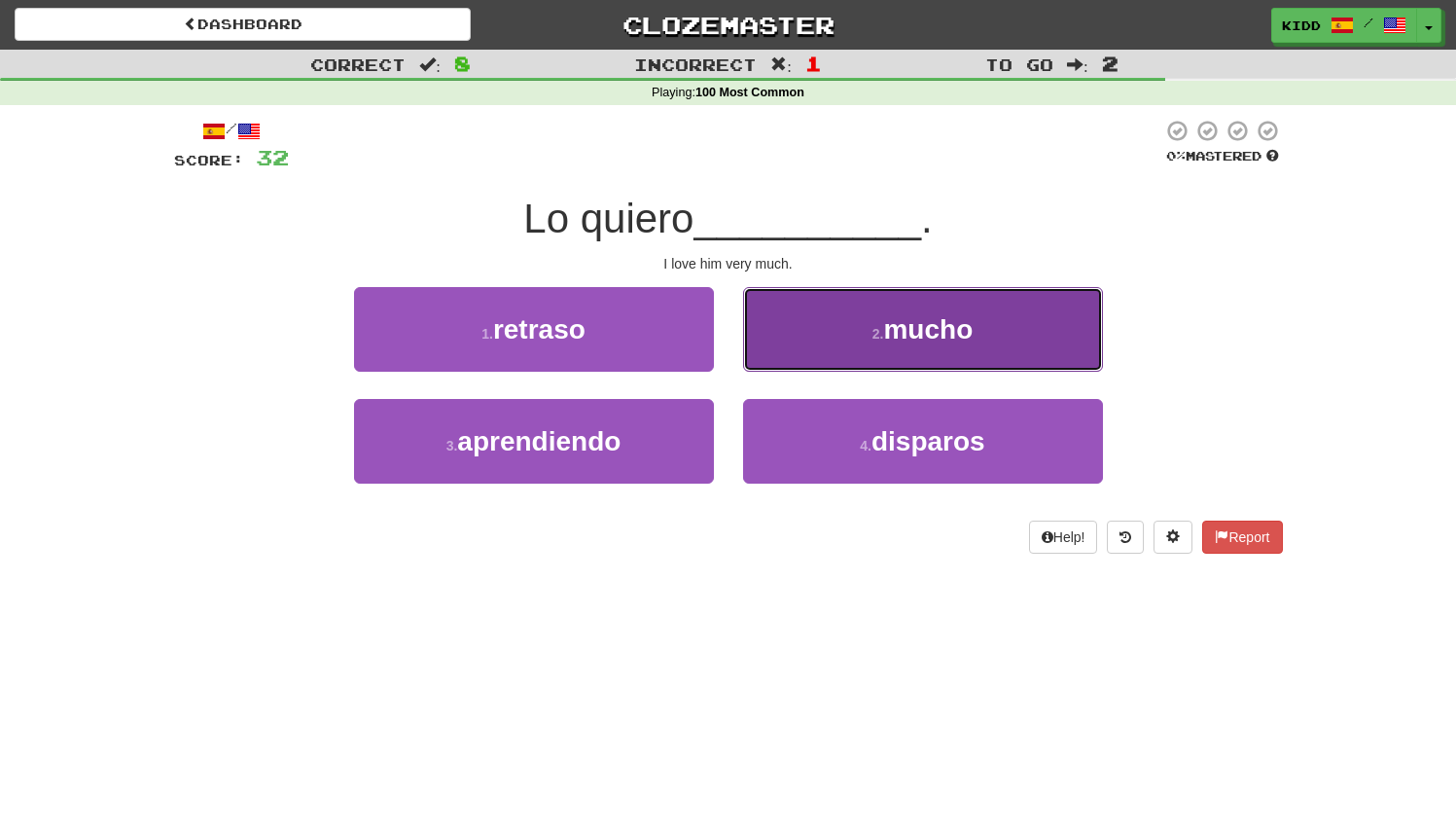
click at [778, 366] on button "2 . mucho" at bounding box center [923, 329] width 360 height 85
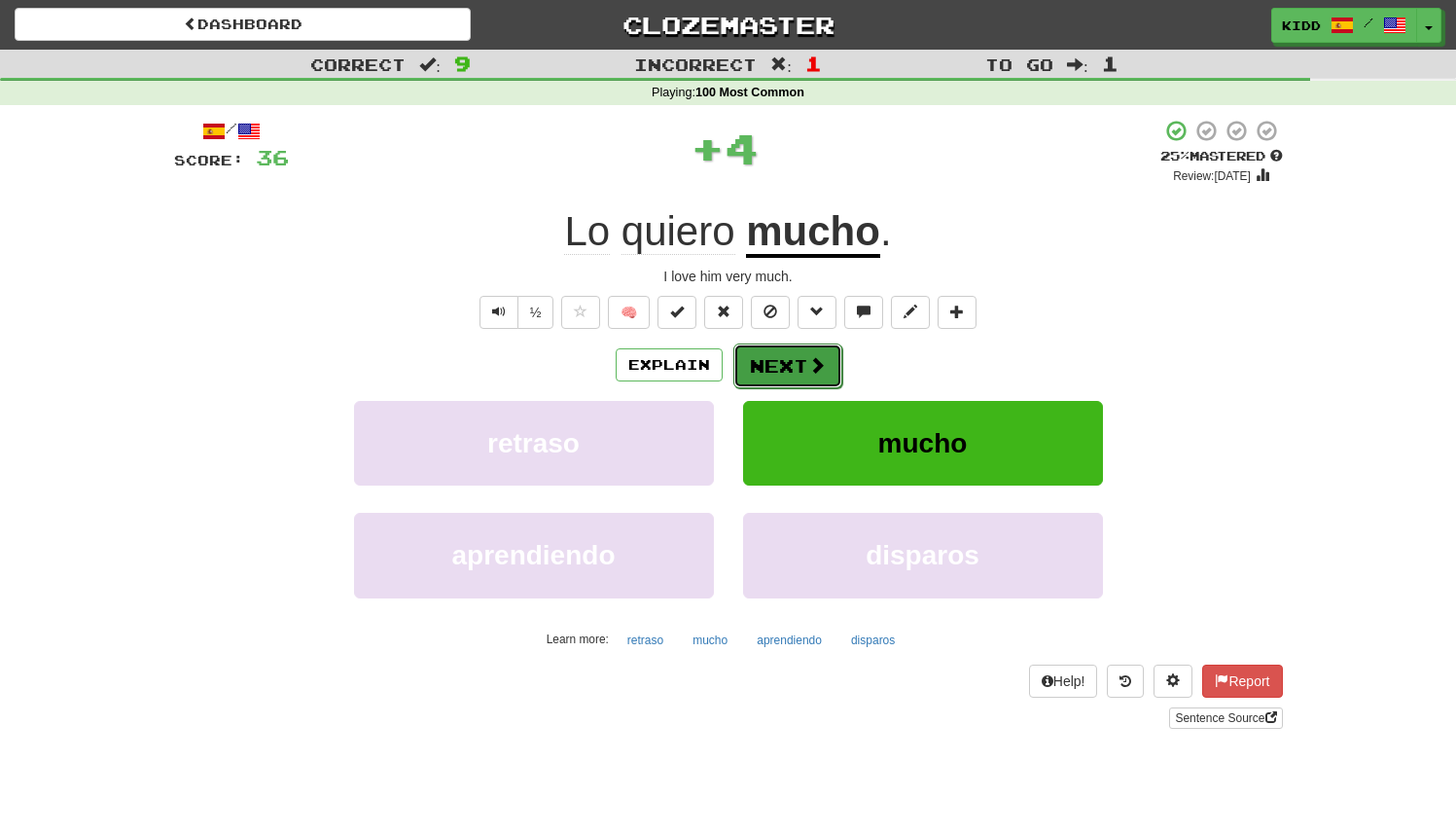
click at [762, 368] on button "Next" at bounding box center [788, 365] width 109 height 45
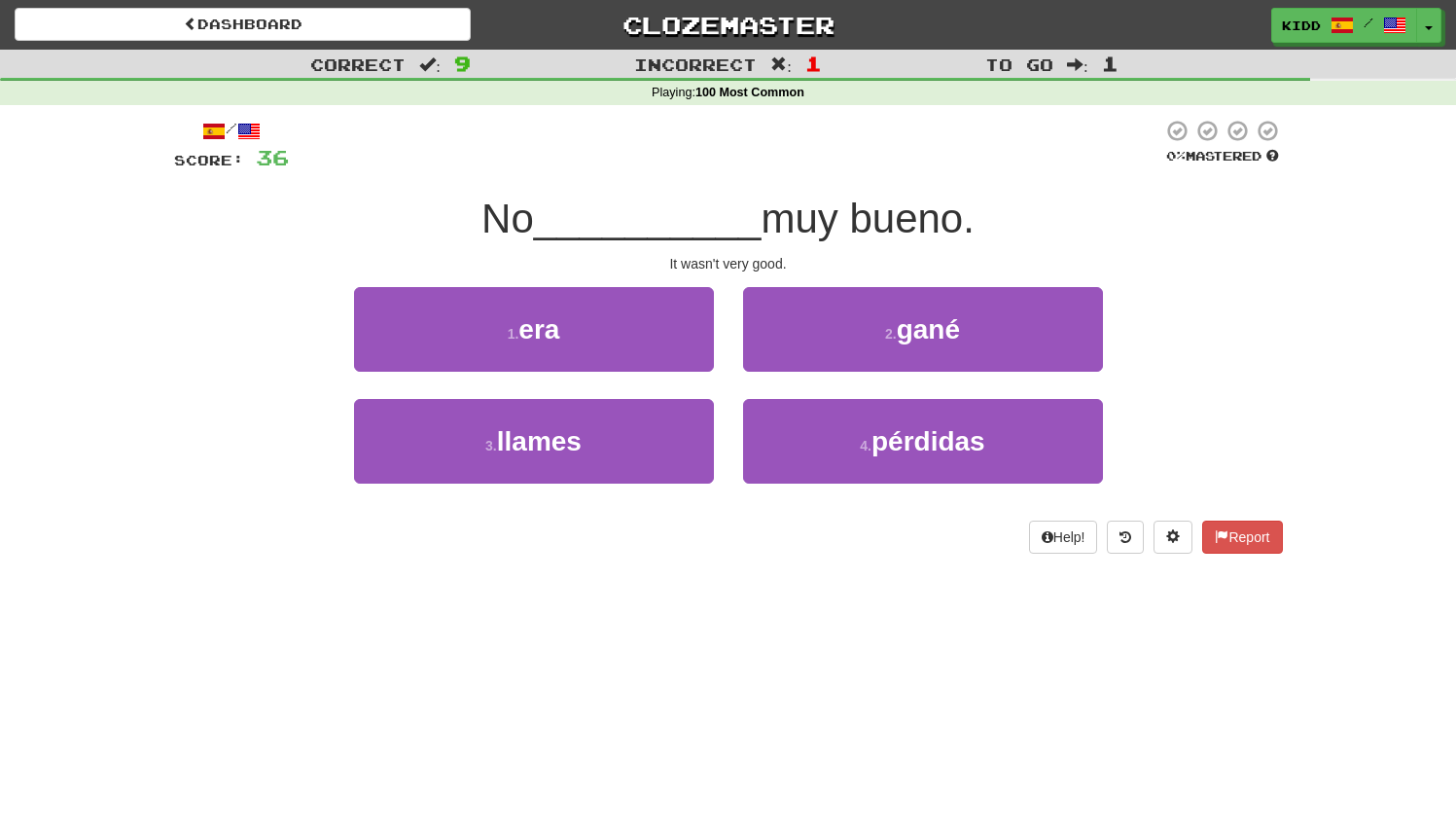
click at [733, 386] on div "2 . gané" at bounding box center [923, 342] width 389 height 112
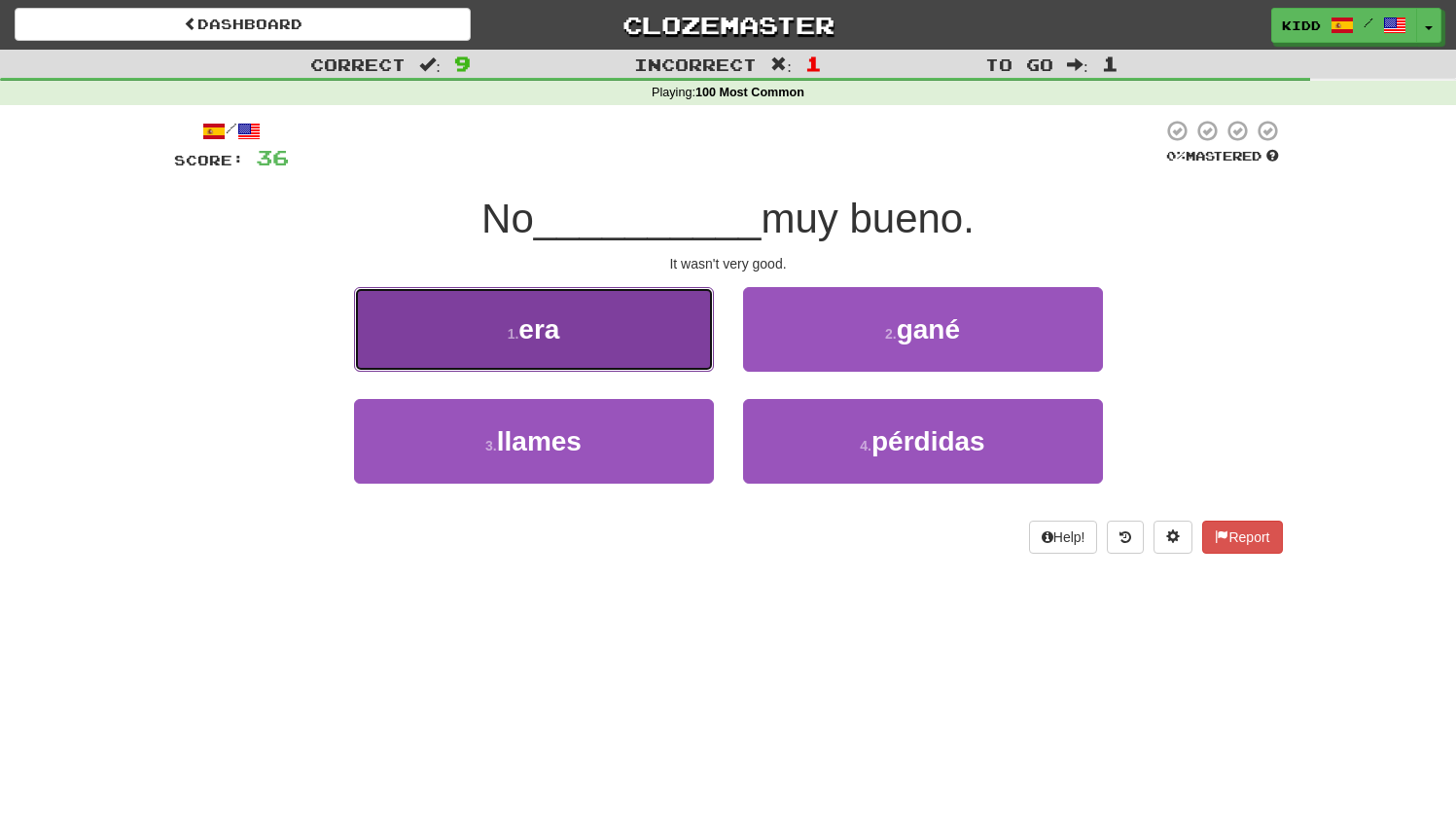
click at [672, 346] on button "1 . era" at bounding box center [534, 329] width 360 height 85
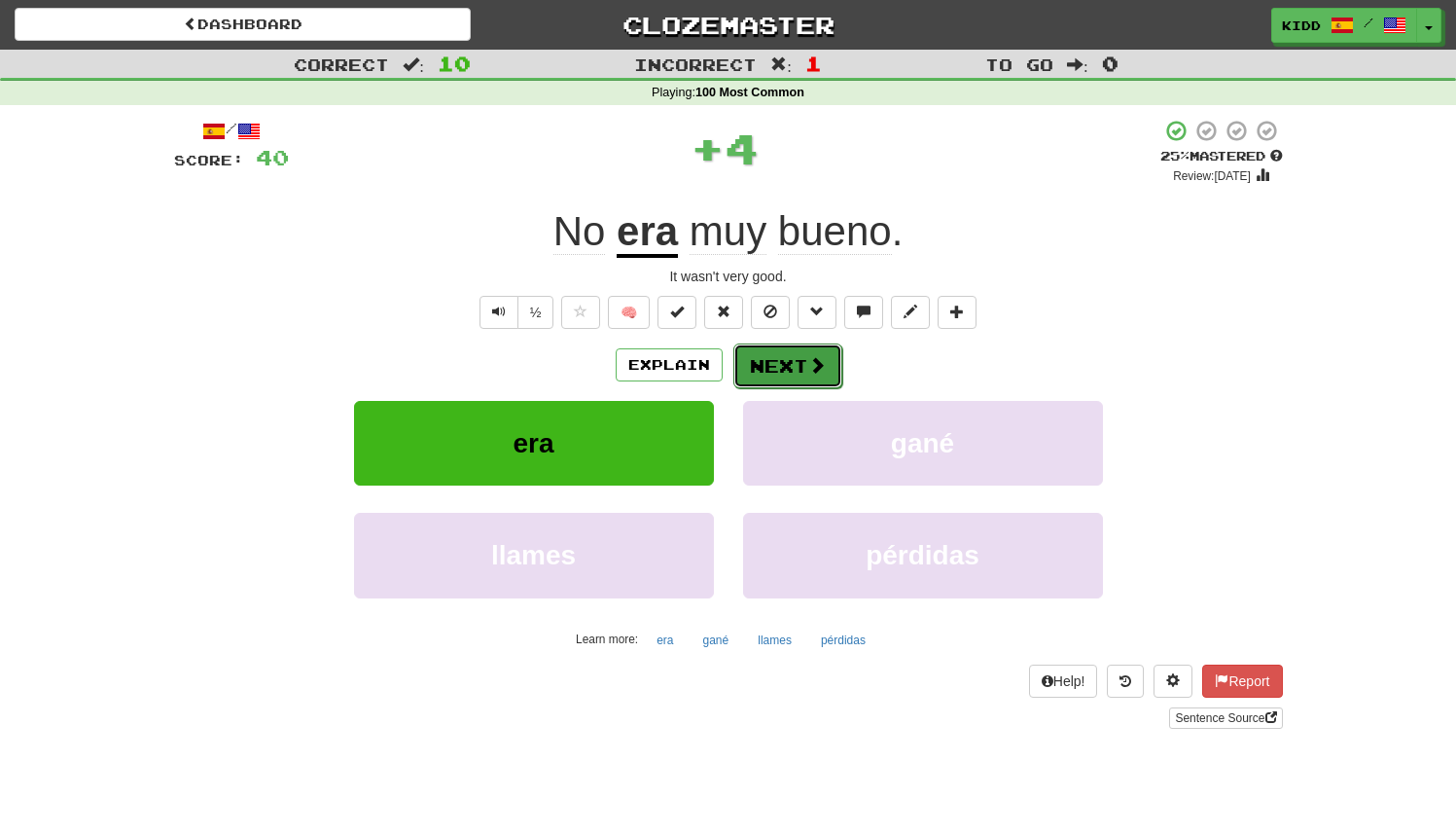
click at [771, 371] on button "Next" at bounding box center [788, 365] width 109 height 45
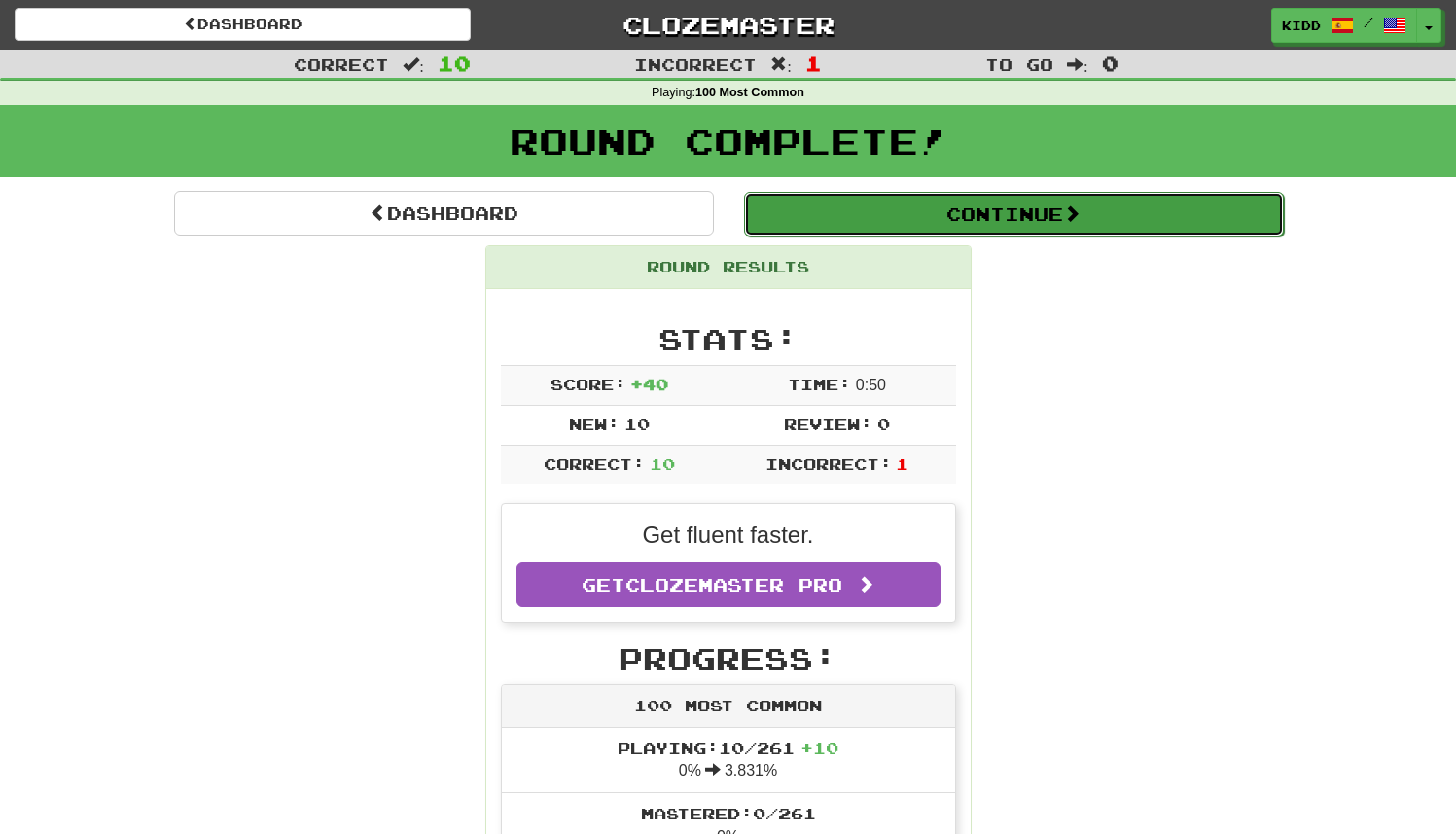
click at [956, 218] on button "Continue" at bounding box center [1014, 214] width 540 height 45
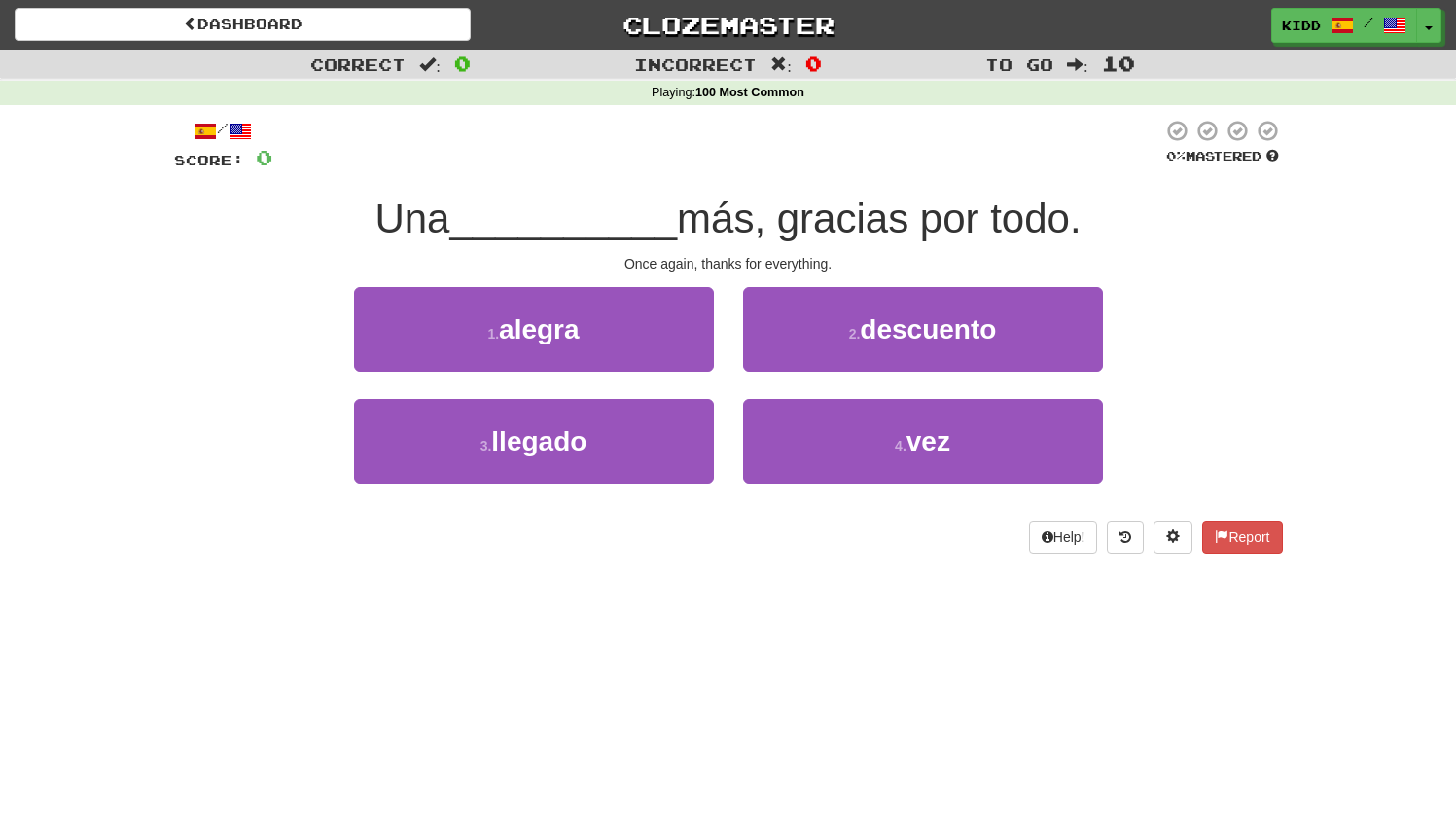
click at [734, 266] on div "Once again, thanks for everything." at bounding box center [728, 264] width 1109 height 20
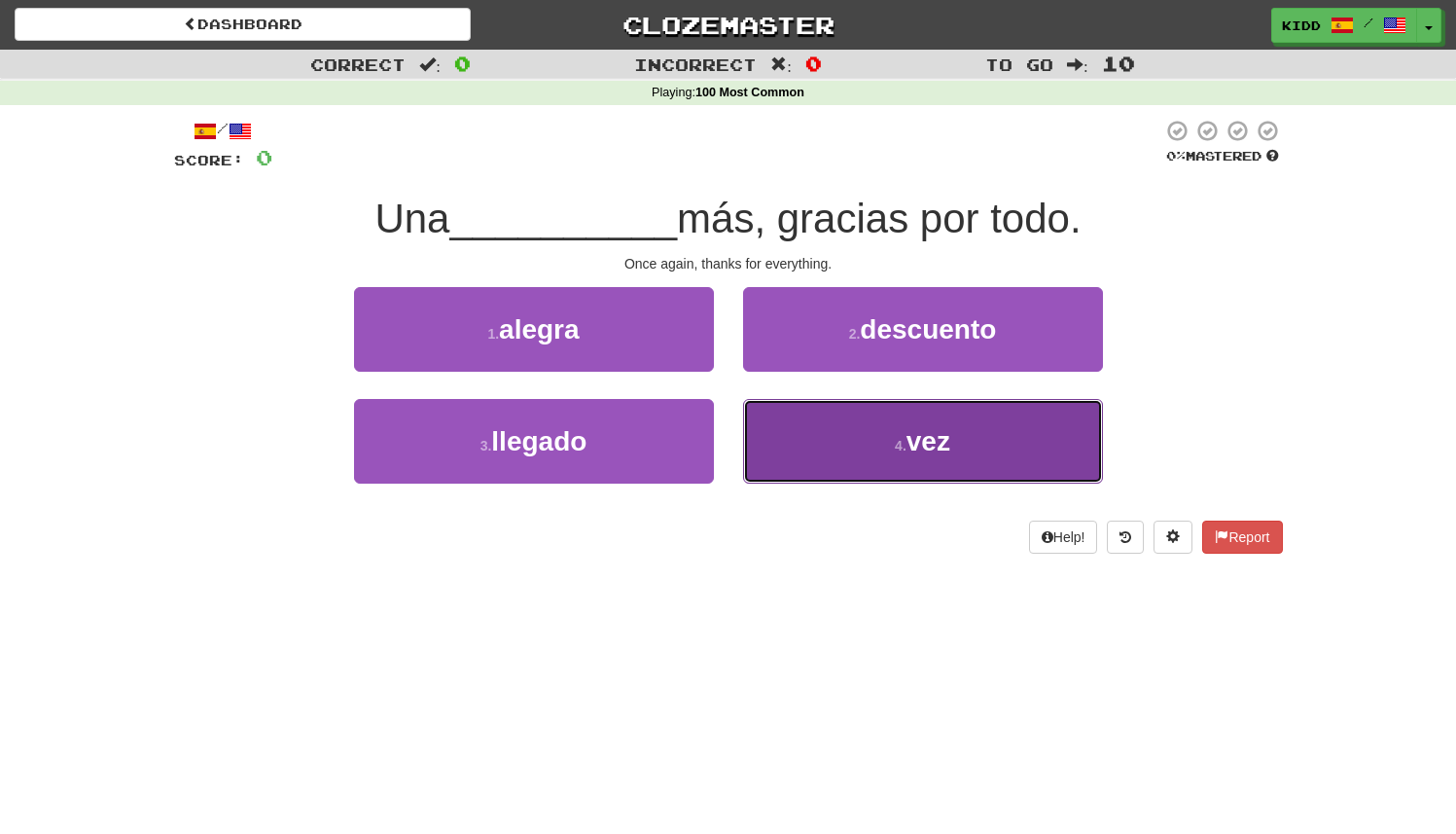
click at [790, 440] on button "4 . vez" at bounding box center [923, 441] width 360 height 85
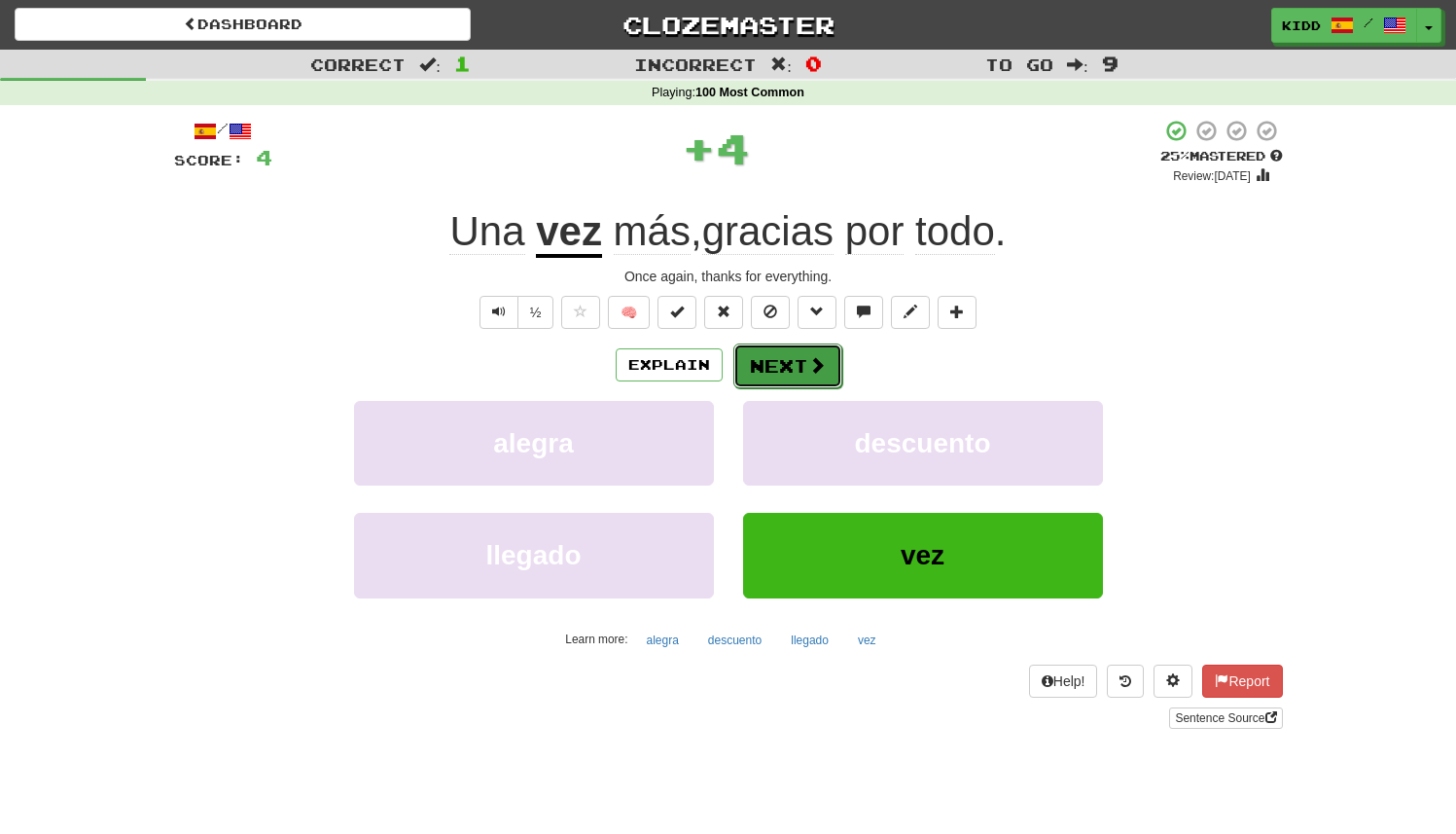
click at [766, 366] on button "Next" at bounding box center [788, 365] width 109 height 45
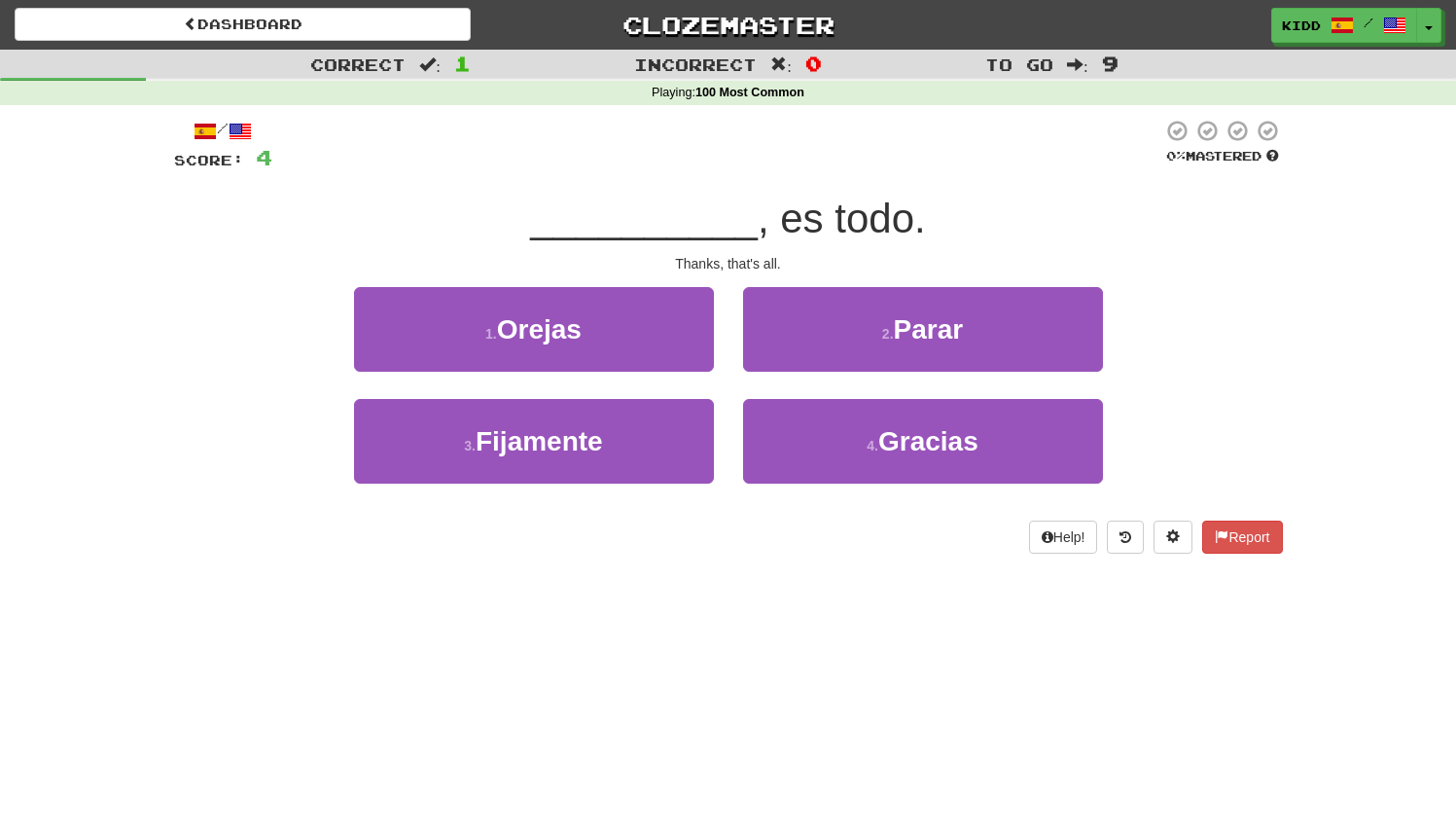
click at [720, 384] on div "1 . Orejas" at bounding box center [533, 342] width 389 height 112
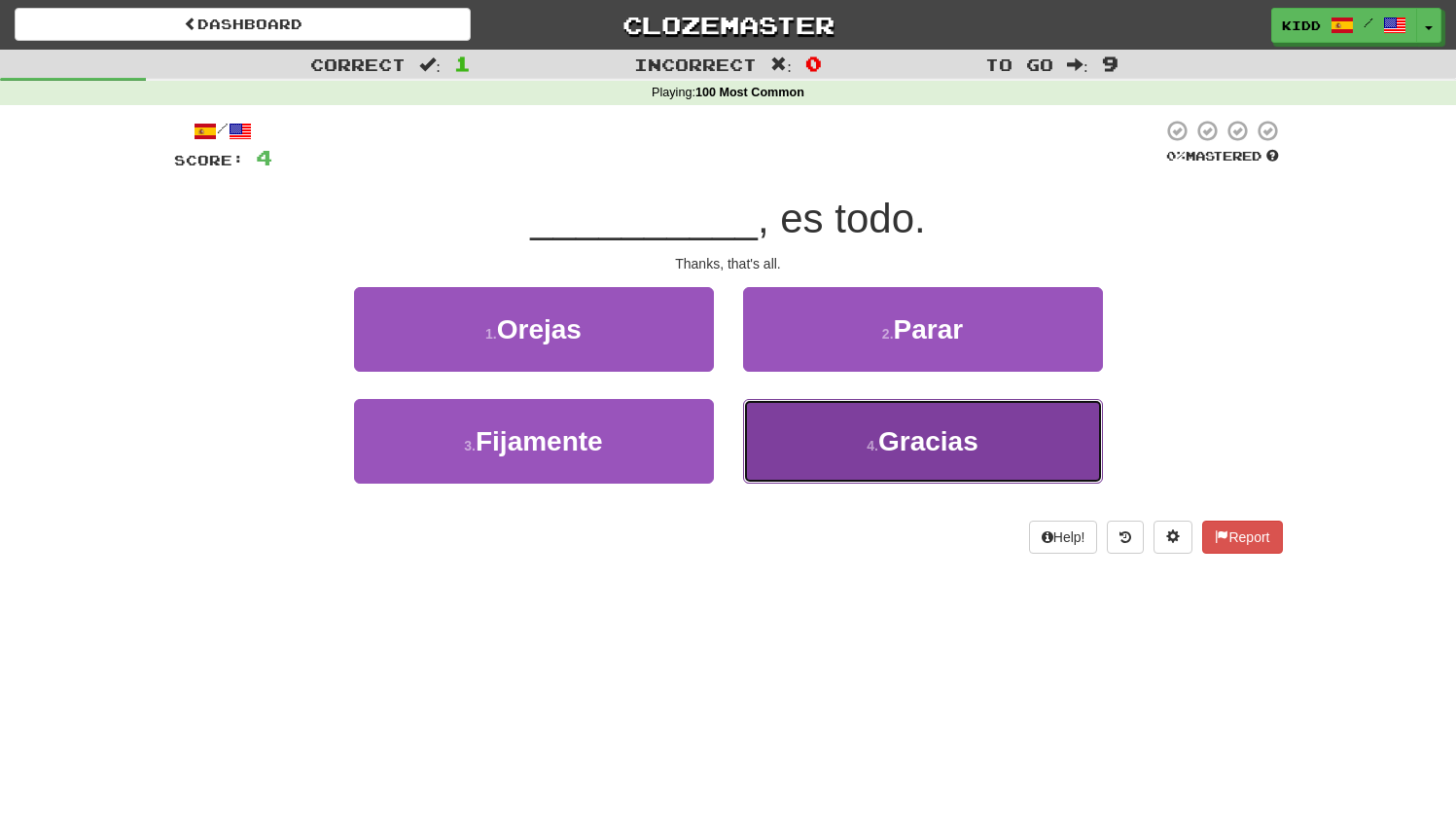
click at [778, 447] on button "4 . Gracias" at bounding box center [923, 441] width 360 height 85
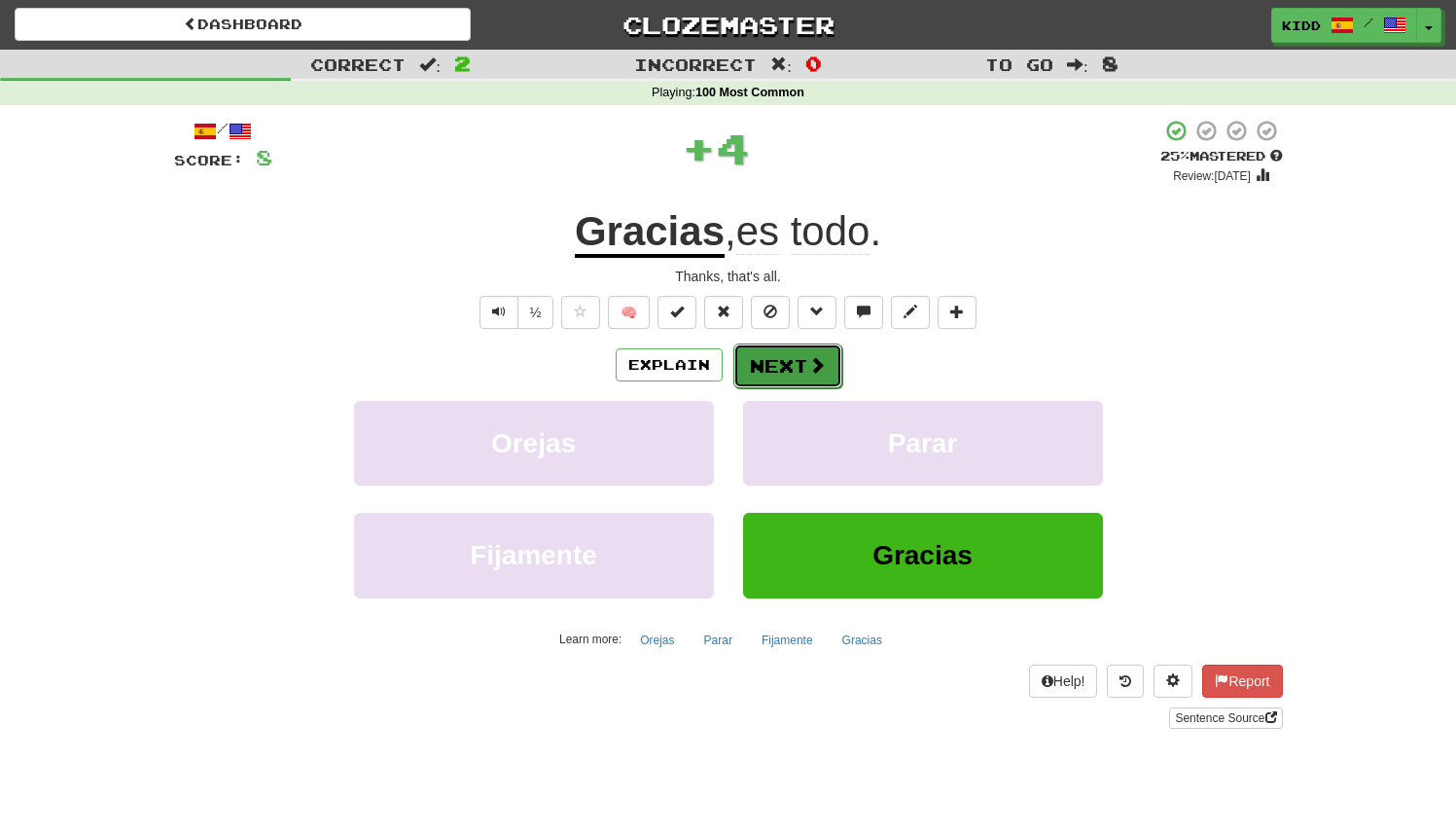
click at [752, 374] on button "Next" at bounding box center [788, 365] width 109 height 45
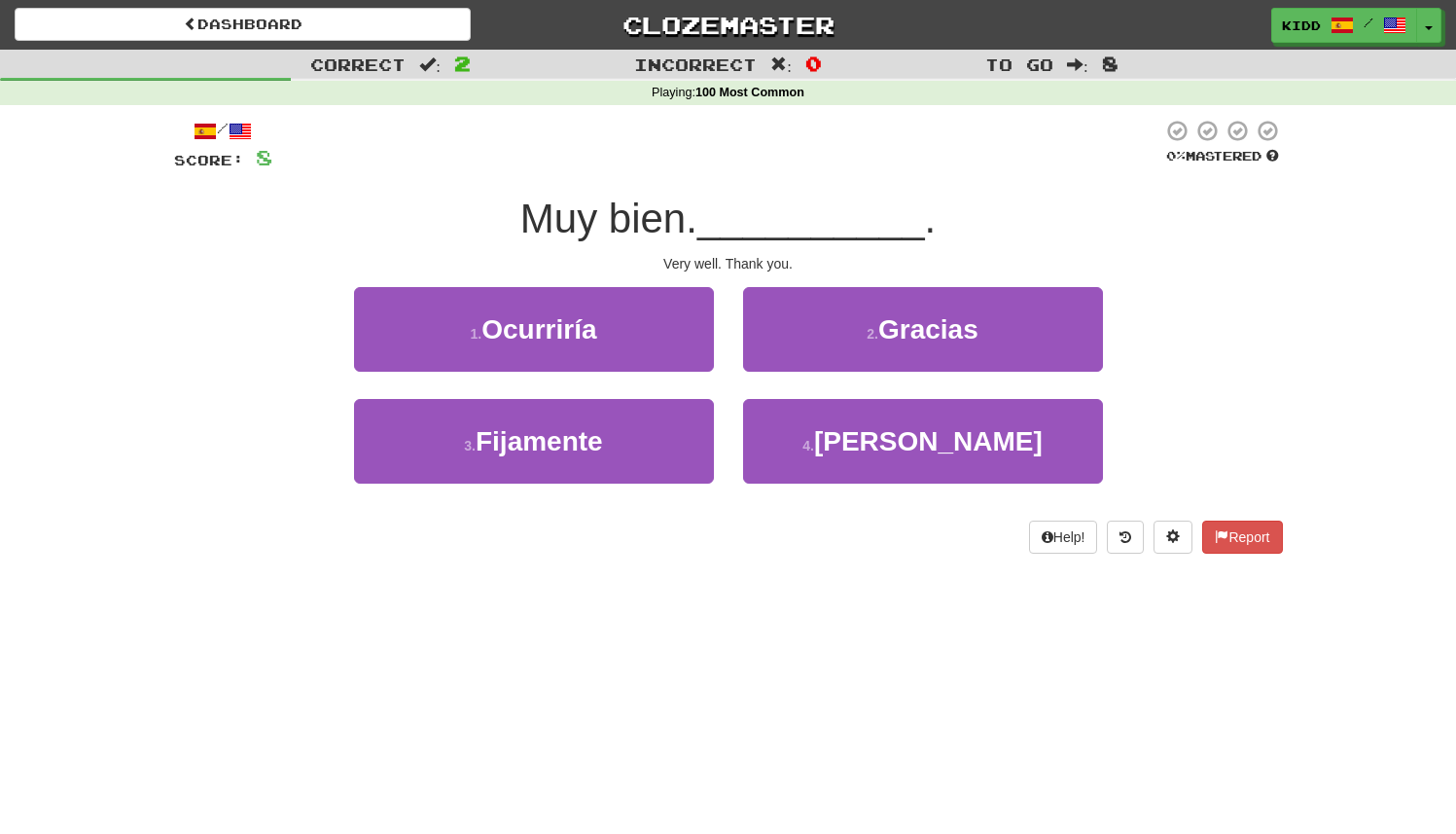
click at [729, 388] on div "2 . Gracias" at bounding box center [923, 342] width 389 height 112
click at [750, 371] on div "2 . Gracias" at bounding box center [923, 342] width 389 height 112
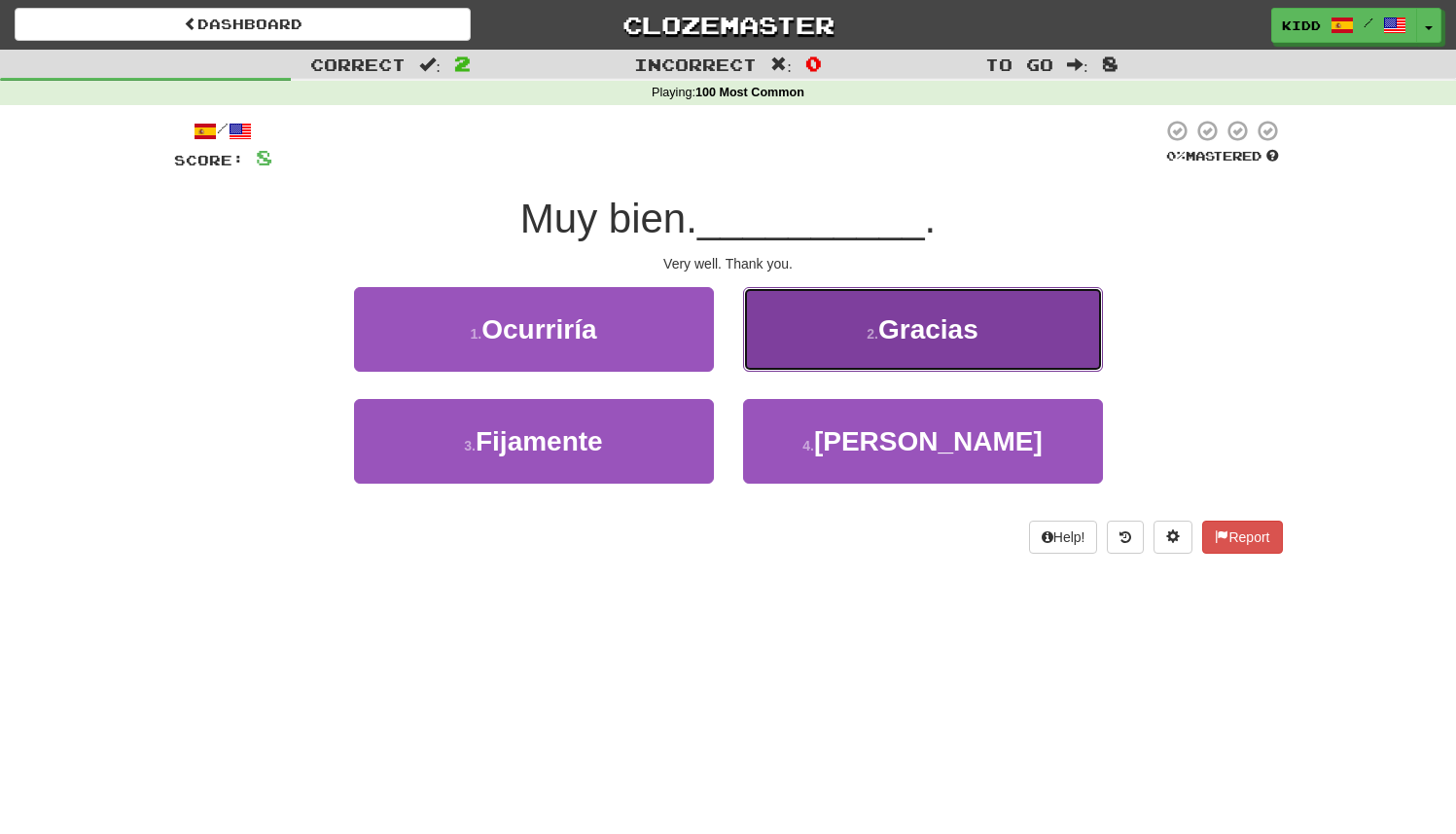
click at [765, 354] on button "2 . Gracias" at bounding box center [923, 329] width 360 height 85
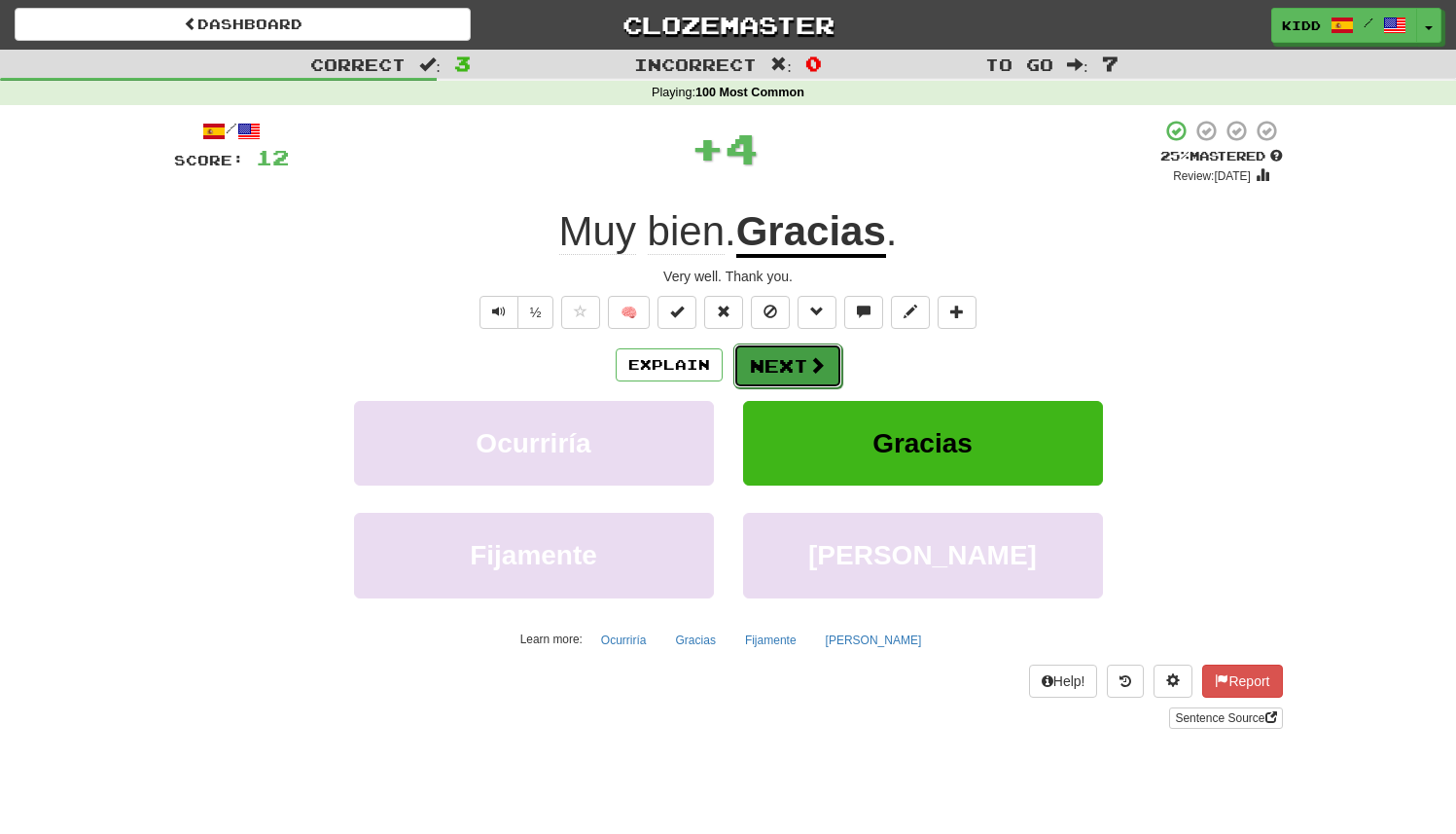
click at [759, 379] on button "Next" at bounding box center [788, 365] width 109 height 45
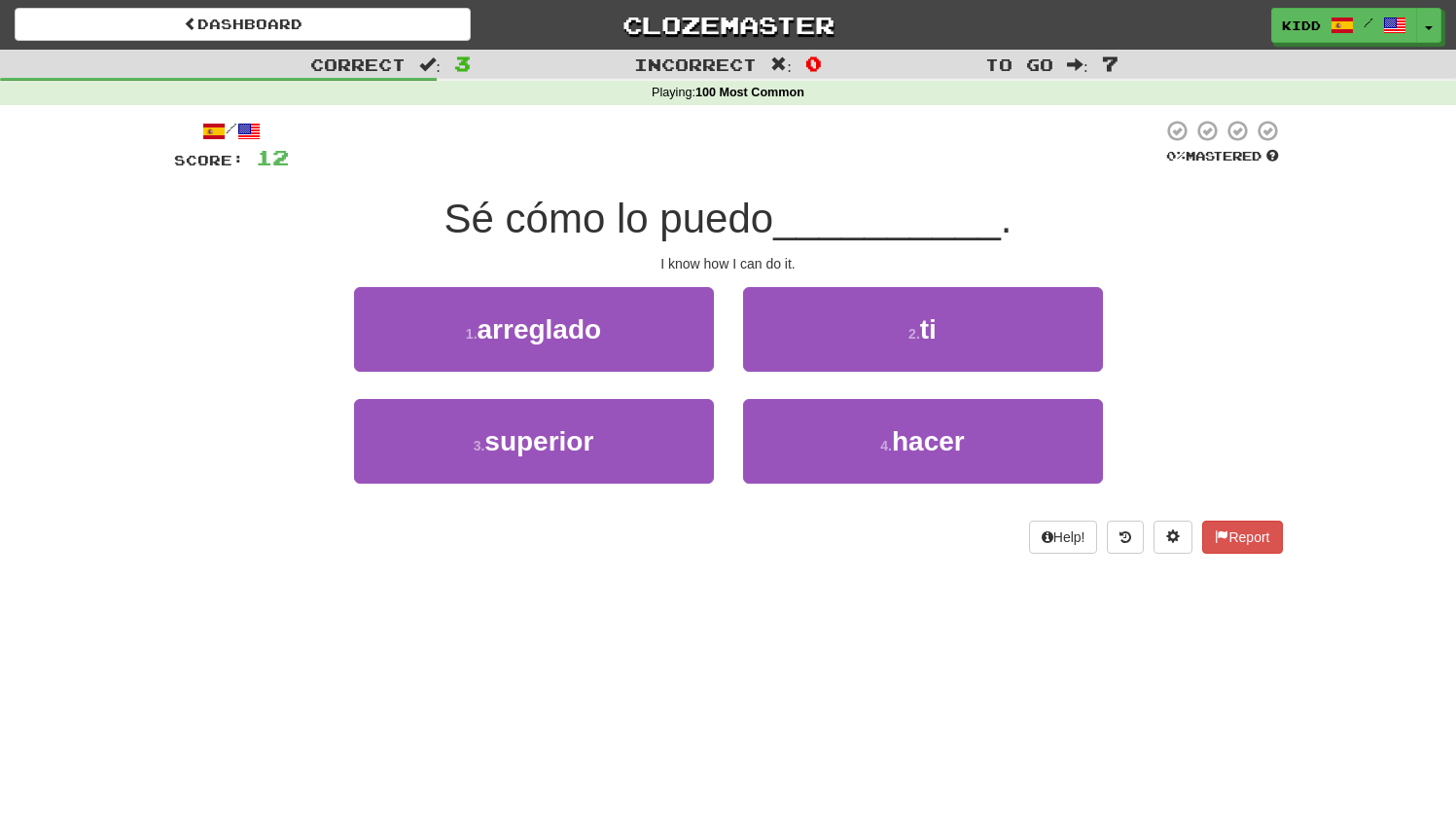
click at [731, 395] on div "2 . ti" at bounding box center [923, 342] width 389 height 112
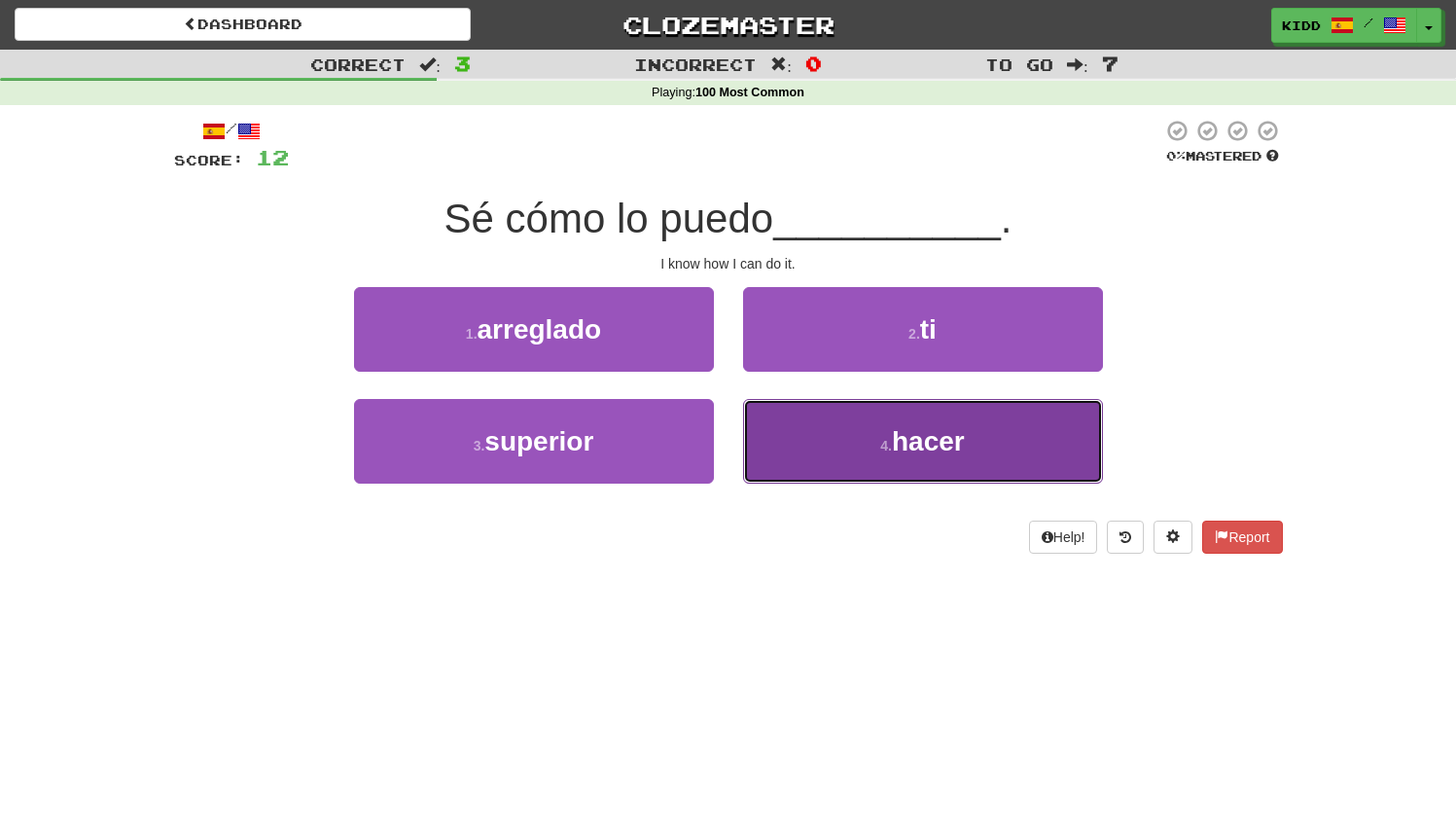
click at [769, 429] on button "4 . hacer" at bounding box center [923, 441] width 360 height 85
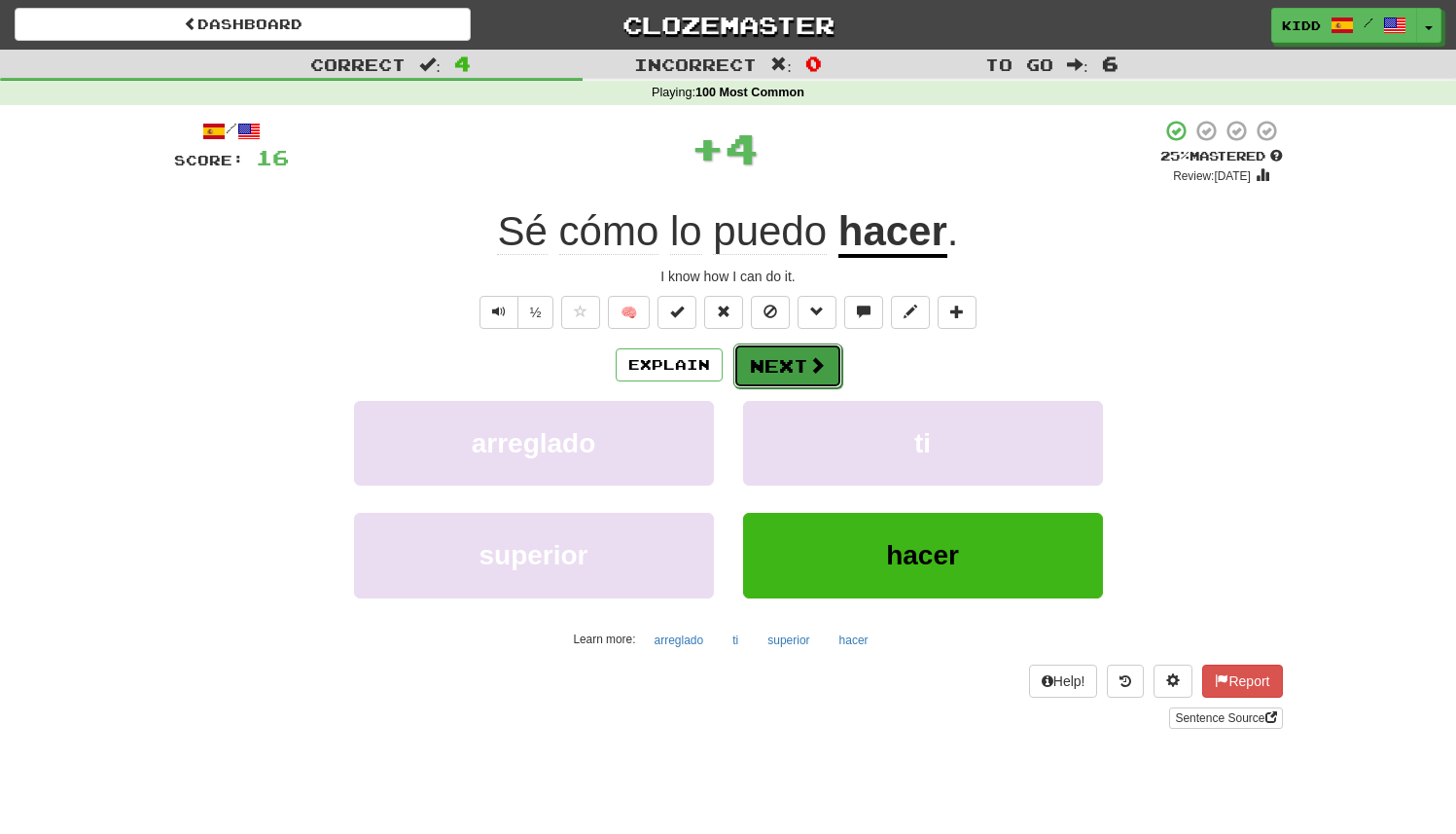
click at [774, 366] on button "Next" at bounding box center [788, 365] width 109 height 45
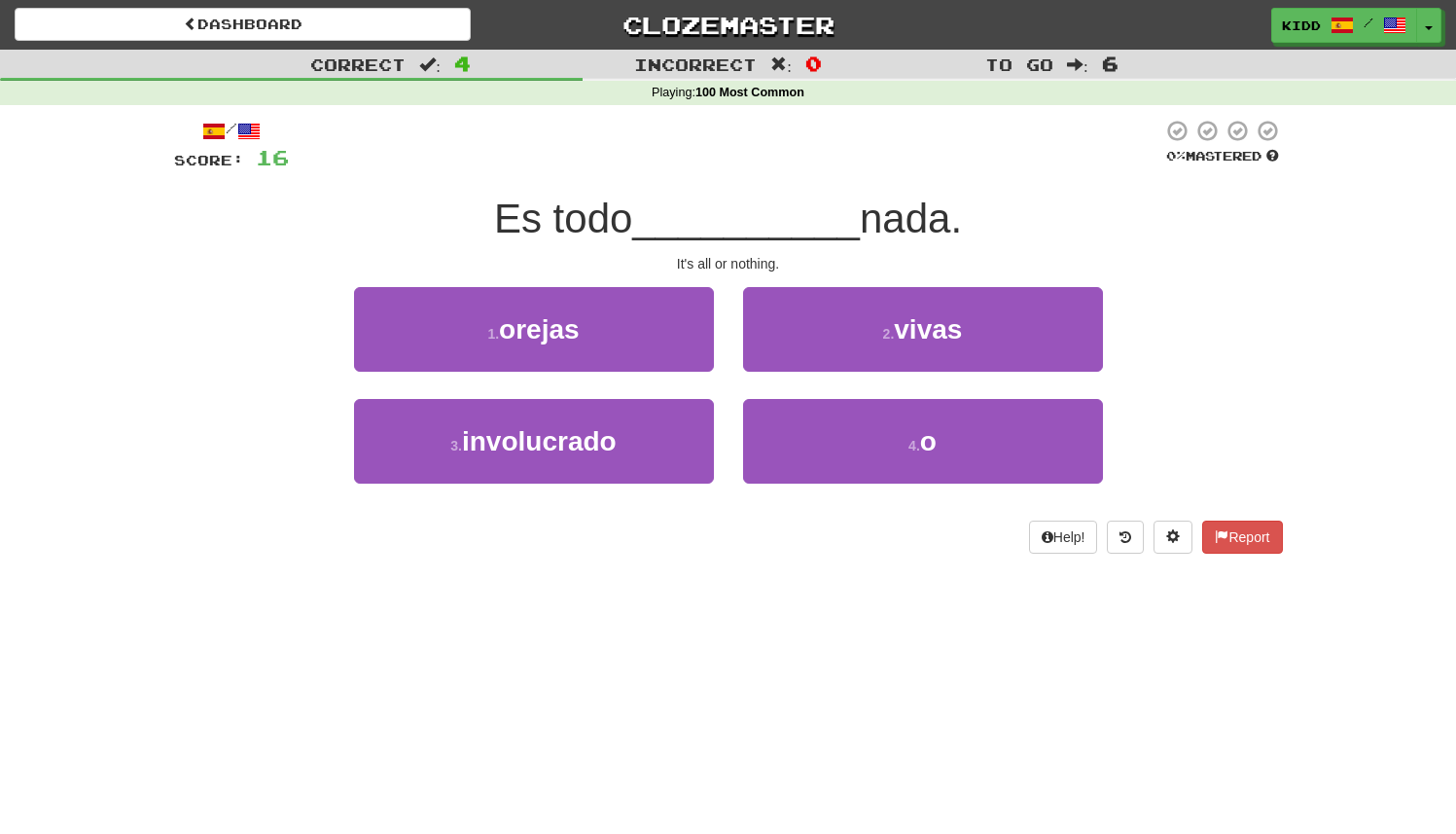
click at [727, 375] on div "1 . orejas" at bounding box center [533, 342] width 389 height 112
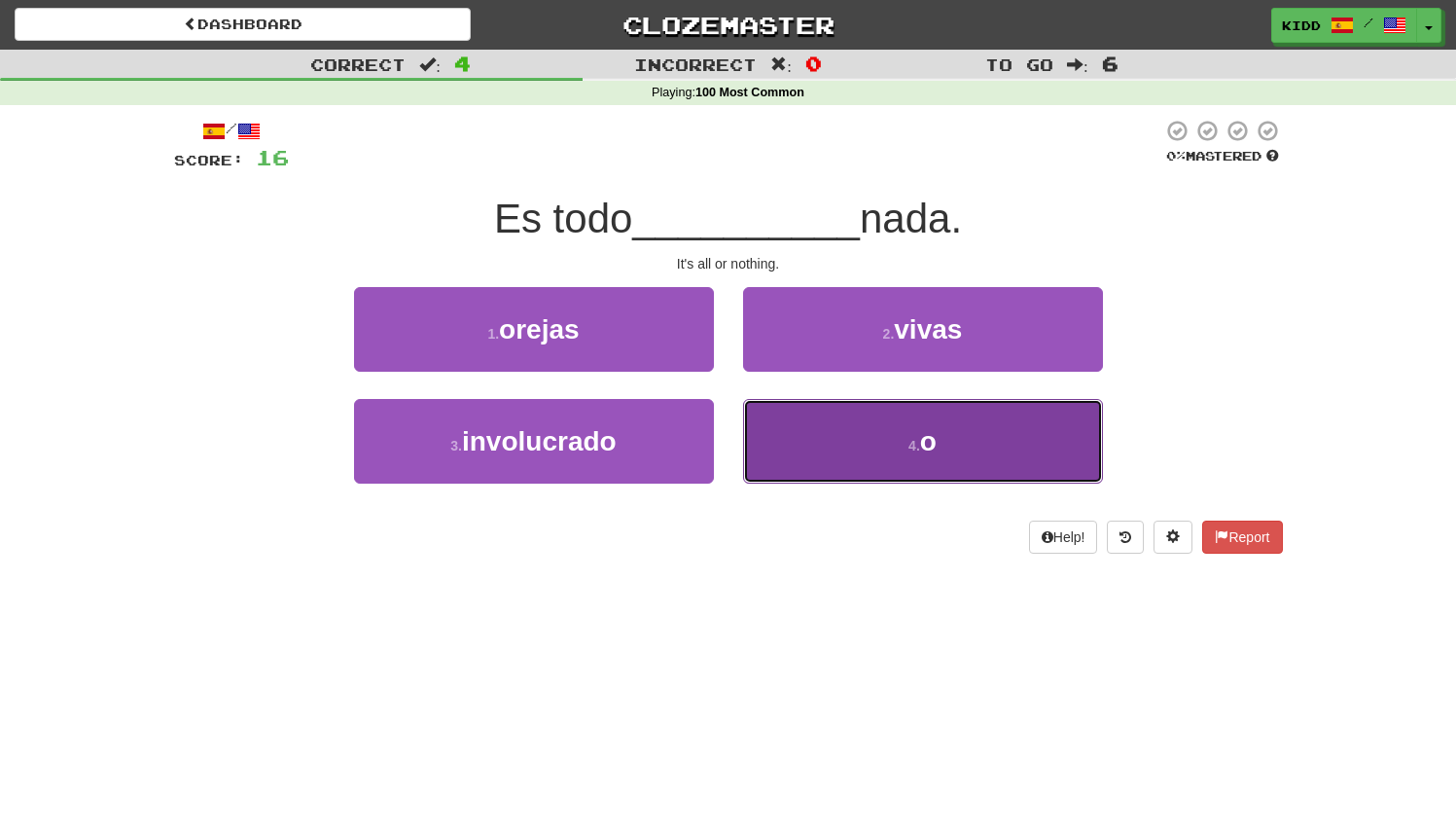
click at [756, 427] on button "4 . o" at bounding box center [923, 441] width 360 height 85
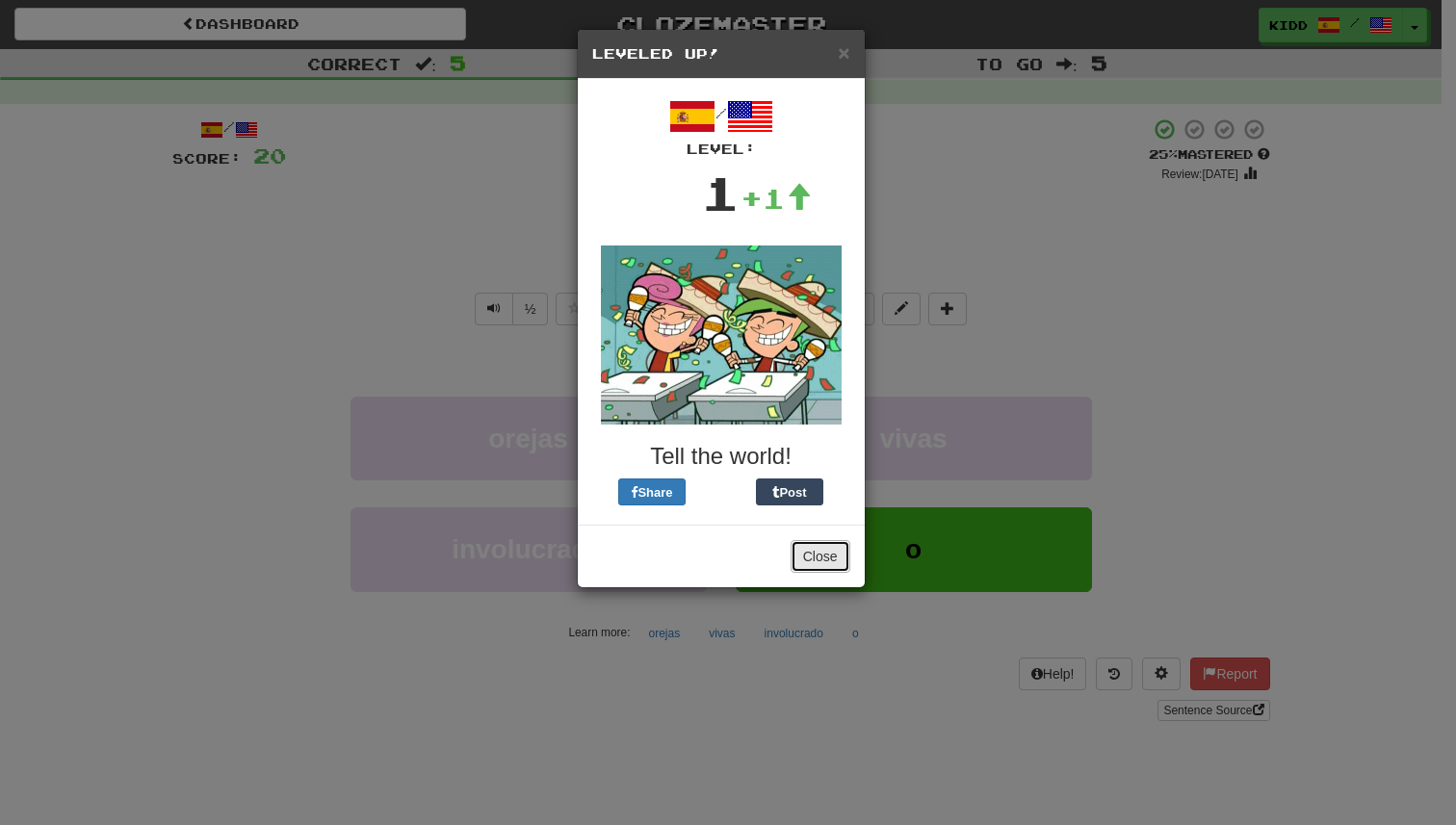
click at [824, 552] on button "Close" at bounding box center [820, 556] width 60 height 32
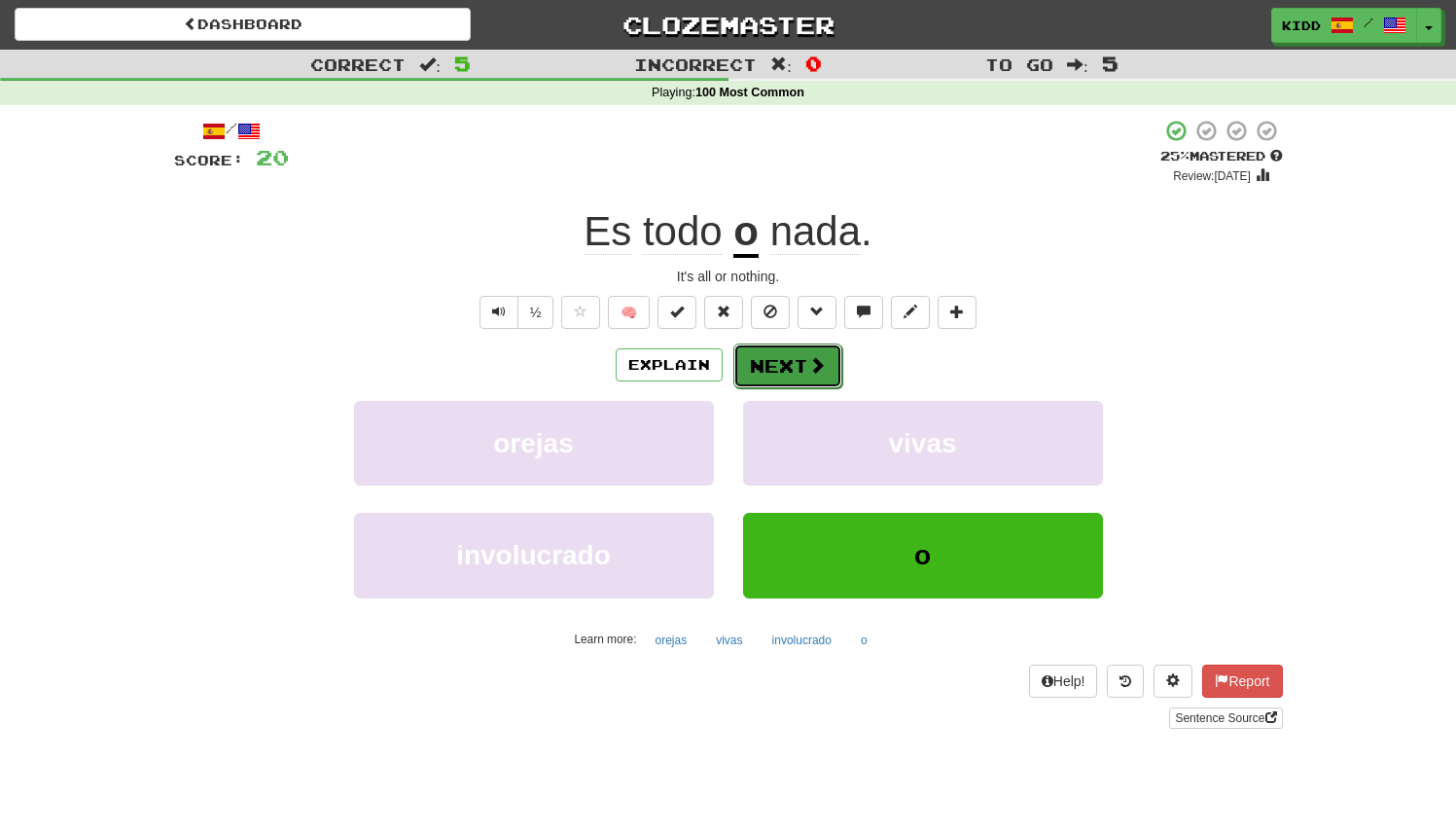
click at [800, 375] on button "Next" at bounding box center [788, 365] width 109 height 45
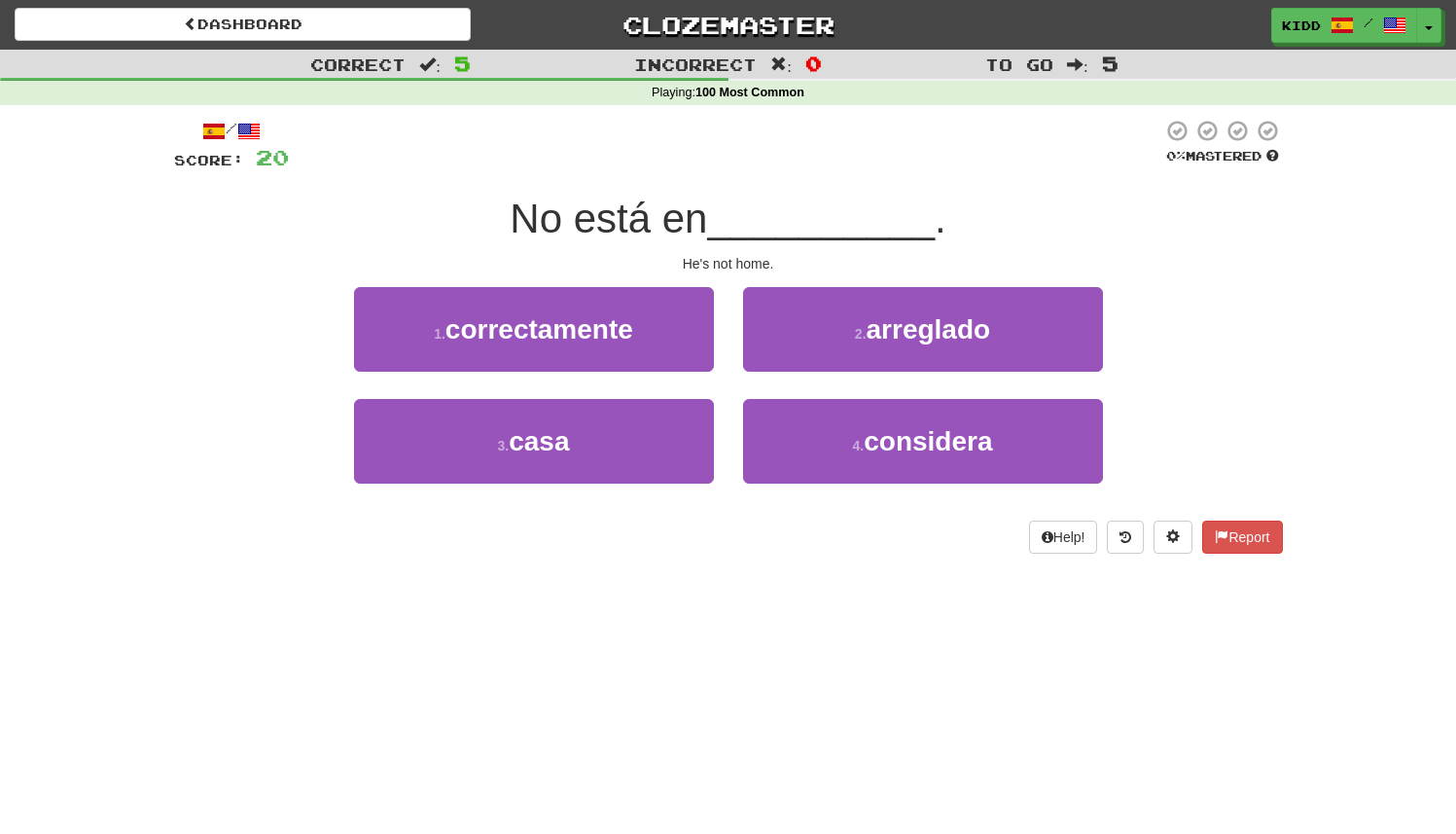
click at [729, 385] on div "2 . arreglado" at bounding box center [923, 342] width 389 height 112
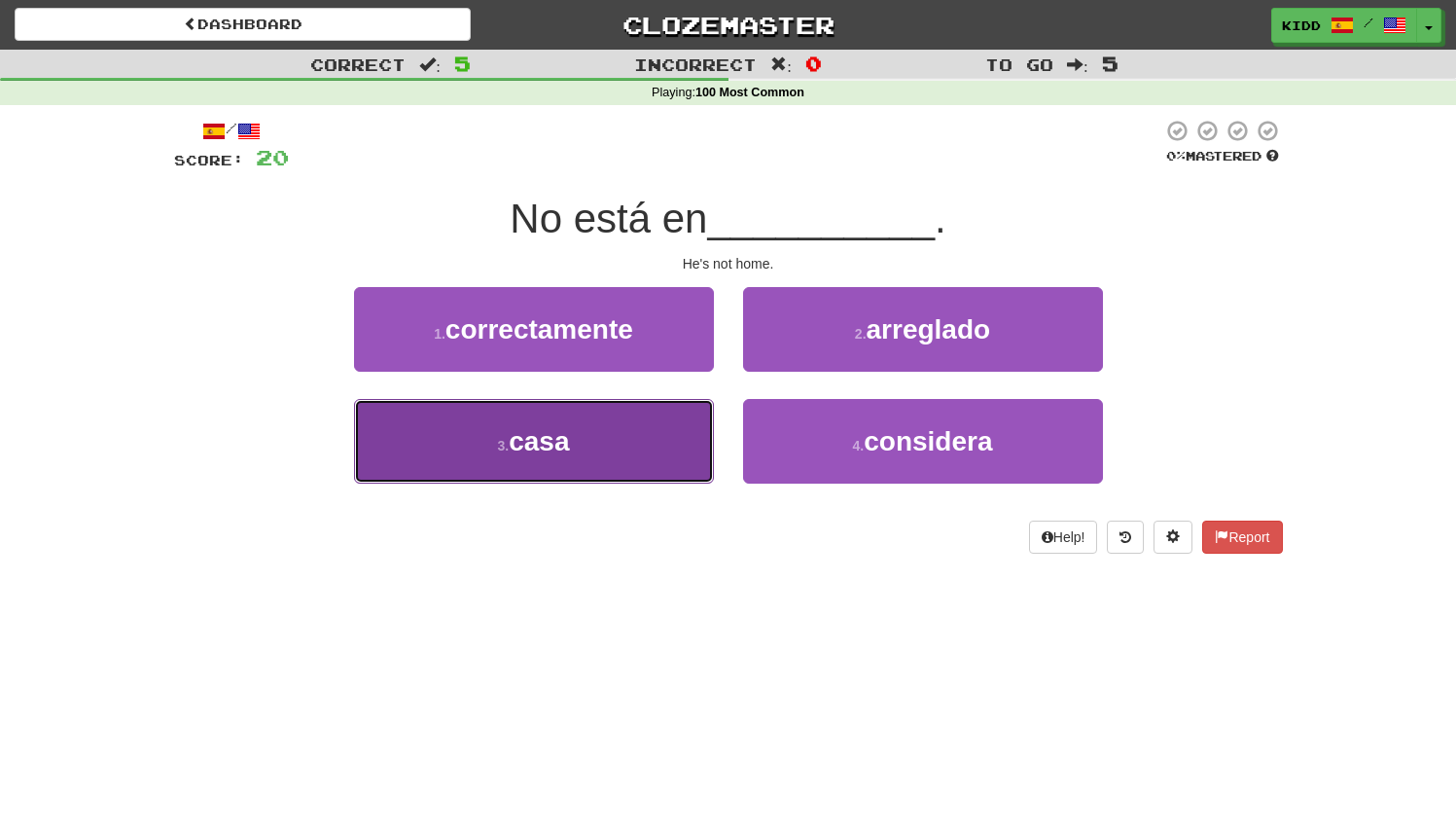
click at [652, 431] on button "3 . casa" at bounding box center [534, 441] width 360 height 85
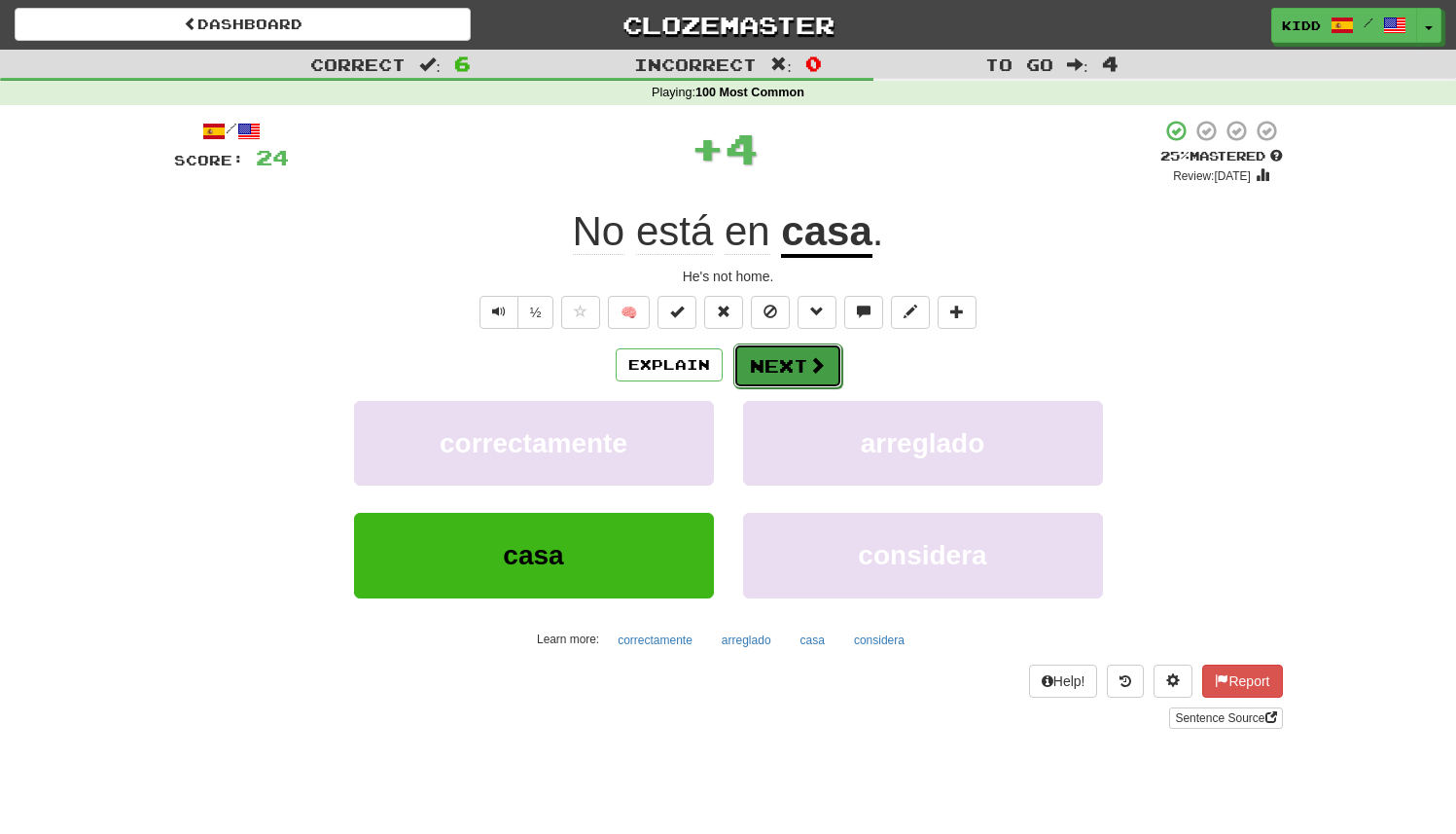
click at [787, 362] on button "Next" at bounding box center [788, 365] width 109 height 45
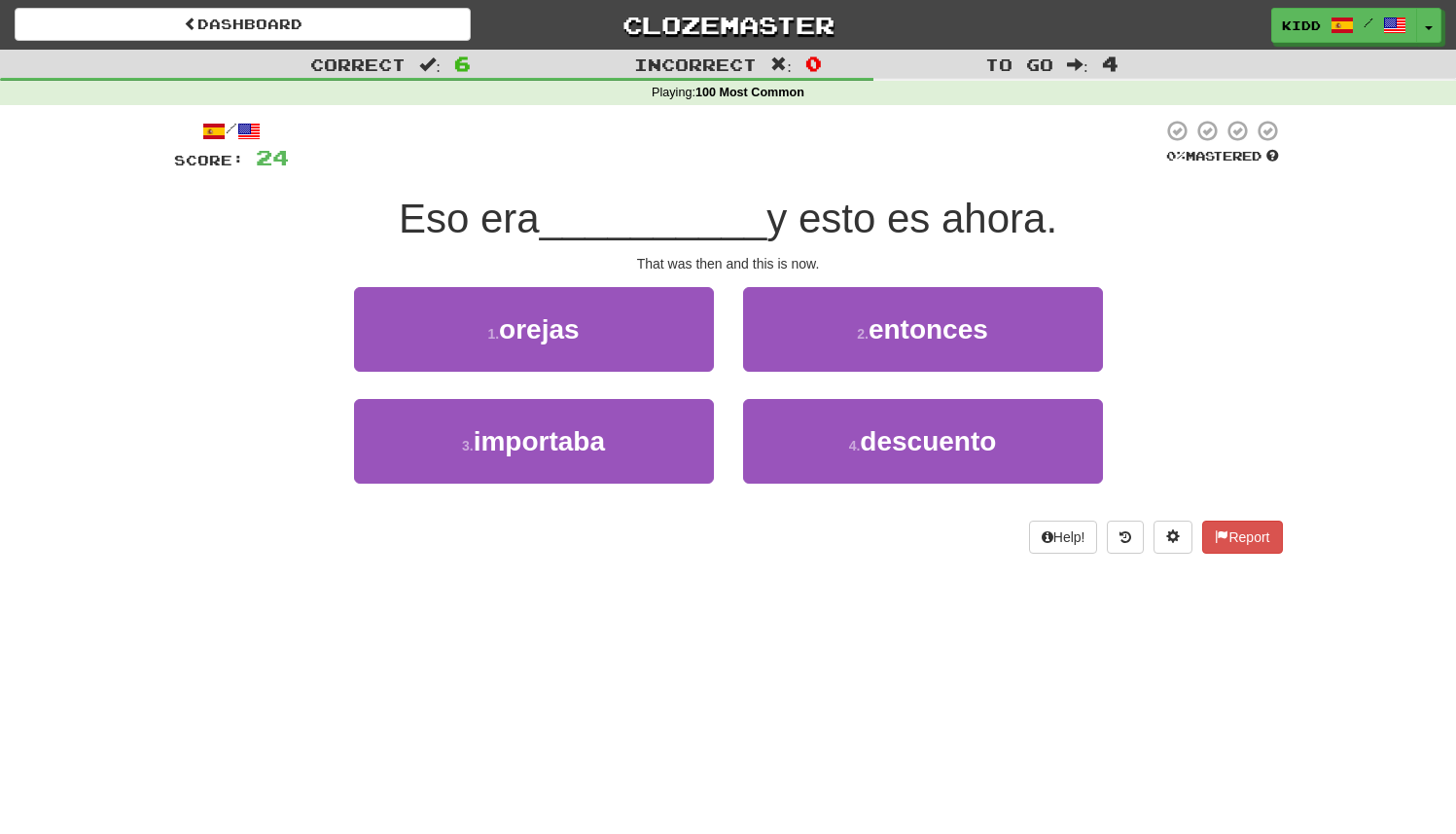
click at [732, 380] on div "2 . entonces" at bounding box center [923, 342] width 389 height 112
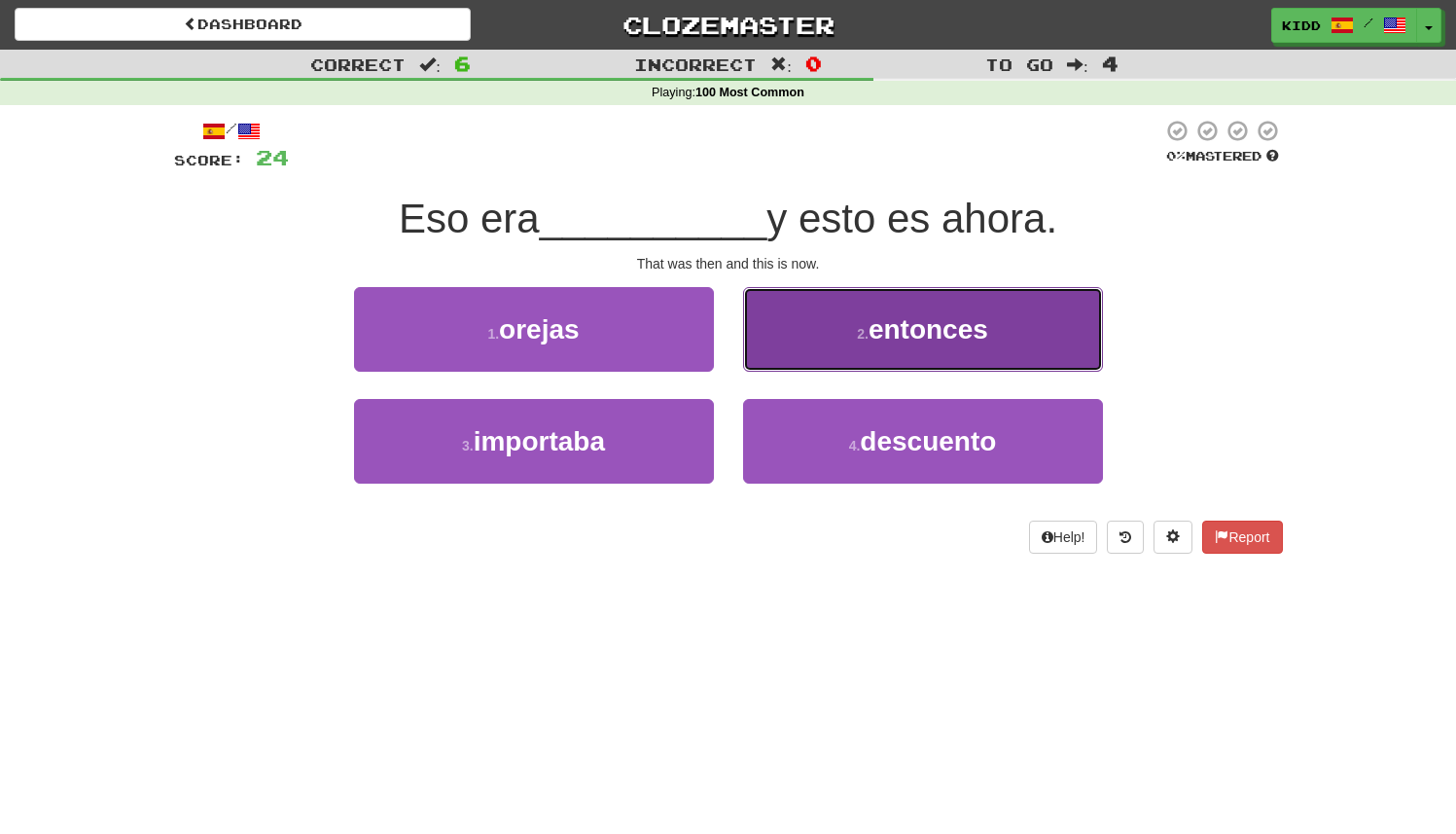
click at [803, 318] on button "2 . entonces" at bounding box center [923, 329] width 360 height 85
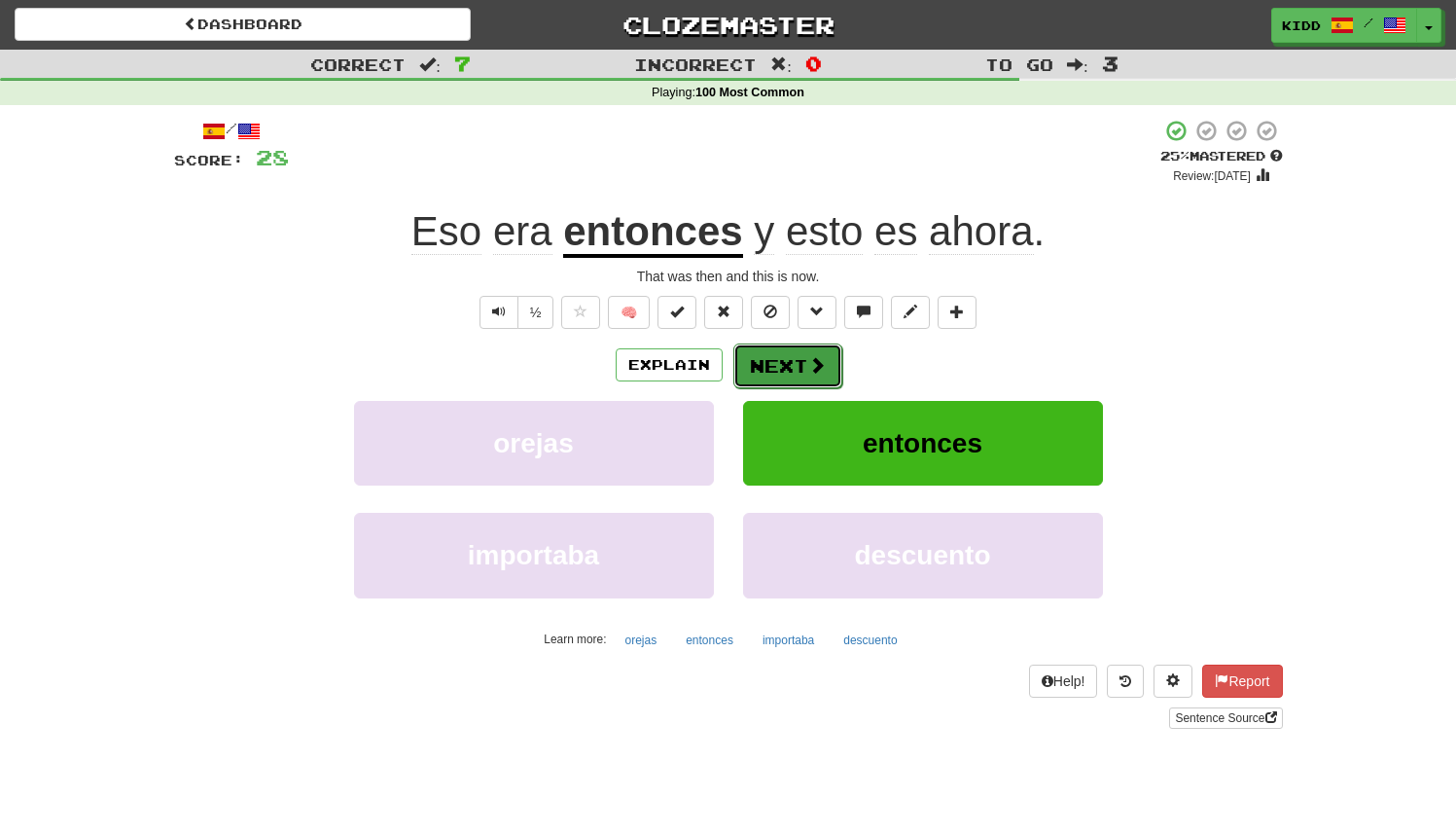
click at [772, 371] on button "Next" at bounding box center [788, 365] width 109 height 45
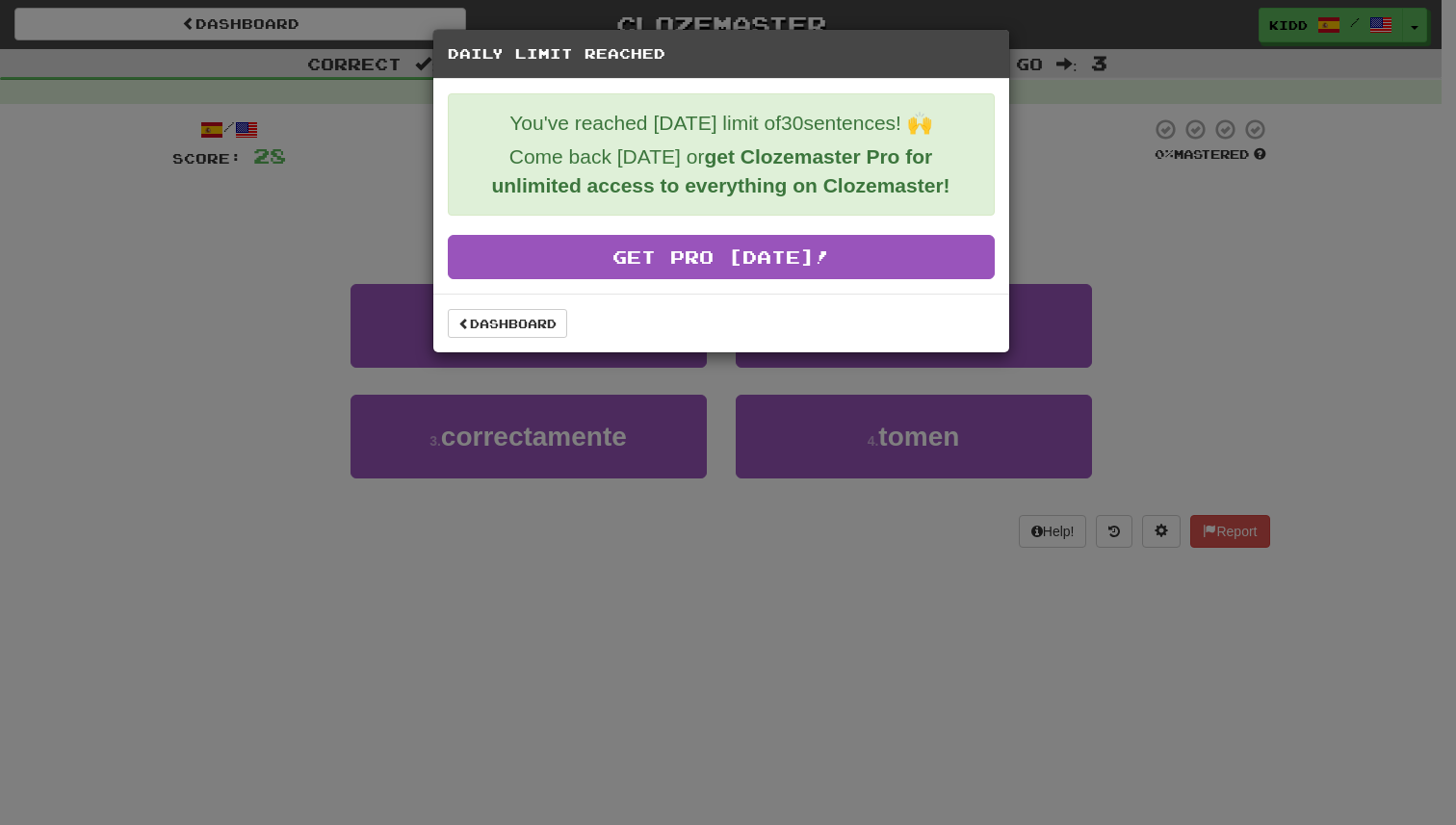
click at [750, 155] on strong "get Clozemaster Pro for unlimited access to everything on Clozemaster!" at bounding box center [721, 170] width 458 height 51
click at [700, 295] on div "Dashboard" at bounding box center [722, 323] width 576 height 59
click at [535, 317] on link "Dashboard" at bounding box center [507, 324] width 119 height 29
